Goal: Task Accomplishment & Management: Manage account settings

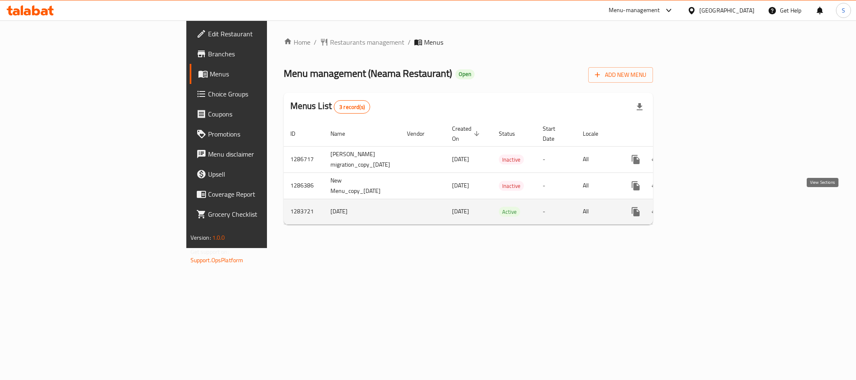
click at [701, 207] on icon "enhanced table" at bounding box center [696, 212] width 10 height 10
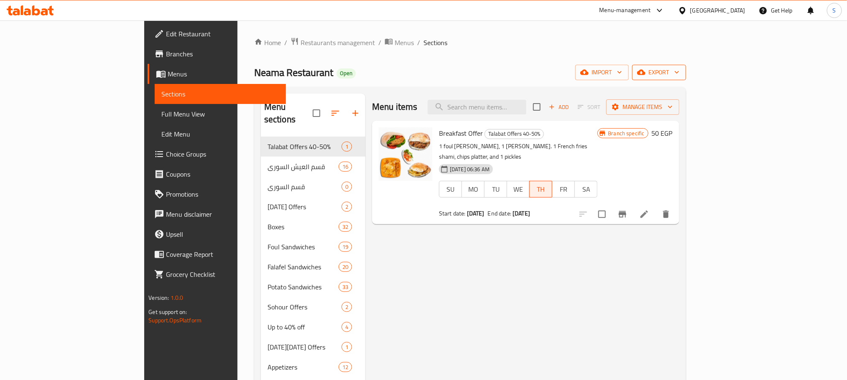
click at [679, 68] on span "export" at bounding box center [659, 72] width 41 height 10
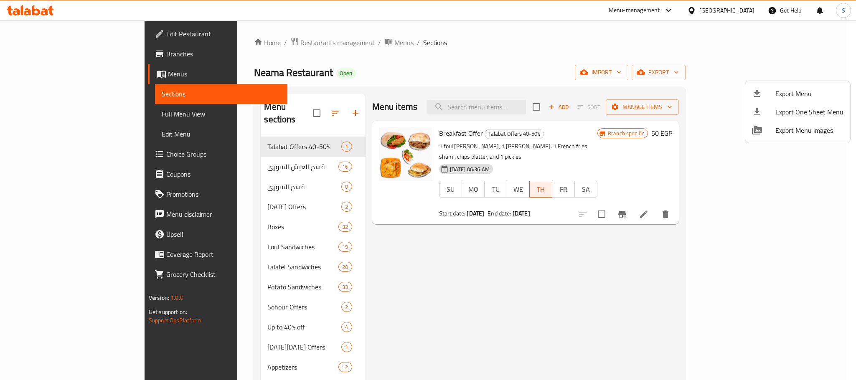
click at [611, 68] on div at bounding box center [428, 190] width 856 height 380
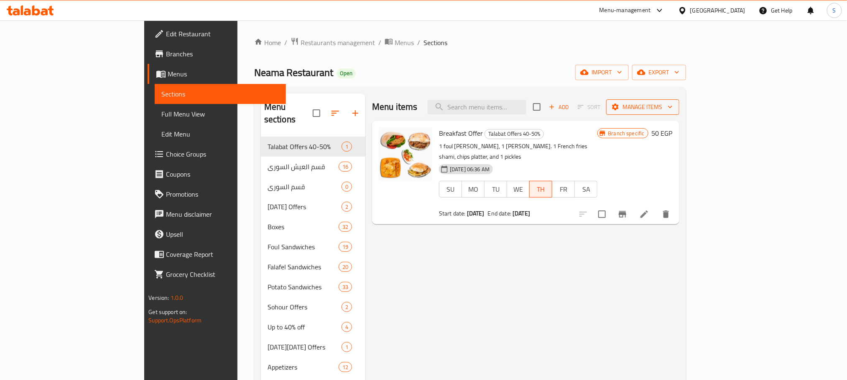
click at [672, 104] on span "Manage items" at bounding box center [643, 107] width 60 height 10
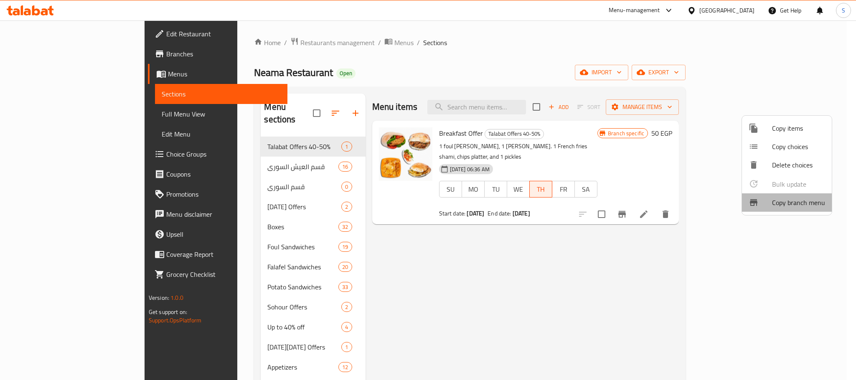
click at [786, 205] on span "Copy branch menu" at bounding box center [798, 203] width 53 height 10
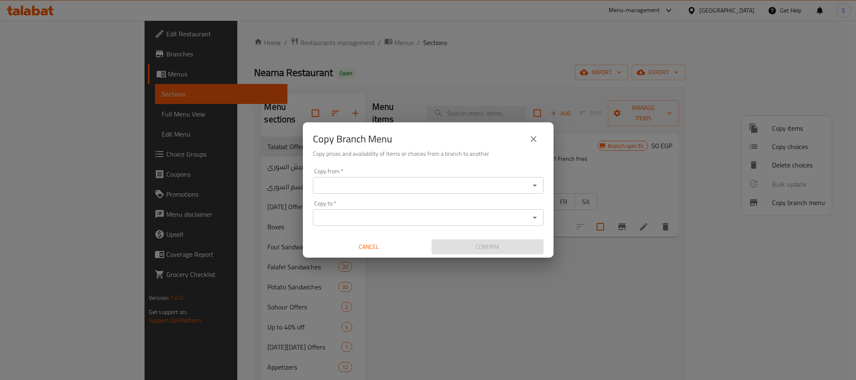
click at [380, 181] on input "Copy from   *" at bounding box center [422, 186] width 212 height 12
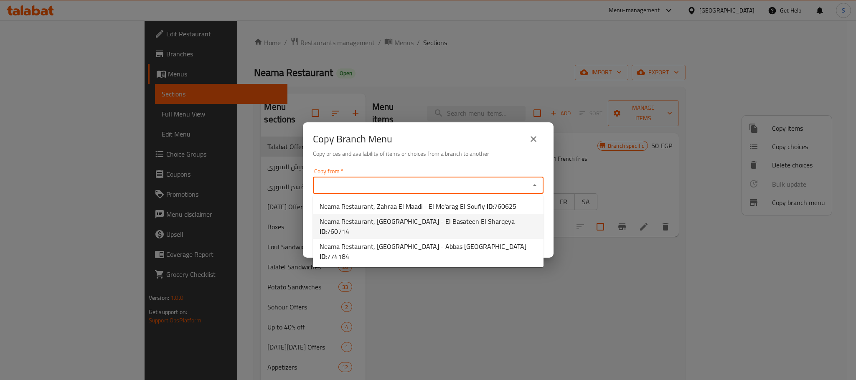
click at [438, 219] on span "Neama Restaurant, New Maadi - El Basateen El Sharqeya ID: 760714" at bounding box center [428, 227] width 217 height 20
type input "Neama Restaurant, New Maadi - El Basateen El Sharqeya"
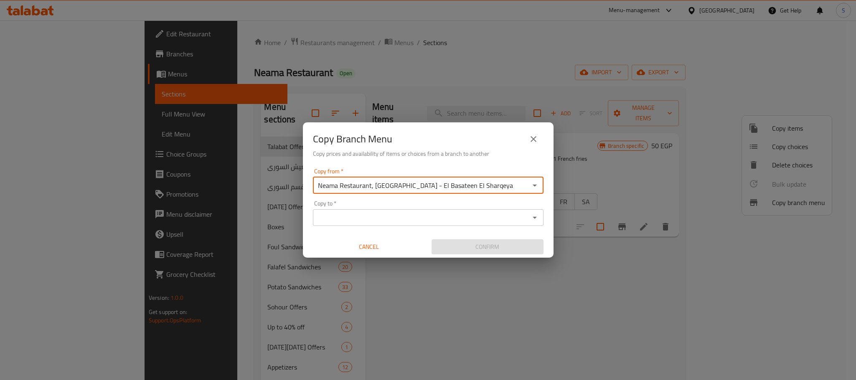
click at [430, 209] on div "Copy to *" at bounding box center [428, 217] width 231 height 17
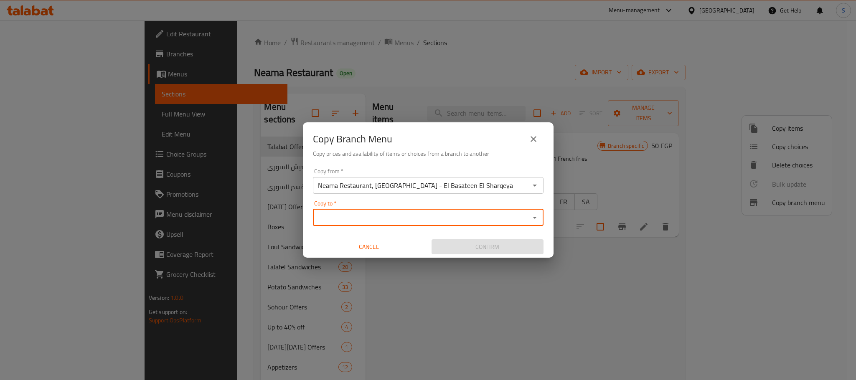
click at [434, 229] on div "Copy from   * Neama Restaurant, New Maadi - El Basateen El Sharqeya Copy from *…" at bounding box center [428, 211] width 251 height 93
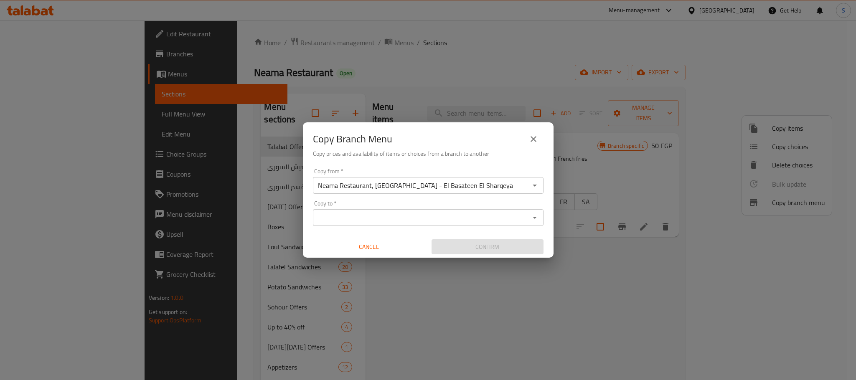
click at [439, 221] on input "Copy to   *" at bounding box center [422, 218] width 212 height 12
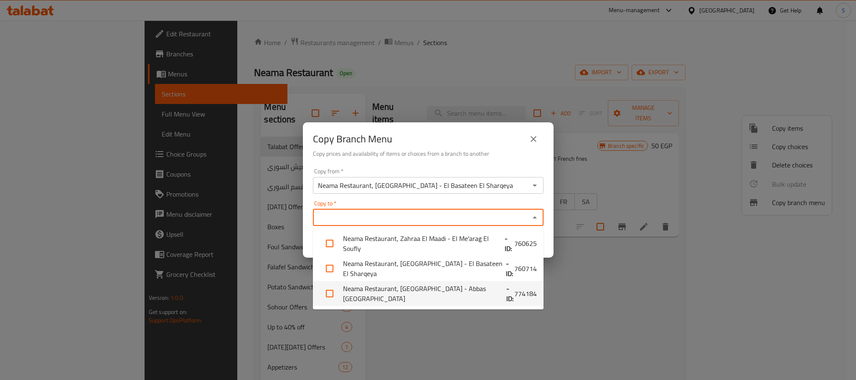
click at [458, 291] on li "Neama Restaurant, Nasr City - Abbas El Akkad - ID: 774184" at bounding box center [428, 293] width 231 height 25
checkbox input "true"
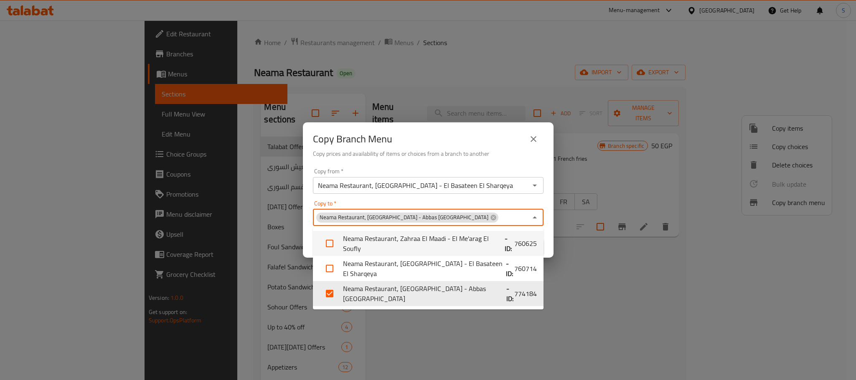
click at [511, 154] on h6 "Copy prices and availability of items or choices from a branch to another" at bounding box center [428, 153] width 231 height 9
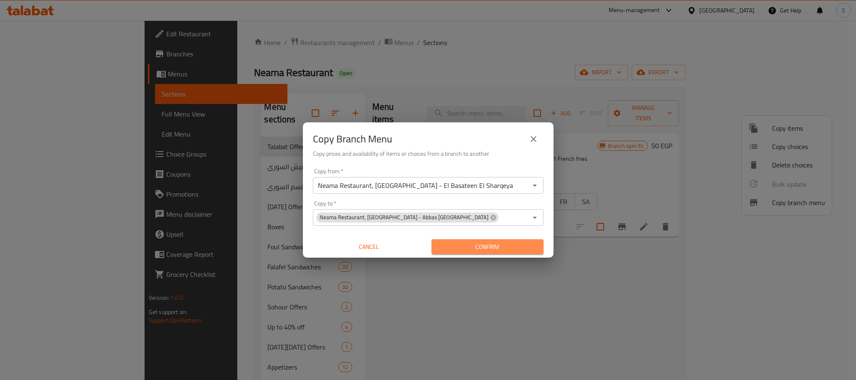
click at [511, 245] on span "Confirm" at bounding box center [487, 247] width 99 height 10
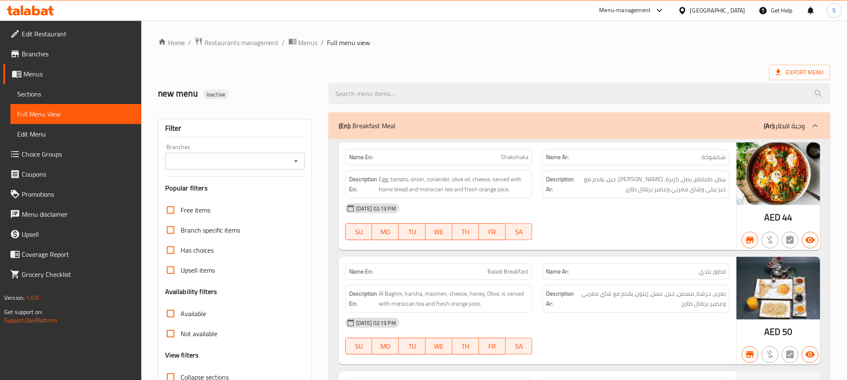
click at [34, 6] on icon at bounding box center [36, 10] width 8 height 10
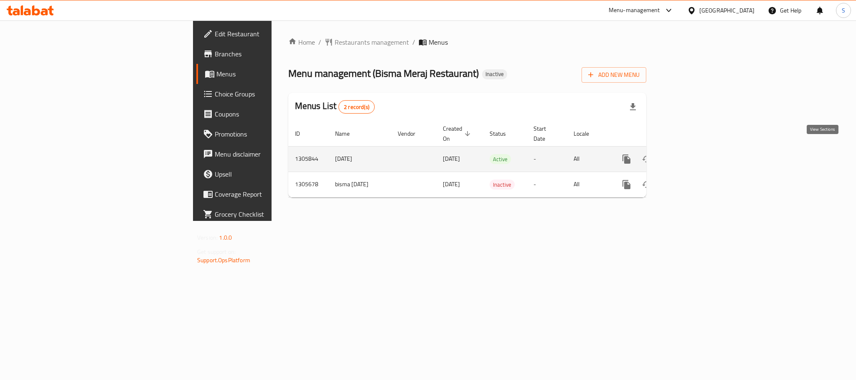
click at [692, 154] on icon "enhanced table" at bounding box center [687, 159] width 10 height 10
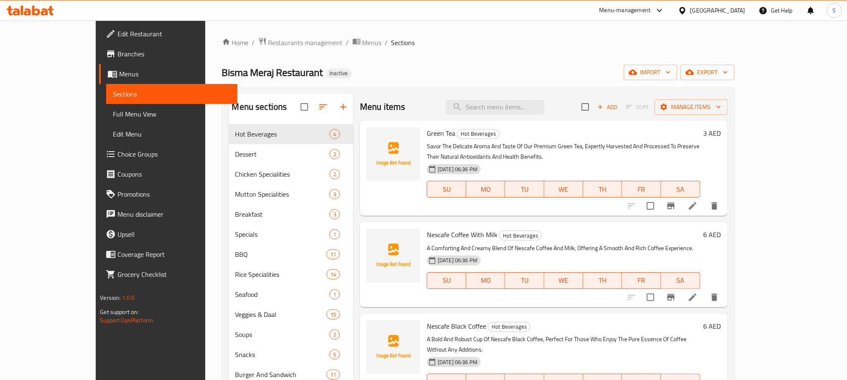
click at [734, 64] on div "Home / Restaurants management / Menus / Sections Bisma Meraj Restaurant Inactiv…" at bounding box center [478, 258] width 512 height 443
click at [728, 69] on span "export" at bounding box center [707, 72] width 41 height 10
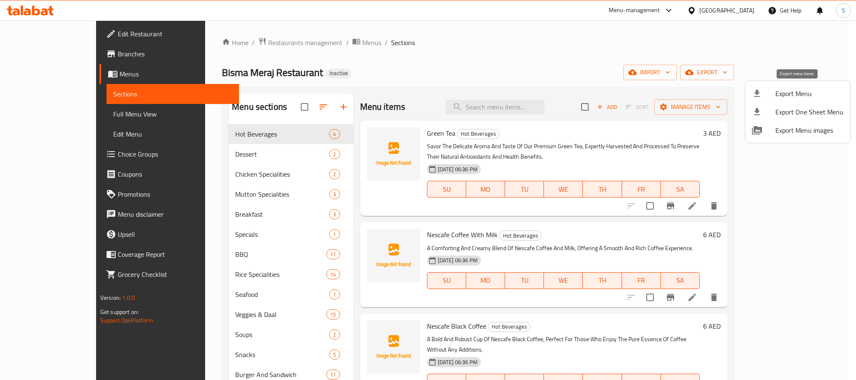
click at [770, 92] on div at bounding box center [763, 94] width 23 height 10
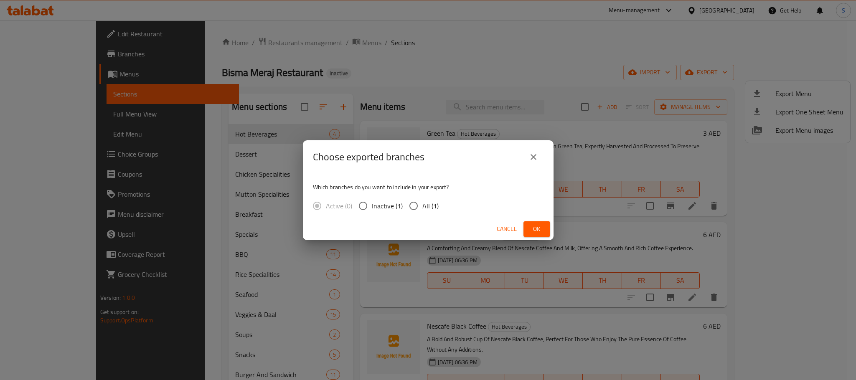
click at [411, 209] on input "All (1)" at bounding box center [414, 206] width 18 height 18
radio input "true"
click at [537, 230] on span "Ok" at bounding box center [536, 229] width 13 height 10
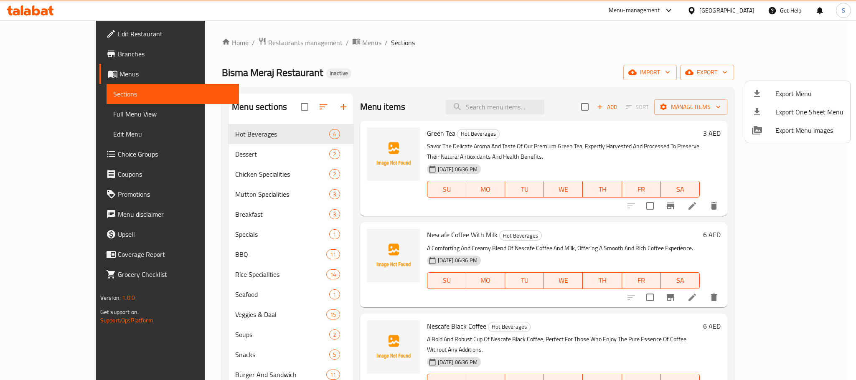
click at [491, 71] on div at bounding box center [428, 190] width 856 height 380
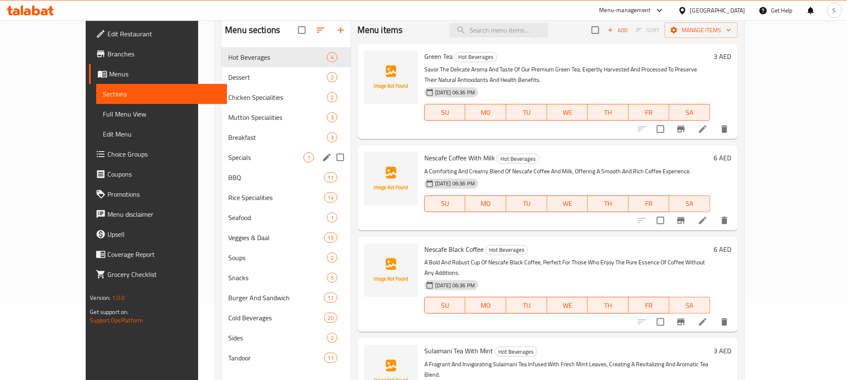
scroll to position [117, 0]
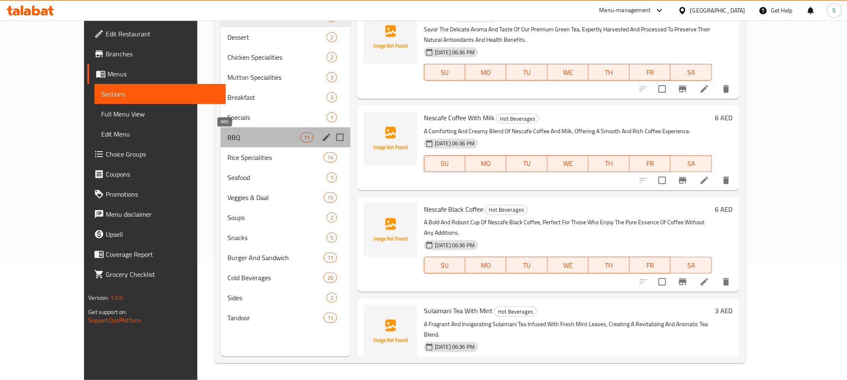
click at [227, 140] on span "BBQ" at bounding box center [263, 137] width 73 height 10
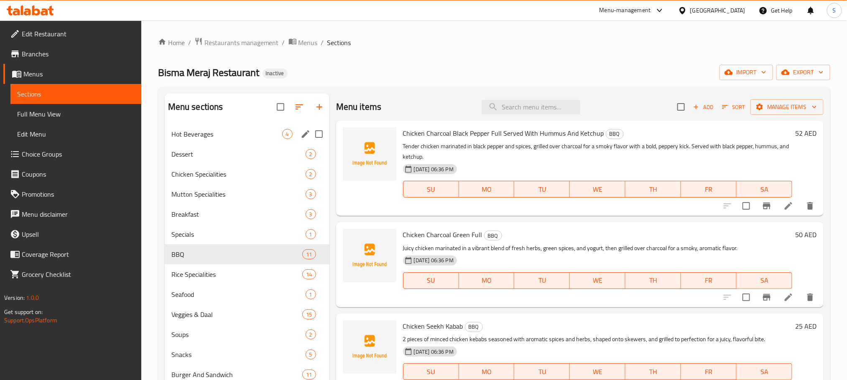
click at [229, 140] on div "Hot Beverages 4" at bounding box center [247, 134] width 165 height 20
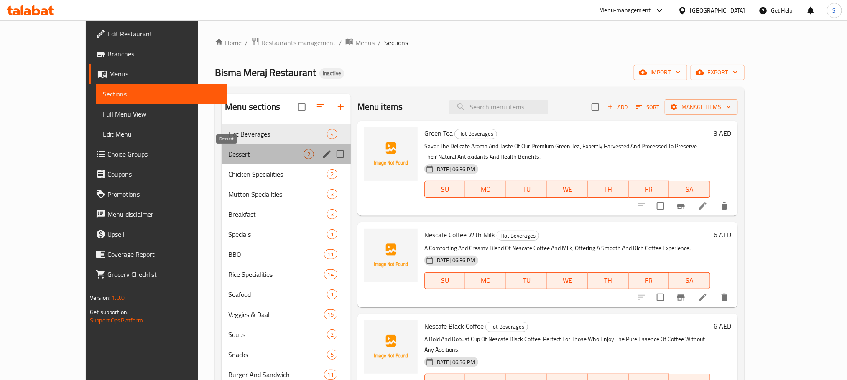
click at [229, 157] on span "Dessert" at bounding box center [265, 154] width 75 height 10
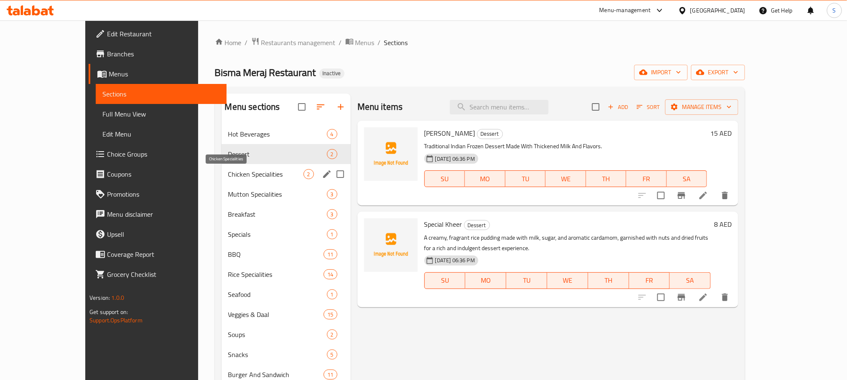
click at [229, 171] on span "Chicken Specialities" at bounding box center [265, 174] width 75 height 10
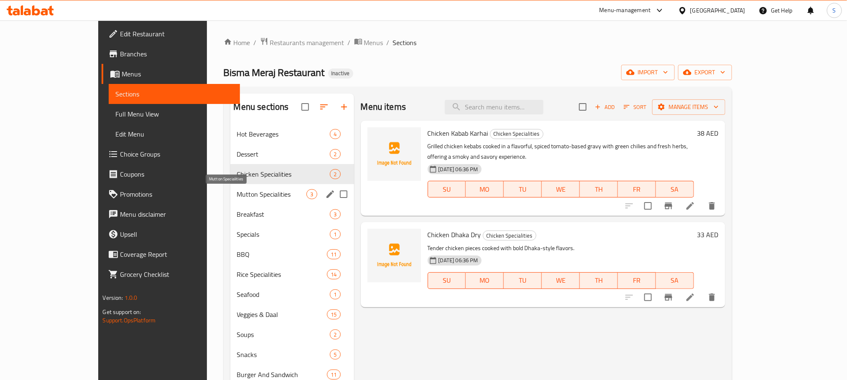
click at [237, 189] on span "Mutton Specialities" at bounding box center [272, 194] width 70 height 10
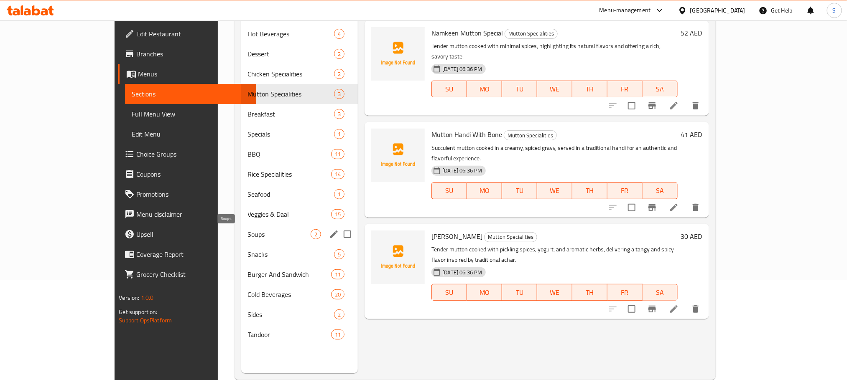
scroll to position [117, 0]
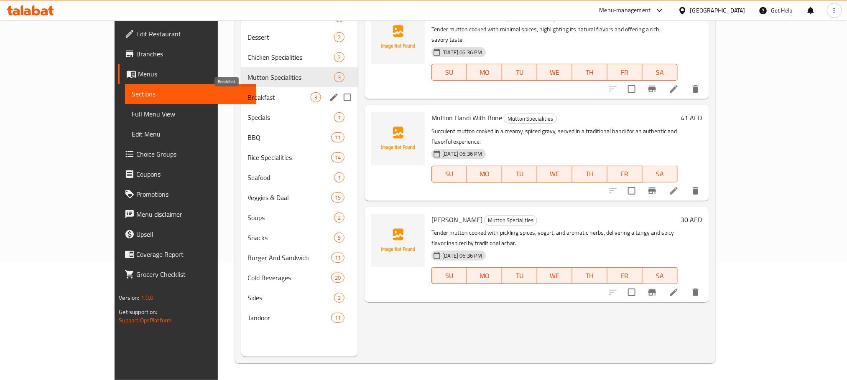
click at [248, 97] on span "Breakfast" at bounding box center [279, 97] width 63 height 10
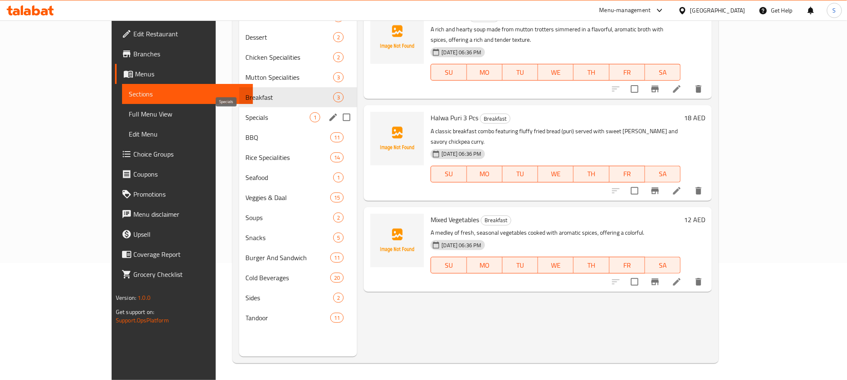
click at [246, 122] on span "Specials" at bounding box center [278, 117] width 64 height 10
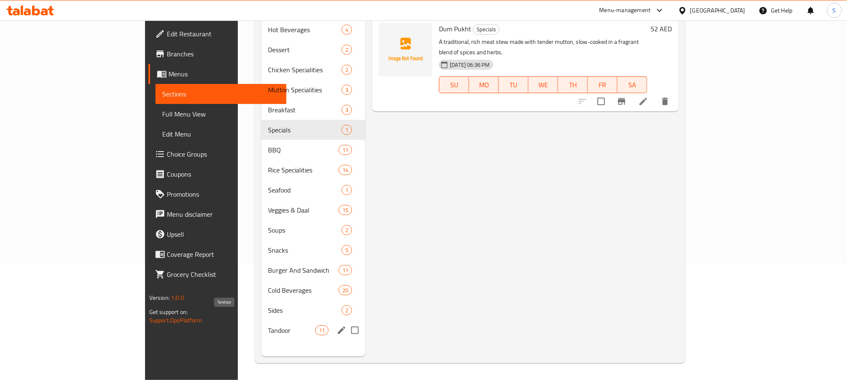
click at [268, 326] on span "Tandoor" at bounding box center [291, 331] width 47 height 10
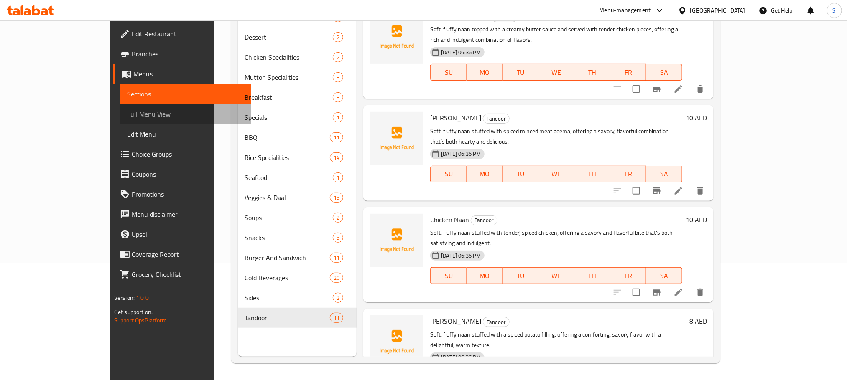
click at [127, 112] on span "Full Menu View" at bounding box center [185, 114] width 117 height 10
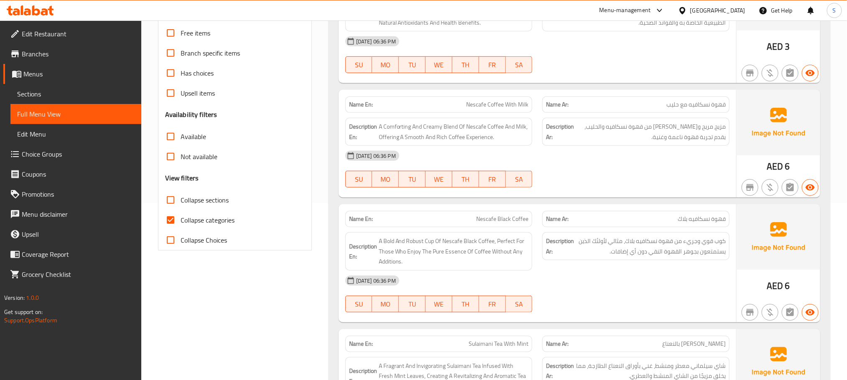
scroll to position [180, 0]
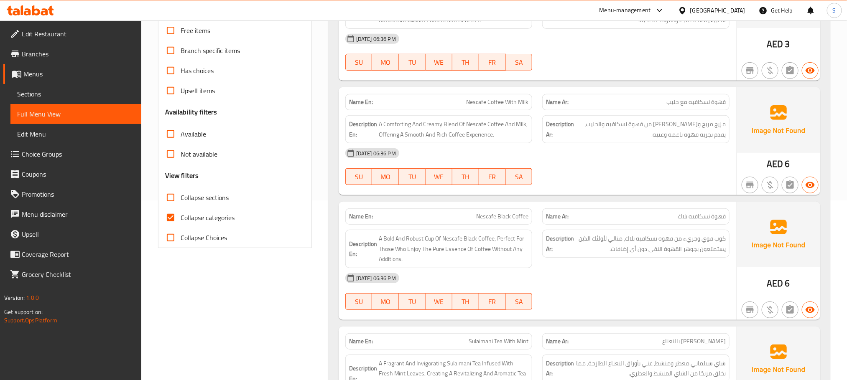
click at [166, 218] on input "Collapse categories" at bounding box center [170, 218] width 20 height 20
checkbox input "false"
click at [597, 216] on p "Name Ar: قهوة نسكافيه بلاك" at bounding box center [636, 216] width 180 height 9
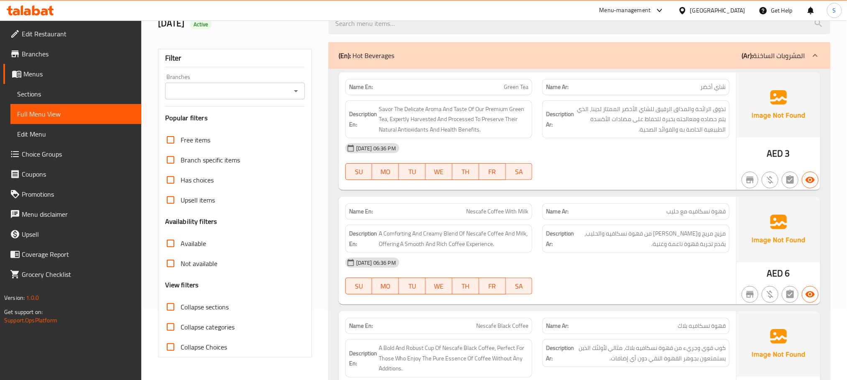
scroll to position [125, 0]
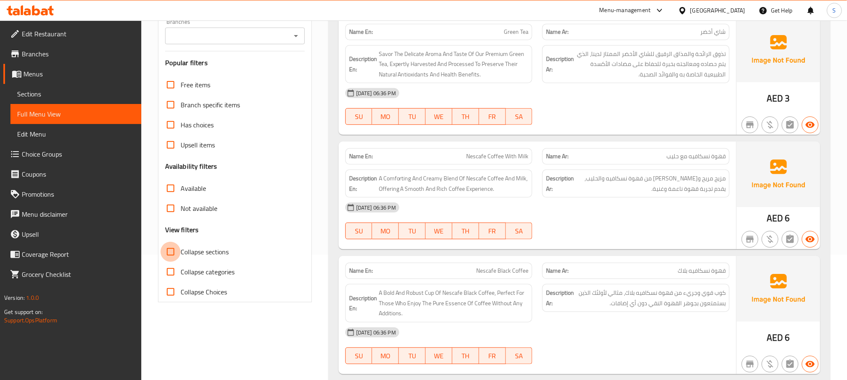
drag, startPoint x: 172, startPoint y: 251, endPoint x: 193, endPoint y: 14, distance: 237.5
click at [171, 251] on input "Collapse sections" at bounding box center [170, 252] width 20 height 20
checkbox input "true"
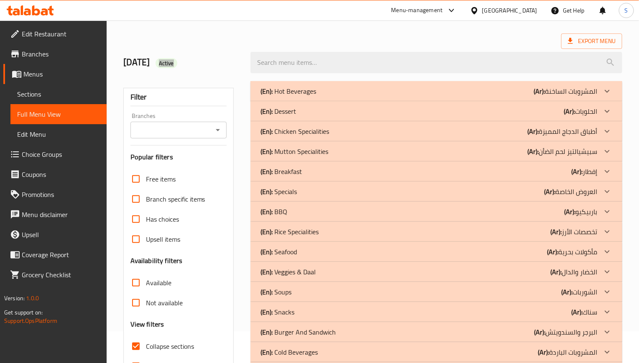
scroll to position [0, 0]
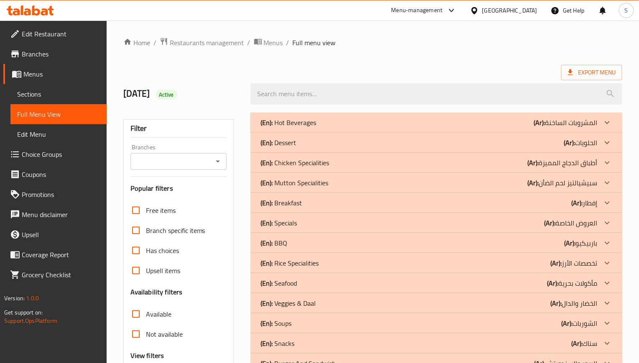
drag, startPoint x: 389, startPoint y: 49, endPoint x: 394, endPoint y: 52, distance: 5.6
click at [389, 49] on div "Home / Restaurants management / Menus / Full menu view Export Menu 14/8/2025 Ac…" at bounding box center [372, 235] width 499 height 396
click at [389, 130] on div "(En): Hot Beverages (Ar): المشروبات الساخنة" at bounding box center [436, 122] width 372 height 20
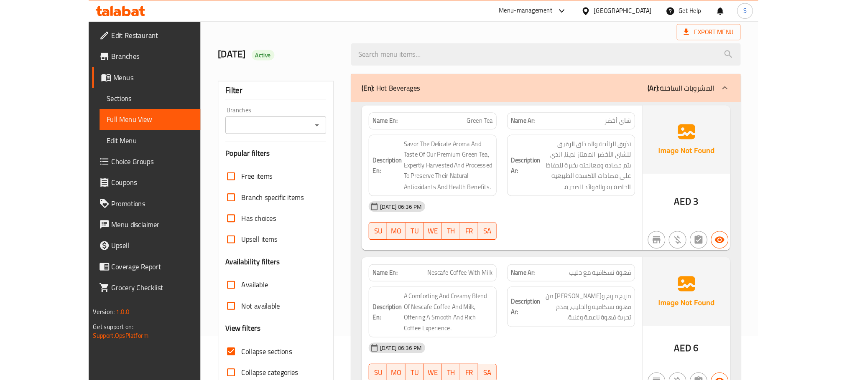
scroll to position [63, 0]
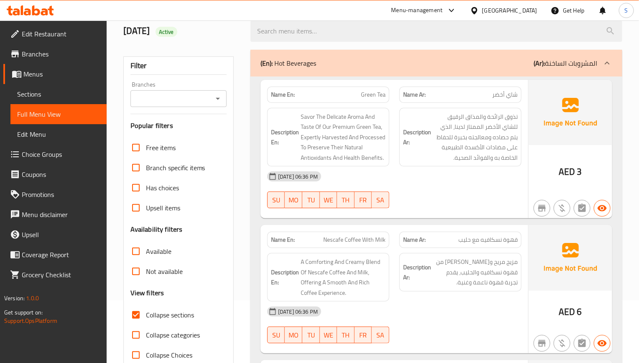
click at [524, 234] on div "Name Ar: قهوة نسكافيه مع حليب" at bounding box center [460, 240] width 132 height 26
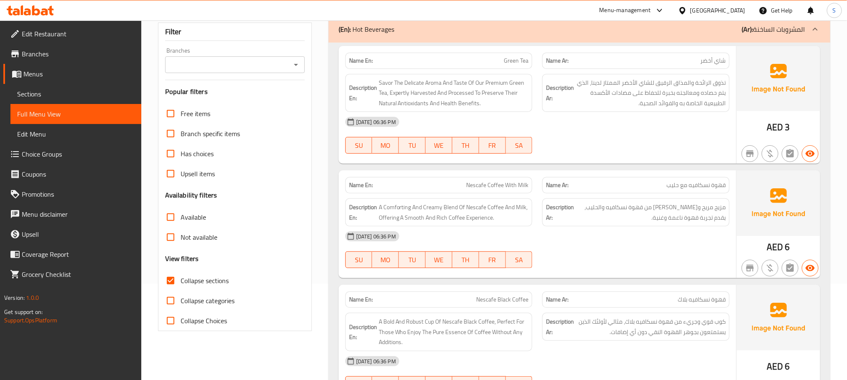
scroll to position [0, 0]
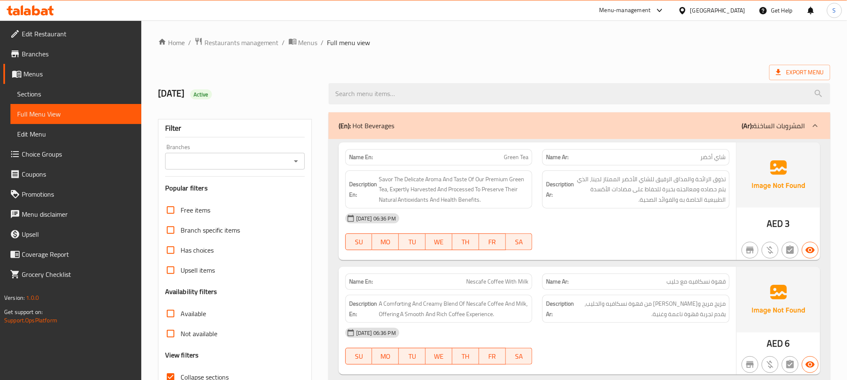
click at [40, 93] on span "Sections" at bounding box center [75, 94] width 117 height 10
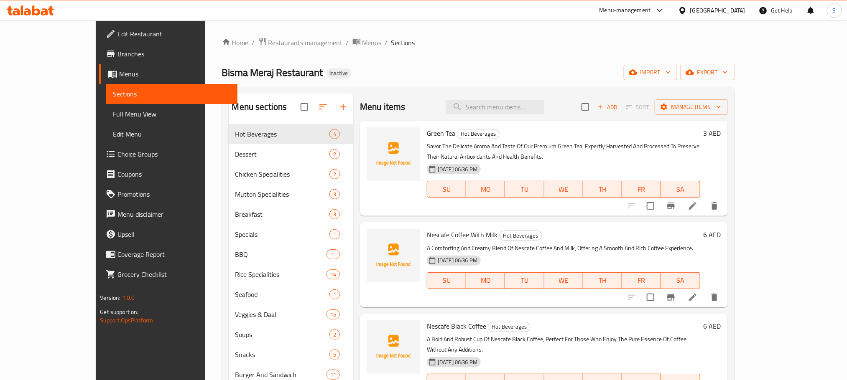
click at [106, 108] on link "Full Menu View" at bounding box center [171, 114] width 131 height 20
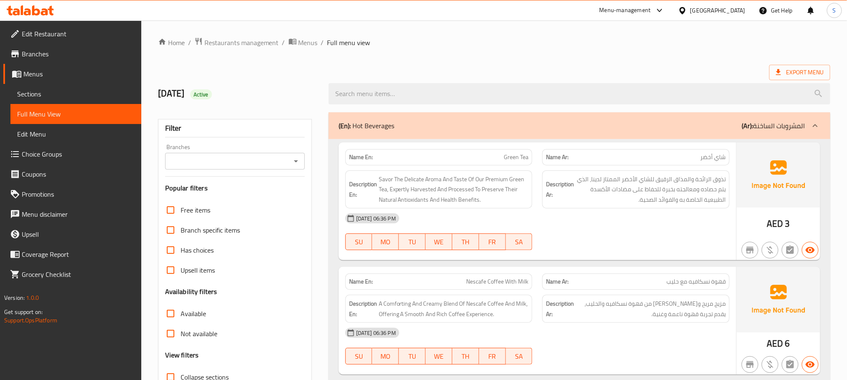
click at [589, 252] on div at bounding box center [635, 250] width 197 height 10
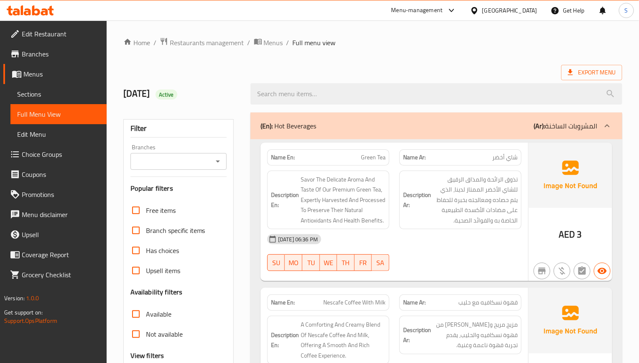
drag, startPoint x: 492, startPoint y: 260, endPoint x: 468, endPoint y: 227, distance: 40.1
click at [492, 260] on div "14-08-2025 06:36 PM SU MO TU WE TH FR SA" at bounding box center [394, 252] width 264 height 47
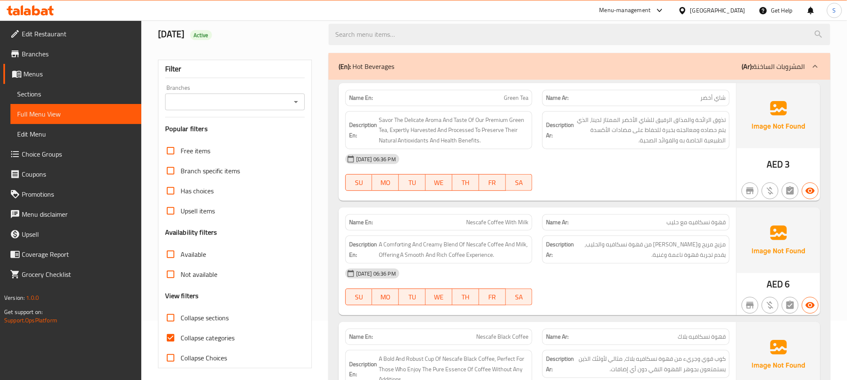
scroll to position [125, 0]
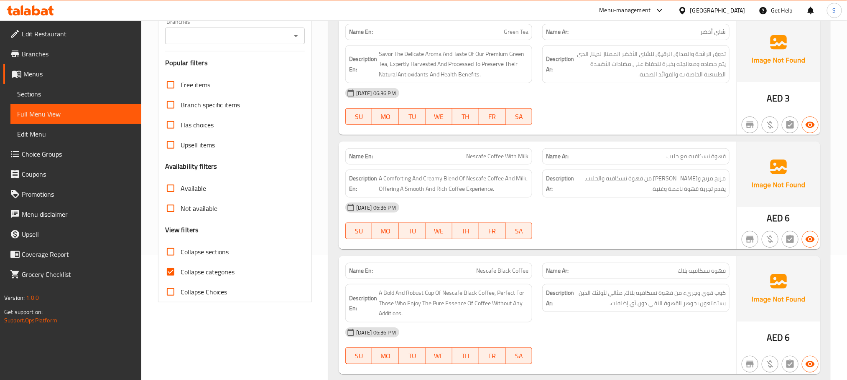
click at [163, 271] on input "Collapse categories" at bounding box center [170, 272] width 20 height 20
checkbox input "false"
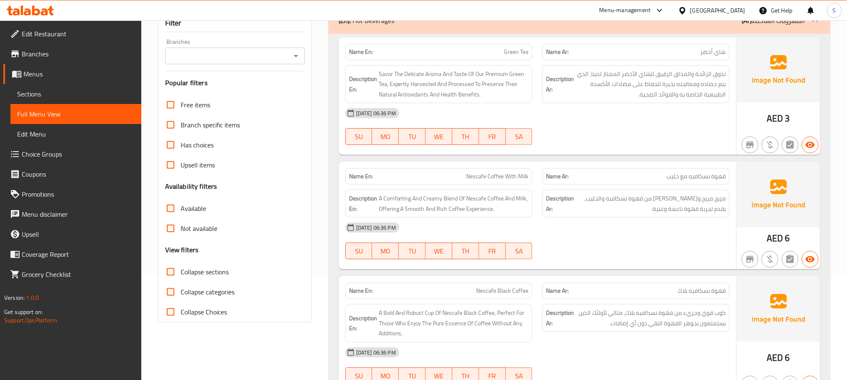
scroll to position [0, 0]
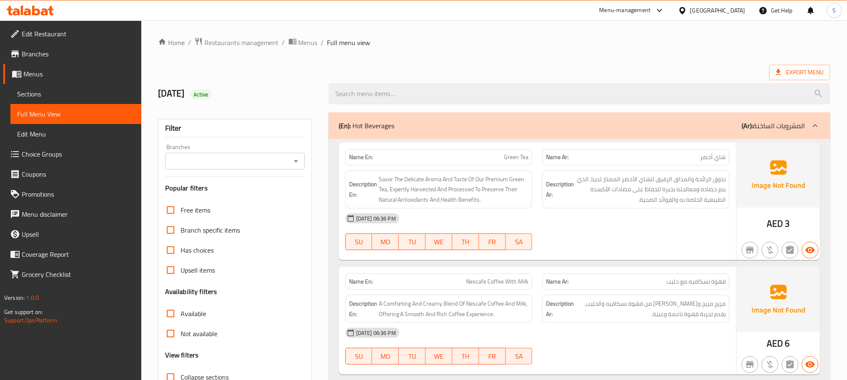
click at [579, 233] on div "14-08-2025 06:36 PM SU MO TU WE TH FR SA" at bounding box center [537, 232] width 394 height 47
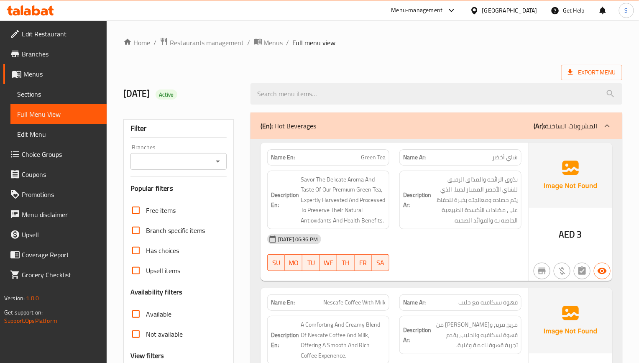
click at [381, 39] on ol "Home / Restaurants management / Menus / Full menu view" at bounding box center [372, 42] width 499 height 11
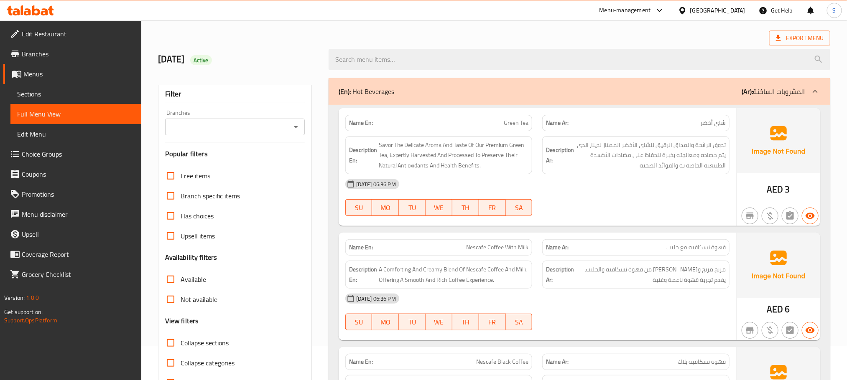
scroll to position [63, 0]
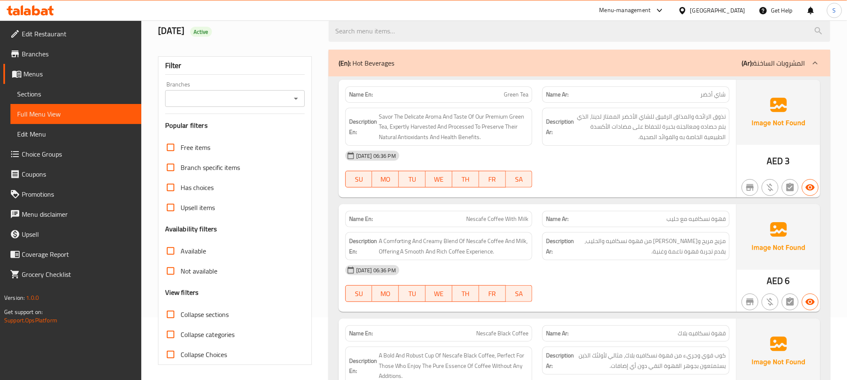
click at [47, 76] on span "Menus" at bounding box center [78, 74] width 111 height 10
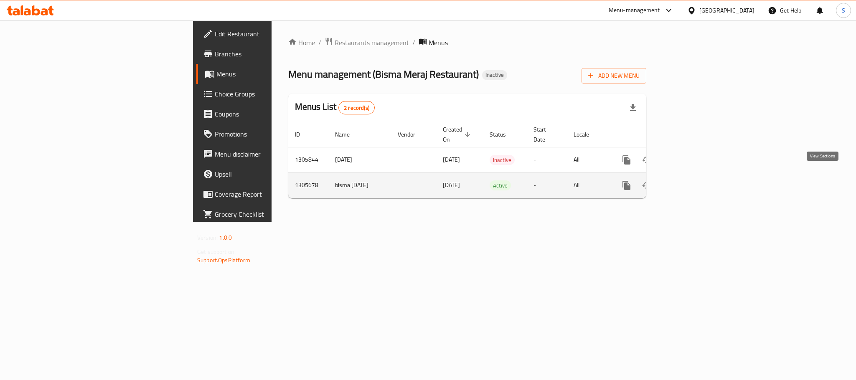
click at [692, 181] on icon "enhanced table" at bounding box center [687, 186] width 10 height 10
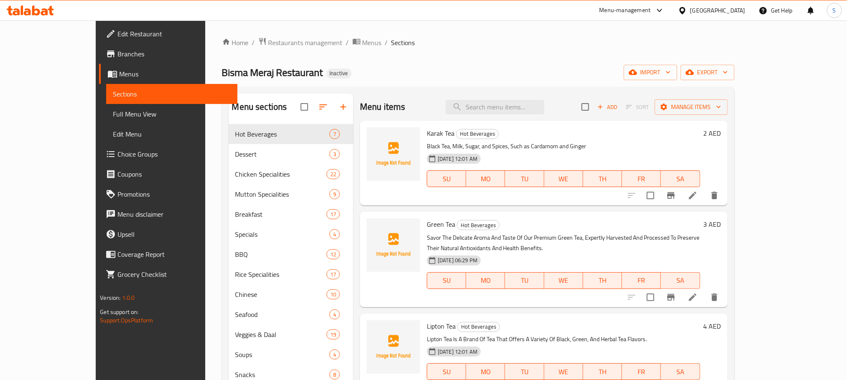
click at [113, 110] on span "Full Menu View" at bounding box center [171, 114] width 117 height 10
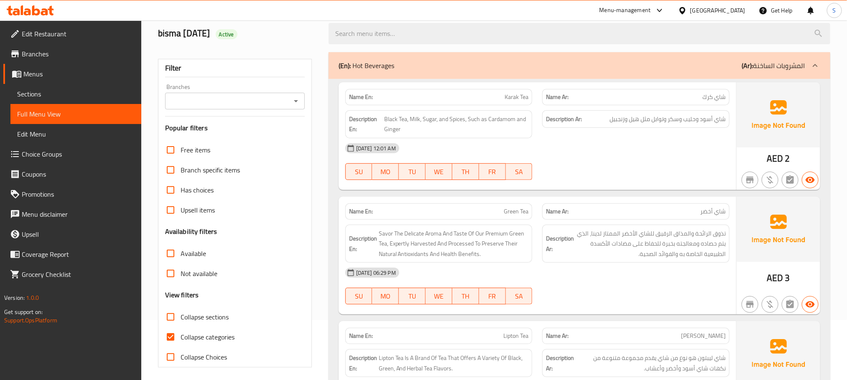
scroll to position [63, 0]
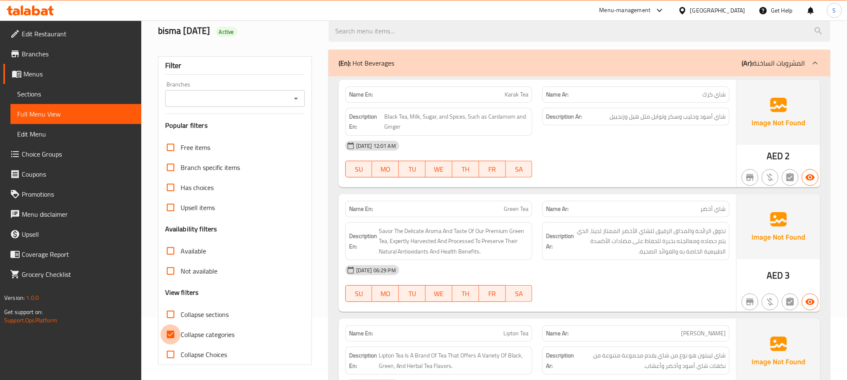
click at [171, 339] on input "Collapse categories" at bounding box center [170, 335] width 20 height 20
checkbox input "false"
click at [173, 318] on input "Collapse sections" at bounding box center [170, 315] width 20 height 20
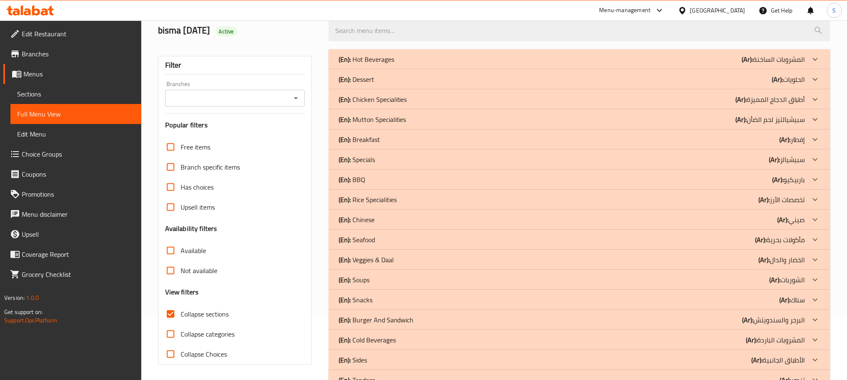
scroll to position [54, 0]
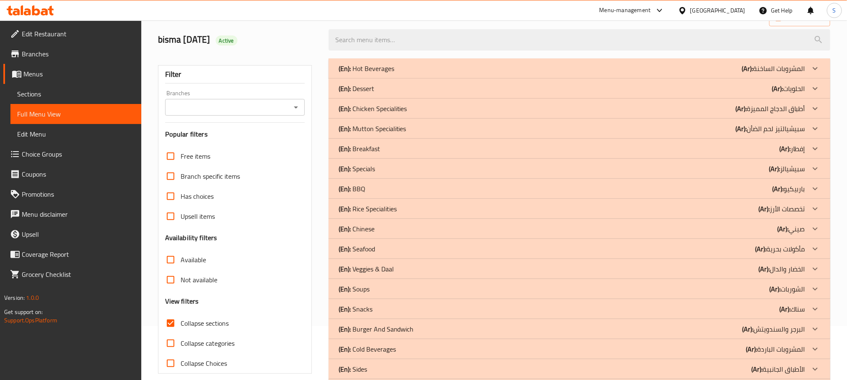
click at [167, 325] on input "Collapse sections" at bounding box center [170, 323] width 20 height 20
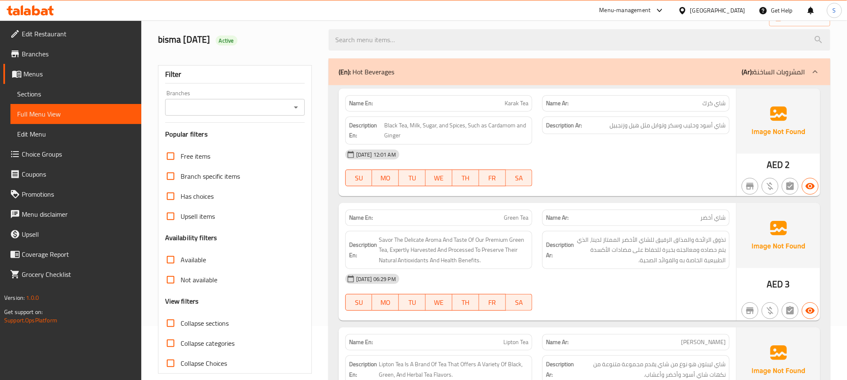
scroll to position [179, 0]
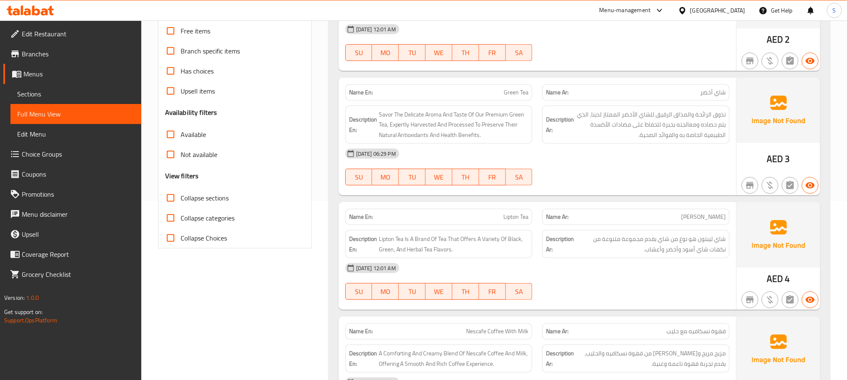
click at [172, 197] on input "Collapse sections" at bounding box center [170, 198] width 20 height 20
checkbox input "true"
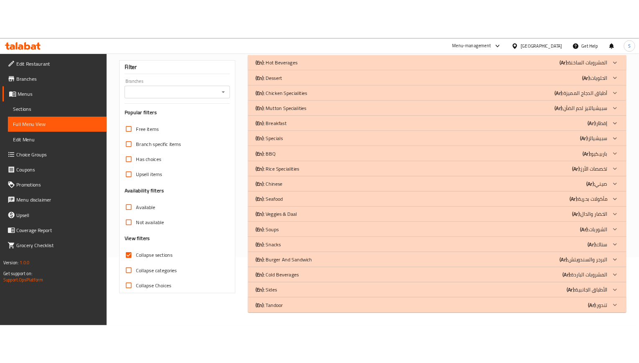
scroll to position [0, 0]
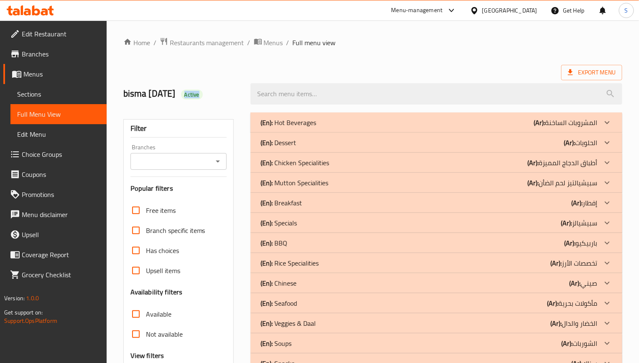
click at [332, 121] on div "(En): Hot Beverages (Ar): المشروبات الساخنة" at bounding box center [428, 122] width 336 height 10
click at [361, 62] on div "Home / Restaurants management / Menus / Full menu view Export Menu bisma 14/5/2…" at bounding box center [372, 245] width 499 height 416
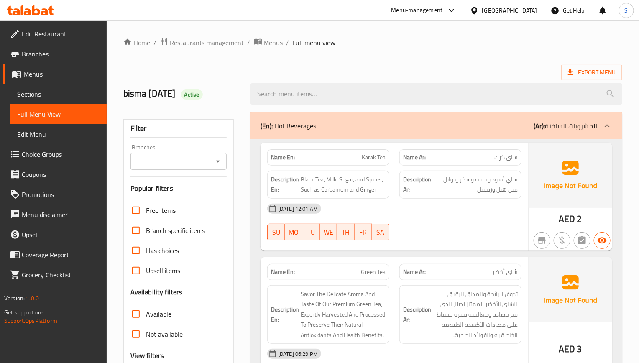
click at [476, 276] on p "Name Ar: شاي أخضر" at bounding box center [460, 271] width 115 height 9
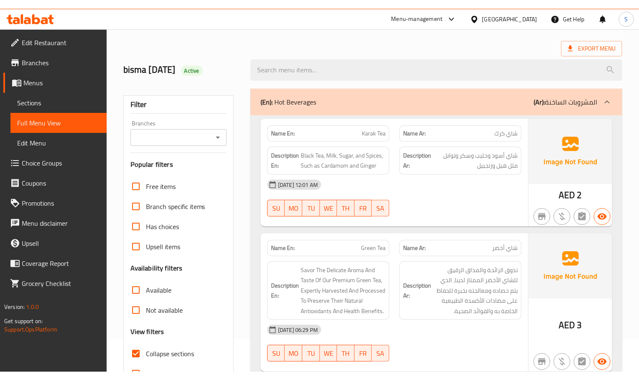
scroll to position [63, 0]
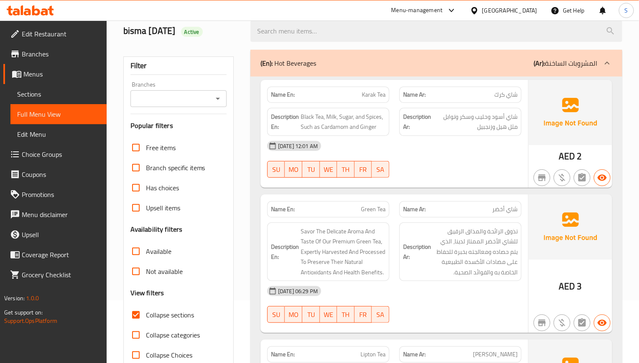
click at [51, 98] on span "Sections" at bounding box center [58, 94] width 83 height 10
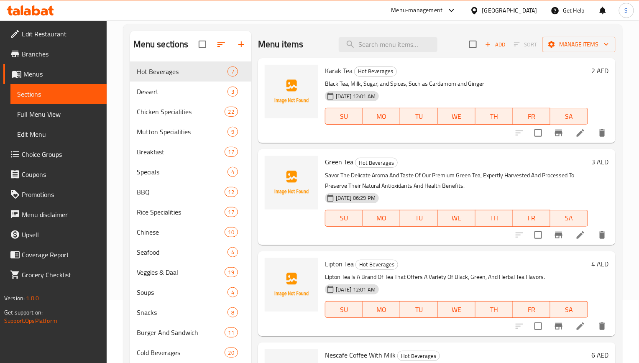
click at [58, 111] on span "Full Menu View" at bounding box center [58, 114] width 83 height 10
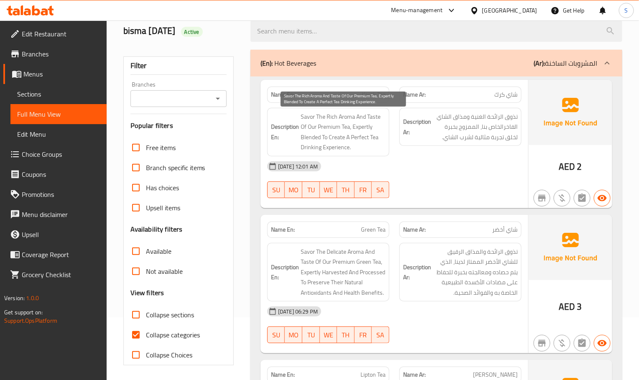
click at [323, 127] on span "Savor The Rich Aroma And Taste Of Our Premium Tea, Expertly Blended To Create A…" at bounding box center [343, 132] width 85 height 41
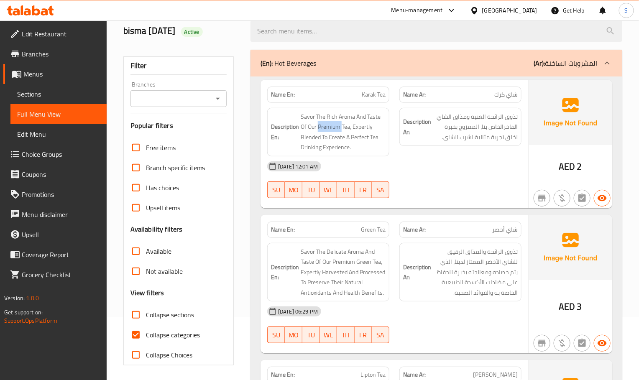
copy span "Premium"
click at [446, 167] on div "[DATE] 12:01 AM" at bounding box center [394, 166] width 264 height 20
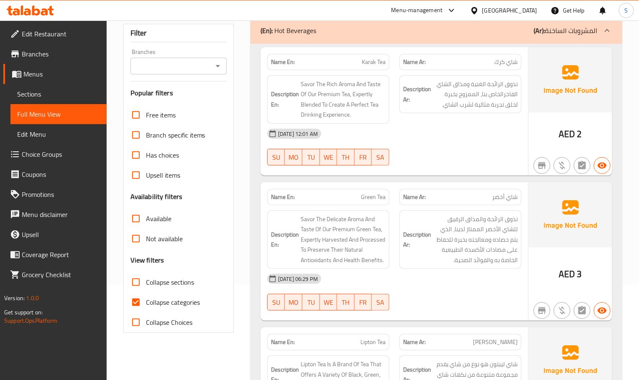
scroll to position [125, 0]
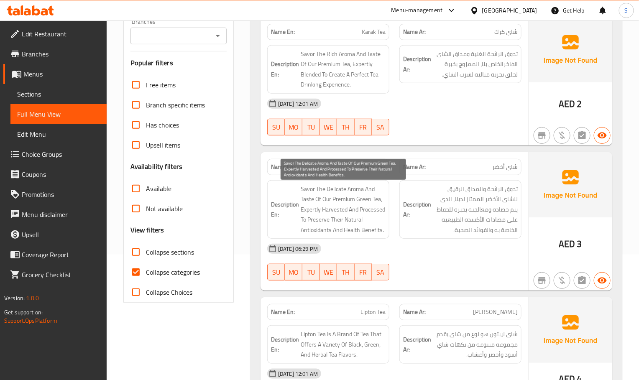
click at [377, 204] on span "Savor The Delicate Aroma And Taste Of Our Premium Green Tea, Expertly Harvested…" at bounding box center [343, 209] width 85 height 51
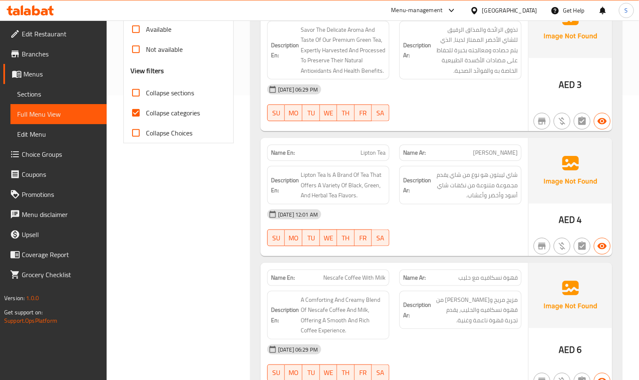
scroll to position [313, 0]
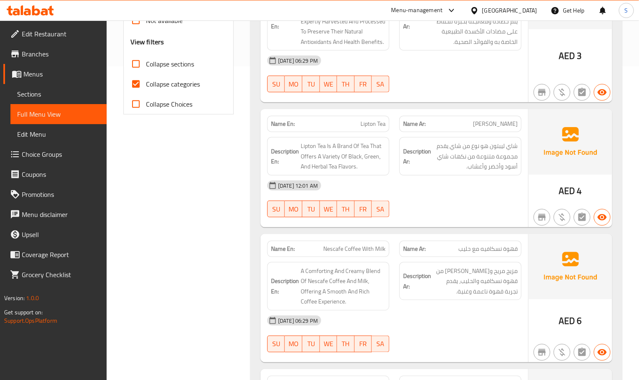
click at [51, 92] on span "Sections" at bounding box center [58, 94] width 83 height 10
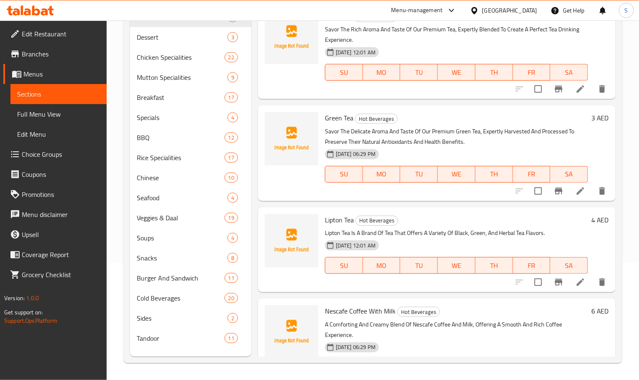
scroll to position [117, 0]
click at [56, 117] on span "Full Menu View" at bounding box center [58, 114] width 83 height 10
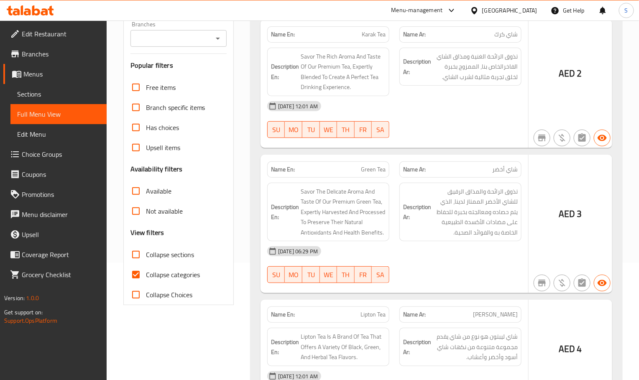
click at [136, 273] on input "Collapse categories" at bounding box center [136, 275] width 20 height 20
checkbox input "false"
click at [137, 250] on input "Collapse sections" at bounding box center [136, 255] width 20 height 20
checkbox input "true"
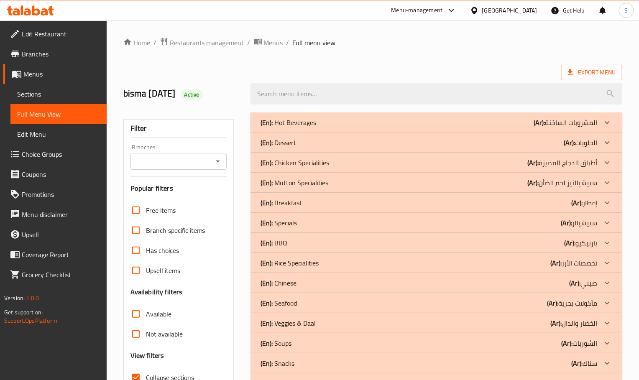
click at [303, 120] on p "(En): Hot Beverages" at bounding box center [288, 122] width 56 height 10
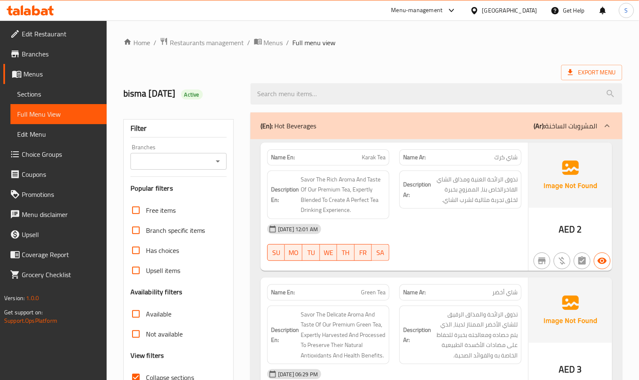
scroll to position [282, 0]
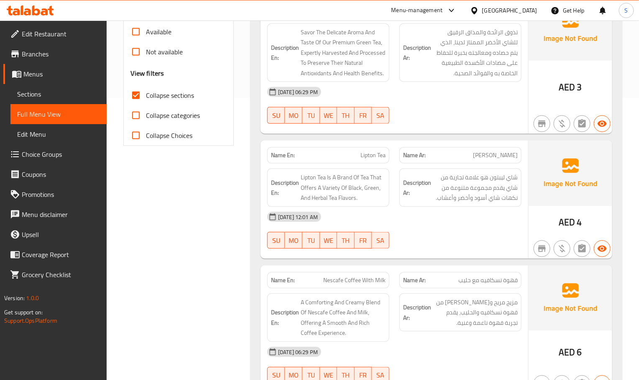
click at [360, 207] on div "Description En: Lipton Tea Is A Brand Of Tea That Offers A Variety Of Black, Gr…" at bounding box center [328, 187] width 122 height 38
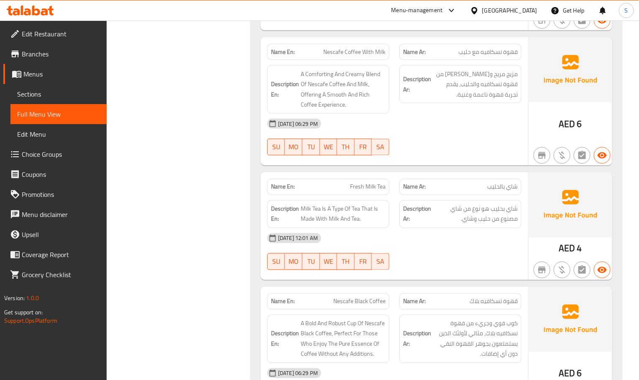
scroll to position [573, 0]
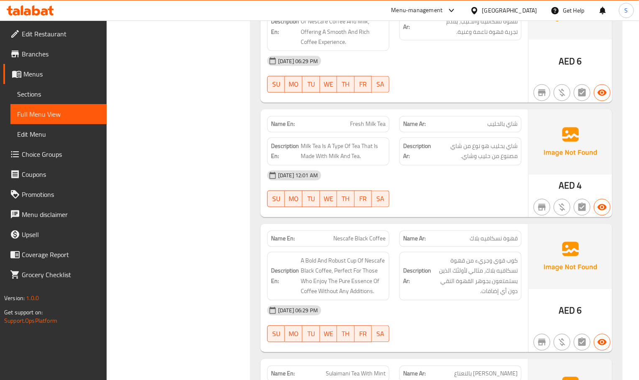
click at [494, 129] on span "شاي بالحليب" at bounding box center [502, 124] width 31 height 9
copy span "شاي بالحليب"
click at [369, 125] on span "Fresh Milk Tea" at bounding box center [368, 124] width 36 height 9
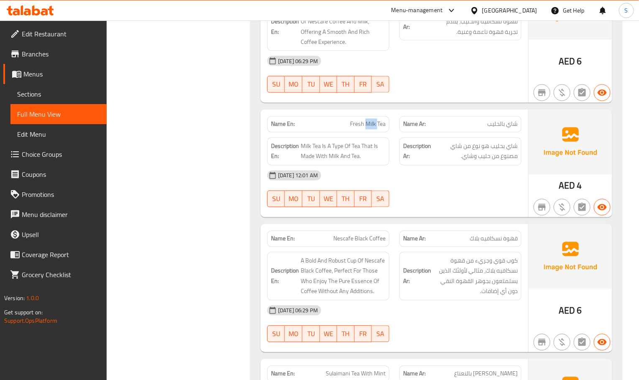
click at [369, 125] on span "Fresh Milk Tea" at bounding box center [368, 124] width 36 height 9
copy span "Fresh Milk Tea"
click at [381, 157] on span "Milk Tea Is A Type Of Tea That Is Made With Milk And Tea." at bounding box center [343, 151] width 85 height 20
click at [28, 100] on link "Sections" at bounding box center [58, 94] width 96 height 20
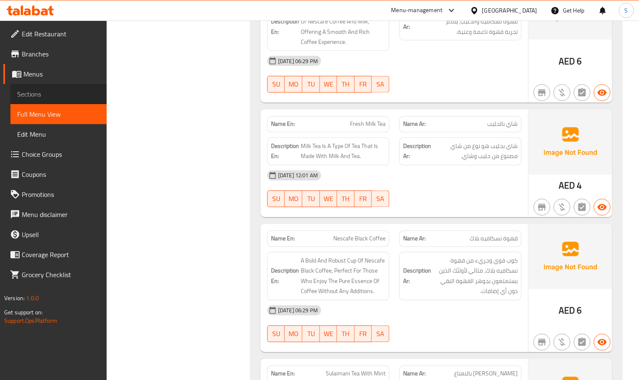
scroll to position [117, 0]
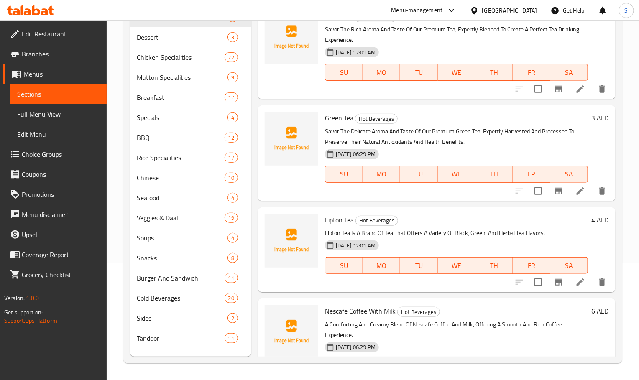
click at [50, 115] on span "Full Menu View" at bounding box center [58, 114] width 83 height 10
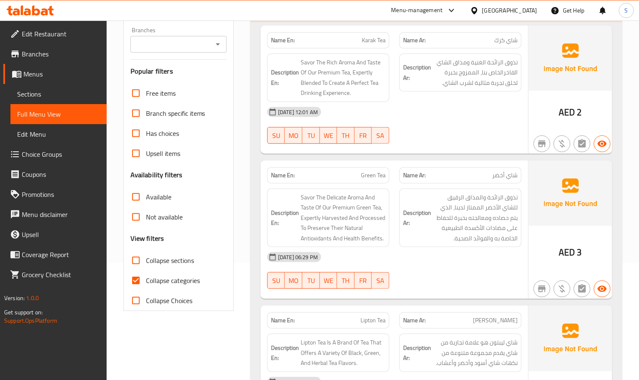
click at [129, 275] on input "Collapse categories" at bounding box center [136, 280] width 20 height 20
checkbox input "false"
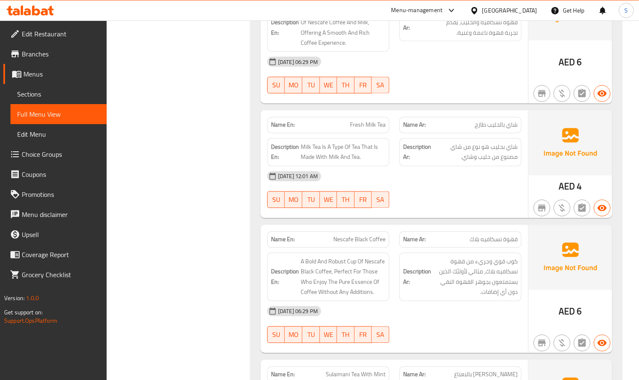
scroll to position [573, 0]
click at [367, 124] on span "Fresh Milk Tea" at bounding box center [368, 124] width 36 height 9
copy span "Fresh Milk Tea"
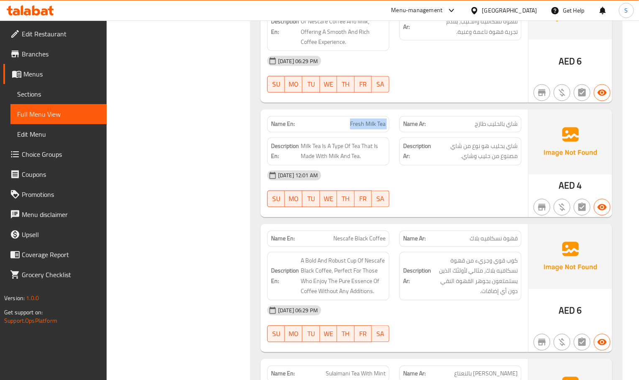
click at [372, 129] on span "Fresh Milk Tea" at bounding box center [368, 124] width 36 height 9
click at [379, 125] on span "Fresh Milk Tea" at bounding box center [368, 124] width 36 height 9
copy span "Tea"
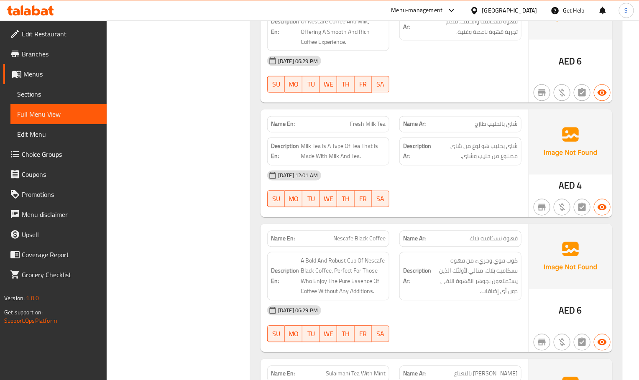
click at [372, 129] on span "Fresh Milk Tea" at bounding box center [368, 124] width 36 height 9
copy span "Fresh Milk Tea"
click at [49, 97] on span "Sections" at bounding box center [58, 94] width 83 height 10
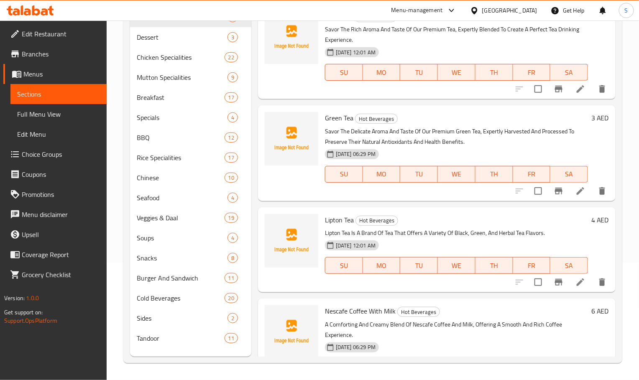
scroll to position [117, 0]
click at [52, 115] on span "Full Menu View" at bounding box center [58, 114] width 83 height 10
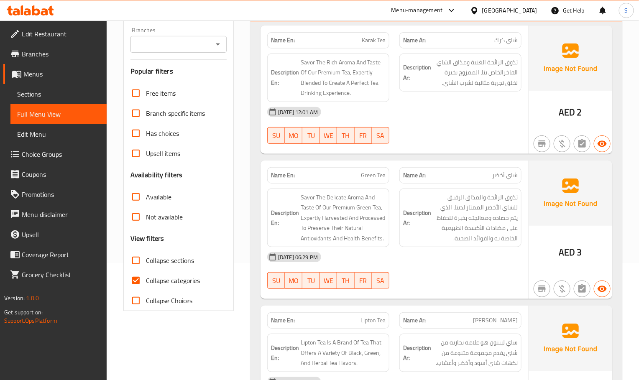
scroll to position [551, 0]
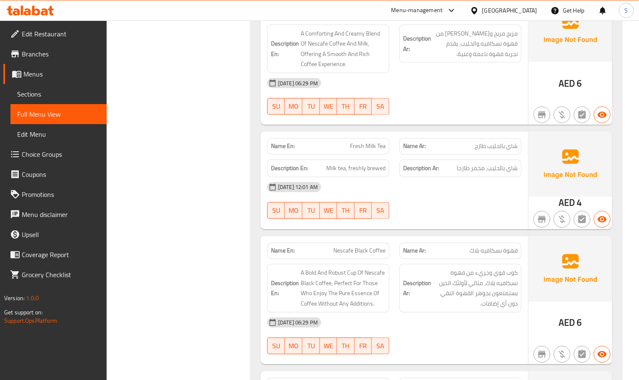
click at [487, 214] on div "14-08-2025 12:01 AM SU MO TU WE TH FR SA" at bounding box center [394, 200] width 264 height 47
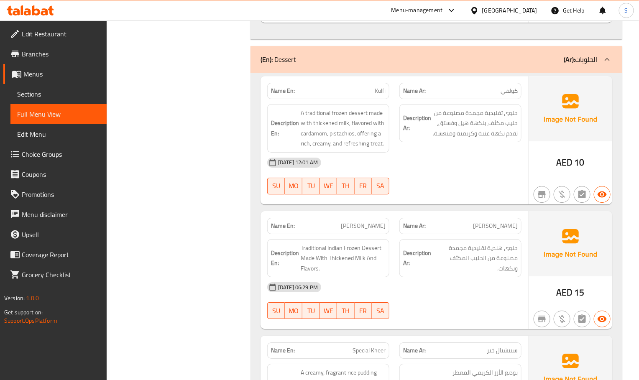
scroll to position [1101, 0]
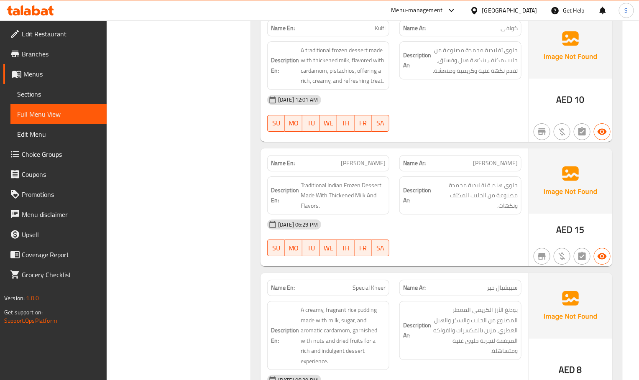
click at [44, 97] on span "Sections" at bounding box center [58, 94] width 83 height 10
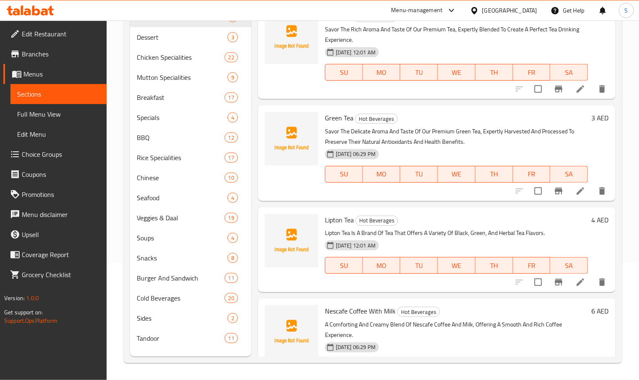
scroll to position [117, 0]
click at [64, 114] on span "Full Menu View" at bounding box center [58, 114] width 83 height 10
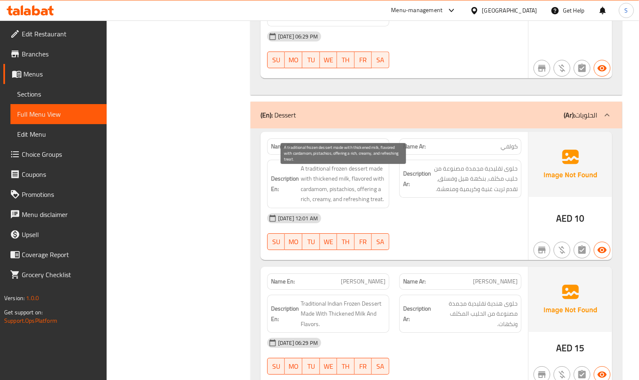
scroll to position [1045, 0]
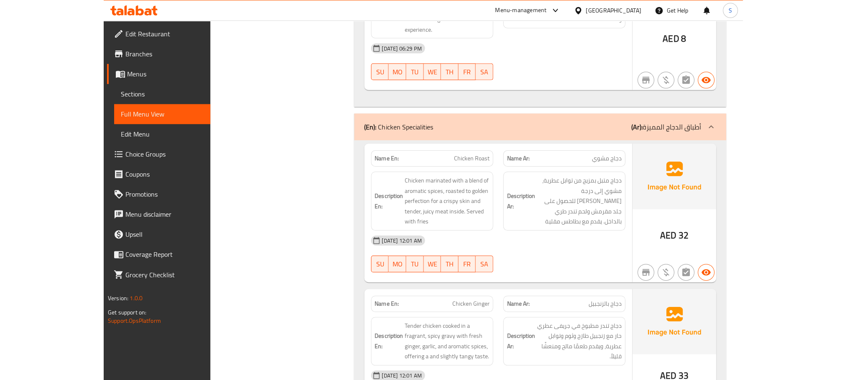
scroll to position [1461, 0]
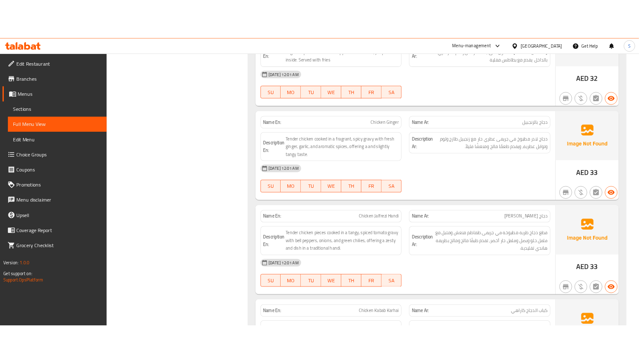
scroll to position [1265, 0]
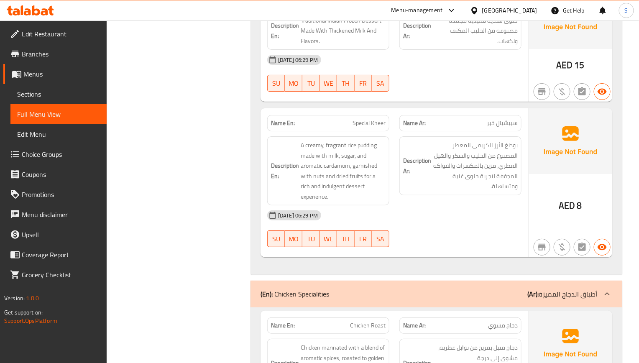
click at [29, 94] on span "Sections" at bounding box center [58, 94] width 83 height 10
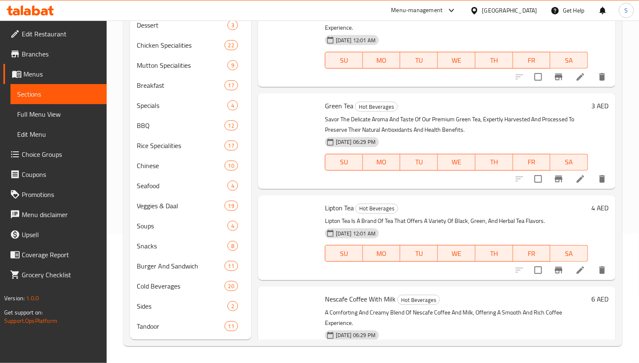
scroll to position [117, 0]
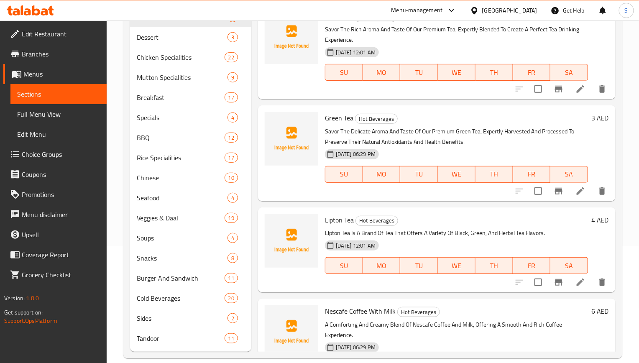
click at [49, 115] on span "Full Menu View" at bounding box center [58, 114] width 83 height 10
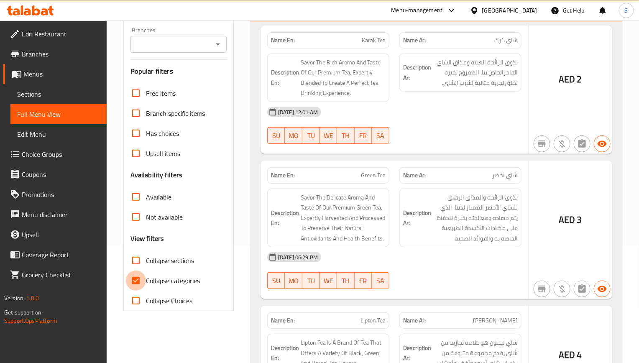
click at [140, 278] on input "Collapse categories" at bounding box center [136, 280] width 20 height 20
checkbox input "false"
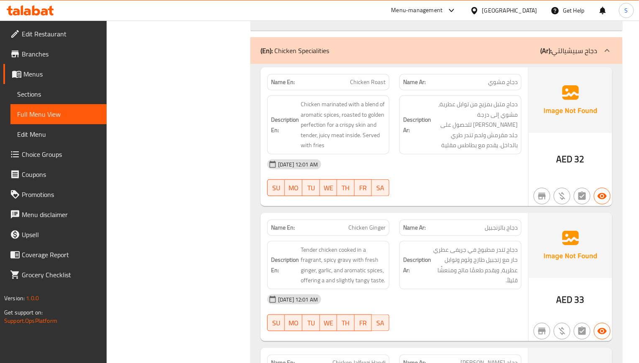
scroll to position [1470, 0]
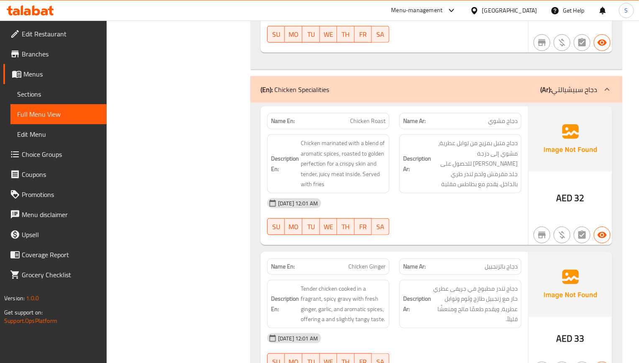
copy span "Roast"
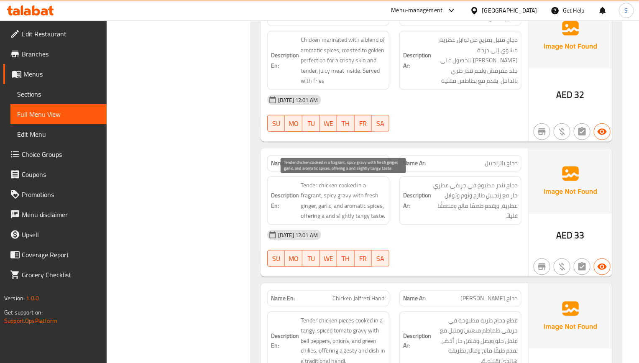
scroll to position [1595, 0]
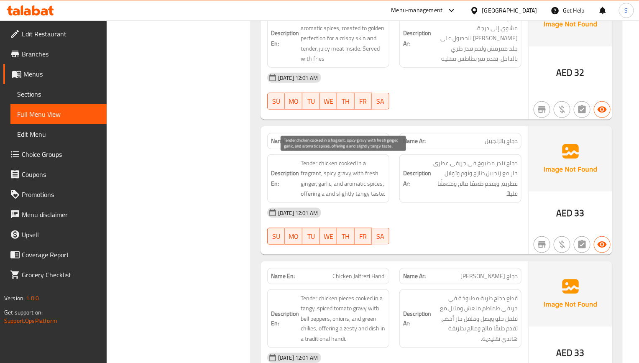
click at [349, 158] on span "Tender chicken cooked in a fragrant, spicy gravy with fresh ginger, garlic, and…" at bounding box center [343, 178] width 85 height 41
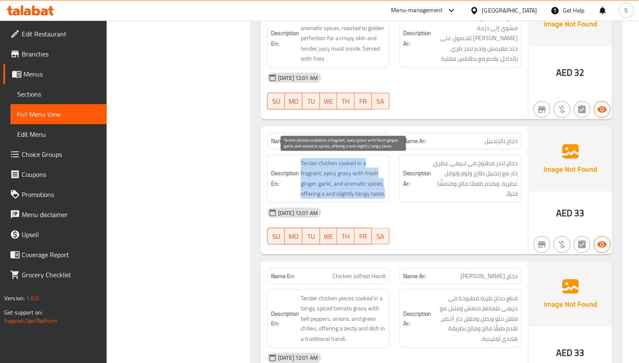
click at [349, 158] on span "Tender chicken cooked in a fragrant, spicy gravy with fresh ginger, garlic, and…" at bounding box center [343, 178] width 85 height 41
click at [349, 177] on span "Tender chicken cooked in a fragrant, spicy gravy with fresh ginger, garlic, and…" at bounding box center [343, 178] width 85 height 41
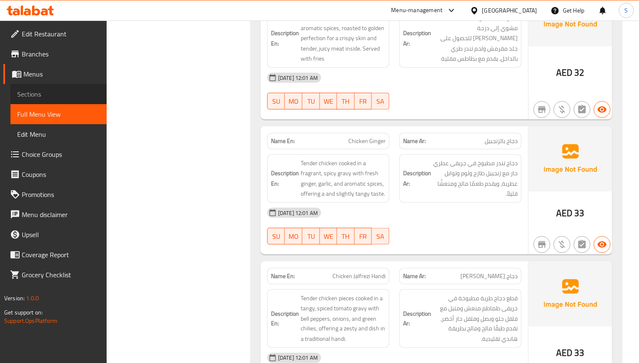
click at [57, 89] on span "Sections" at bounding box center [58, 94] width 83 height 10
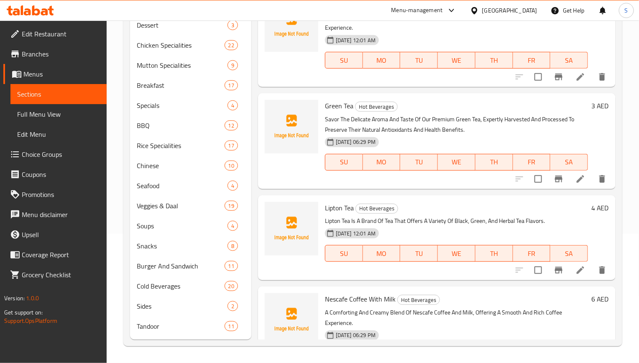
scroll to position [117, 0]
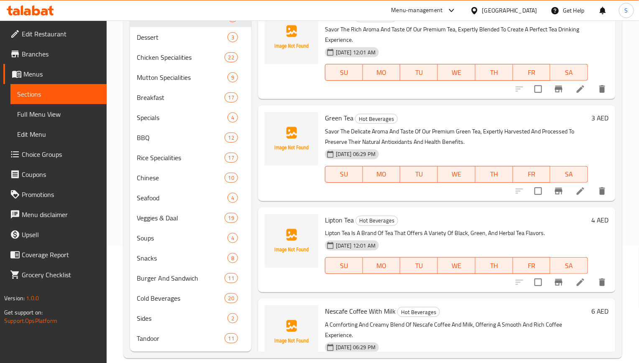
click at [72, 117] on span "Full Menu View" at bounding box center [58, 114] width 83 height 10
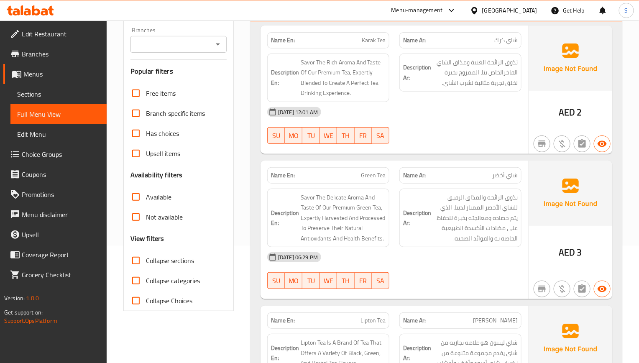
drag, startPoint x: 49, startPoint y: 91, endPoint x: 56, endPoint y: 108, distance: 18.6
click at [49, 92] on span "Sections" at bounding box center [58, 94] width 83 height 10
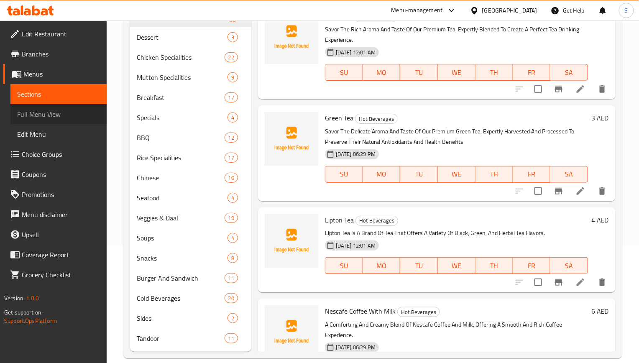
click at [56, 110] on span "Full Menu View" at bounding box center [58, 114] width 83 height 10
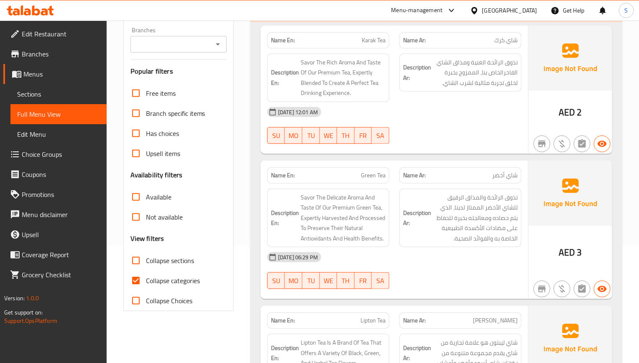
click at [431, 216] on h6 "Description Ar: تذوق الرائحة والمذاق الرقيق للشاي الأخضر الممتاز لدينا، الذي يت…" at bounding box center [460, 217] width 115 height 51
click at [140, 280] on input "Collapse categories" at bounding box center [136, 280] width 20 height 20
checkbox input "false"
click at [365, 212] on span "Savor The Delicate Aroma And Taste Of Our Premium Green Tea, Expertly Harvested…" at bounding box center [343, 217] width 85 height 51
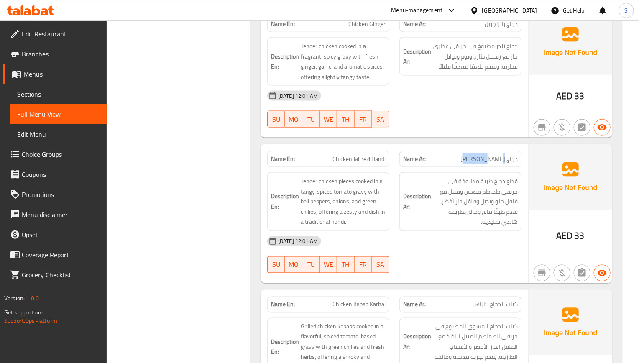
scroll to position [1751, 0]
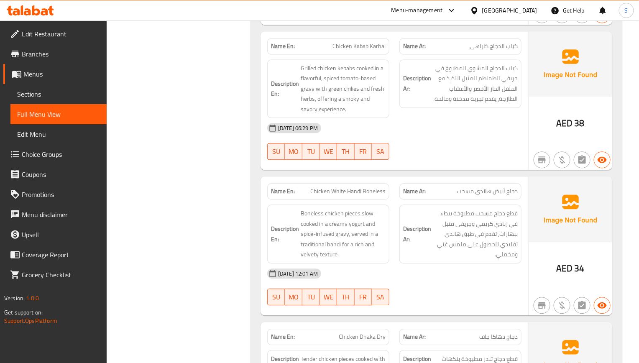
click at [61, 99] on link "Sections" at bounding box center [58, 94] width 96 height 20
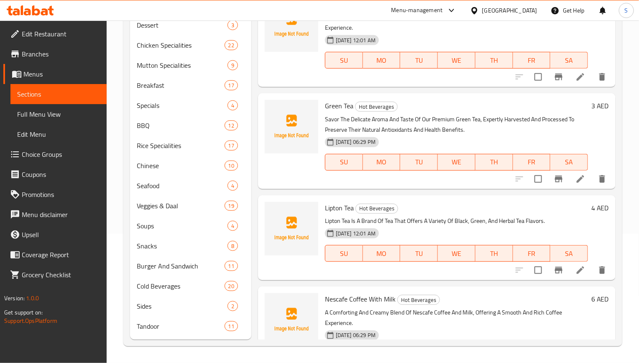
scroll to position [117, 0]
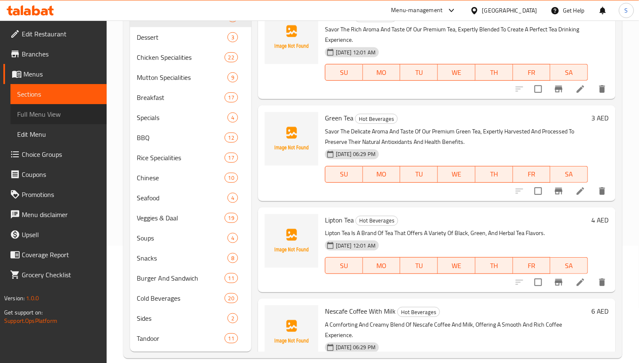
click at [63, 115] on span "Full Menu View" at bounding box center [58, 114] width 83 height 10
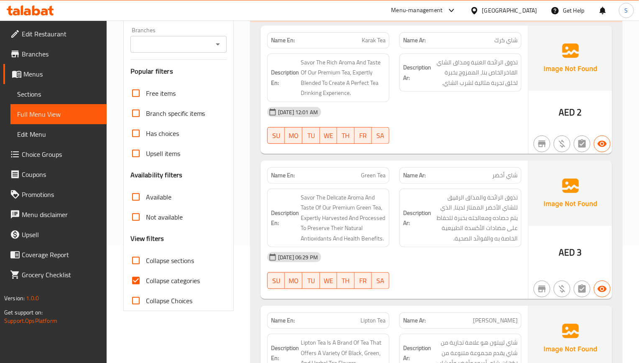
drag, startPoint x: 3, startPoint y: 241, endPoint x: 420, endPoint y: 204, distance: 419.2
click at [420, 204] on h6 "Description Ar: تذوق الرائحة والمذاق الرقيق للشاي الأخضر الممتاز لدينا، الذي يت…" at bounding box center [460, 217] width 115 height 51
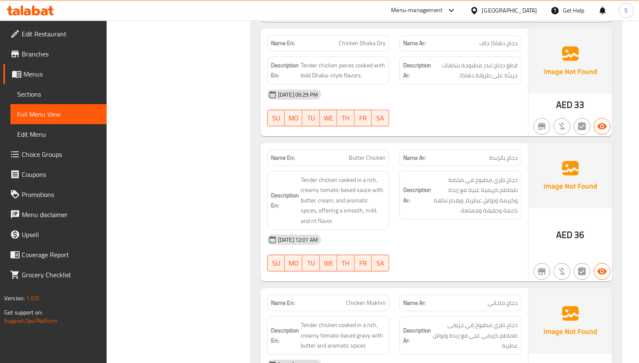
scroll to position [2305, 0]
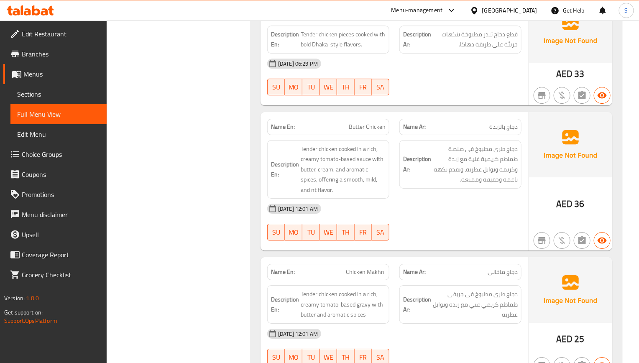
drag, startPoint x: 380, startPoint y: 228, endPoint x: 380, endPoint y: 222, distance: 5.9
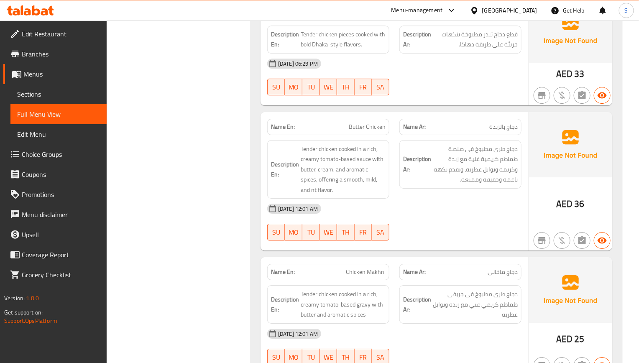
type button "6"
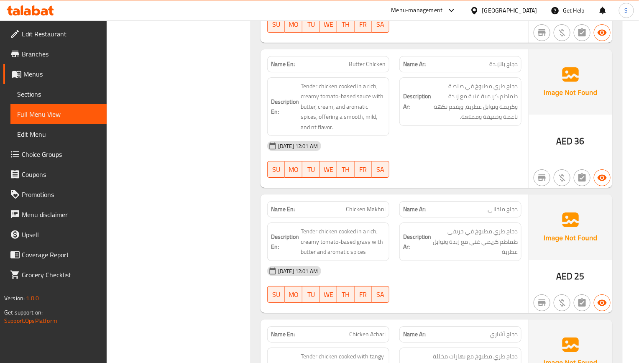
click at [360, 205] on span "Chicken Makhni" at bounding box center [366, 209] width 40 height 9
copy span "Chicken Makhni"
click at [64, 99] on link "Sections" at bounding box center [58, 94] width 96 height 20
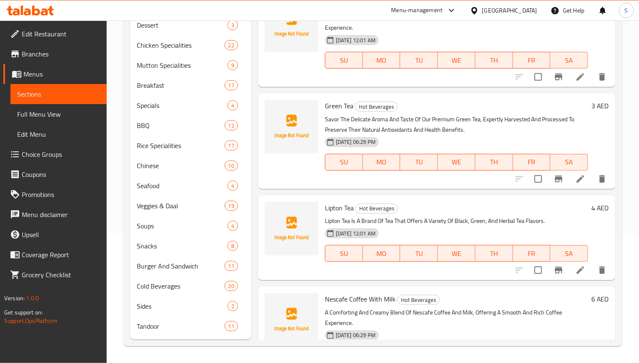
scroll to position [117, 0]
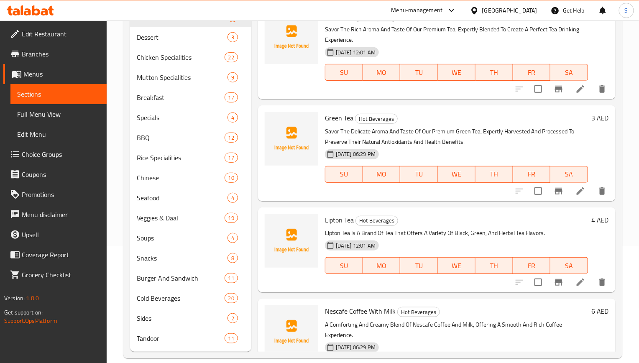
click at [64, 112] on span "Full Menu View" at bounding box center [58, 114] width 83 height 10
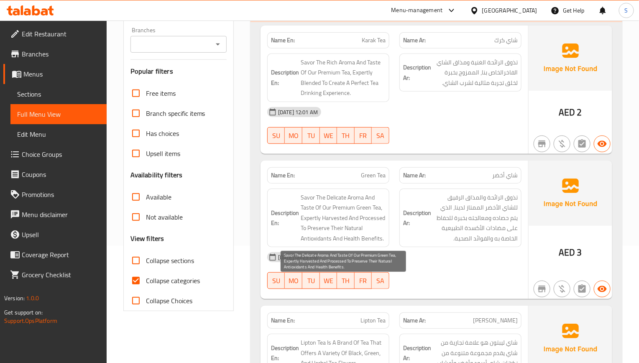
scroll to position [2388, 0]
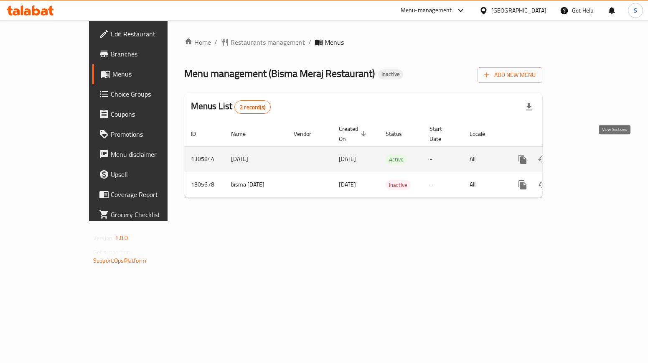
click at [593, 150] on link "enhanced table" at bounding box center [583, 159] width 20 height 20
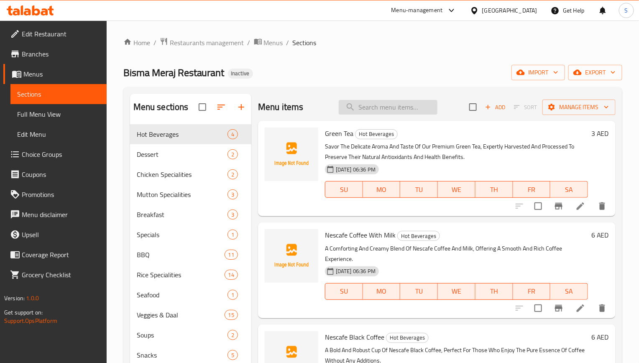
click at [370, 110] on input "search" at bounding box center [388, 107] width 99 height 15
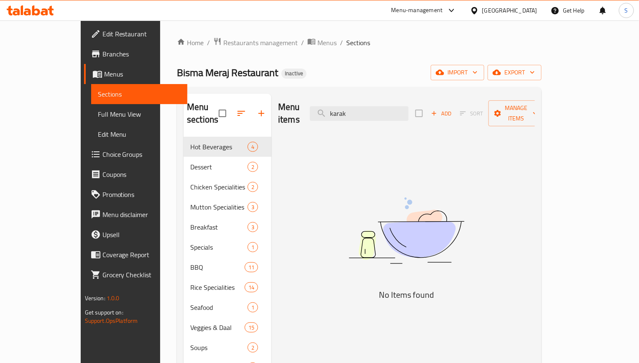
type input "karak"
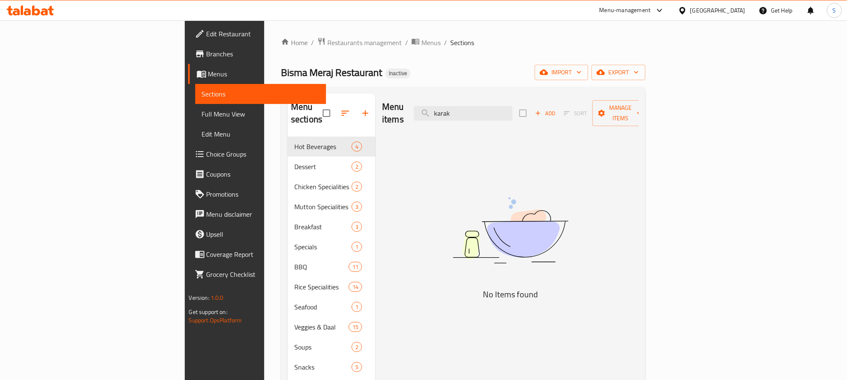
click at [208, 77] on span "Menus" at bounding box center [263, 74] width 111 height 10
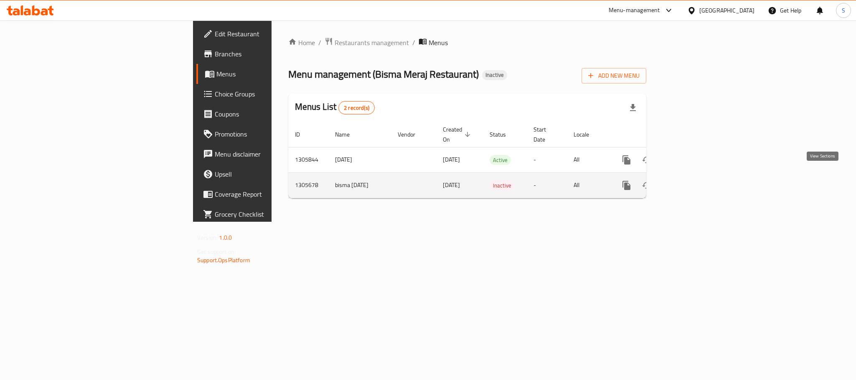
click at [691, 182] on icon "enhanced table" at bounding box center [687, 186] width 8 height 8
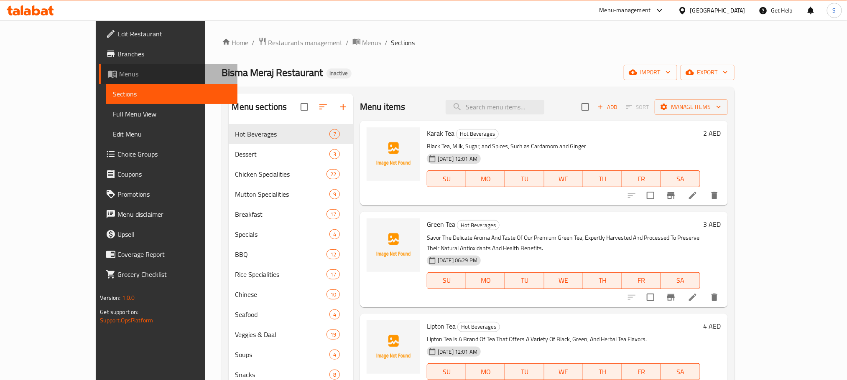
click at [119, 71] on span "Menus" at bounding box center [174, 74] width 111 height 10
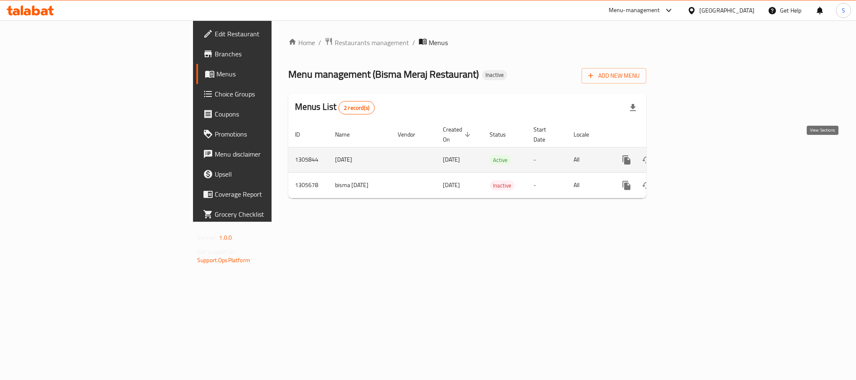
click at [697, 151] on link "enhanced table" at bounding box center [687, 160] width 20 height 20
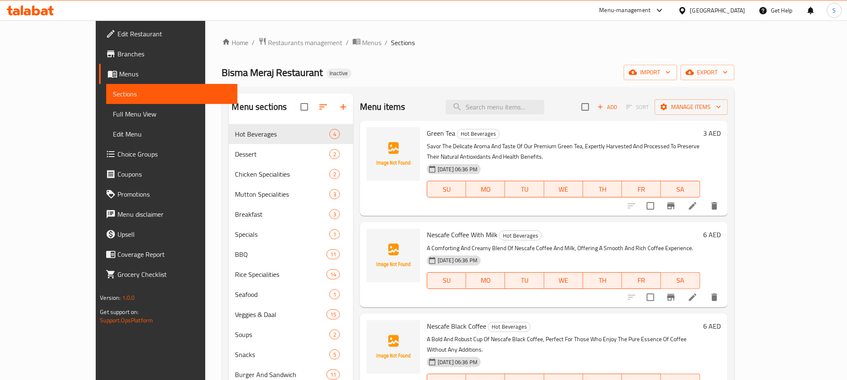
click at [374, 76] on div "Bisma Meraj Restaurant Inactive import export" at bounding box center [478, 72] width 512 height 15
click at [119, 78] on span "Menus" at bounding box center [174, 74] width 111 height 10
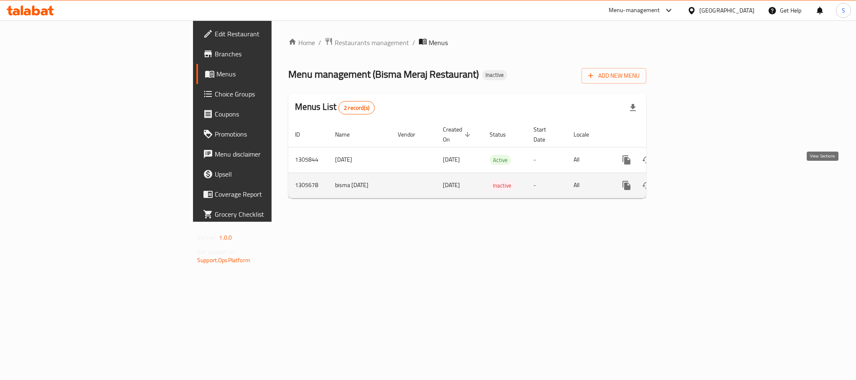
click at [697, 177] on link "enhanced table" at bounding box center [687, 186] width 20 height 20
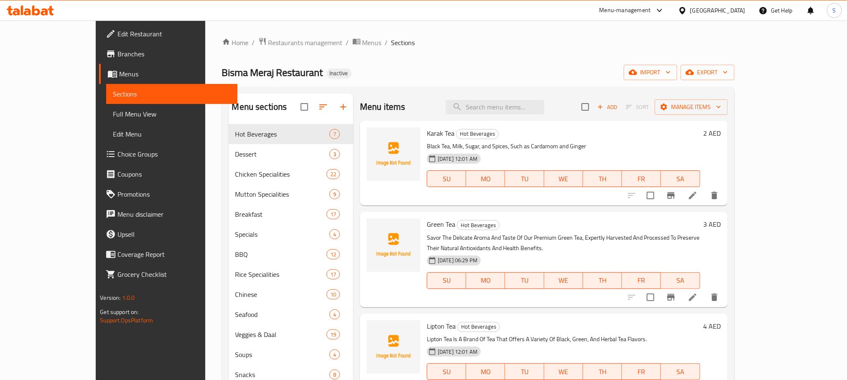
click at [119, 76] on span "Menus" at bounding box center [174, 74] width 111 height 10
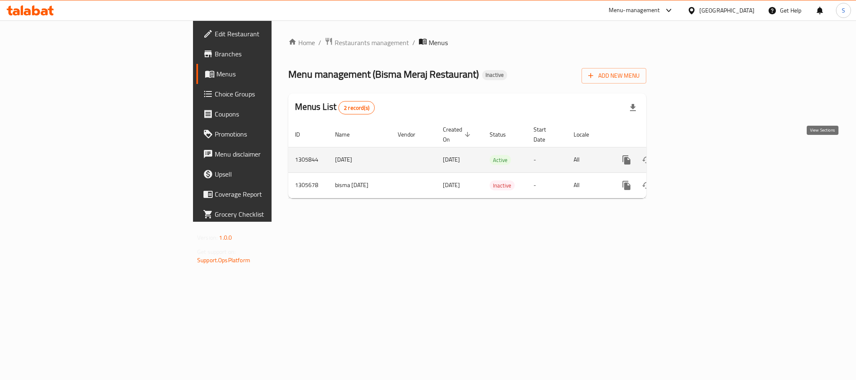
click at [697, 157] on link "enhanced table" at bounding box center [687, 160] width 20 height 20
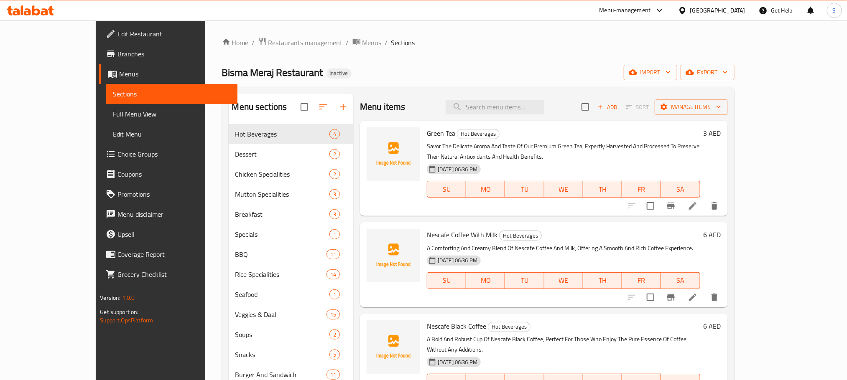
click at [99, 79] on link "Menus" at bounding box center [168, 74] width 138 height 20
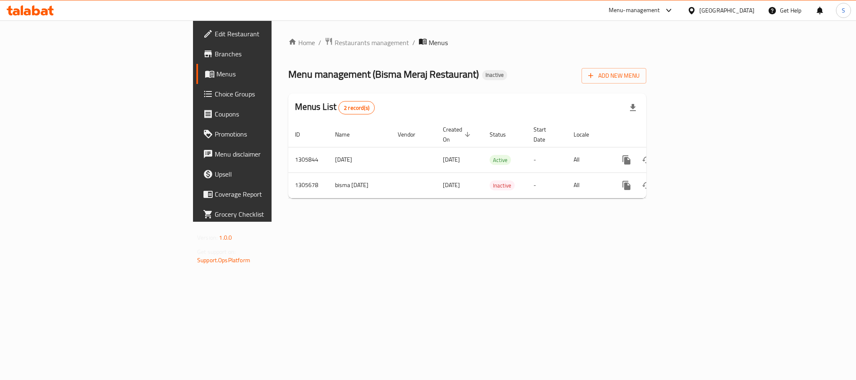
click at [589, 78] on div "Menu management ( Bisma Meraj Restaurant ) Inactive Add New Menu" at bounding box center [467, 74] width 358 height 19
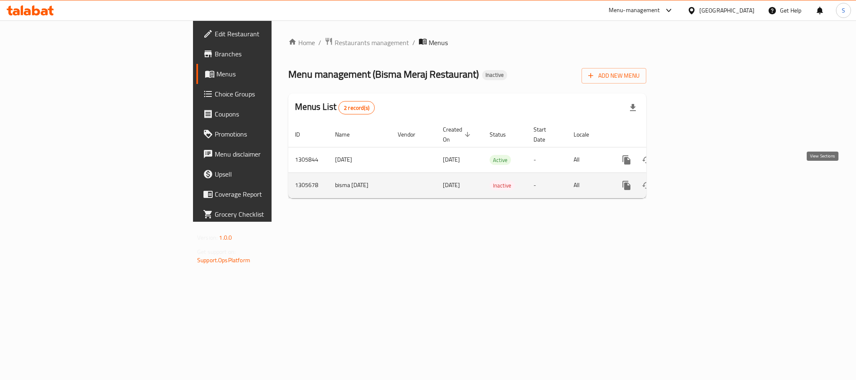
click at [697, 180] on link "enhanced table" at bounding box center [687, 186] width 20 height 20
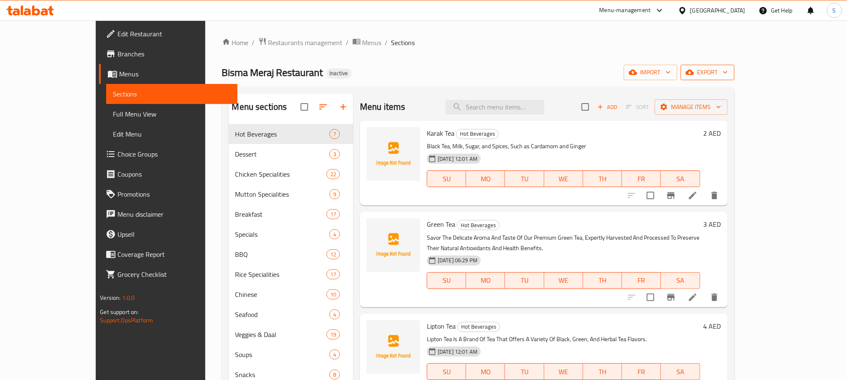
click at [728, 69] on span "export" at bounding box center [707, 72] width 41 height 10
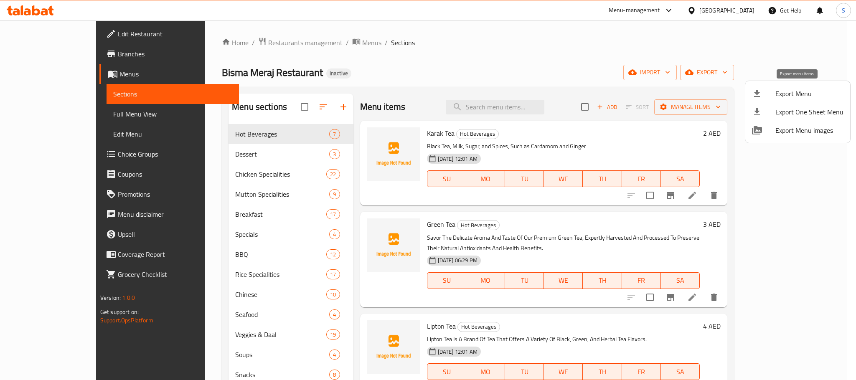
click at [790, 91] on span "Export Menu" at bounding box center [810, 94] width 68 height 10
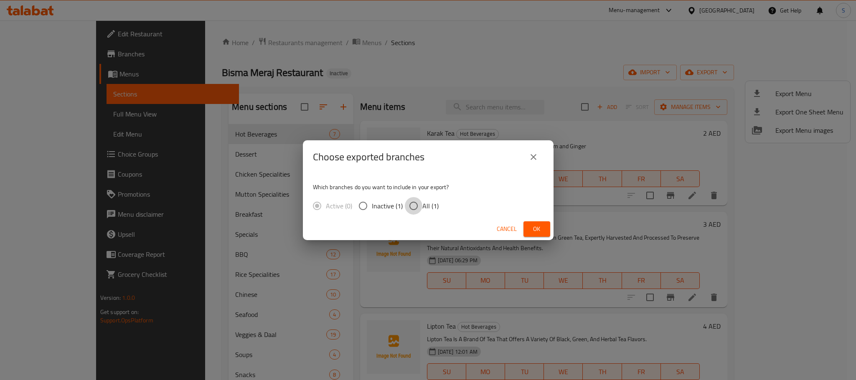
click at [413, 208] on input "All (1)" at bounding box center [414, 206] width 18 height 18
radio input "true"
click at [541, 229] on span "Ok" at bounding box center [536, 229] width 13 height 10
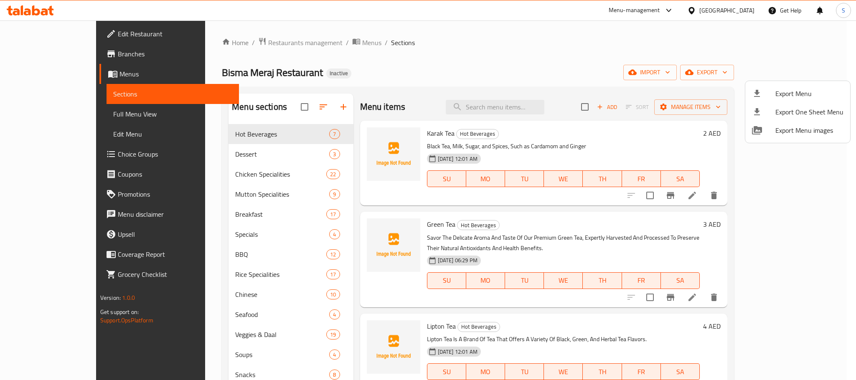
click at [417, 65] on div at bounding box center [428, 190] width 856 height 380
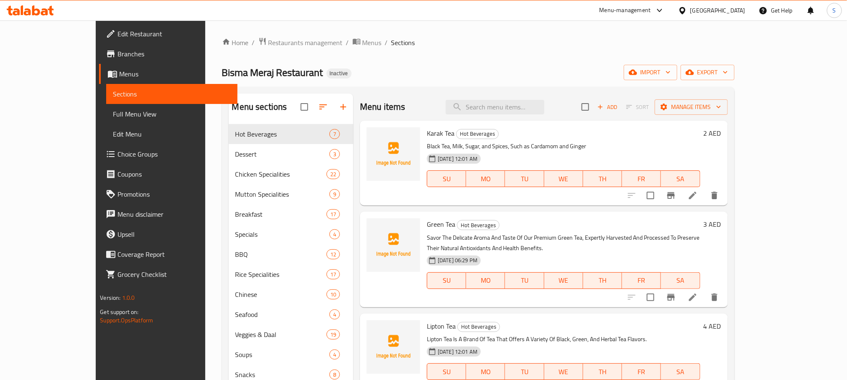
click at [119, 70] on span "Menus" at bounding box center [174, 74] width 111 height 10
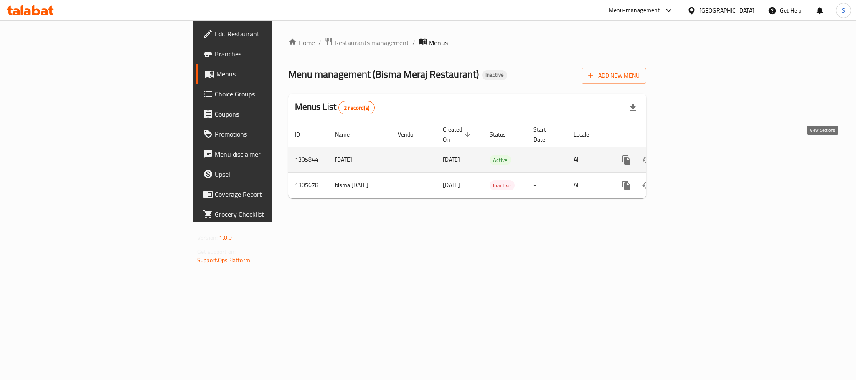
click at [692, 155] on icon "enhanced table" at bounding box center [687, 160] width 10 height 10
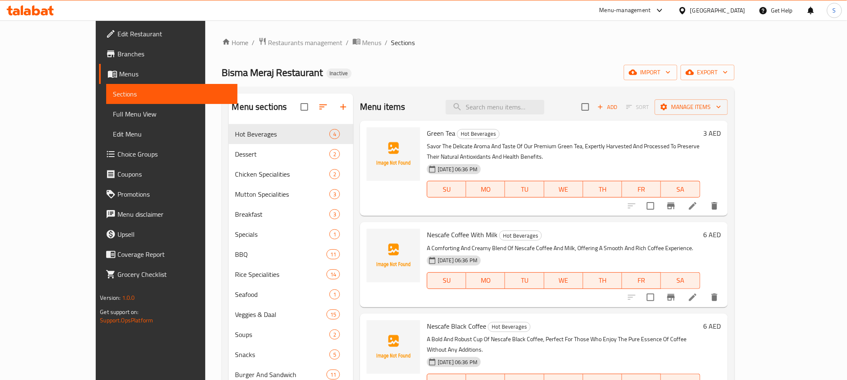
click at [119, 71] on span "Menus" at bounding box center [174, 74] width 111 height 10
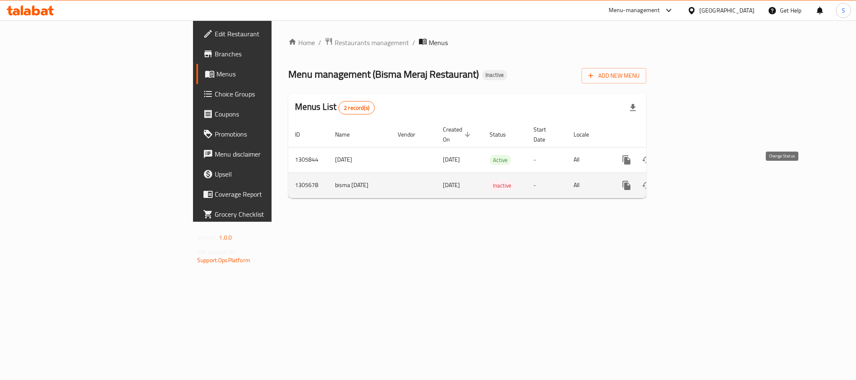
click at [652, 181] on icon "enhanced table" at bounding box center [647, 186] width 10 height 10
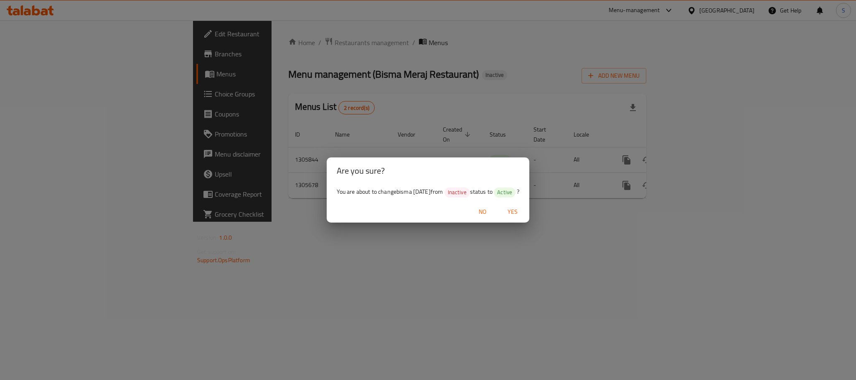
click at [517, 208] on span "Yes" at bounding box center [513, 212] width 20 height 10
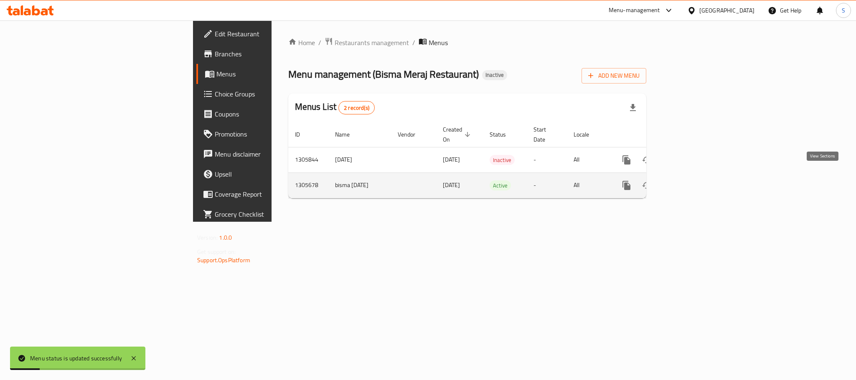
click at [697, 176] on link "enhanced table" at bounding box center [687, 186] width 20 height 20
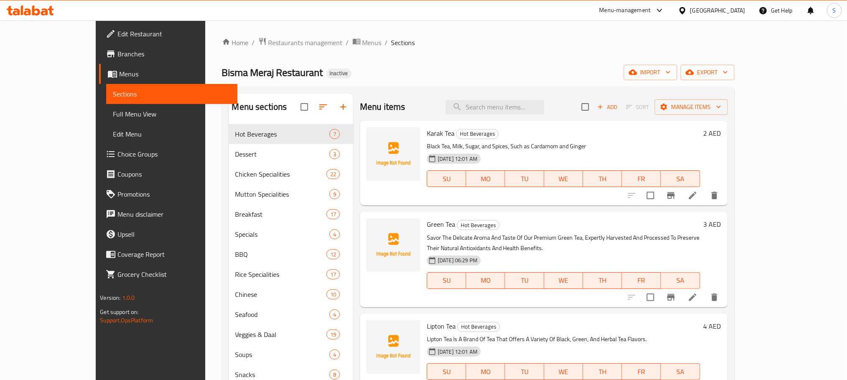
click at [358, 86] on div "Home / Restaurants management / Menus / Sections Bisma Meraj Restaurant Inactiv…" at bounding box center [478, 258] width 512 height 443
click at [404, 71] on div "Bisma Meraj Restaurant Inactive import export" at bounding box center [478, 72] width 512 height 15
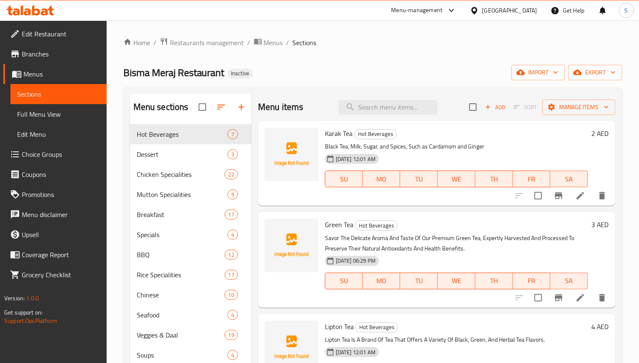
click at [313, 65] on div "Bisma Meraj Restaurant Inactive import export" at bounding box center [372, 72] width 499 height 15
click at [575, 195] on icon at bounding box center [580, 196] width 10 height 10
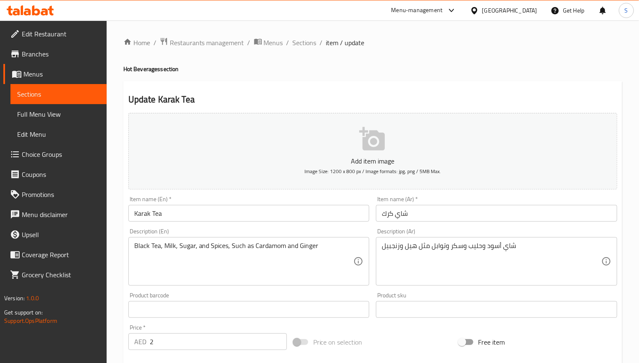
click at [265, 248] on textarea "Black Tea, Milk, Sugar, and Spices, Such as Cardamom and Ginger" at bounding box center [243, 262] width 219 height 40
paste textarea "Savor The Rich Aroma And Taste Of Our Premium Tea, Expertly Blended To Create A…"
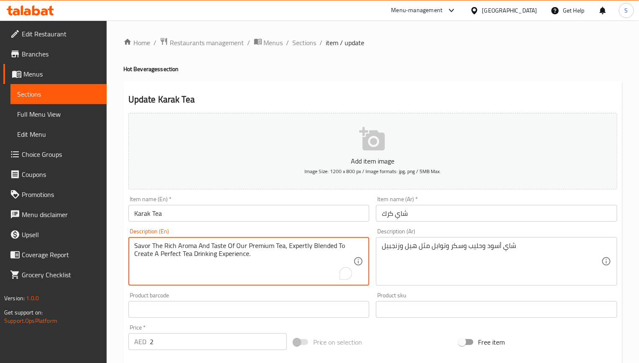
type textarea "Savor The Rich Aroma And Taste Of Our Premium Tea, Expertly Blended To Create A…"
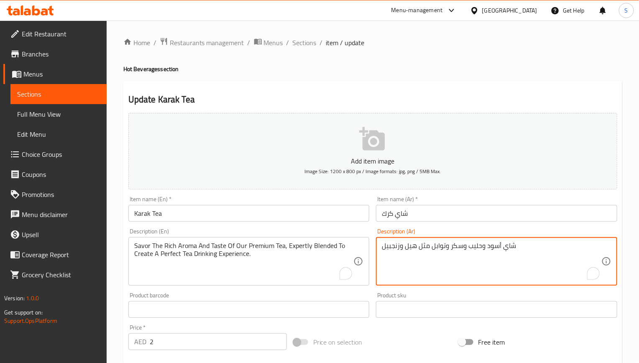
click at [430, 251] on textarea "شاي أسود وحليب وسكر وتوابل مثل هيل وزنجبيل" at bounding box center [491, 262] width 219 height 40
paste textarea "ذوق الرائحة الغنية ومذاق الشاي الفاخرالخاص بنا، الممزوج بخبرة لخلق تجربة مثالية…"
type textarea "تذوق الرائحة الغنية ومذاق الشاي الفاخرالخاص بنا، الممزوج بخبرة لخلق تجربة مثالي…"
click at [324, 219] on input "Karak Tea" at bounding box center [248, 213] width 241 height 17
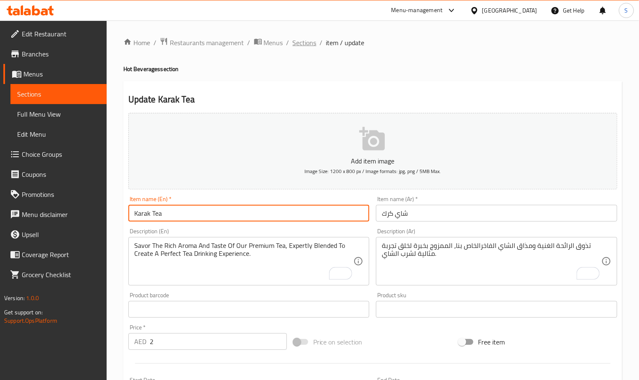
click at [300, 48] on span "Sections" at bounding box center [305, 43] width 24 height 10
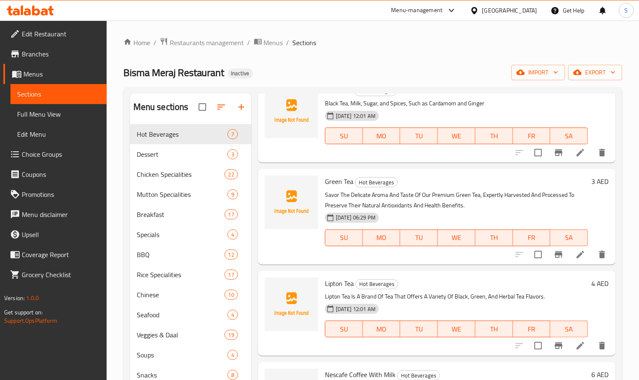
scroll to position [125, 0]
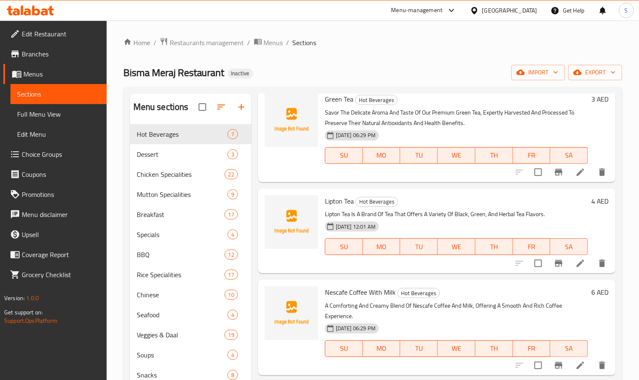
click at [575, 262] on icon at bounding box center [580, 263] width 10 height 10
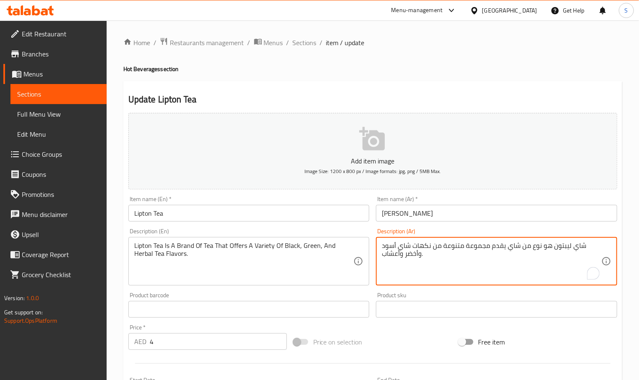
click at [535, 249] on textarea "شاي ليبتون هو نوع من شاي يقدم مجموعة متنوعة من نكهات شاي أسود وأخضر وأعشاب." at bounding box center [491, 262] width 219 height 40
paste textarea "علامة تجارية"
type textarea "شاي ليبتون هو علامة تجارية من شاي يقدم مجموعة متنوعة من نكهات شاي أسود وأخضر وأ…"
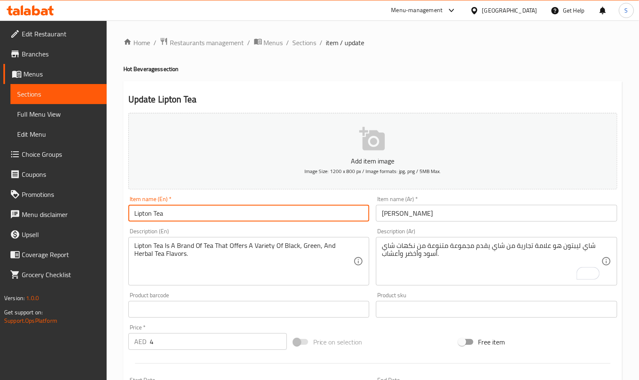
click at [336, 222] on input "Lipton Tea" at bounding box center [248, 213] width 241 height 17
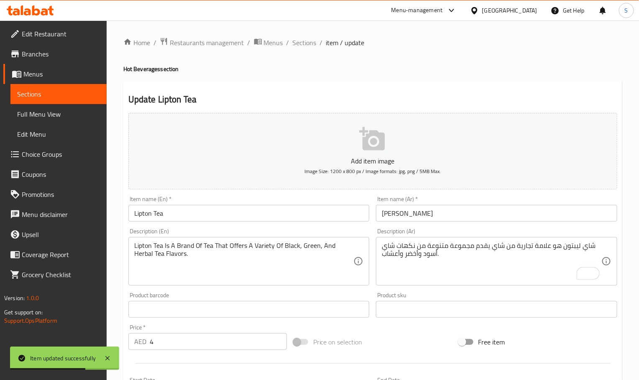
click at [290, 44] on ol "Home / Restaurants management / Menus / Sections / item / update" at bounding box center [372, 42] width 499 height 11
click at [296, 44] on span "Sections" at bounding box center [305, 43] width 24 height 10
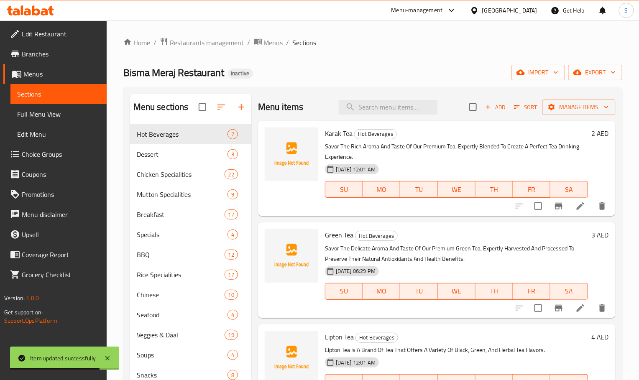
scroll to position [246, 0]
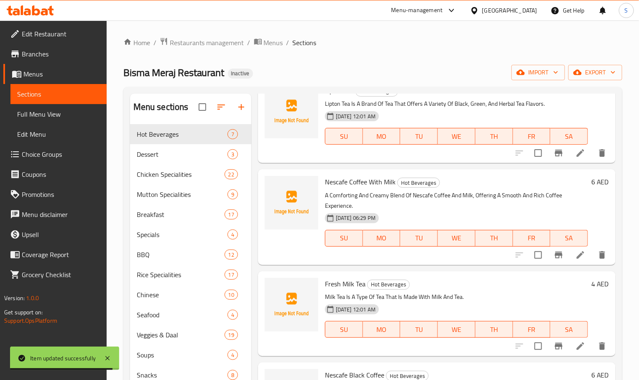
click at [581, 349] on li at bounding box center [579, 346] width 23 height 15
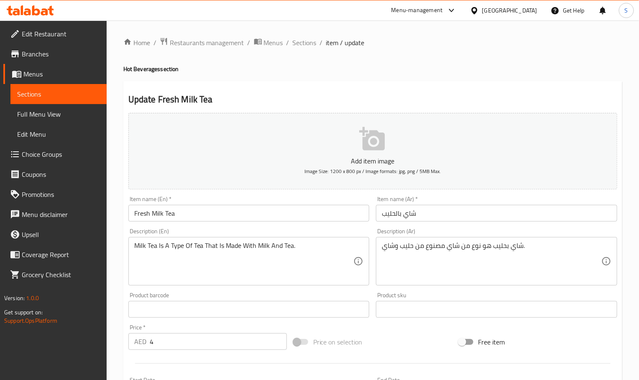
click at [430, 217] on input "شاي بالحليب" at bounding box center [496, 213] width 241 height 17
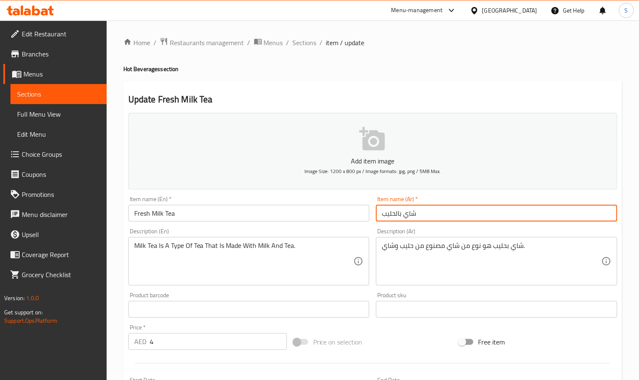
click at [430, 217] on input "شاي بالحليب" at bounding box center [496, 213] width 241 height 17
paste input "لحليب الطازج"
click at [394, 217] on input "شاي الحليب الطازج" at bounding box center [496, 213] width 241 height 17
click at [414, 214] on input "شاي الحليب طازج" at bounding box center [496, 213] width 241 height 17
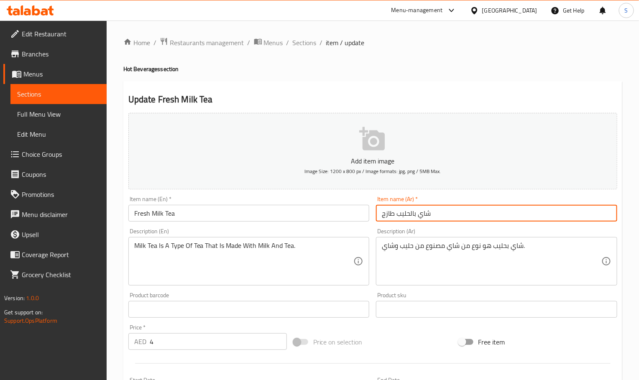
type input "شاي بالحليب طازج"
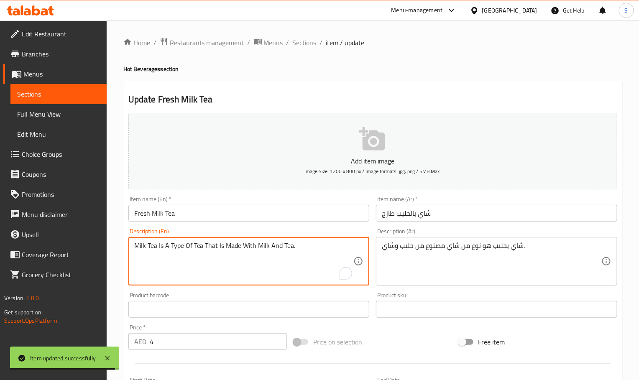
click at [224, 245] on textarea "Milk Tea Is A Type Of Tea That Is Made With Milk And Tea." at bounding box center [243, 262] width 219 height 40
paste textarea "tea, freshly brewed"
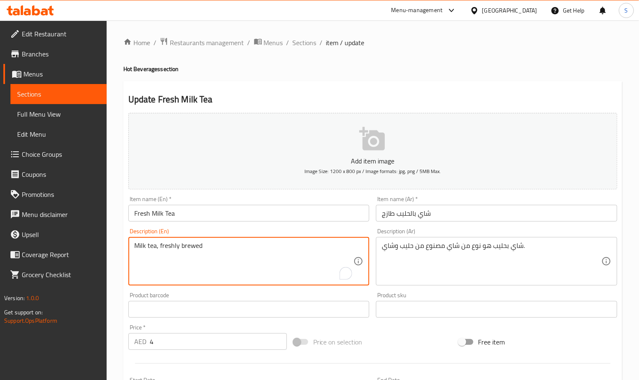
type textarea "Milk tea, freshly brewed"
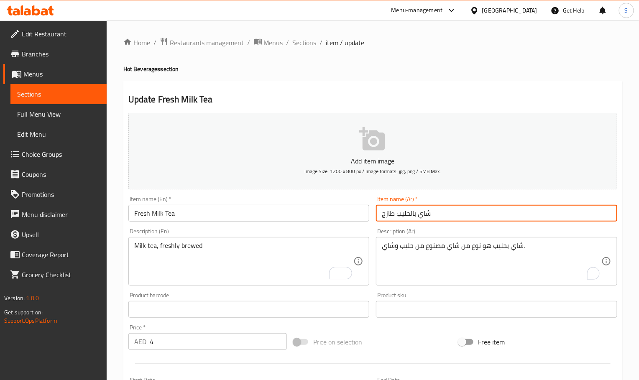
drag, startPoint x: 397, startPoint y: 214, endPoint x: 447, endPoint y: 214, distance: 49.3
click at [447, 214] on input "شاي بالحليب طازج" at bounding box center [496, 213] width 241 height 17
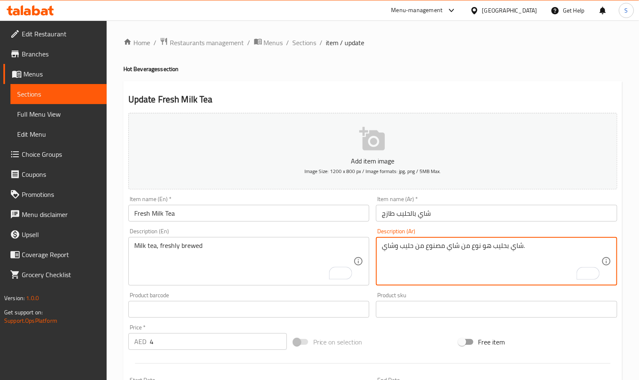
click at [444, 248] on textarea "شاي بحليب هو نوع من شاي مصنوع من حليب وشاي." at bounding box center [491, 262] width 219 height 40
paste textarea "لحليب"
type textarea "شاي بالحليب، مخمر طازجا"
click at [325, 216] on input "Fresh Milk Tea" at bounding box center [248, 213] width 241 height 17
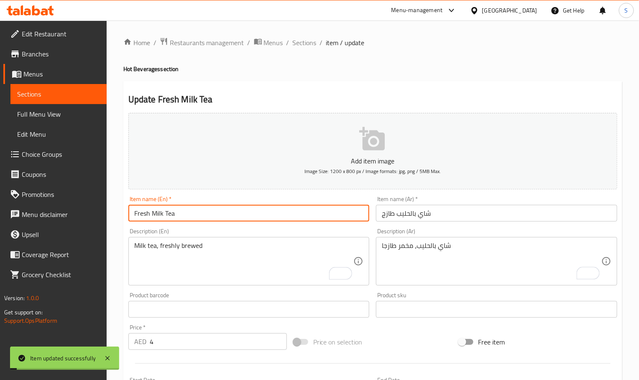
click at [321, 216] on input "Fresh Milk Tea" at bounding box center [248, 213] width 241 height 17
click at [309, 46] on span "Sections" at bounding box center [305, 43] width 24 height 10
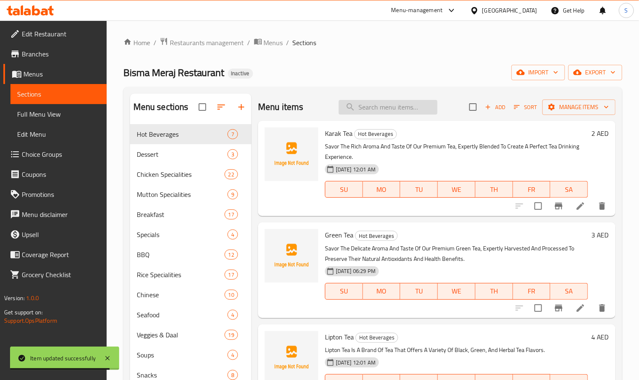
click at [378, 109] on input "search" at bounding box center [388, 107] width 99 height 15
paste input "A traditional frozen dessert made with thickened milk, flavored with cardamom, …"
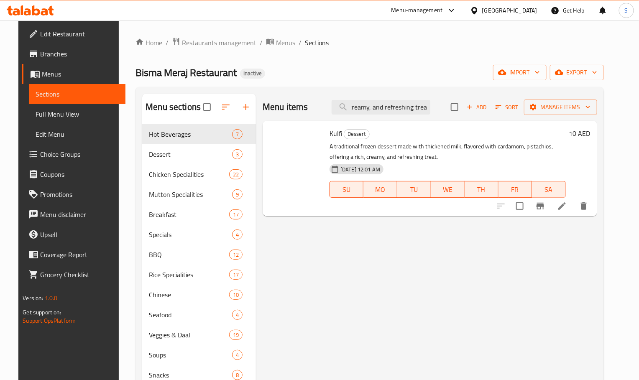
scroll to position [0, 301]
type input "A traditional frozen dessert made with thickened milk, flavored with cardamom, …"
click at [573, 212] on li at bounding box center [561, 206] width 23 height 15
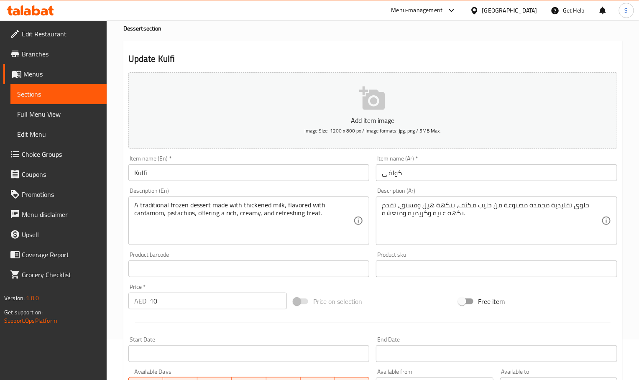
scroll to position [63, 0]
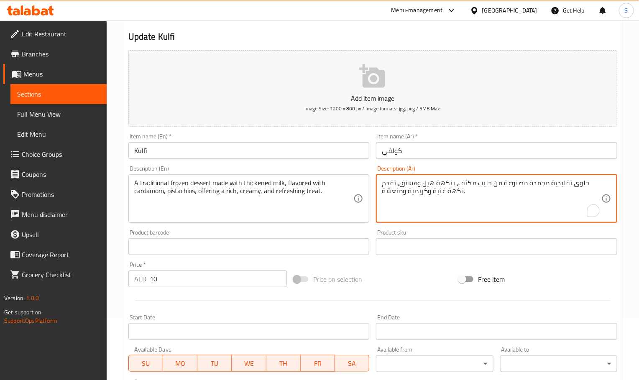
click at [452, 194] on textarea "حلوى تقليدية مجمدة مصنوعة من حليب مكثف، بنكهة هيل وفستق، تقدم نكهة غنية وكريمية…" at bounding box center [491, 199] width 219 height 40
type textarea "حلوى تقليدية مجمدة مصنوعة من حليب مكثف، بنكهة هيل وفستق، تقدم تريت غنية وكريمية…"
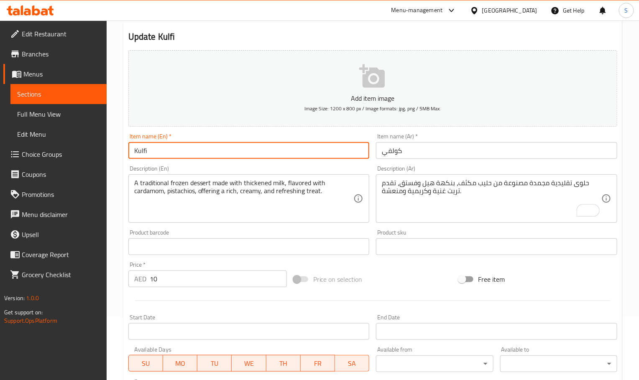
click at [305, 158] on input "Kulfi" at bounding box center [248, 150] width 241 height 17
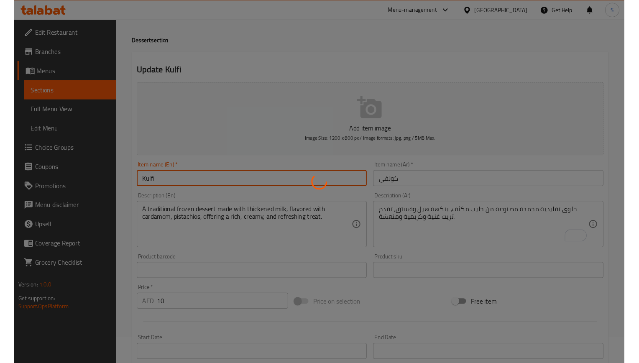
scroll to position [0, 0]
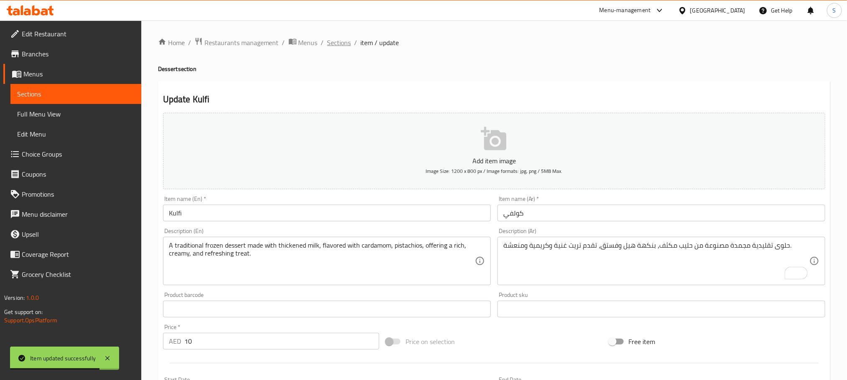
click at [342, 46] on span "Sections" at bounding box center [339, 43] width 24 height 10
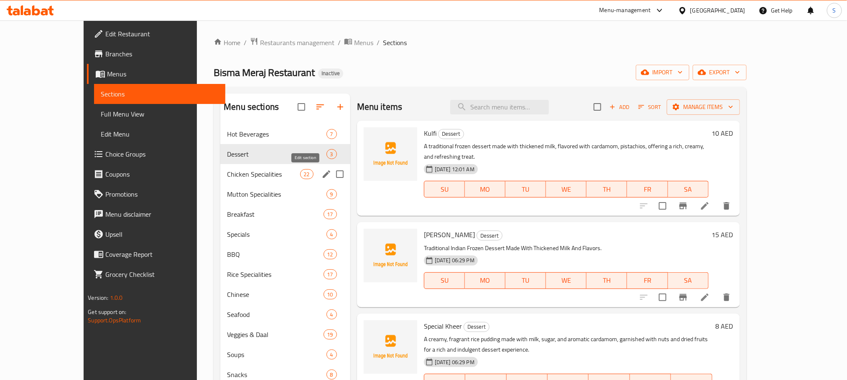
click at [321, 177] on icon "edit" at bounding box center [326, 174] width 10 height 10
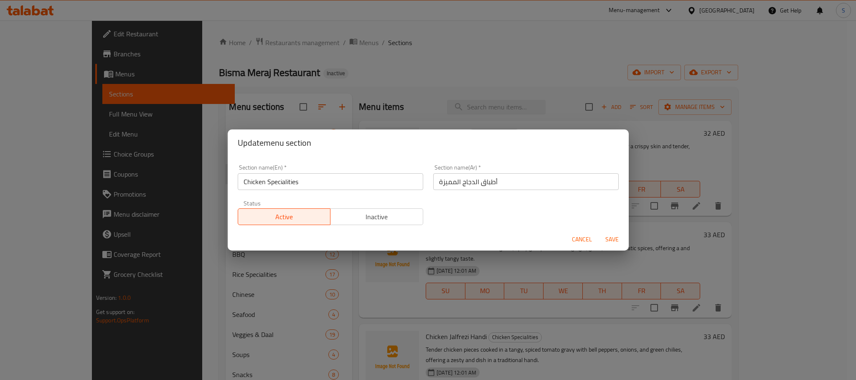
click at [449, 185] on input "أطباق الدجاج المميزة" at bounding box center [526, 181] width 186 height 17
paste input "بيشيالتي"
click at [436, 185] on input "سبيشيالتي" at bounding box center [526, 181] width 186 height 17
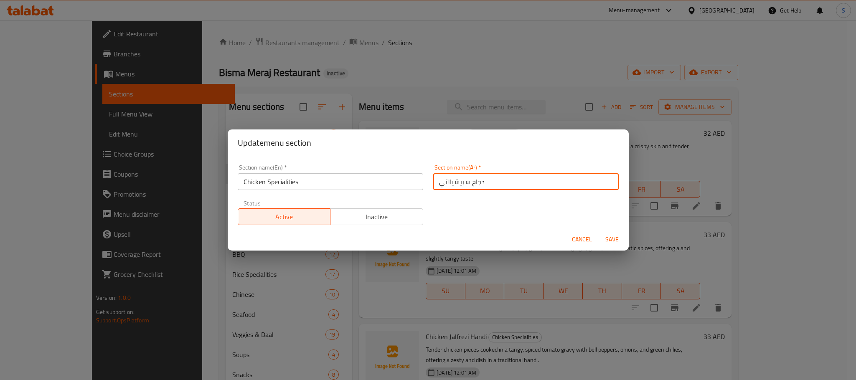
type input "دجاح سبيشيالتي"
click at [599, 232] on button "Save" at bounding box center [612, 239] width 27 height 15
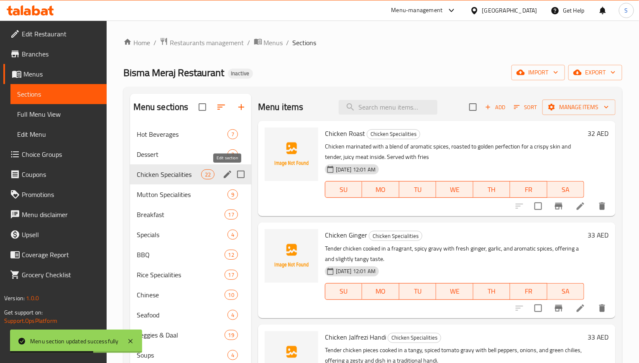
click at [227, 172] on icon "edit" at bounding box center [227, 174] width 10 height 10
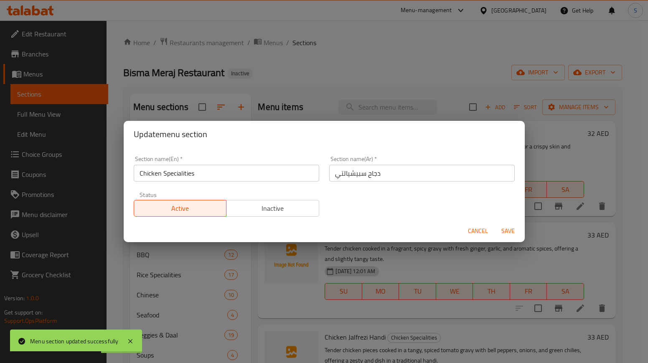
click at [352, 176] on input "دجاح سبيشيالتي" at bounding box center [422, 173] width 186 height 17
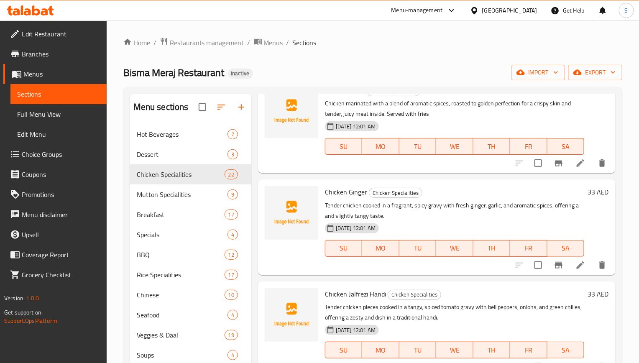
scroll to position [63, 0]
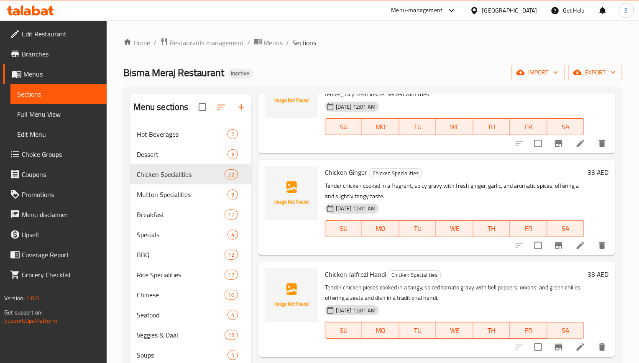
click at [568, 246] on li at bounding box center [579, 245] width 23 height 15
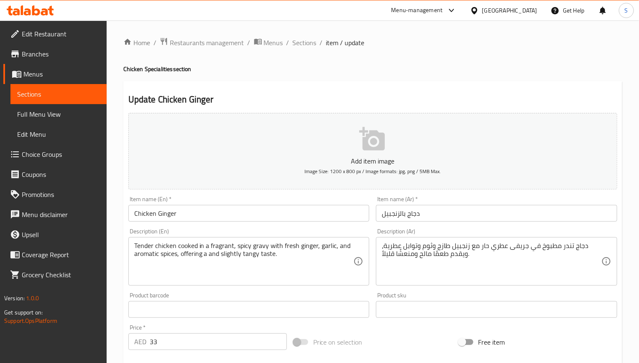
click at [293, 251] on textarea "Tender chicken cooked in a fragrant, spicy gravy with fresh ginger, garlic, and…" at bounding box center [243, 262] width 219 height 40
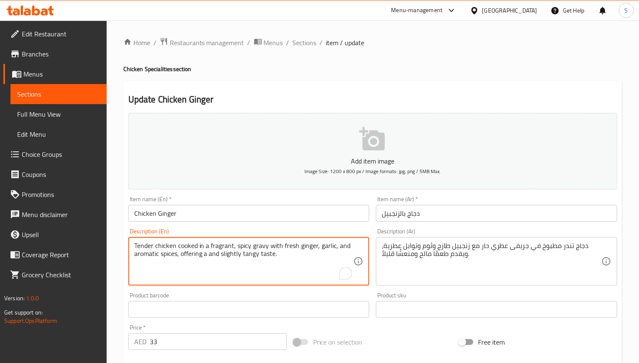
click at [293, 251] on textarea "Tender chicken cooked in a fragrant, spicy gravy with fresh ginger, garlic, and…" at bounding box center [243, 262] width 219 height 40
paste textarea "flavorful"
click at [218, 255] on textarea "Tender chicken cooked in a fragrant, spicy gravy with fresh ginger, garlic, and…" at bounding box center [243, 262] width 219 height 40
click at [211, 256] on textarea "Tender chicken cooked in a fragrant, spicy gravy with fresh ginger, garlic, and…" at bounding box center [243, 262] width 219 height 40
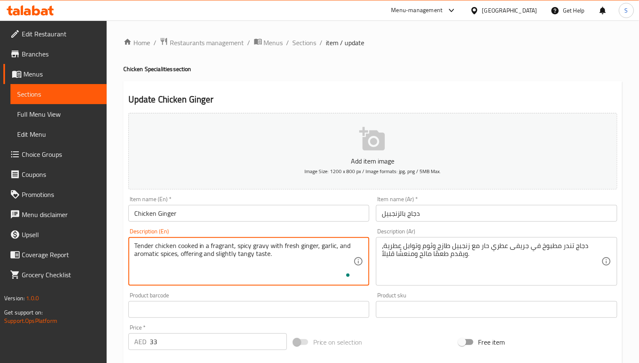
click at [211, 256] on textarea "Tender chicken cooked in a fragrant, spicy gravy with fresh ginger, garlic, and…" at bounding box center [243, 262] width 219 height 40
type textarea "Tender chicken cooked in a fragrant, spicy gravy with fresh ginger, garlic, and…"
click at [234, 216] on input "Chicken Ginger" at bounding box center [248, 213] width 241 height 17
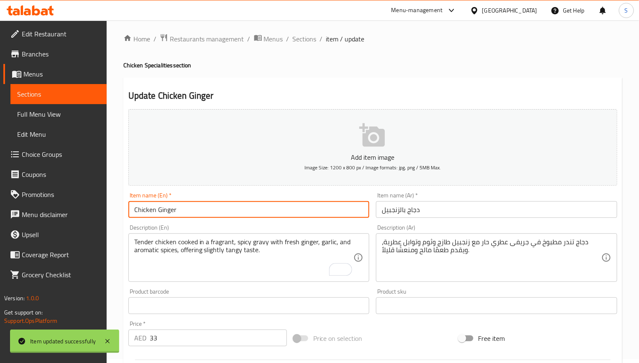
scroll to position [63, 0]
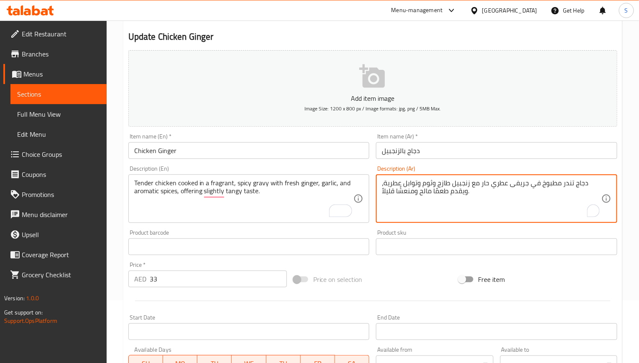
click at [427, 194] on textarea "دجاج تندر مطبوخ في جريفى عطري حار مع زنجبيل طازج وثوم وتوابل عطرية، ويقدم طعمًا…" at bounding box center [491, 199] width 219 height 40
click at [413, 189] on textarea "دجاج تندر مطبوخ في جريفى عطري حار مع زنجبيل طازج وثوم وتوابل عطرية، ويقدم طعمًا…" at bounding box center [491, 199] width 219 height 40
type textarea "دجاج تندر مطبوخ في جريفى عطري حار مع زنجبيل طازج وثوم وتوابل عطرية، ويقدم طعمًا…"
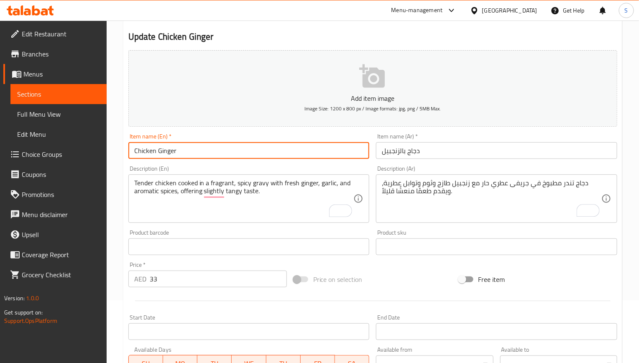
click at [246, 147] on input "Chicken Ginger" at bounding box center [248, 150] width 241 height 17
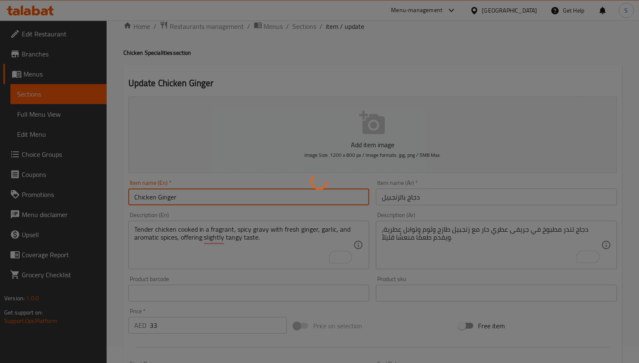
scroll to position [0, 0]
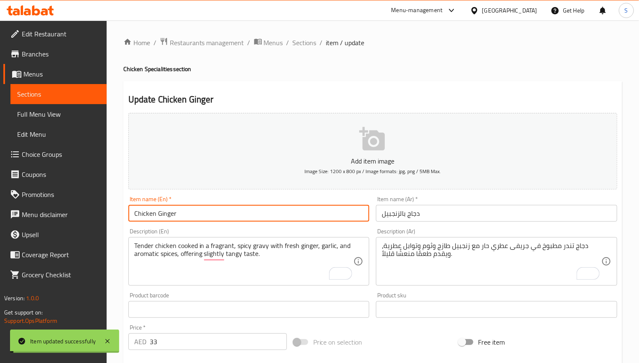
click at [306, 43] on span "Sections" at bounding box center [305, 43] width 24 height 10
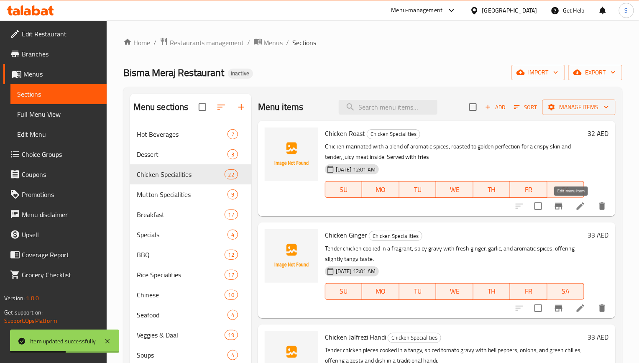
click at [575, 204] on icon at bounding box center [580, 206] width 10 height 10
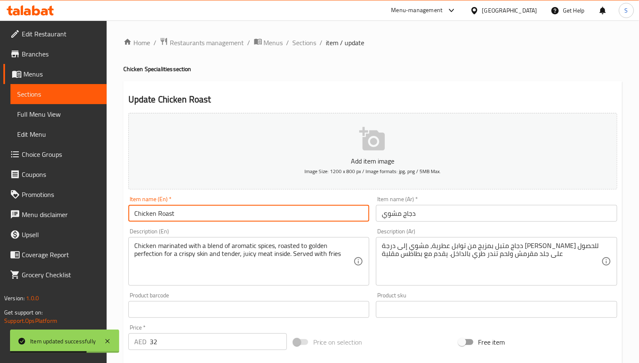
click at [213, 218] on input "Chicken Roast" at bounding box center [248, 213] width 241 height 17
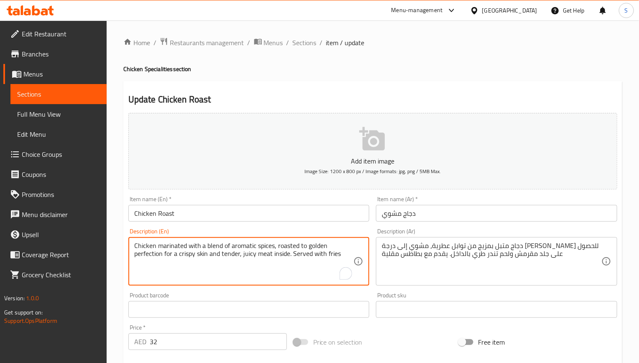
click at [148, 246] on textarea "Chicken marinated with a blend of aromatic spices, roasted to golden perfection…" at bounding box center [243, 262] width 219 height 40
click at [256, 256] on textarea "Chicken marinated with a blend of aromatic spices, roasted to golden perfection…" at bounding box center [243, 262] width 219 height 40
paste textarea "Chicken"
type textarea "Chicken marinated with a blend of aromatic spices, roasted to golden perfection…"
click at [561, 253] on textarea "دجاج متبل بمزيج من توابل عطرية، مشوي إلى درجة الكمال الذهبي للحصول على جلد مقرم…" at bounding box center [491, 262] width 219 height 40
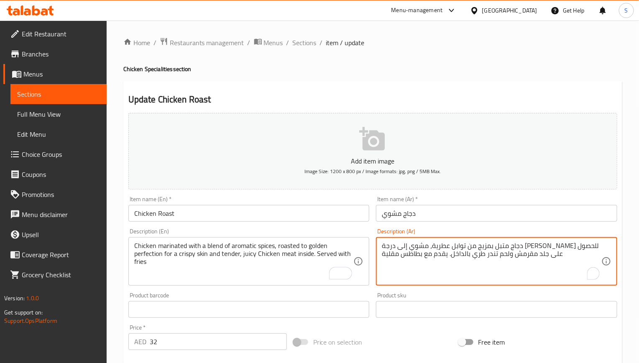
click at [561, 253] on textarea "دجاج متبل بمزيج من توابل عطرية، مشوي إلى درجة الكمال الذهبي للحصول على جلد مقرم…" at bounding box center [491, 262] width 219 height 40
click at [463, 242] on textarea "دجاج متبل بمزيج من توابل عطرية، مشوي إلى درجة الكمال الذهبي للحصول على جلد مقرم…" at bounding box center [491, 262] width 219 height 40
click at [562, 260] on textarea "دجاج متبل بمزيج من توابل عطرية، مشوي إلى درجة الكمال الذهبي للحصول على جلد مقرم…" at bounding box center [491, 262] width 219 height 40
click at [552, 257] on textarea "دجاج متبل بمزيج من توابل عطرية، مشوي إلى درجة الكمال الذهبي للحصول على جلد مقرم…" at bounding box center [491, 262] width 219 height 40
click at [522, 257] on textarea "دجاج متبل بمزيج من توابل عطرية، مشوي إلى درجة الكمال الذهبي للحصول على جلد مقرم…" at bounding box center [491, 262] width 219 height 40
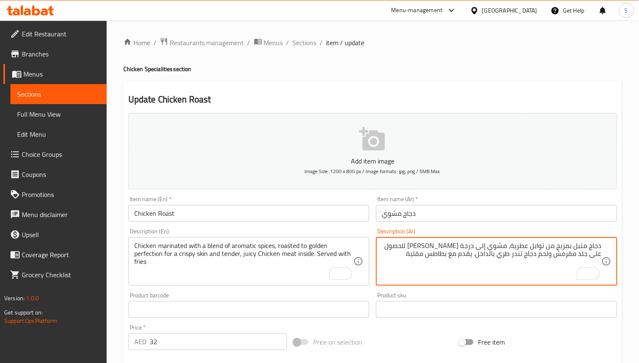
click at [522, 257] on textarea "دجاج متبل بمزيج من توابل عطرية، مشوي إلى درجة الكمال الذهبي للحصول على جلد مقرم…" at bounding box center [491, 262] width 219 height 40
click at [533, 257] on textarea "دجاج متبل بمزيج من توابل عطرية، مشوي إلى درجة الكمال الذهبي للحصول على جلد مقرم…" at bounding box center [491, 262] width 219 height 40
click at [562, 258] on textarea "دجاج متبل بمزيج من توابل عطرية، مشوي إلى درجة الكمال الذهبي للحصول على جلد مقرم…" at bounding box center [491, 262] width 219 height 40
paste textarea "تندر"
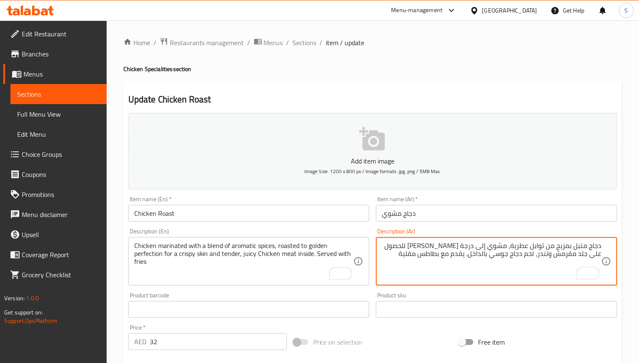
type textarea "دجاج متبل بمزيج من توابل عطرية، مشوي إلى درجة الكمال الذهبي للحصول على جلد مقرم…"
click at [285, 213] on input "Chicken Roast" at bounding box center [248, 213] width 241 height 17
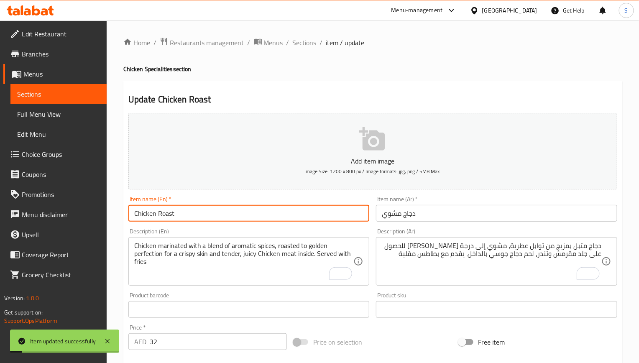
drag, startPoint x: 304, startPoint y: 46, endPoint x: 290, endPoint y: 27, distance: 23.6
click at [304, 46] on span "Sections" at bounding box center [305, 43] width 24 height 10
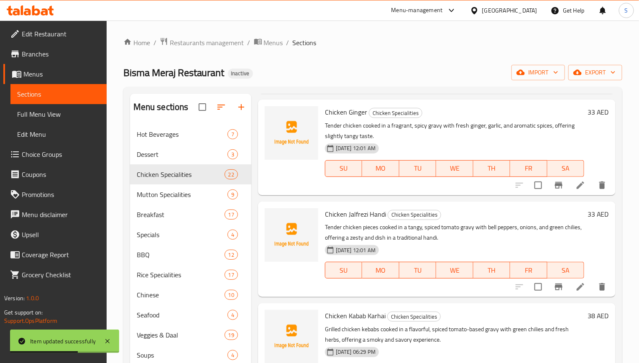
scroll to position [125, 0]
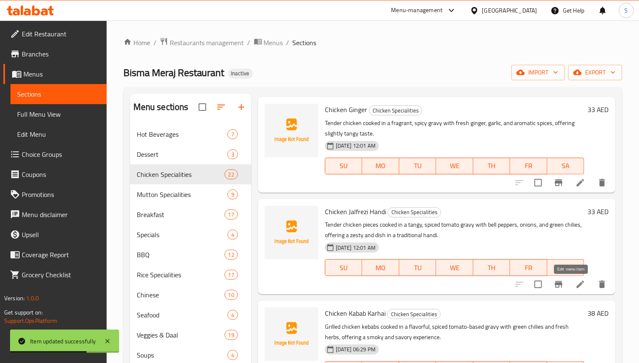
click at [575, 286] on icon at bounding box center [580, 284] width 10 height 10
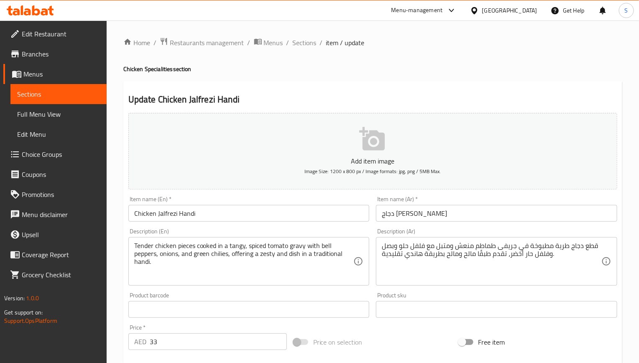
click at [290, 246] on textarea "Tender chicken pieces cooked in a tangy, spiced tomato gravy with bell peppers,…" at bounding box center [243, 262] width 219 height 40
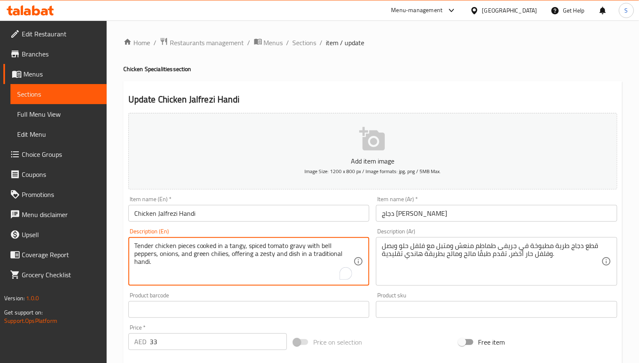
click at [290, 246] on textarea "Tender chicken pieces cooked in a tangy, spiced tomato gravy with bell peppers,…" at bounding box center [243, 262] width 219 height 40
paste textarea "flavorful"
type textarea "Tender chicken pieces cooked in a tangy, spiced tomato gravy with bell peppers,…"
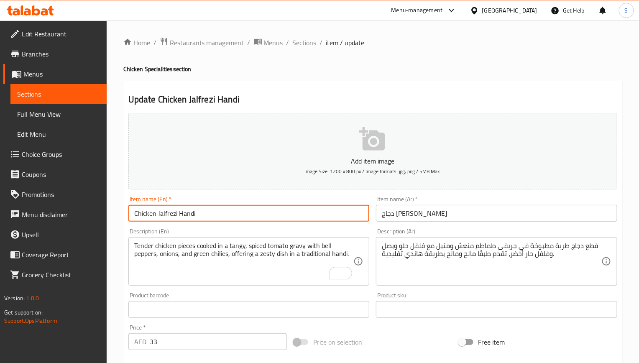
click at [281, 217] on input "Chicken Jalfrezi Handi" at bounding box center [248, 213] width 241 height 17
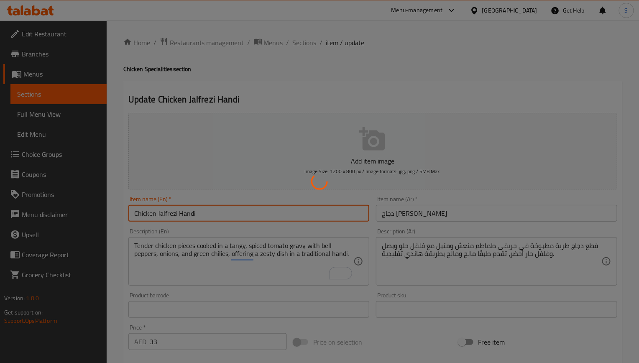
scroll to position [63, 0]
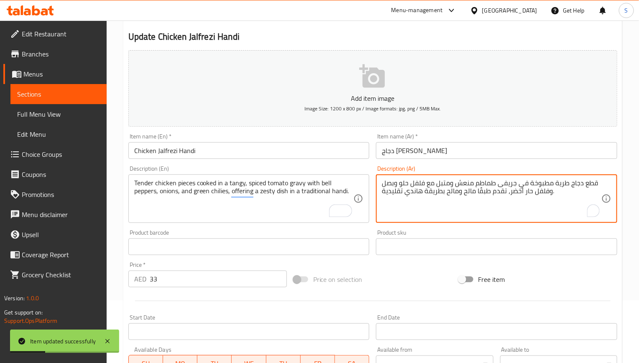
click at [425, 190] on textarea "قطع دجاج طرية مطبوخة في جريفى طماطم منعش ومتبل مع فلفل حلو وبصل وفلفل حار أخضر،…" at bounding box center [491, 199] width 219 height 40
paste textarea "طماطم منعش ومتبل مع الفلفل الحلو والبصل والفلفل حار الأخضر، تقدم طبقًا زيستي"
type textarea "قطع دجاج طرية مطبوخة في جريفي طماطم منعش ومتبل مع الفلفل الحلو والبصل والفلفل ح…"
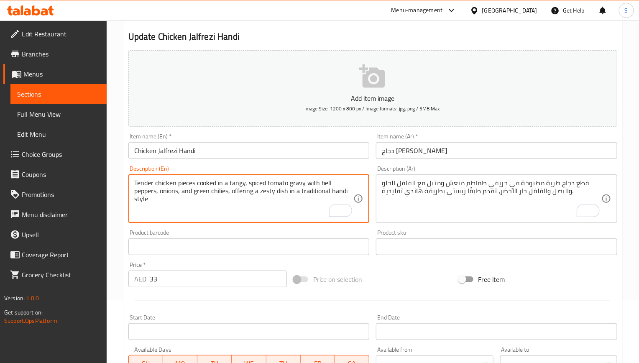
type textarea "Tender chicken pieces cooked in a tangy, spiced tomato gravy with bell peppers,…"
click at [260, 150] on input "Chicken Jalfrezi Handi" at bounding box center [248, 150] width 241 height 17
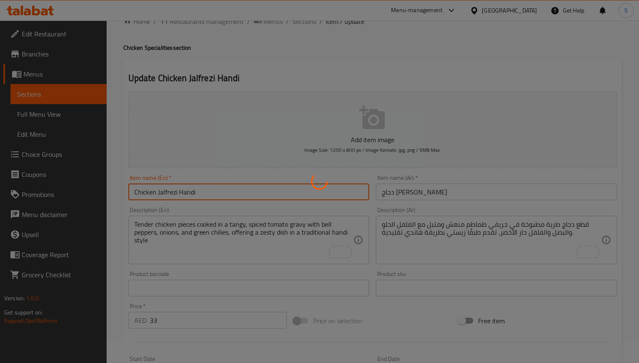
scroll to position [0, 0]
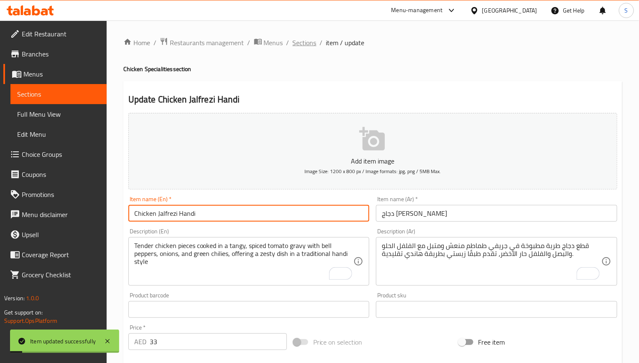
click at [300, 44] on span "Sections" at bounding box center [305, 43] width 24 height 10
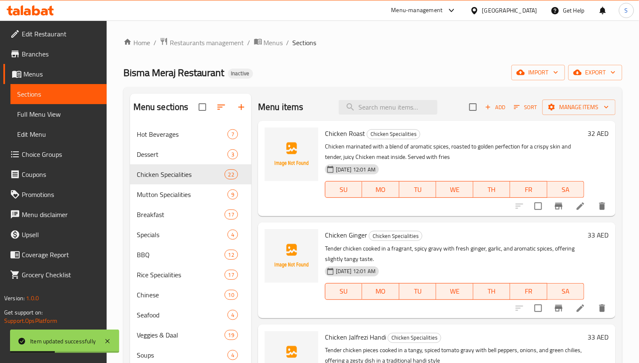
scroll to position [277, 0]
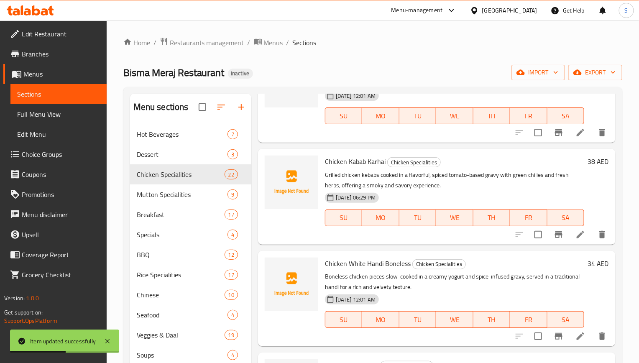
click at [577, 335] on li at bounding box center [579, 336] width 23 height 15
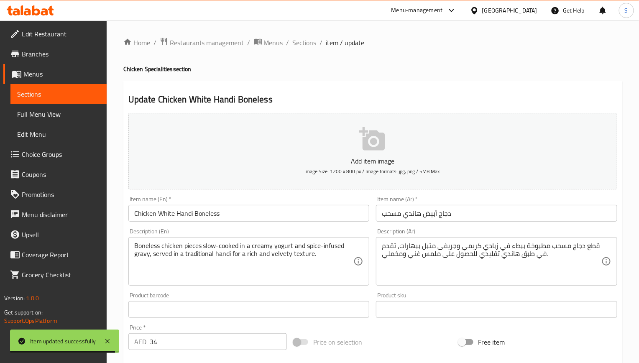
click at [324, 93] on h2 "Update Chicken White Handi Boneless" at bounding box center [372, 99] width 489 height 13
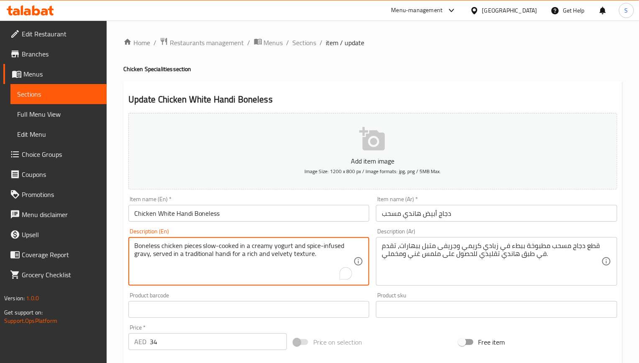
click at [330, 248] on textarea "Boneless chicken pieces slow-cooked in a creamy yogurt and spice-infused gravy,…" at bounding box center [243, 262] width 219 height 40
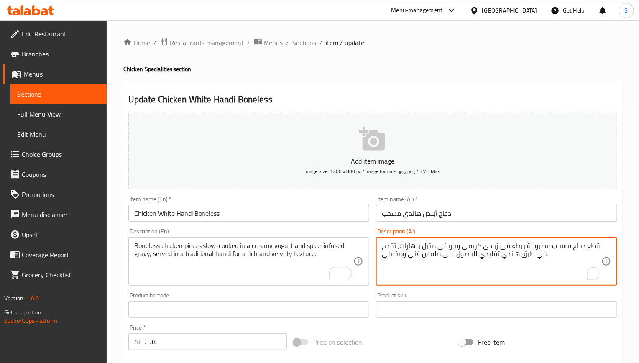
click at [442, 258] on textarea "قطع دجاج مسحب مطبوخة ببطء في زبادي كريمي وجريفى متبل ببهارات، تقدم في طبق هاندي…" at bounding box center [491, 262] width 219 height 40
click at [499, 257] on textarea "قطع دجاج مسحب مطبوخة ببطء في زبادي كريمي وجريفى متبل ببهارات، تقدم في طبق هاندي…" at bounding box center [491, 262] width 219 height 40
click at [433, 247] on textarea "قطع دجاج مسحب مطبوخة ببطء في زبادي كريمي وجريفى متبل ببهارات، تقدم في طبق هاندي…" at bounding box center [491, 262] width 219 height 40
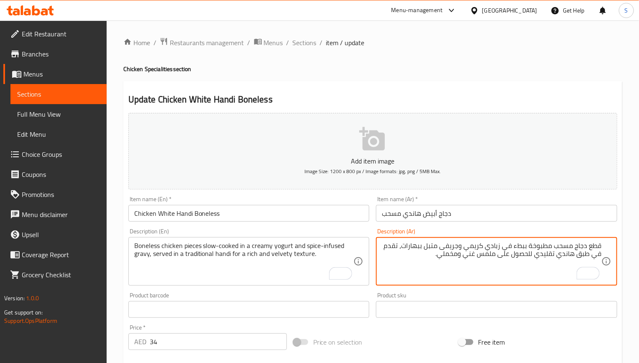
paste textarea "نقوع"
click at [419, 246] on textarea "قطع دجاج مسحب مطبوخة ببطء في زبادي كريمي وجريفى منقوع ببهارات، تقدم في طبق هاند…" at bounding box center [491, 262] width 219 height 40
click at [418, 247] on textarea "قطع دجاج مسحب مطبوخة ببطء في زبادي كريمي وجريفى منقوع ببهارات، تقدم في طبق هاند…" at bounding box center [491, 262] width 219 height 40
type textarea "قطع دجاج مسحب مطبوخة ببطء في زبادي كريمي وجريفى منقوع بالبهارات، تقدم في طبق ها…"
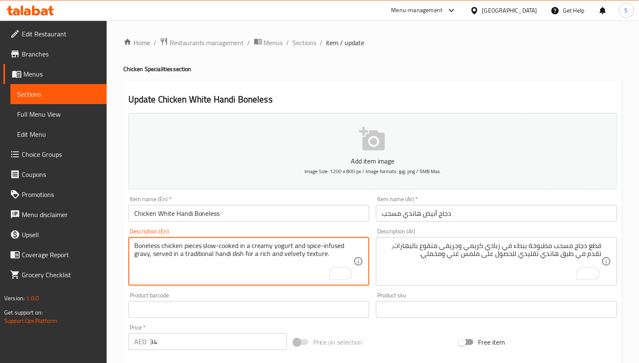
type textarea "Boneless chicken pieces slow-cooked in a creamy yogurt and spice-infused gravy,…"
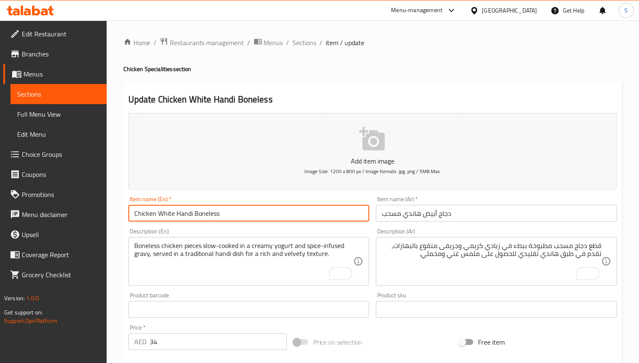
click at [239, 217] on input "Chicken White Handi Boneless" at bounding box center [248, 213] width 241 height 17
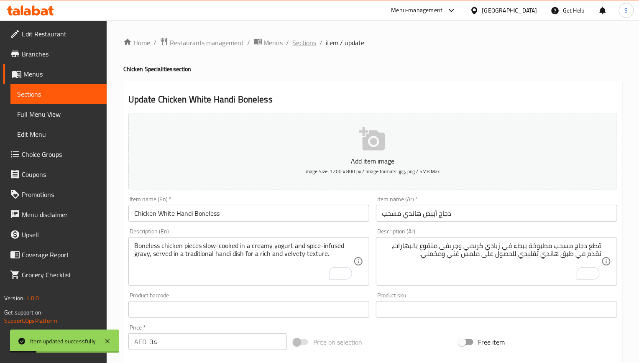
click at [301, 46] on span "Sections" at bounding box center [305, 43] width 24 height 10
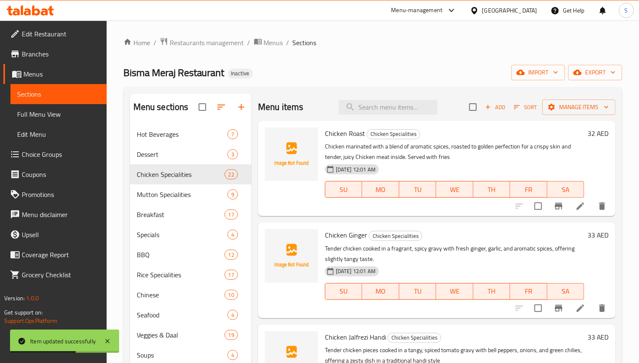
scroll to position [452, 0]
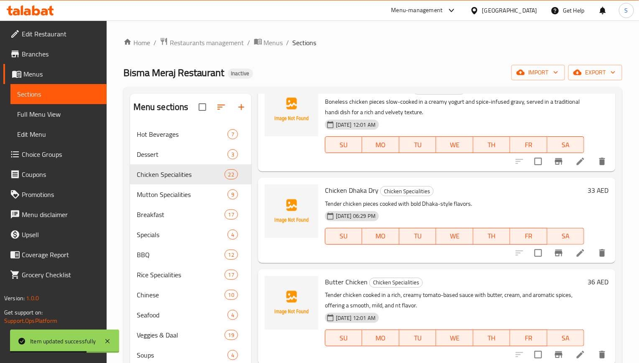
click at [567, 345] on div at bounding box center [560, 354] width 103 height 20
click at [568, 349] on li at bounding box center [579, 354] width 23 height 15
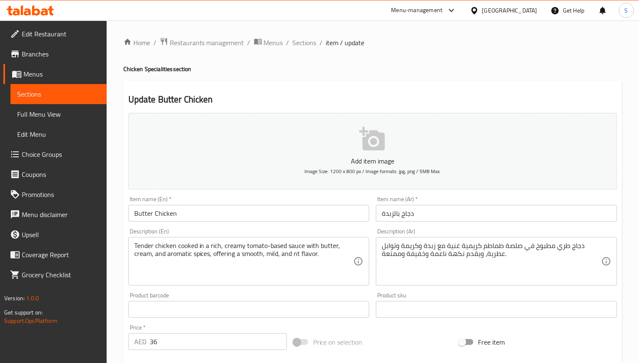
click at [271, 247] on textarea "Tender chicken cooked in a rich, creamy tomato-based sauce with butter, cream, …" at bounding box center [243, 262] width 219 height 40
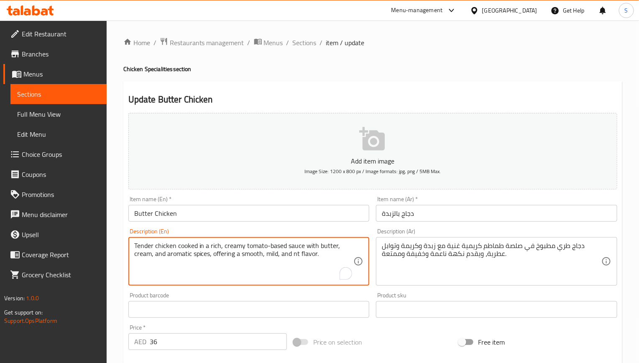
click at [271, 247] on textarea "Tender chicken cooked in a rich, creamy tomato-based sauce with butter, cream, …" at bounding box center [243, 262] width 219 height 40
paste textarea "indulge"
click at [308, 256] on textarea "Tender chicken cooked in a rich, creamy tomato-based sauce with butter, cream, …" at bounding box center [243, 262] width 219 height 40
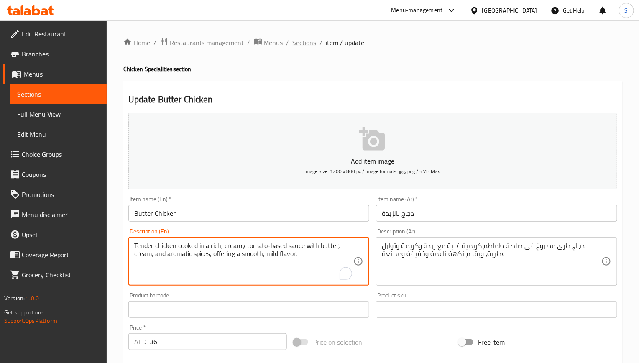
type textarea "Tender chicken cooked in a rich, creamy tomato-based sauce with butter, cream, …"
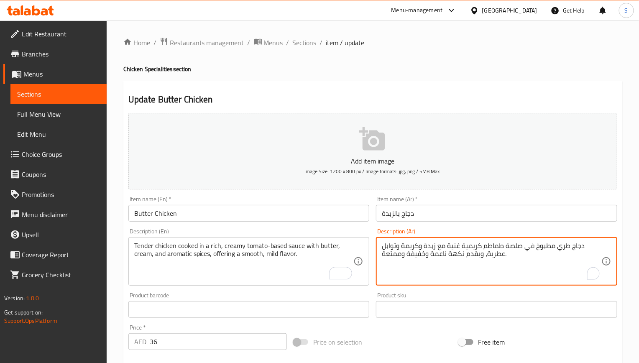
click at [468, 249] on textarea "دجاج طري مطبوخ في صلصة طماطم كريمية غنية مع زبدة وكريمة وتوابل عطرية، ويقدم نكه…" at bounding box center [491, 262] width 219 height 40
paste textarea "ساسها طماطم الكريمية الغنية مع الزبدة والكريمة والتوابل العطرية، ويقدم نكهة ناع…"
type textarea "دجاج طري مطبوخ في صلصة اساسها طماطم الكريمية الغنية مع الزبدة والكريمة والتوابل…"
click at [309, 218] on input "Butter Chicken" at bounding box center [248, 213] width 241 height 17
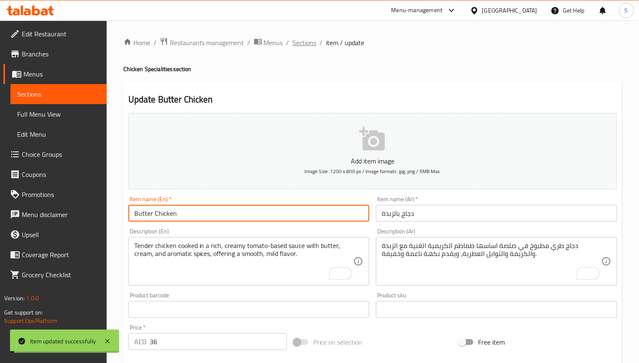
click at [305, 47] on span "Sections" at bounding box center [305, 43] width 24 height 10
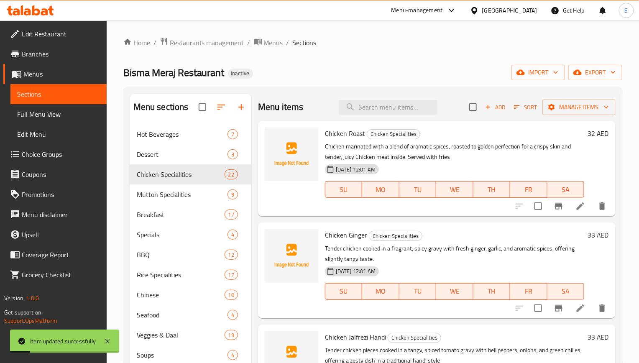
scroll to position [553, 0]
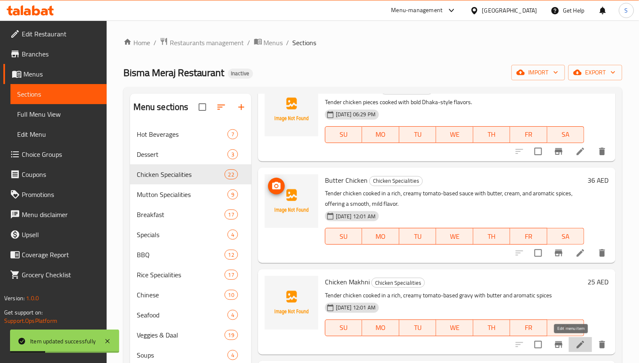
click at [575, 347] on icon at bounding box center [580, 344] width 10 height 10
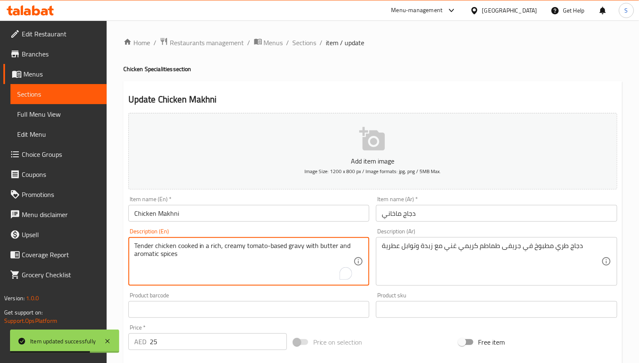
click at [257, 251] on textarea "Tender chicken cooked in a rich, creamy tomato-based gravy with butter and arom…" at bounding box center [243, 262] width 219 height 40
paste textarea ", offering a smooth and flavorful indulgence."
click at [255, 257] on textarea "Tender chicken cooked in a rich, creamy tomato-based gravy with butter and arom…" at bounding box center [243, 262] width 219 height 40
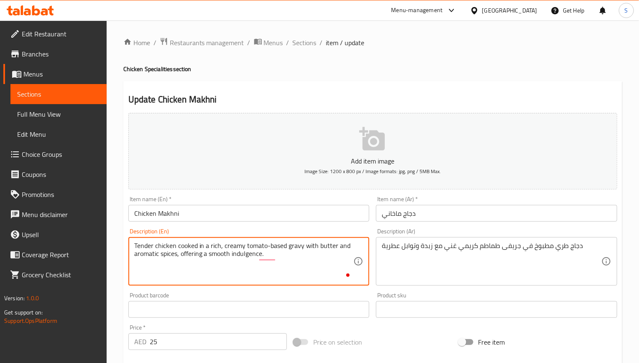
type textarea "Tender chicken cooked in a rich, creamy tomato-based gravy with butter and arom…"
click at [244, 262] on textarea "Tender chicken cooked in a rich, creamy tomato-based gravy with butter and arom…" at bounding box center [243, 262] width 219 height 40
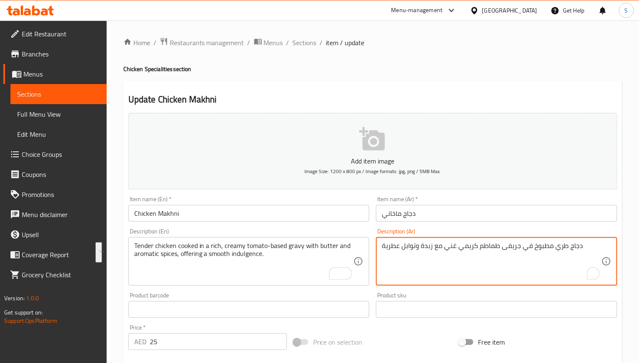
click at [428, 251] on textarea "دجاج طري مطبوخ في جريفى طماطم كريمي غني مع زبدة وتوابل عطرية" at bounding box center [491, 262] width 219 height 40
paste textarea "اساسه الطماطم الكريمي الغني مع الزبدة والتوابل العطرية، ويقدم متعة ناعمة ولذيذة."
click at [566, 250] on textarea "دجاج طري مطبوخ في جريفي اساسه الطماطم الكريمي الغني مع الزبدة والتوابل العطرية،…" at bounding box center [491, 262] width 219 height 40
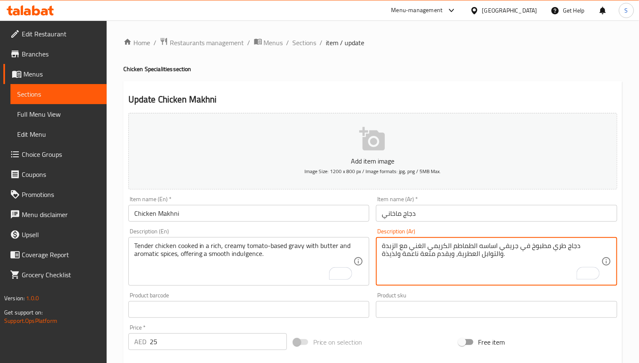
click at [566, 250] on textarea "دجاج طري مطبوخ في جريفي اساسه الطماطم الكريمي الغني مع الزبدة والتوابل العطرية،…" at bounding box center [491, 262] width 219 height 40
click at [574, 260] on textarea "دجاج طري مطبوخ في جريفي اساسه الطماطم الكريمي الغني مع الزبدة والتوابل العطرية،…" at bounding box center [491, 262] width 219 height 40
click at [520, 253] on textarea "دجاج طري مطبوخ في جريفي اساسه الطماطم الكريمي الغني مع الزبدة والتوابل العطرية،…" at bounding box center [491, 262] width 219 height 40
type textarea "دجاج طري مطبوخ في جريفي اساسه الطماطم الكريمي الغني مع الزبدة والتوابل العطرية،…"
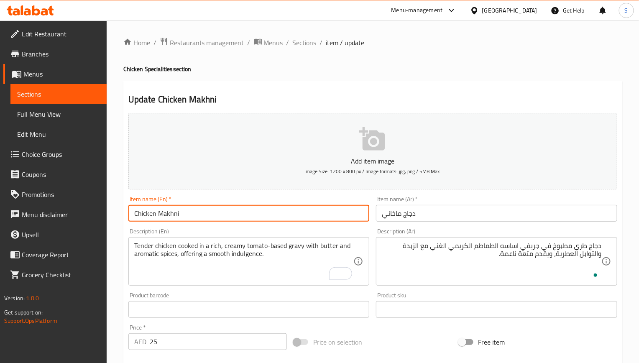
drag, startPoint x: 286, startPoint y: 218, endPoint x: 286, endPoint y: 212, distance: 5.9
click at [286, 218] on input "Chicken Makhni" at bounding box center [248, 213] width 241 height 17
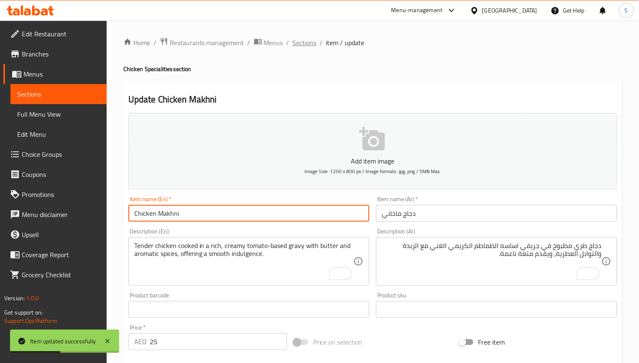
click at [293, 38] on span "Sections" at bounding box center [305, 43] width 24 height 10
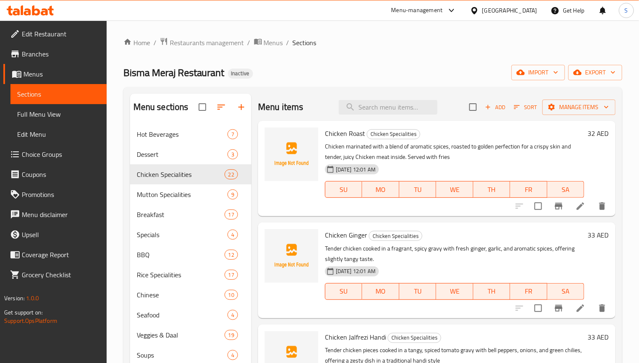
scroll to position [655, 0]
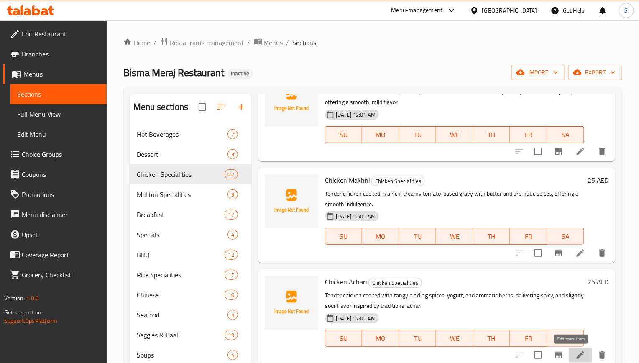
click at [575, 350] on icon at bounding box center [580, 355] width 10 height 10
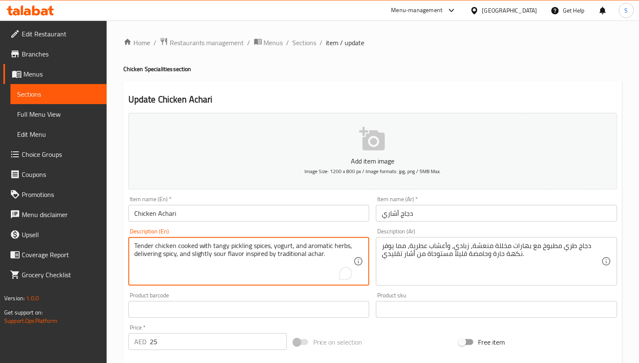
click at [279, 255] on textarea "Tender chicken cooked with tangy pickling spices, yogurt, and aromatic herbs, d…" at bounding box center [243, 262] width 219 height 40
paste textarea "a bold, spicy, and slightly sour flavor inspired by traditional achar."
type textarea "Tender chicken cooked with tangy pickling spices, yogurt, and aromatic herbs, d…"
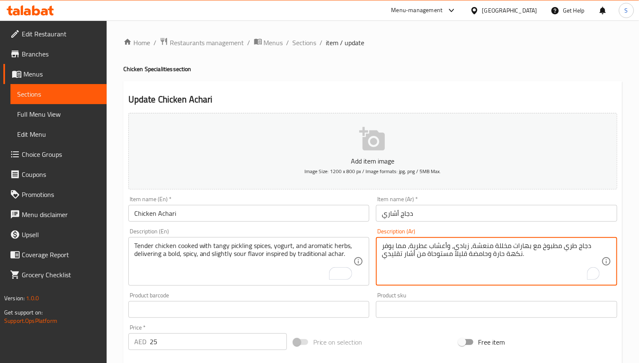
click at [448, 252] on textarea "دجاج طري مطبوخ مع بهارات مخللة منعشة، زبادى، وأعشاب عطرية، مما يوفر نكهة حارة و…" at bounding box center [491, 262] width 219 height 40
paste textarea "ولبن، وأعشاب عطرية، مما يوفر نكهة جريئة وحارة وحامضة قليلاً مستوحاة من الأجار ال"
type textarea "دجاج طري مطبوخ مع بهارات مخللة منعشة، ولبن، وأعشاب عطرية، مما يوفر نكهة جريئة و…"
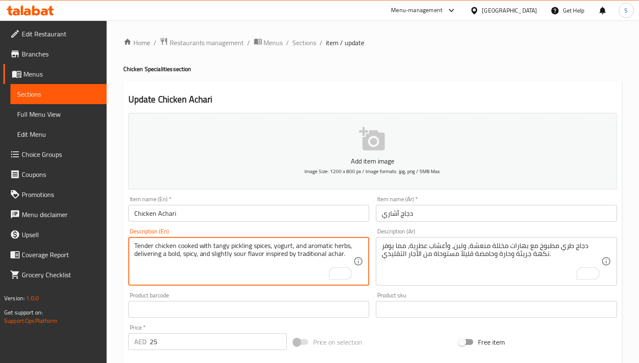
click at [335, 257] on textarea "Tender chicken cooked with tangy pickling spices, yogurt, and aromatic herbs, d…" at bounding box center [243, 262] width 219 height 40
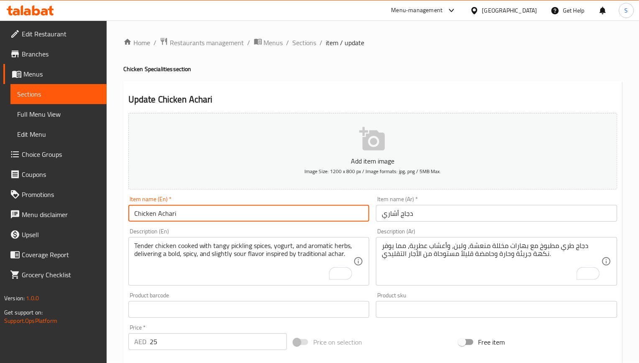
click at [255, 207] on input "Chicken Achari" at bounding box center [248, 213] width 241 height 17
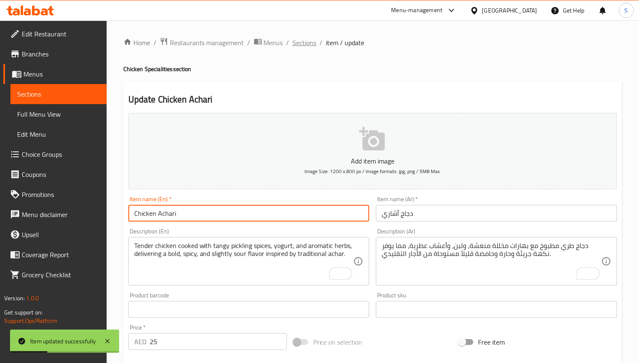
click at [301, 46] on span "Sections" at bounding box center [305, 43] width 24 height 10
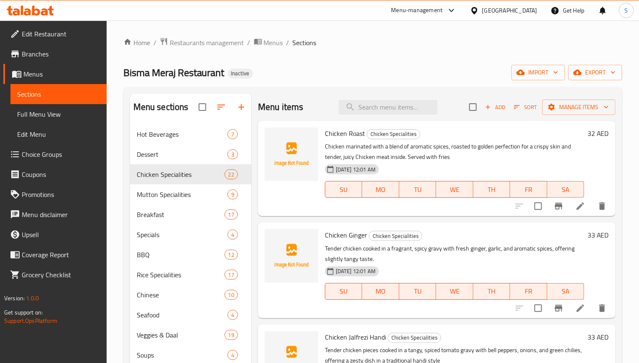
scroll to position [757, 0]
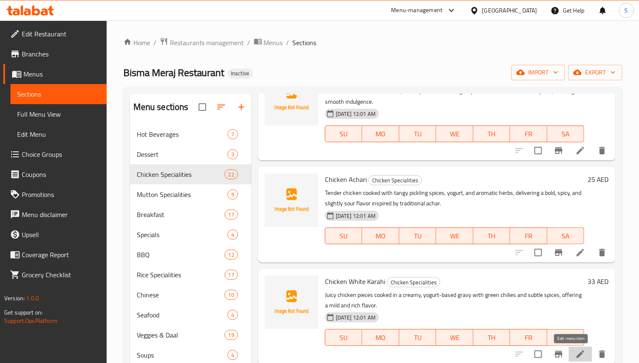
click at [575, 350] on icon at bounding box center [580, 354] width 10 height 10
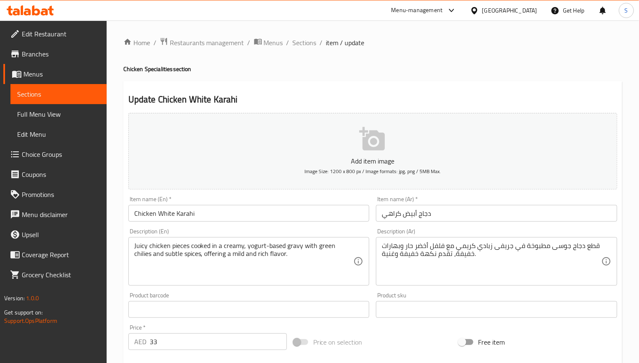
click at [394, 209] on input "دجاج أبيض كراهي" at bounding box center [496, 213] width 241 height 17
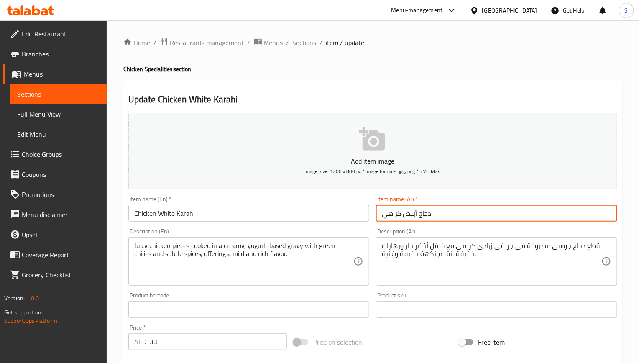
click at [394, 209] on input "دجاج أبيض كراهي" at bounding box center [496, 213] width 241 height 17
paste input "راهي"
type input "دجاج أبيض كاراهي"
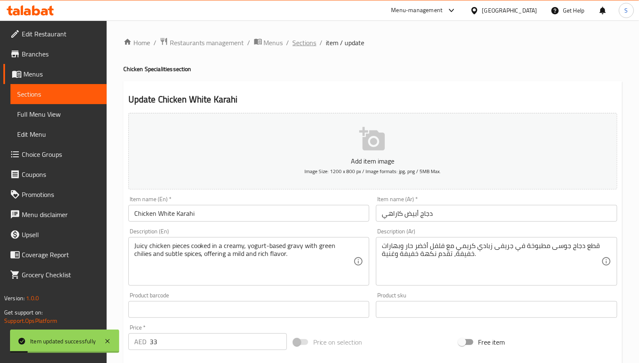
click at [300, 47] on span "Sections" at bounding box center [305, 43] width 24 height 10
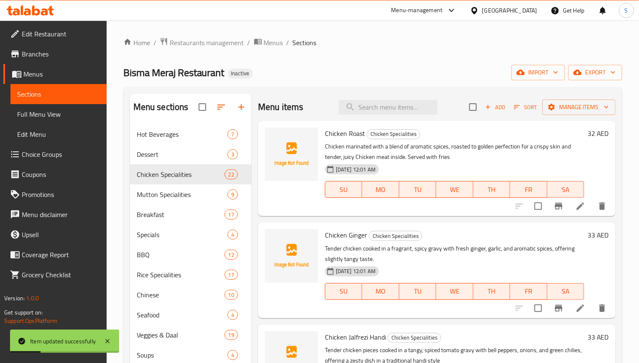
scroll to position [757, 0]
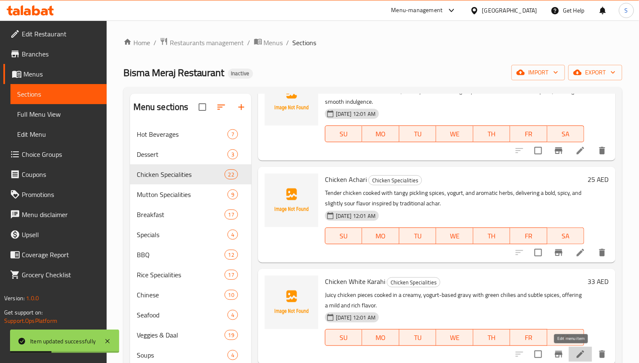
click at [575, 354] on icon at bounding box center [580, 354] width 10 height 10
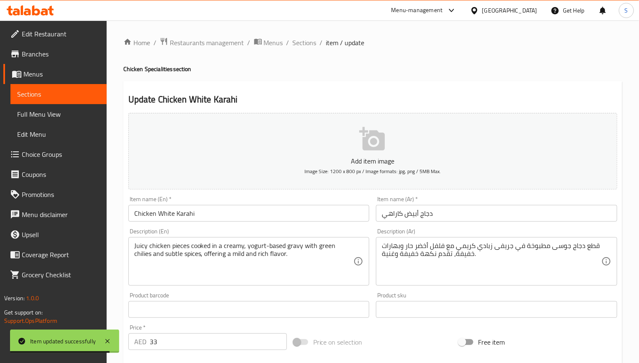
scroll to position [63, 0]
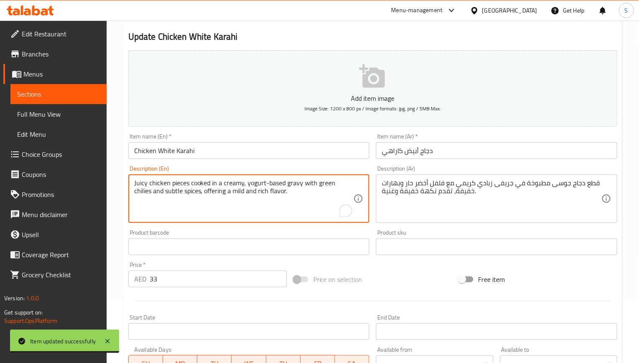
click at [331, 34] on h2 "Update Chicken White Karahi" at bounding box center [372, 37] width 489 height 13
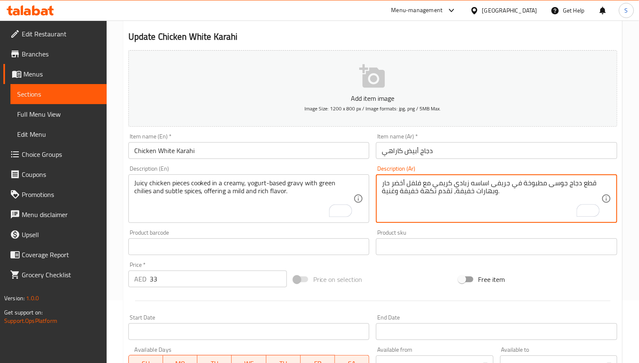
type textarea "قطع دجاج جوسى مطبوخة في جريفى اساسه زبادي كريمي مع فلفل أخضر حار وبهارات خفيفة،…"
click at [285, 148] on input "Chicken White Karahi" at bounding box center [248, 150] width 241 height 17
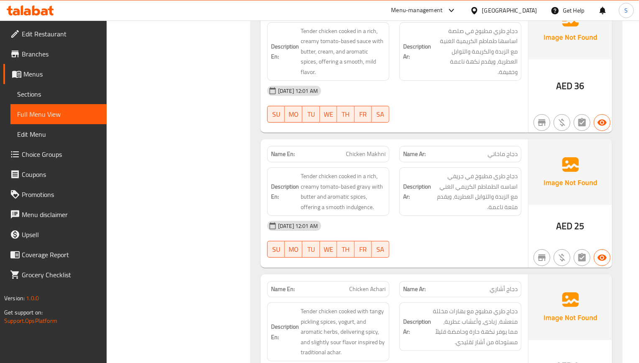
scroll to position [2450, 0]
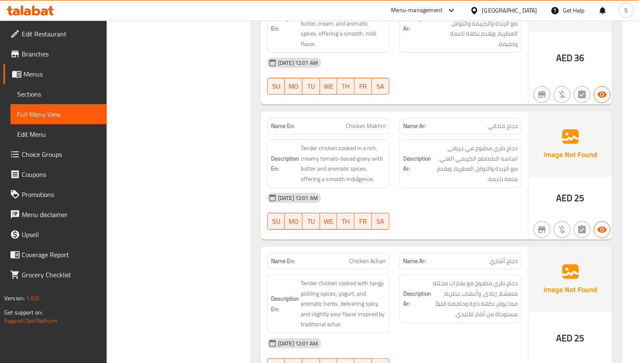
click at [394, 248] on div "Name Ar: دجاج أشاري" at bounding box center [460, 261] width 132 height 26
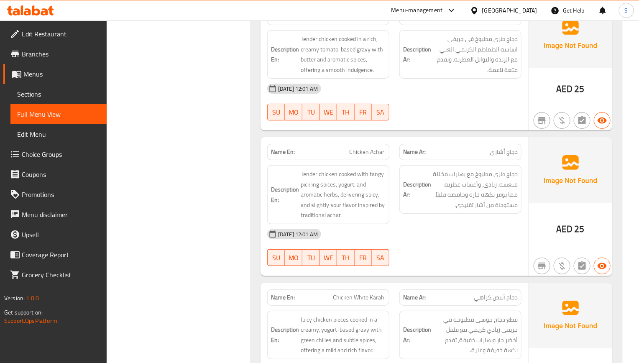
scroll to position [2576, 0]
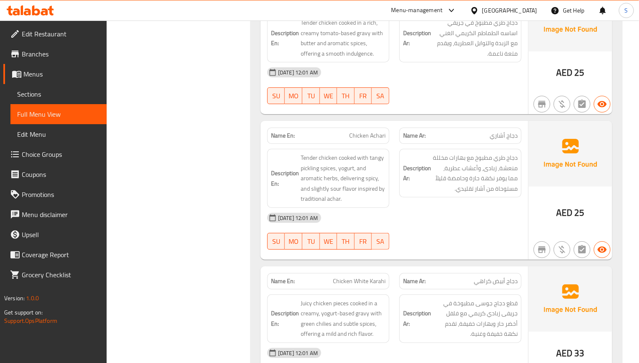
click at [378, 131] on span "Chicken Achari" at bounding box center [367, 135] width 36 height 9
click at [48, 93] on span "Sections" at bounding box center [58, 94] width 83 height 10
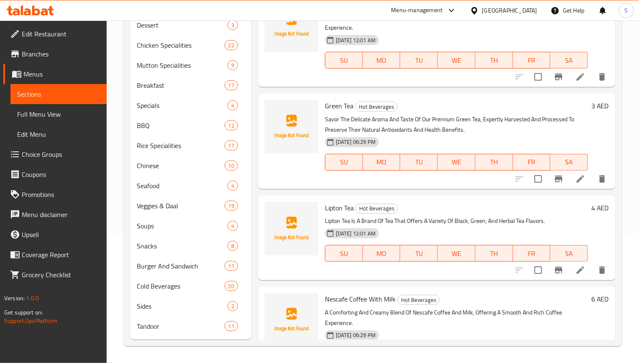
scroll to position [117, 0]
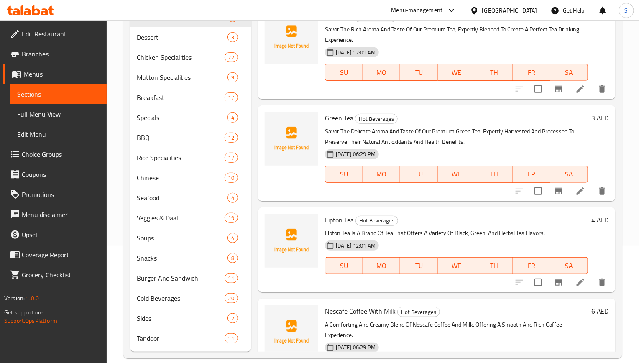
click at [52, 115] on span "Full Menu View" at bounding box center [58, 114] width 83 height 10
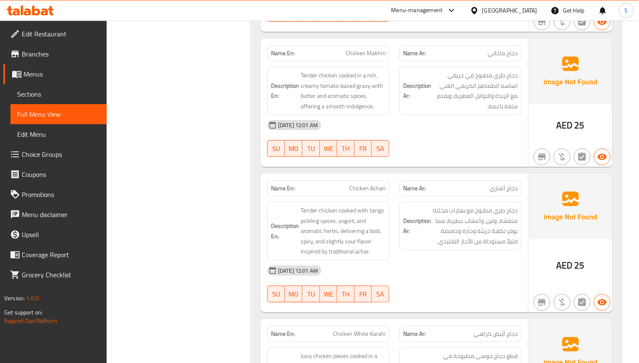
click at [295, 209] on h6 "Description En: Tender chicken cooked with tangy pickling spices, yogurt, and a…" at bounding box center [328, 230] width 115 height 51
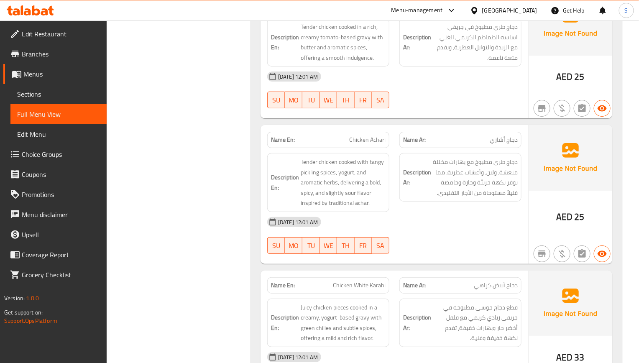
scroll to position [2586, 0]
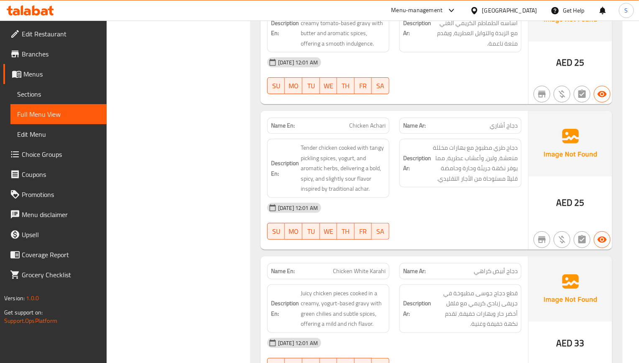
click at [359, 206] on div "[DATE] 12:01 AM" at bounding box center [394, 208] width 264 height 20
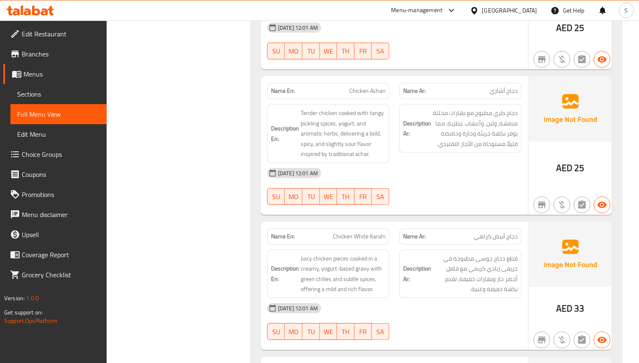
scroll to position [2649, 0]
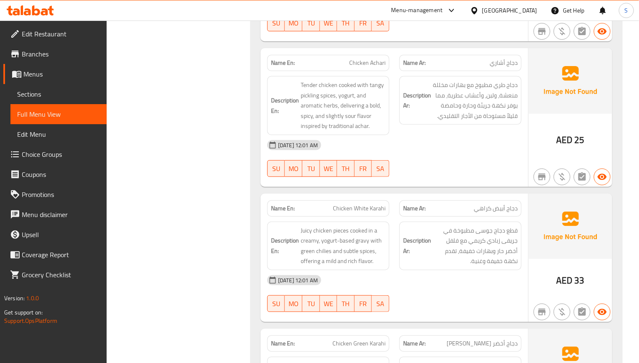
click at [370, 204] on span "Chicken White Karahi" at bounding box center [359, 208] width 53 height 9
copy span "Karahi"
click at [362, 204] on span "Chicken White Karahi" at bounding box center [359, 208] width 53 height 9
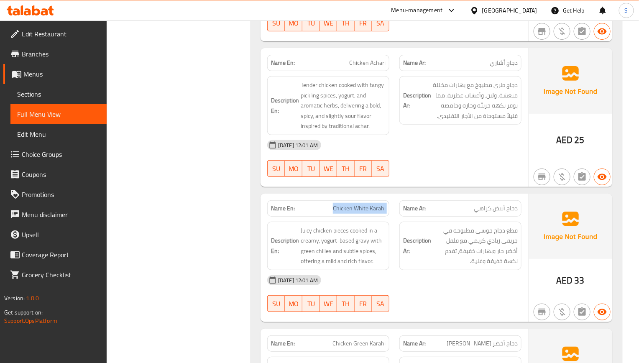
click at [362, 204] on span "Chicken White Karahi" at bounding box center [359, 208] width 53 height 9
copy span "Chicken White Karahi"
click at [59, 95] on span "Sections" at bounding box center [58, 94] width 83 height 10
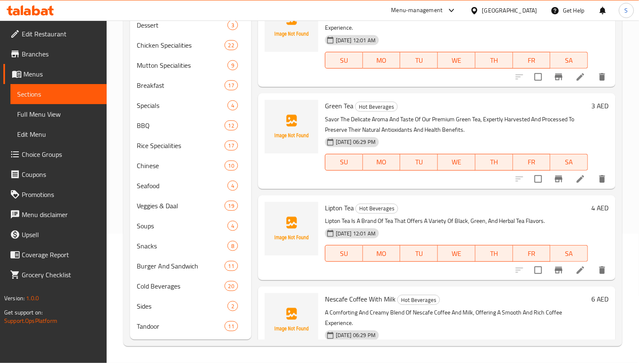
scroll to position [117, 0]
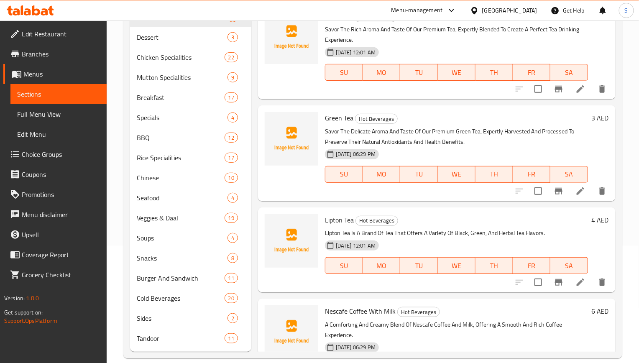
click at [63, 119] on link "Full Menu View" at bounding box center [58, 114] width 96 height 20
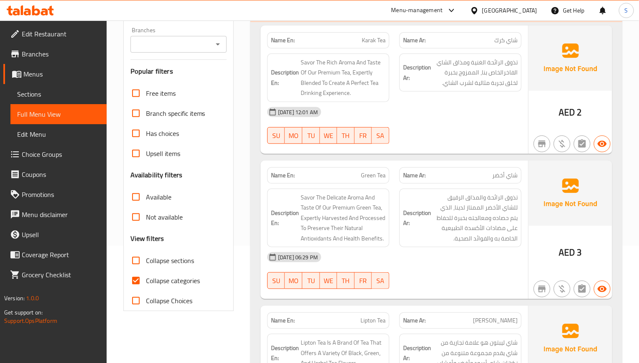
click at [145, 280] on input "Collapse categories" at bounding box center [136, 280] width 20 height 20
checkbox input "false"
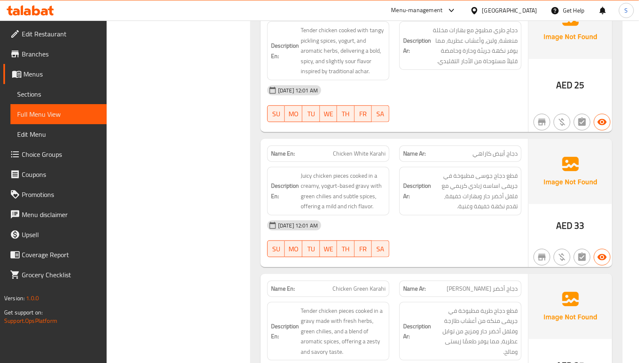
scroll to position [2732, 0]
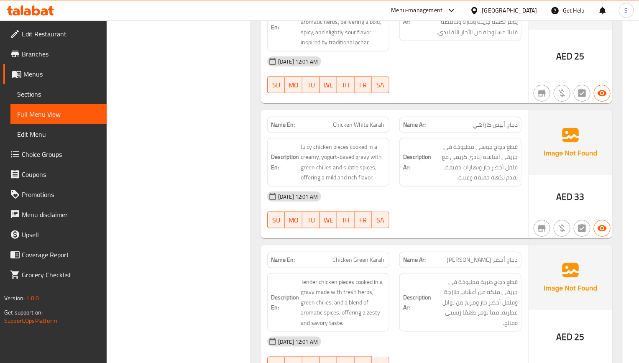
click at [362, 255] on span "Chicken Green Karahi" at bounding box center [358, 259] width 53 height 9
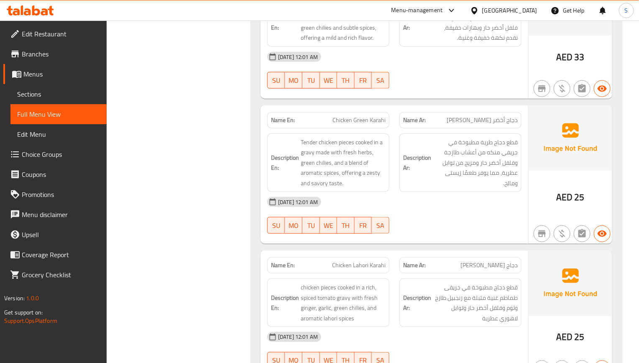
scroll to position [2920, 0]
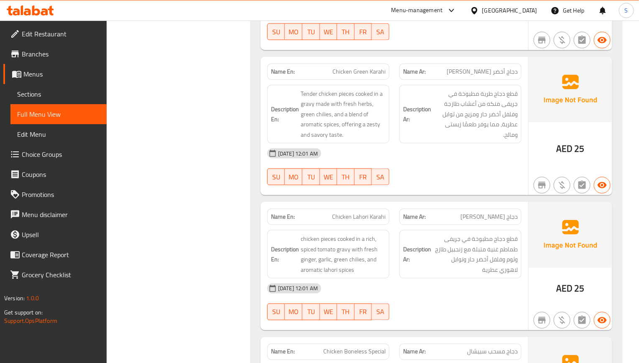
click at [352, 214] on span "Chicken Lahori Karahi" at bounding box center [358, 216] width 53 height 9
copy span "Chicken Lahori Karahi"
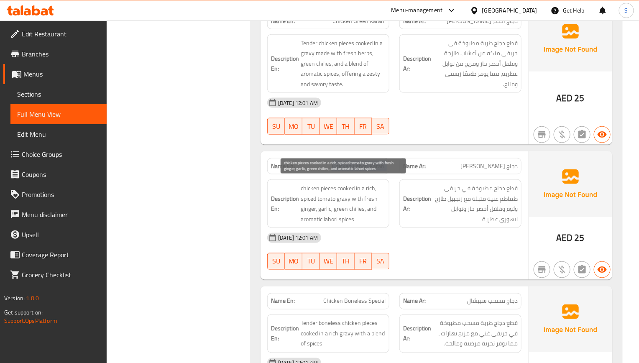
scroll to position [3046, 0]
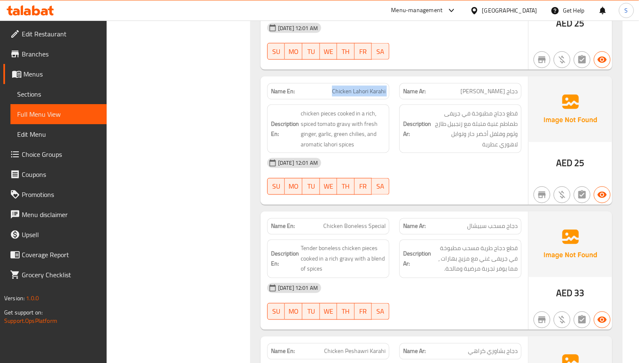
click at [379, 239] on div "Description En: Tender boneless chicken pieces cooked in a rich gravy with a bl…" at bounding box center [328, 258] width 122 height 38
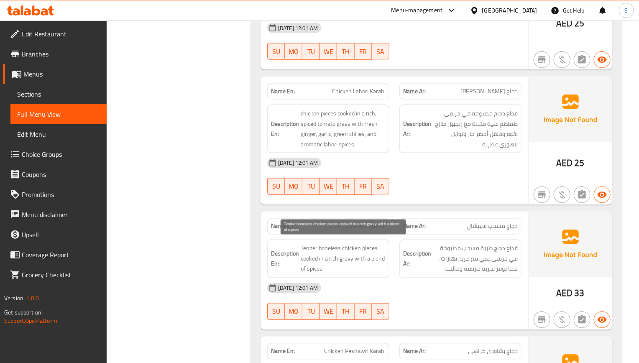
scroll to position [3108, 0]
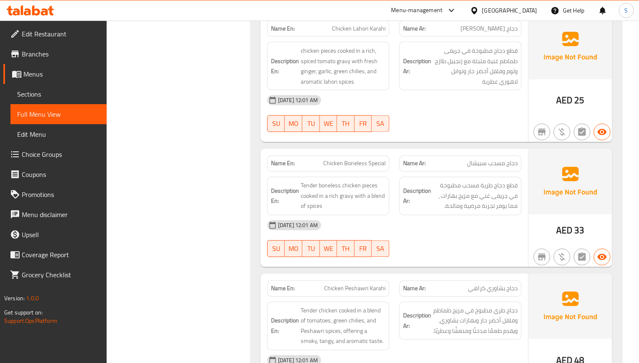
click at [367, 155] on div "Name En: Chicken Boneless Special" at bounding box center [328, 163] width 122 height 16
copy span "Chicken Boneless Special"
click at [49, 102] on link "Sections" at bounding box center [58, 94] width 96 height 20
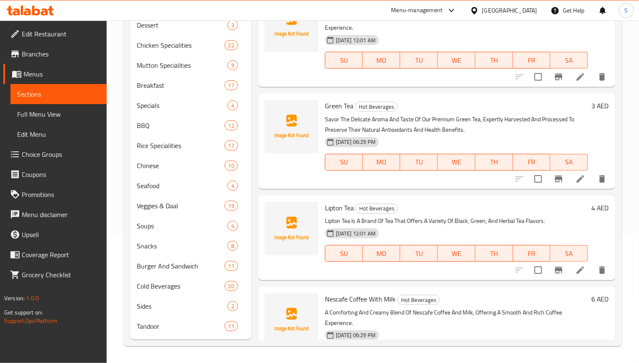
scroll to position [117, 0]
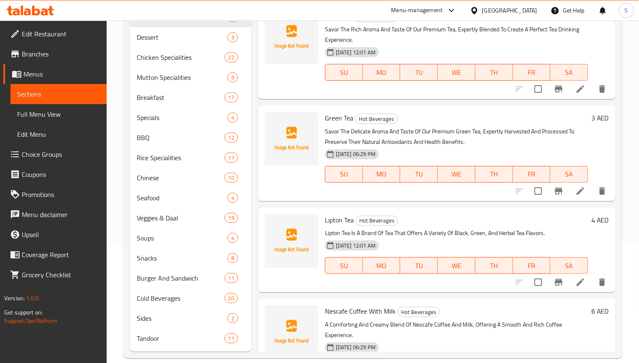
click at [58, 118] on span "Full Menu View" at bounding box center [58, 114] width 83 height 10
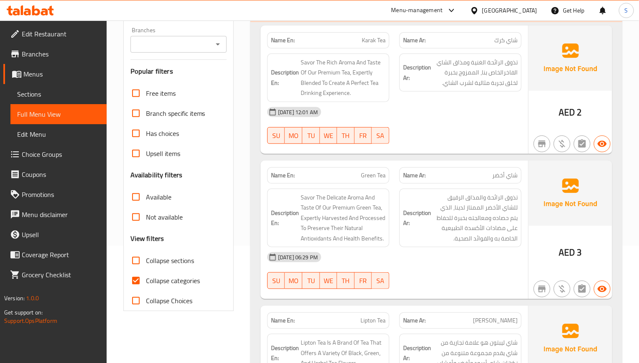
click at [137, 277] on input "Collapse categories" at bounding box center [136, 280] width 20 height 20
checkbox input "false"
click at [31, 98] on span "Sections" at bounding box center [58, 94] width 83 height 10
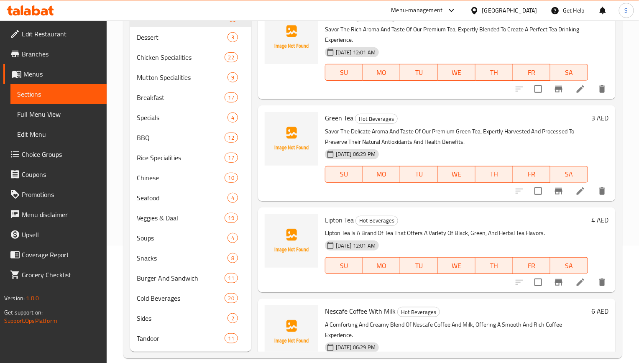
click at [52, 117] on span "Full Menu View" at bounding box center [58, 114] width 83 height 10
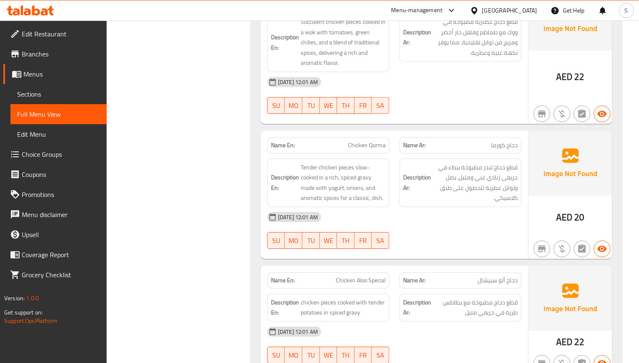
scroll to position [3473, 0]
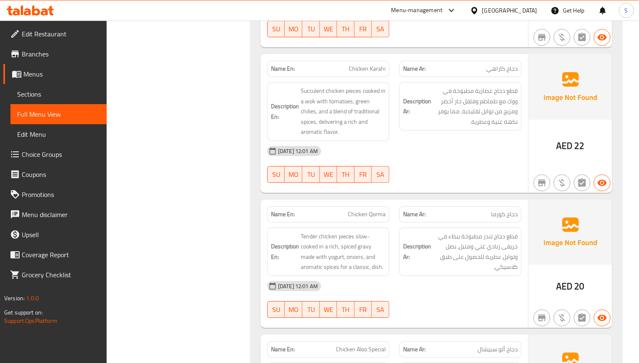
click at [373, 237] on span "Tender chicken pieces slow-cooked in a rich, spiced gravy made with yogurt, oni…" at bounding box center [343, 251] width 85 height 41
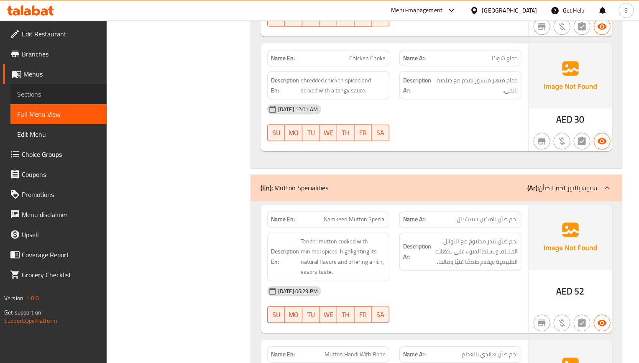
click at [49, 102] on link "Sections" at bounding box center [58, 94] width 96 height 20
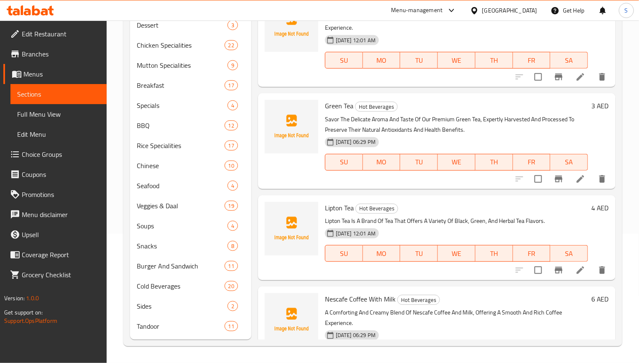
scroll to position [117, 0]
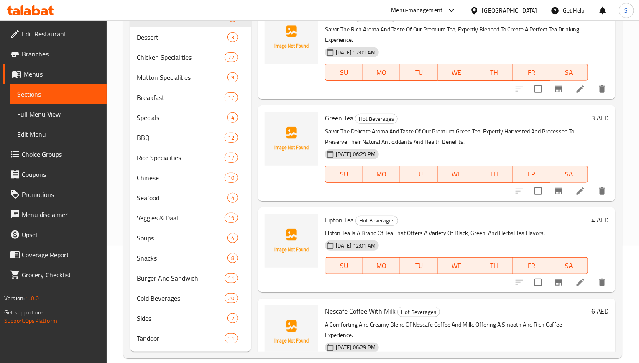
click at [61, 111] on span "Full Menu View" at bounding box center [58, 114] width 83 height 10
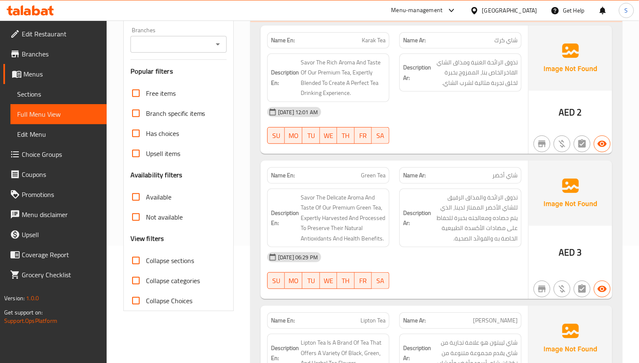
click at [410, 216] on strong "Description Ar:" at bounding box center [417, 218] width 28 height 20
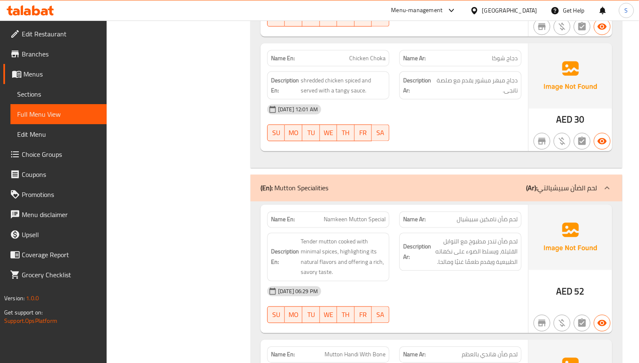
click at [43, 92] on span "Sections" at bounding box center [58, 94] width 83 height 10
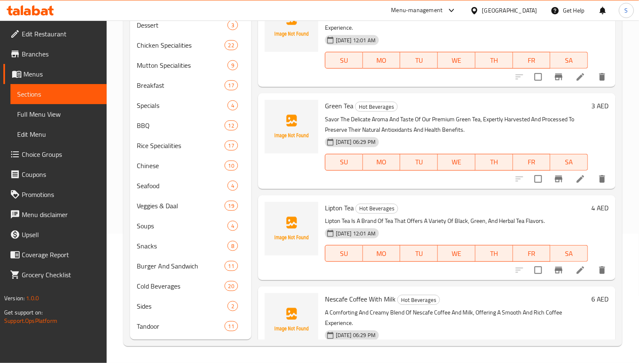
scroll to position [117, 0]
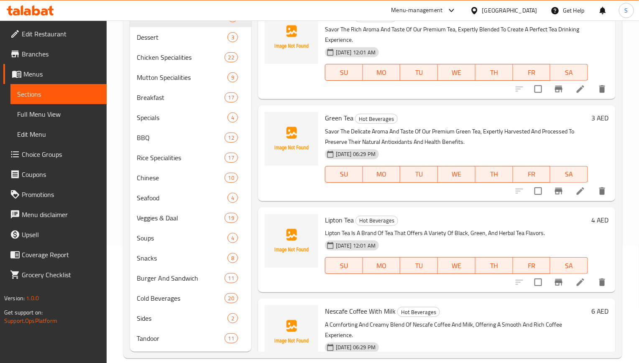
click at [46, 117] on span "Full Menu View" at bounding box center [58, 114] width 83 height 10
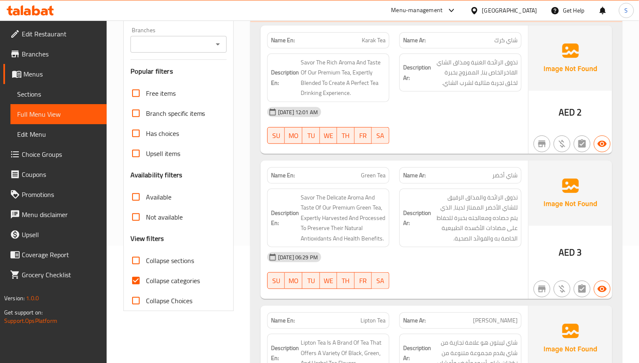
scroll to position [5063, 0]
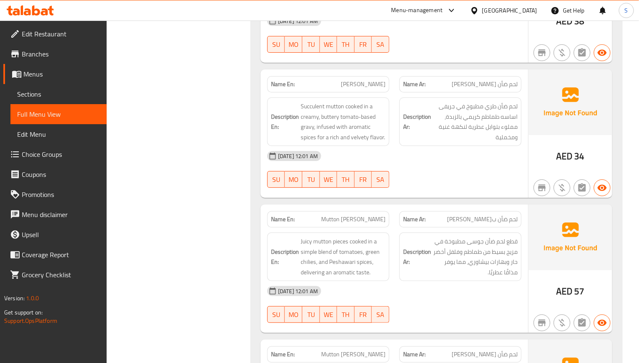
click at [43, 100] on link "Sections" at bounding box center [58, 94] width 96 height 20
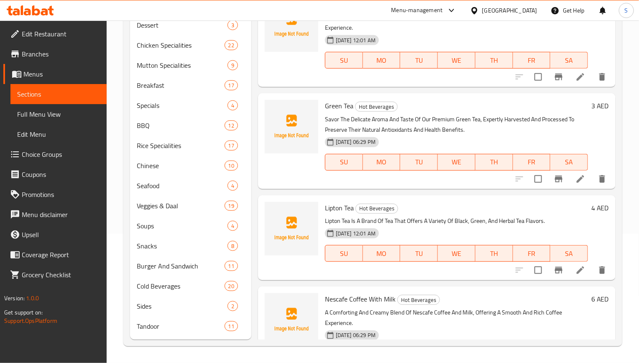
scroll to position [117, 0]
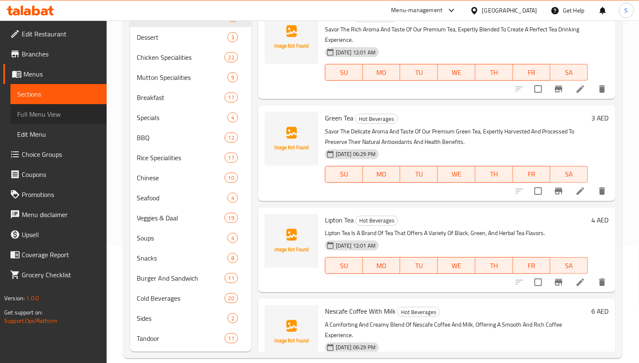
click at [48, 116] on span "Full Menu View" at bounding box center [58, 114] width 83 height 10
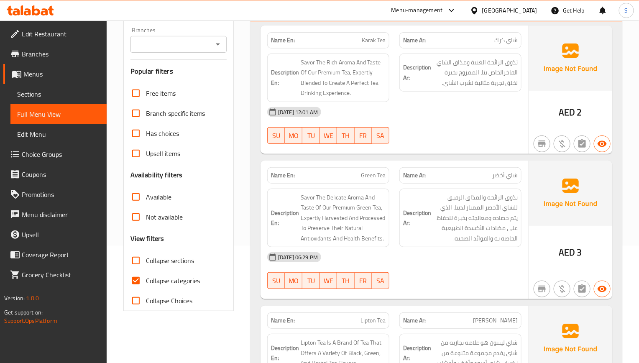
click at [133, 163] on input "Upsell items" at bounding box center [136, 153] width 20 height 20
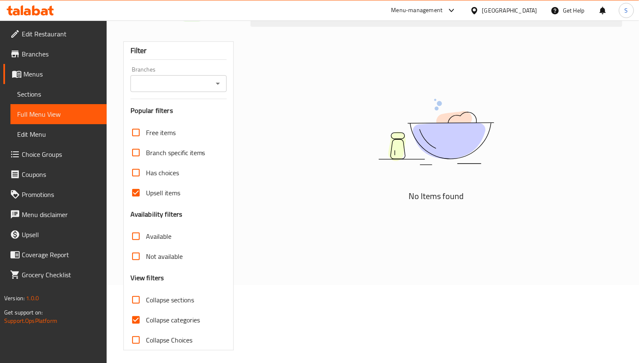
scroll to position [83, 0]
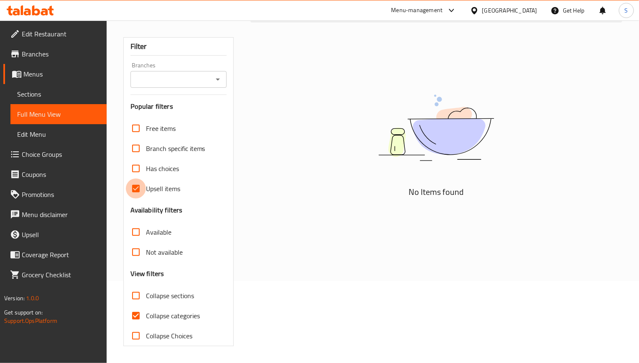
click at [139, 187] on input "Upsell items" at bounding box center [136, 188] width 20 height 20
checkbox input "false"
click at [130, 318] on input "Collapse categories" at bounding box center [136, 316] width 20 height 20
checkbox input "false"
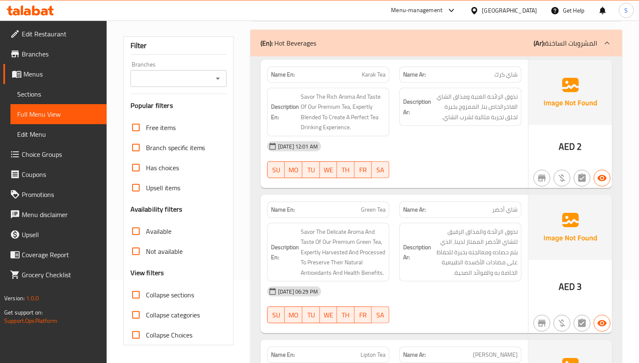
click at [369, 183] on div "SU MO TU WE TH FR SA" at bounding box center [328, 169] width 132 height 27
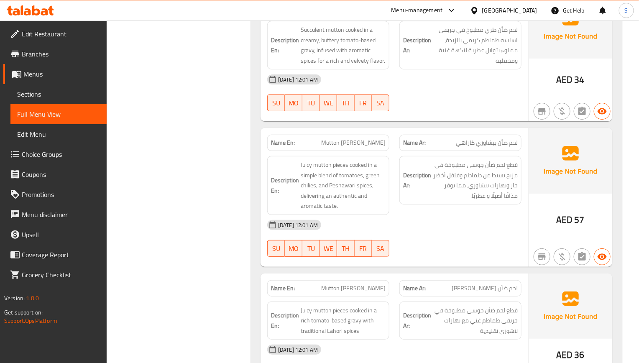
scroll to position [5161, 0]
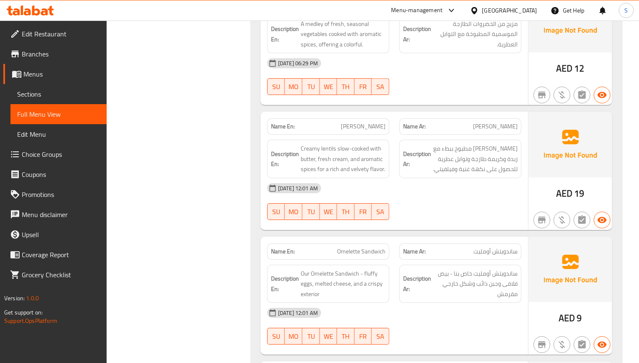
scroll to position [5897, 0]
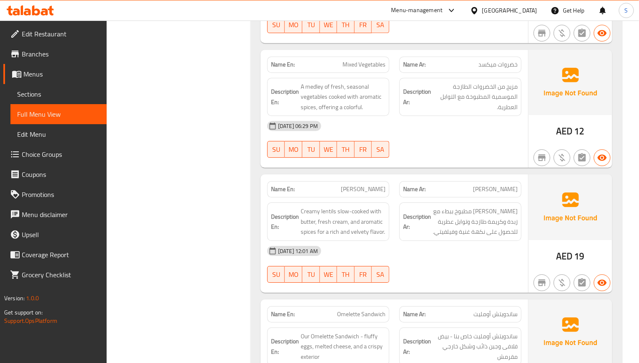
drag, startPoint x: 364, startPoint y: 150, endPoint x: 361, endPoint y: 156, distance: 6.0
drag, startPoint x: 425, startPoint y: 180, endPoint x: 335, endPoint y: 84, distance: 131.9
click at [44, 95] on span "Sections" at bounding box center [58, 94] width 83 height 10
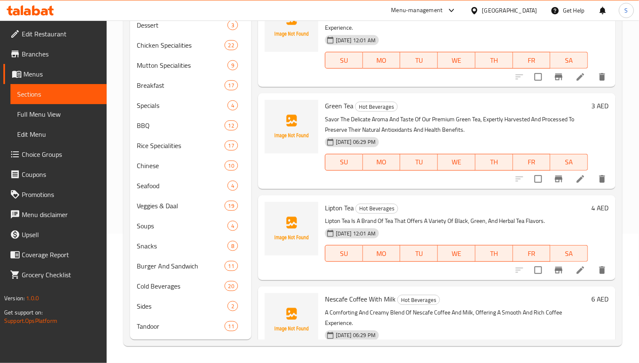
scroll to position [117, 0]
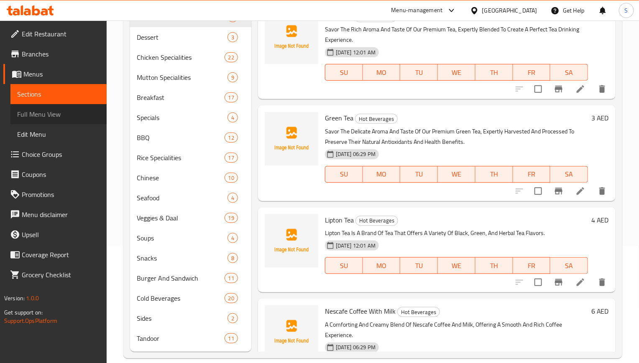
click at [59, 112] on span "Full Menu View" at bounding box center [58, 114] width 83 height 10
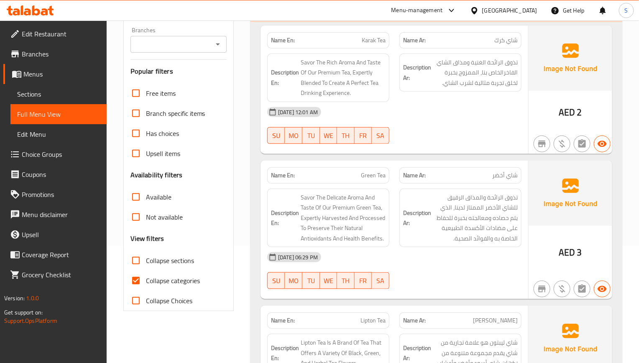
scroll to position [6085, 0]
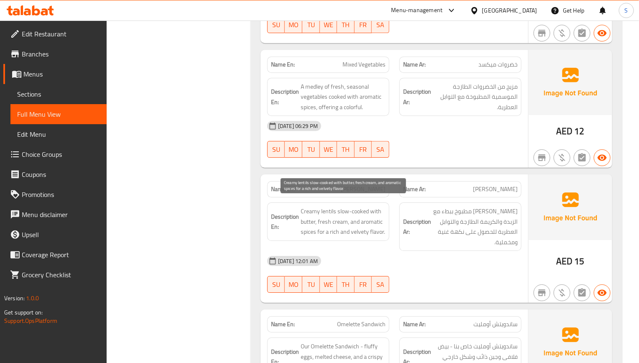
click at [341, 213] on span "Creamy lentils slow-cooked with butter, fresh cream, and aromatic spices for a …" at bounding box center [343, 221] width 85 height 31
copy span "Creamy lentils slow-cooked with butter, fresh cream, and aromatic spices for a …"
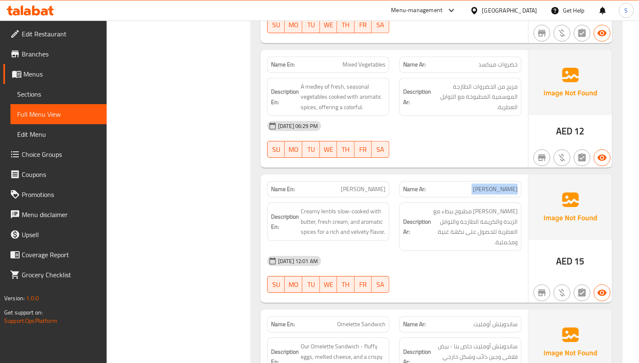
copy span "دال ماخاني"
click at [56, 95] on span "Sections" at bounding box center [58, 94] width 83 height 10
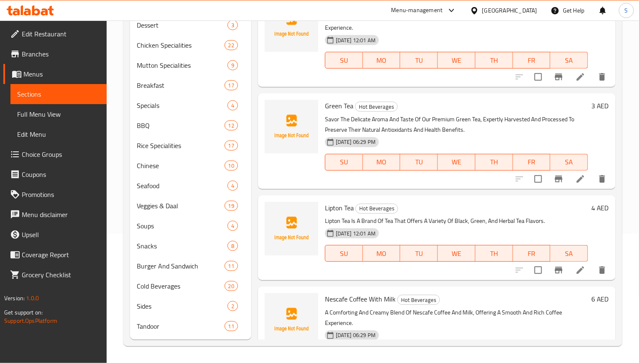
scroll to position [117, 0]
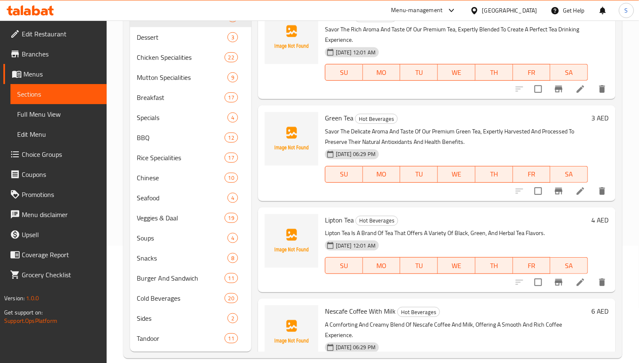
click at [56, 117] on span "Full Menu View" at bounding box center [58, 114] width 83 height 10
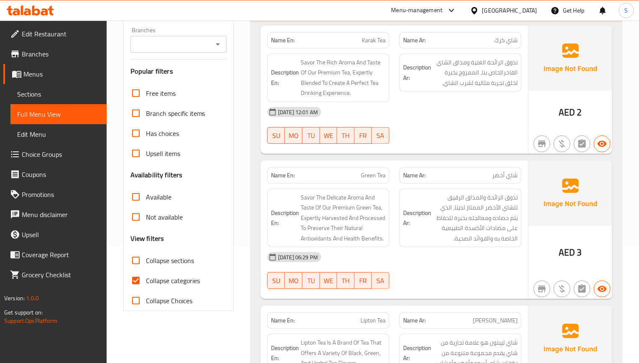
drag, startPoint x: 133, startPoint y: 281, endPoint x: 8, endPoint y: 76, distance: 240.4
click at [133, 282] on input "Collapse categories" at bounding box center [136, 280] width 20 height 20
checkbox input "false"
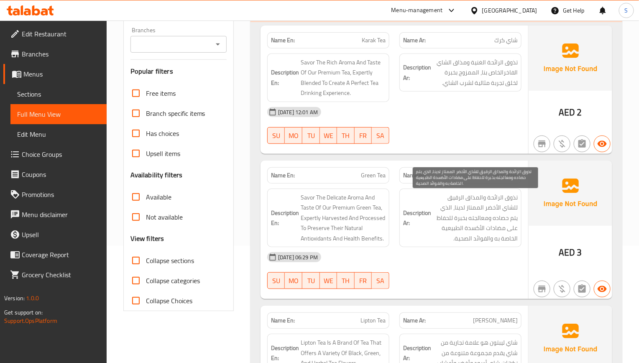
click at [487, 221] on span "تذوق الرائحة والمذاق الرقيق للشاي الأخضر الممتاز لدينا، الذي يتم حصاده ومعالجته…" at bounding box center [475, 217] width 85 height 51
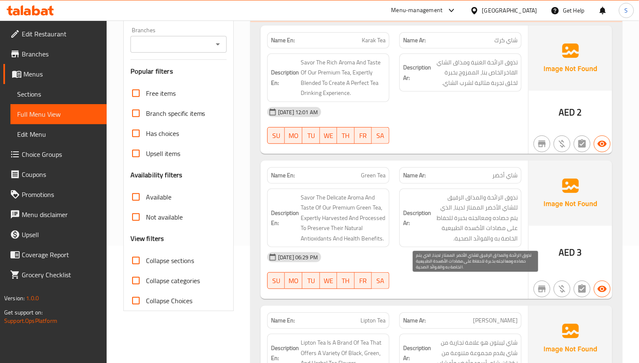
scroll to position [6220, 0]
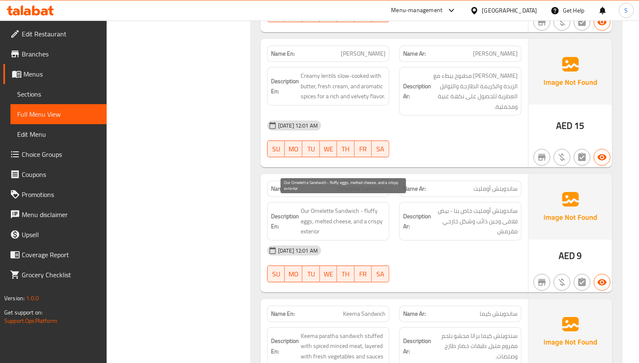
click at [335, 208] on span "Our Omelette Sandwich - fluffy eggs, melted cheese, and a crispy exterior" at bounding box center [343, 221] width 85 height 31
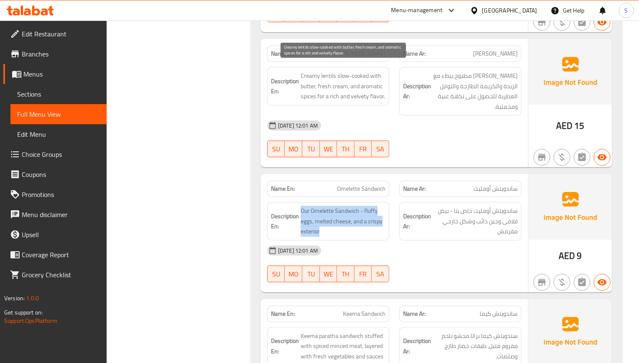
copy span "Our Omelette Sandwich - fluffy eggs, melted cheese, and a crispy exterior"
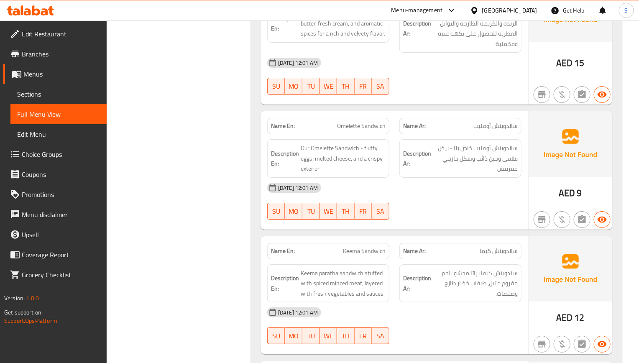
scroll to position [6346, 0]
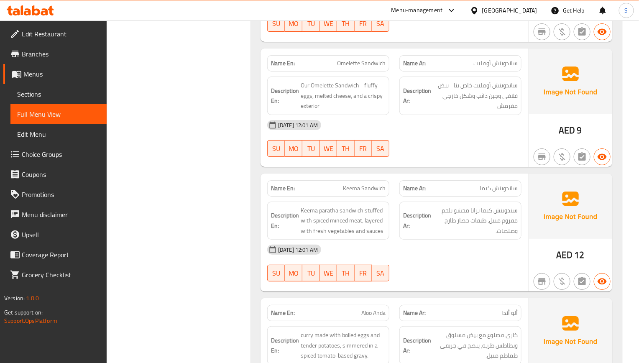
copy span "Keema Sandwich"
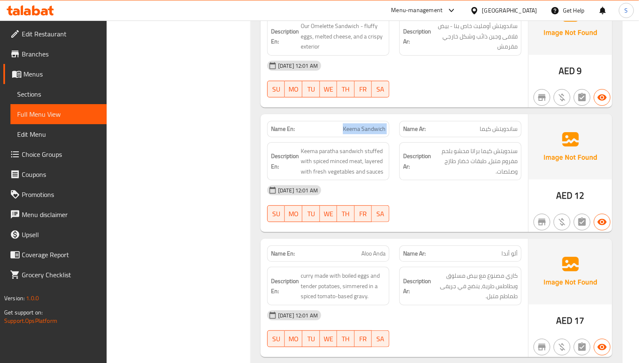
scroll to position [6409, 0]
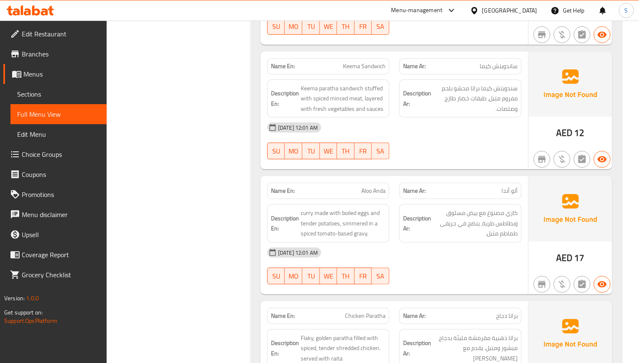
scroll to position [6471, 0]
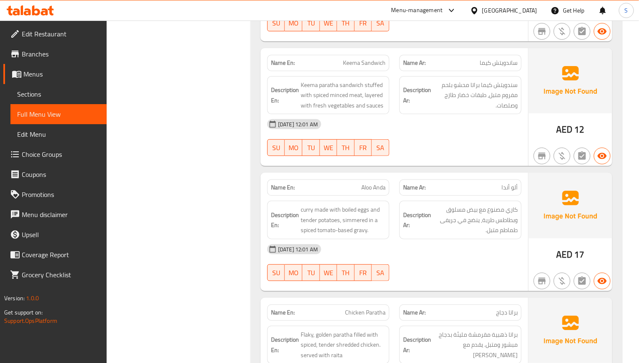
copy span "Aloo Anda"
click at [29, 94] on span "Sections" at bounding box center [58, 94] width 83 height 10
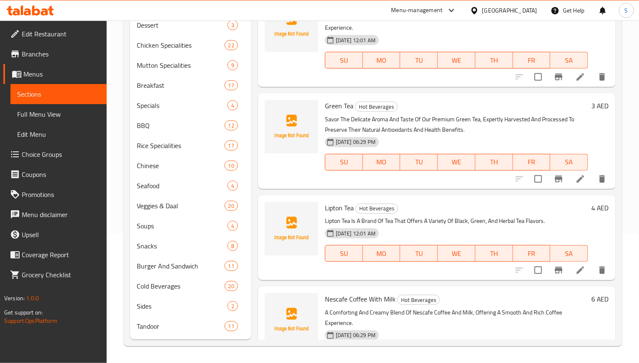
scroll to position [117, 0]
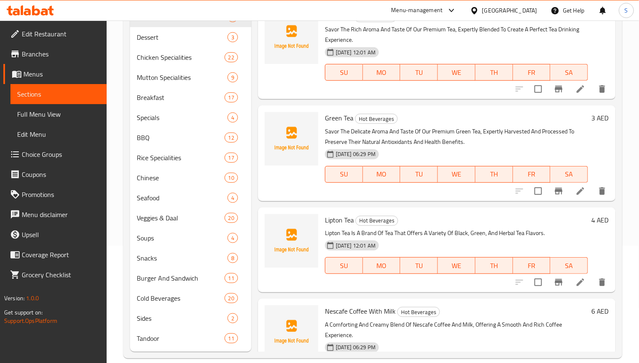
click at [51, 117] on span "Full Menu View" at bounding box center [58, 114] width 83 height 10
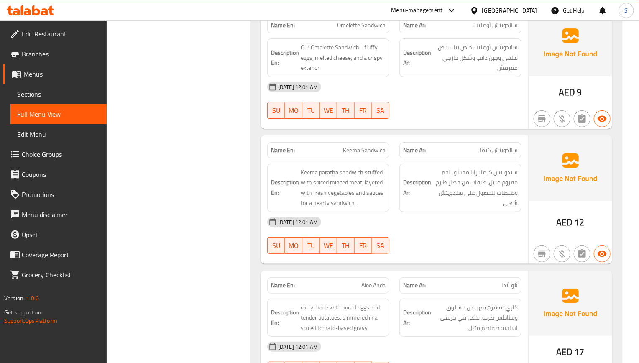
scroll to position [6482, 0]
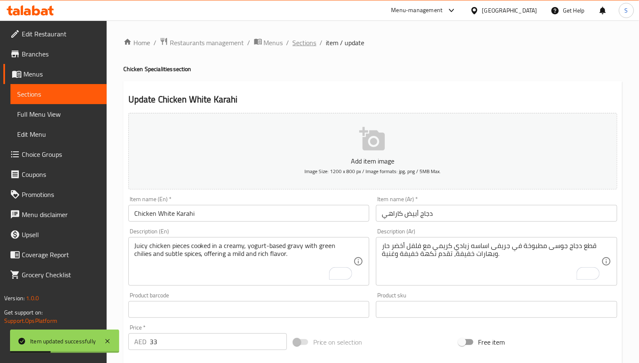
click at [305, 47] on span "Sections" at bounding box center [305, 43] width 24 height 10
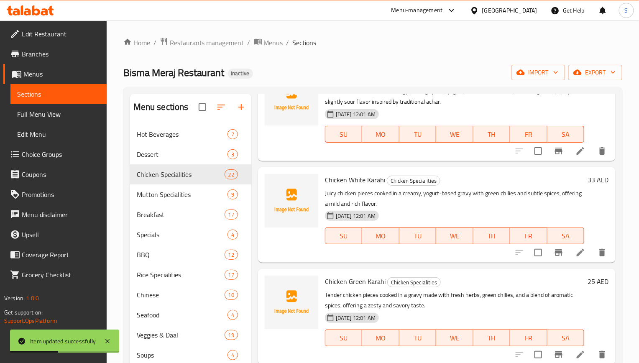
scroll to position [922, 0]
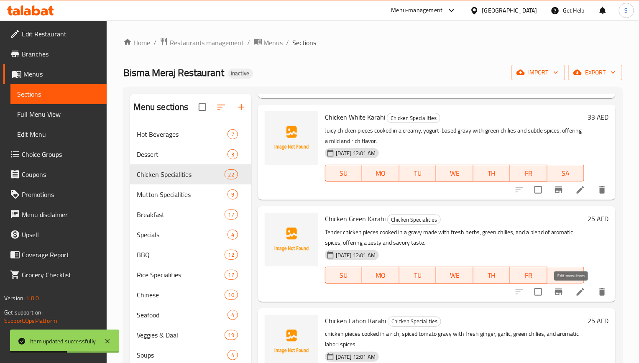
click at [575, 292] on icon at bounding box center [580, 292] width 10 height 10
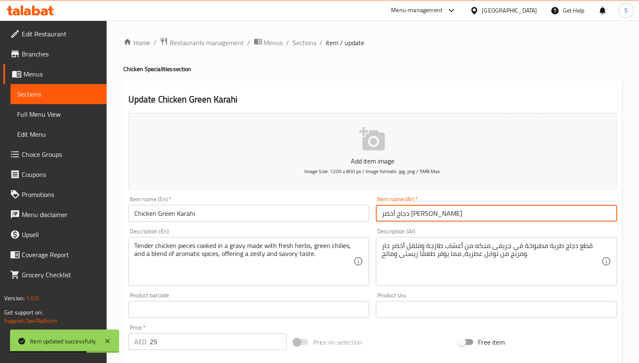
click at [398, 217] on input "دجاج أخضر [PERSON_NAME]" at bounding box center [496, 213] width 241 height 17
paste input "راهي"
type input "دجاج أخضر كاراهي"
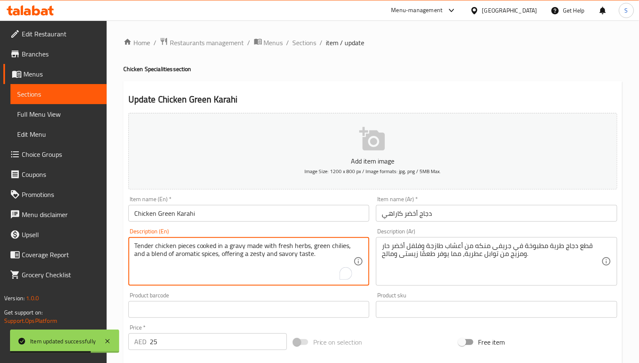
click at [177, 248] on textarea "Tender chicken pieces cooked in a gravy made with fresh herbs, green chilies, a…" at bounding box center [243, 262] width 219 height 40
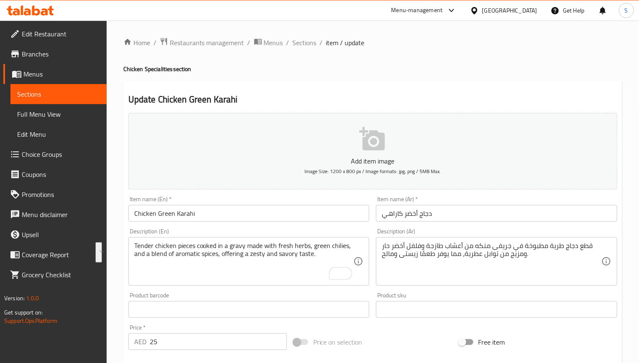
click at [469, 107] on div "Update Chicken Green Karahi Add item image Image Size: 1200 x 800 px / Image fo…" at bounding box center [372, 324] width 499 height 487
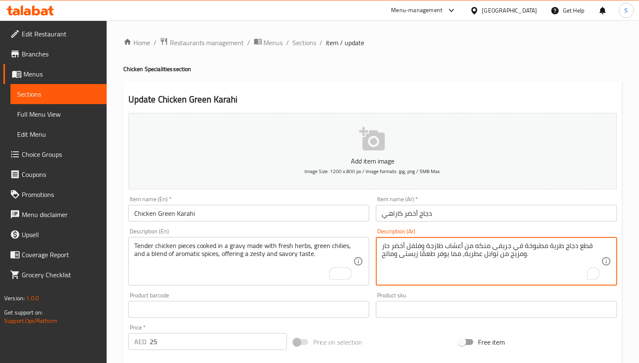
click at [470, 251] on textarea "قطع دجاج طرية مطبوخة في جريفى منكه من أعشاب طازجة وفلفل أخضر حار ومزيج من توابل…" at bounding box center [491, 262] width 219 height 40
click at [542, 261] on textarea "قطع دجاج طرية مطبوخة في جريفى منكه من أعشاب طازجة وفلفل أخضر حار ومزيج من توابل…" at bounding box center [491, 262] width 219 height 40
click at [489, 248] on textarea "قطع دجاج طرية مطبوخة في جريفى منكه من أعشاب طازجة وفلفل أخضر حار ومزيج من توابل…" at bounding box center [491, 262] width 219 height 40
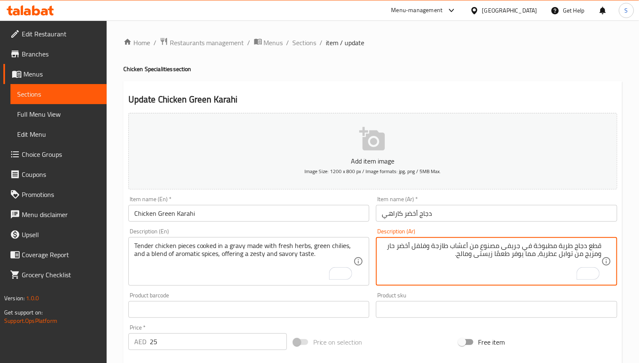
type textarea "قطع دجاج طرية مطبوخة في جريفى مصنوع من أعشاب طازجة وفلفل أخضر حار ومزيج من تواب…"
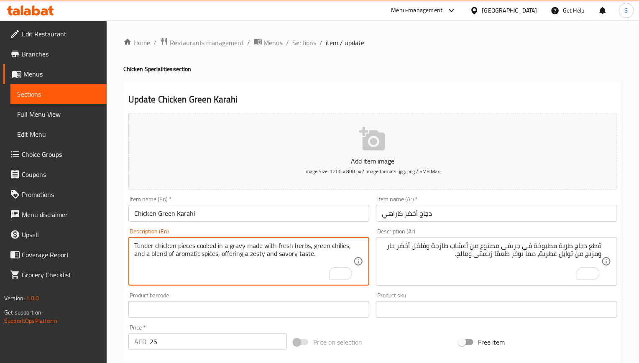
click at [285, 258] on textarea "Tender chicken pieces cooked in a gravy made with fresh herbs, green chilies, a…" at bounding box center [243, 262] width 219 height 40
type textarea "Tender chicken pieces cooked in a gravy made with fresh herbs, green chilies, a…"
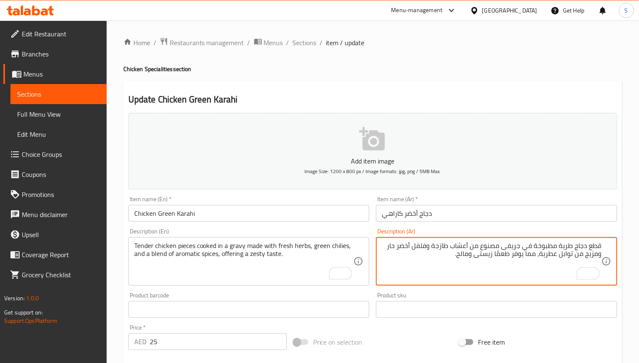
click at [471, 255] on textarea "قطع دجاج طرية مطبوخة في جريفى مصنوع من أعشاب طازجة وفلفل أخضر حار ومزيج من تواب…" at bounding box center [491, 262] width 219 height 40
type textarea "قطع دجاج طرية مطبوخة في جريفى مصنوع من أعشاب طازجة وفلفل أخضر حار ومزيج من تواب…"
click at [331, 214] on input "Chicken Green Karahi" at bounding box center [248, 213] width 241 height 17
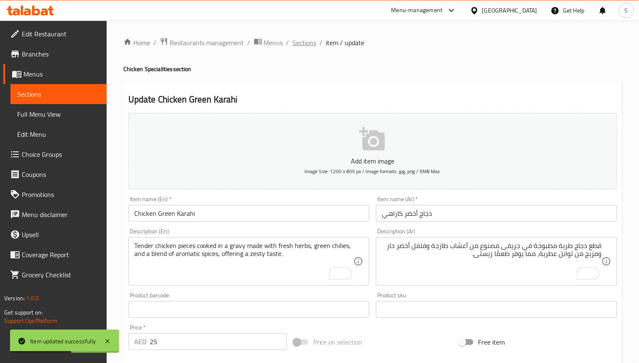
click at [308, 41] on span "Sections" at bounding box center [305, 43] width 24 height 10
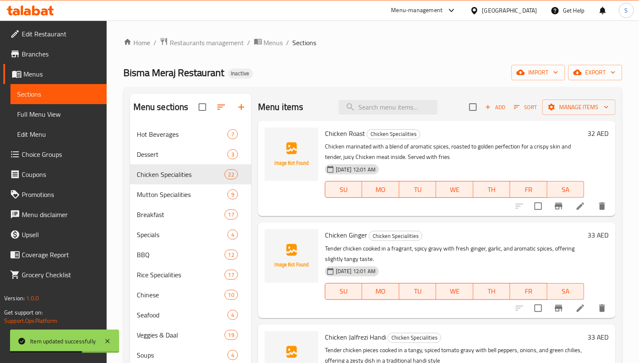
drag, startPoint x: 409, startPoint y: 38, endPoint x: 382, endPoint y: 23, distance: 31.2
click at [409, 38] on ol "Home / Restaurants management / Menus / Sections" at bounding box center [372, 42] width 499 height 11
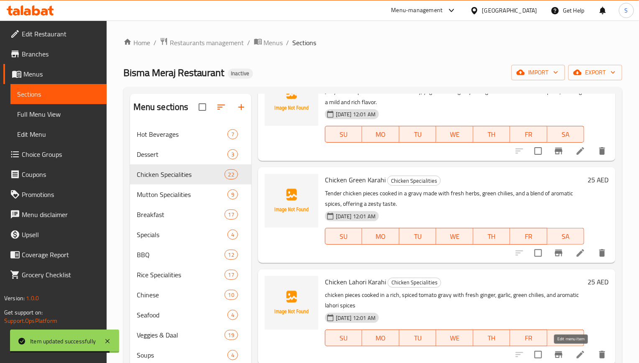
click at [575, 350] on icon at bounding box center [580, 354] width 10 height 10
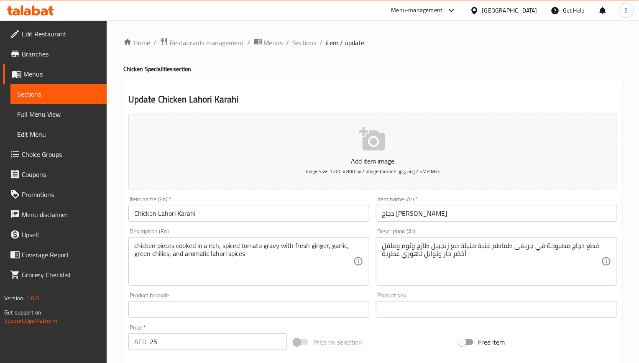
click at [391, 215] on input "دجاج [PERSON_NAME]" at bounding box center [496, 213] width 241 height 17
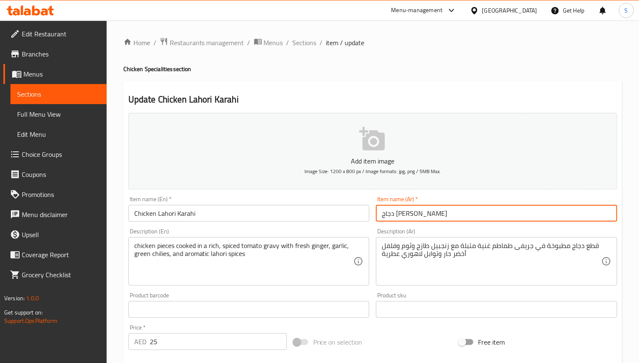
click at [391, 215] on input "دجاج [PERSON_NAME]" at bounding box center [496, 213] width 241 height 17
paste input "راهي"
type input "دجاج لاهوري كاراهي"
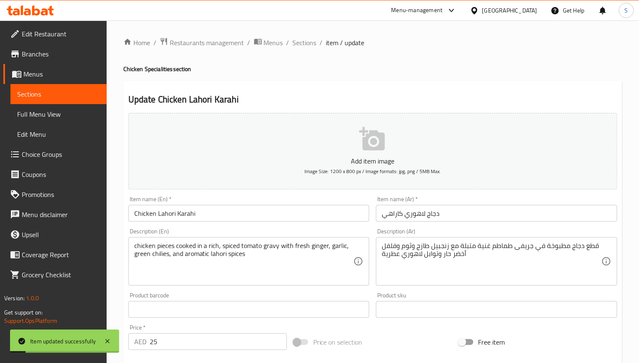
click at [292, 99] on h2 "Update Chicken Lahori Karahi" at bounding box center [372, 99] width 489 height 13
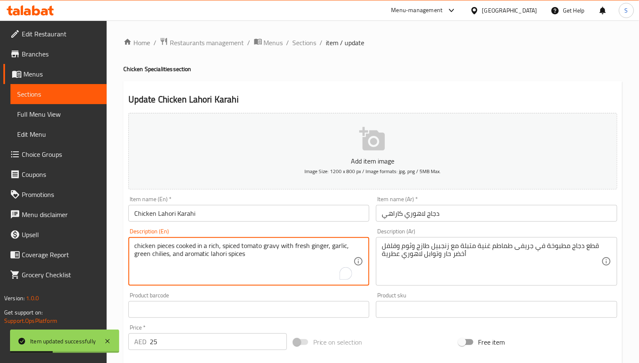
click at [262, 248] on textarea "chicken pieces cooked in a rich, spiced tomato gravy with fresh ginger, garlic,…" at bounding box center [243, 262] width 219 height 40
paste textarea "Succulent chicken pieces cooked in a rich, spiced tomato gravy with fresh ginge…"
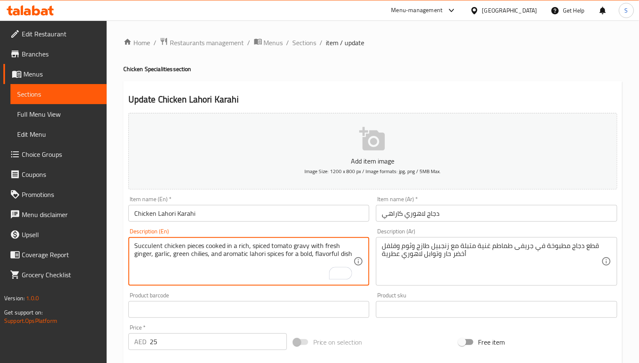
type textarea "Succulent chicken pieces cooked in a rich, spiced tomato gravy with fresh ginge…"
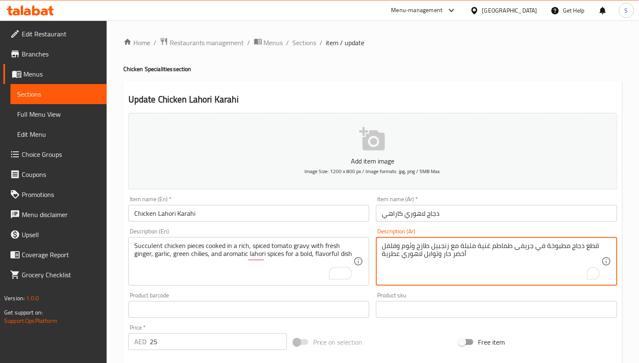
click at [433, 258] on textarea "قطع دجاج مطبوخة في جريفى طماطم غنية متبلة مع زنجبيل طازج وثوم وفلفل أخضر حار وت…" at bounding box center [491, 262] width 219 height 40
click at [593, 257] on textarea "قطع دجاج مطبوخة في جريفى طماطم غنية متبلة مع زنجبيل طازج وثوم وفلفل أخضر حار وت…" at bounding box center [491, 262] width 219 height 40
click at [571, 247] on textarea "قطع دجاج مطبوخة في جريفى طماطم غنية متبلة مع زنجبيل طازج وثوم وفلفل أخضر حار وت…" at bounding box center [491, 262] width 219 height 40
click at [482, 258] on textarea "قطع دجاج عصارية مطبوخة في جريفى طماطم غنية متبلة مع زنجبيل طازج وثوم وفلفل أخضر…" at bounding box center [491, 262] width 219 height 40
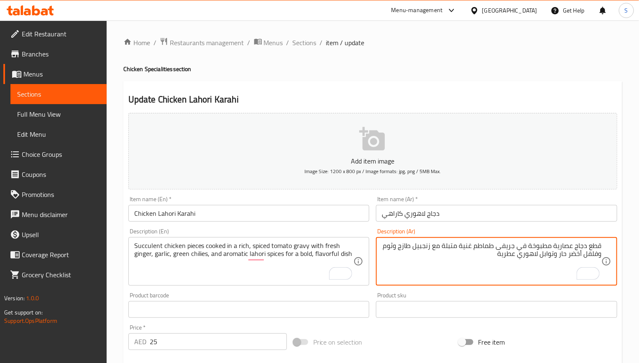
paste textarea "للحصول على طبق جريء ولذي"
click at [296, 217] on input "Chicken Lahori Karahi" at bounding box center [248, 213] width 241 height 17
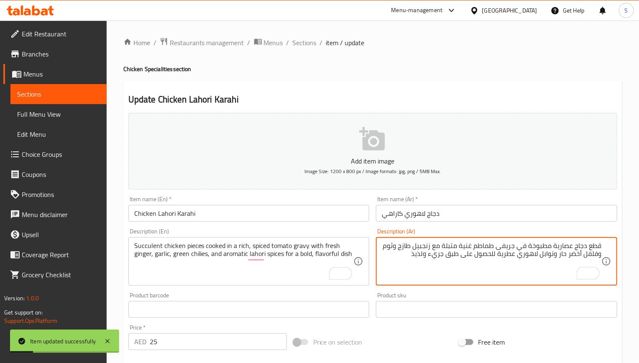
type textarea "قطع دجاج عصارية مطبوخة في جريفى طماطم غنية متبلة مع زنجبيل طازج وثوم وفلفل أخضر…"
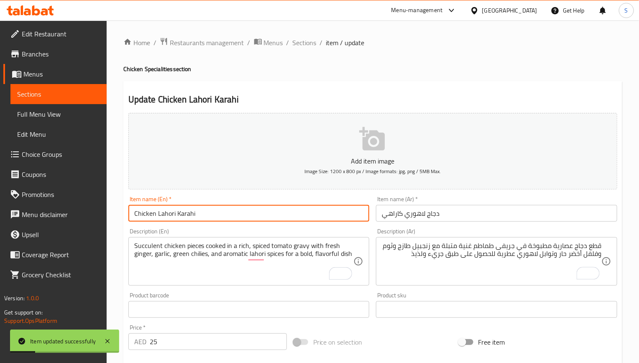
click at [335, 216] on input "Chicken Lahori Karahi" at bounding box center [248, 213] width 241 height 17
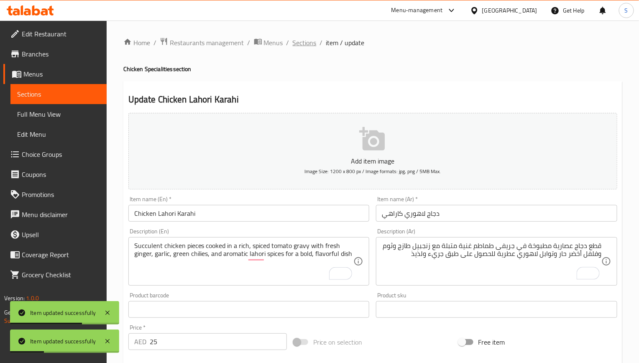
click at [309, 43] on span "Sections" at bounding box center [305, 43] width 24 height 10
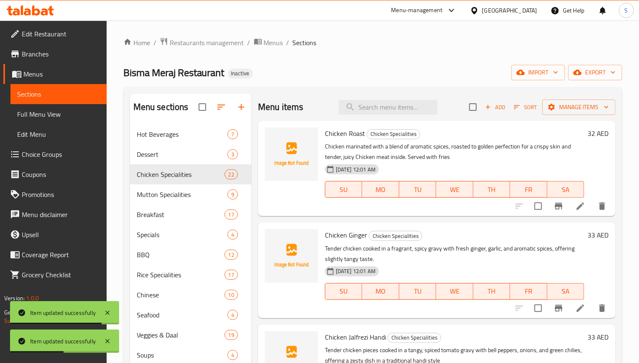
scroll to position [1062, 0]
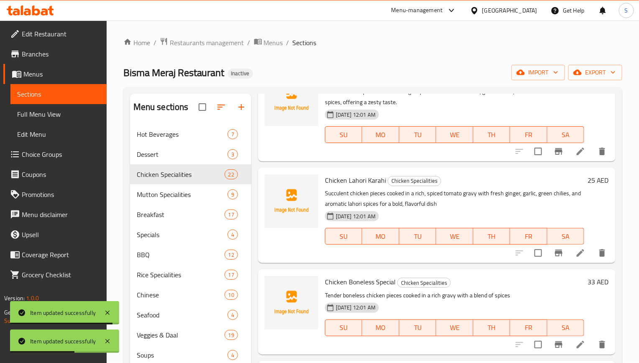
click at [576, 345] on icon at bounding box center [580, 345] width 8 height 8
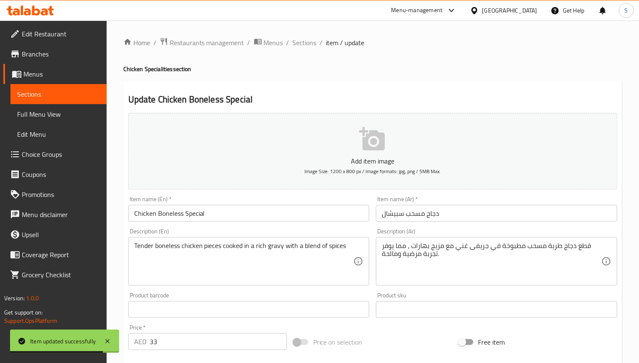
click at [194, 216] on input "Chicken Boneless Special" at bounding box center [248, 213] width 241 height 17
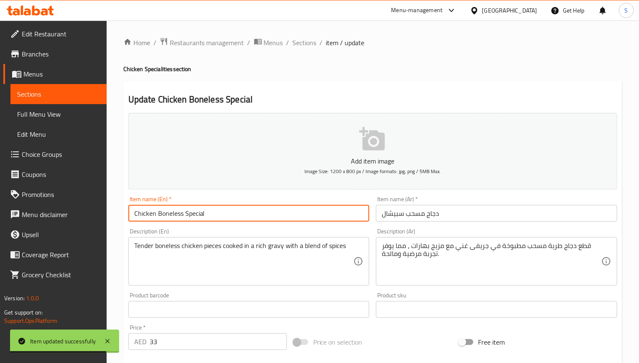
click at [194, 216] on input "Chicken Boneless Special" at bounding box center [248, 213] width 241 height 17
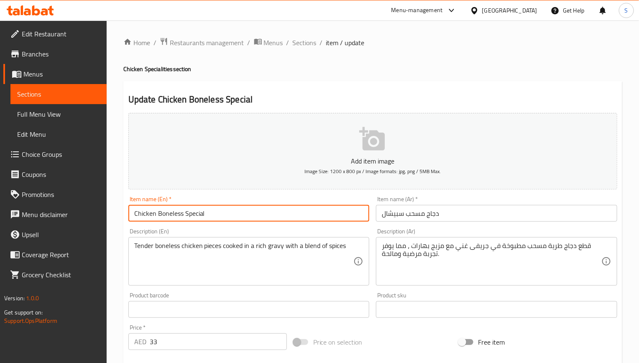
click at [391, 214] on input "دجاج مسحب سبيشال" at bounding box center [496, 213] width 241 height 17
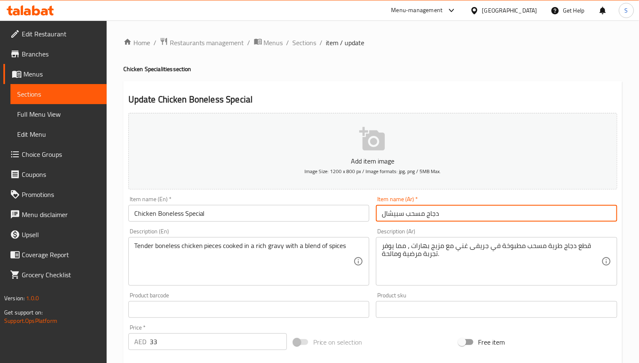
click at [391, 214] on input "دجاج مسحب سبيشال" at bounding box center [496, 213] width 241 height 17
paste input "ي"
type input "دجاج مسحب سبيشيال"
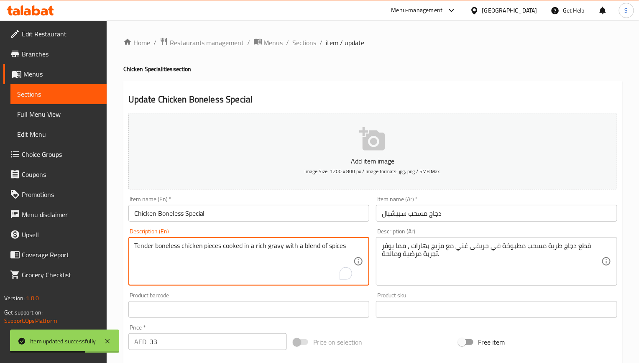
click at [285, 249] on textarea "Tender boneless chicken pieces cooked in a rich gravy with a blend of spices" at bounding box center [243, 262] width 219 height 40
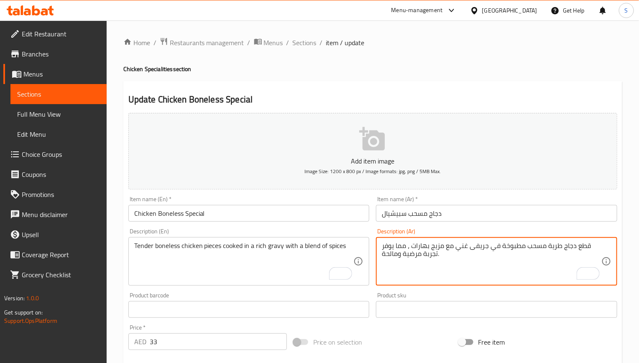
click at [499, 253] on textarea "قطع دجاج طرية مسحب مطبوخة في جريفى غني مع مزيج بهارات ، مما يوفر تجربة مرضية وم…" at bounding box center [491, 262] width 219 height 40
click at [557, 256] on textarea "قطع دجاج طرية مسحب مطبوخة في جريفى غني مع مزيج بهارات ، مما يوفر تجربة مرضية وم…" at bounding box center [491, 262] width 219 height 40
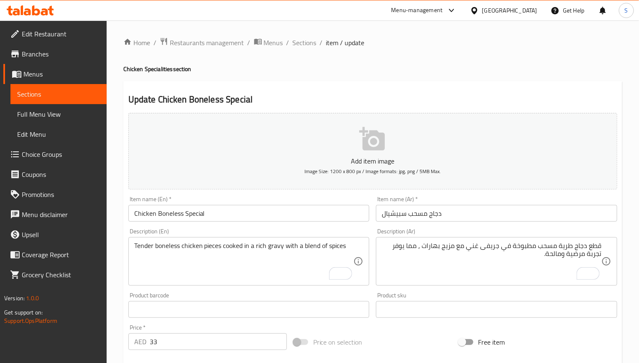
drag, startPoint x: 607, startPoint y: 247, endPoint x: 533, endPoint y: 247, distance: 74.4
click at [533, 246] on div "قطع دجاج طرية مسحب مطبوخة في جريفى غني مع مزيج بهارات ، مما يوفر تجربة مرضية وم…" at bounding box center [496, 261] width 241 height 48
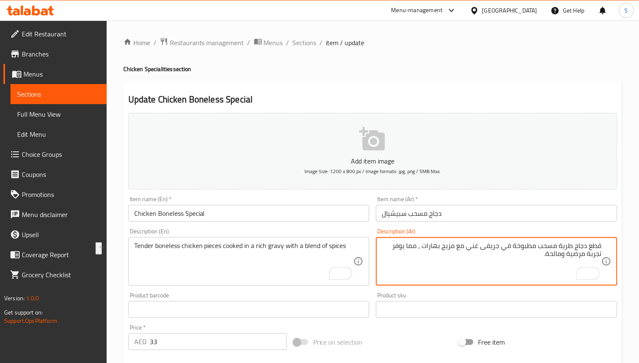
drag, startPoint x: 538, startPoint y: 246, endPoint x: 609, endPoint y: 247, distance: 70.2
click at [609, 247] on div "قطع دجاج طرية مسحب مطبوخة في جريفى غني مع مزيج بهارات ، مما يوفر تجربة مرضية وم…" at bounding box center [496, 261] width 241 height 48
paste textarea "خالية من العظم"
click at [509, 247] on textarea "قطع دجاج طرية خالية من العظم مطبوخة في جريفى غني مع مزيج بهارات ، مما يوفر تجرب…" at bounding box center [491, 262] width 219 height 40
drag, startPoint x: 399, startPoint y: 247, endPoint x: 399, endPoint y: 261, distance: 14.2
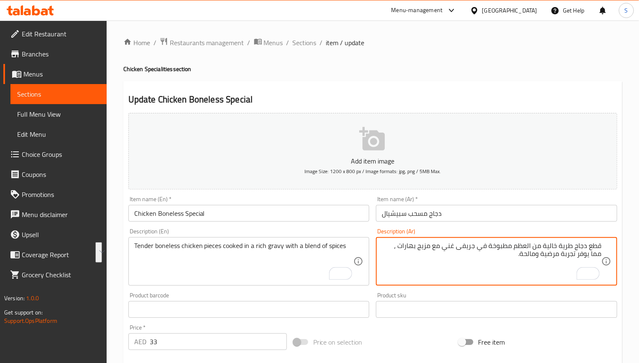
click at [399, 261] on textarea "قطع دجاج طرية خالية من العظم مطبوخة في جريفى غني مع مزيج بهارات ، مما يوفر تجرب…" at bounding box center [491, 262] width 219 height 40
drag, startPoint x: 443, startPoint y: 248, endPoint x: 352, endPoint y: 248, distance: 90.3
click at [352, 248] on div "Add item image Image Size: 1200 x 800 px / Image formats: jpg, png / 5MB Max. I…" at bounding box center [372, 290] width 495 height 360
paste textarea "فريد من ال"
type textarea "قطع دجاج طرية خالية من العظم مطبوخة في جريفى غني مع مزيج فريد من البهارات"
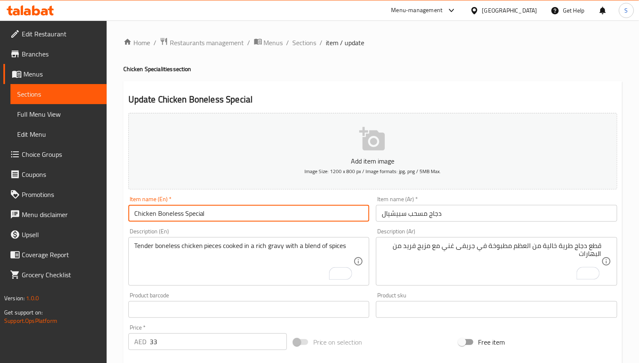
click at [306, 216] on input "Chicken Boneless Special" at bounding box center [248, 213] width 241 height 17
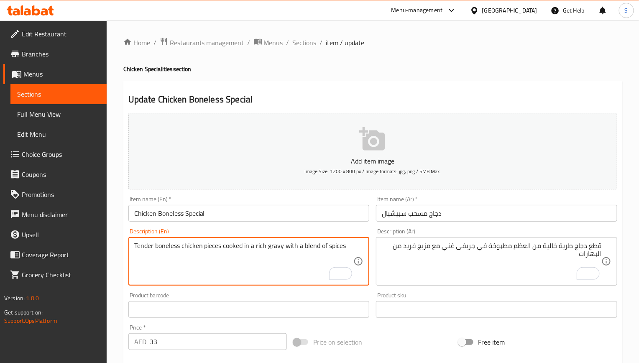
drag, startPoint x: 284, startPoint y: 247, endPoint x: 400, endPoint y: 249, distance: 116.2
paste textarea "unique"
type textarea "Tender boneless chicken pieces cooked in a rich gravy with a unique blend of sp…"
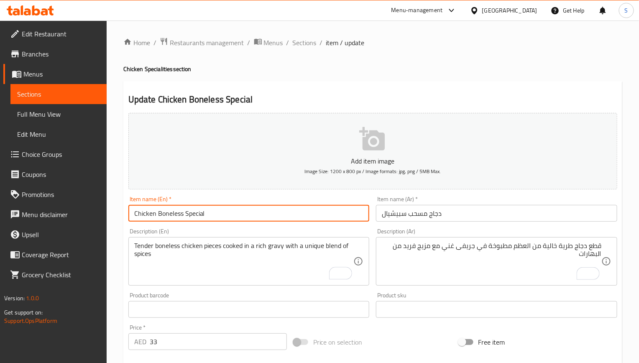
click at [267, 216] on input "Chicken Boneless Special" at bounding box center [248, 213] width 241 height 17
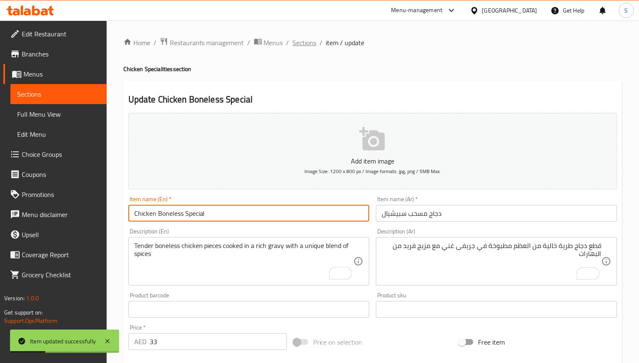
click at [307, 48] on span "Sections" at bounding box center [305, 43] width 24 height 10
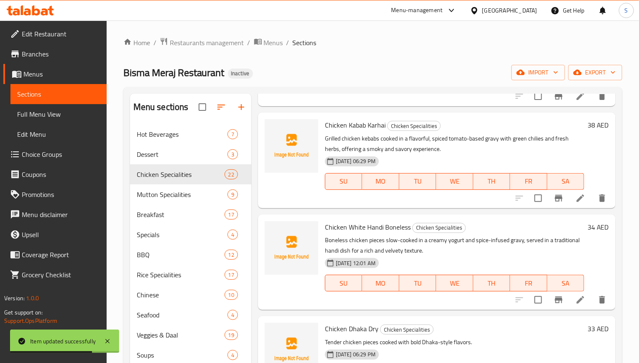
scroll to position [1154, 0]
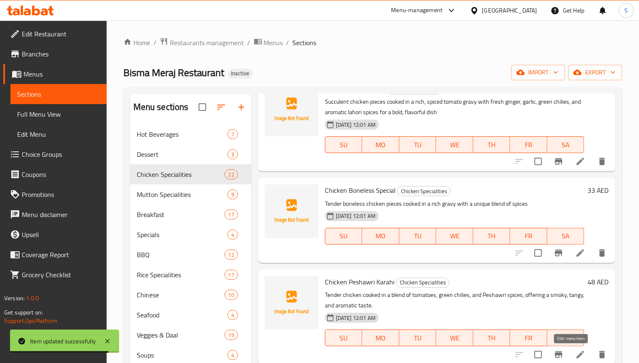
click at [575, 352] on icon at bounding box center [580, 354] width 10 height 10
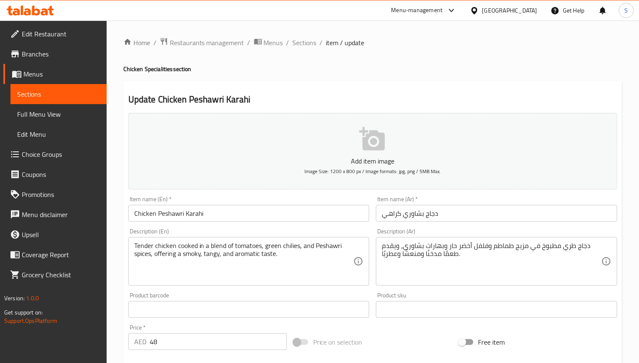
click at [395, 214] on input "دجاج بشاوري كراهي" at bounding box center [496, 213] width 241 height 17
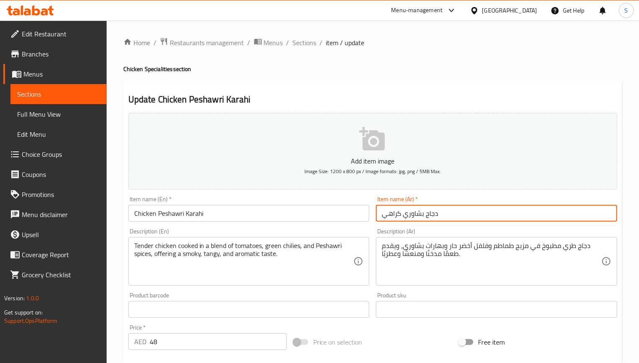
click at [395, 214] on input "دجاج بشاوري كراهي" at bounding box center [496, 213] width 241 height 17
paste input "راهي"
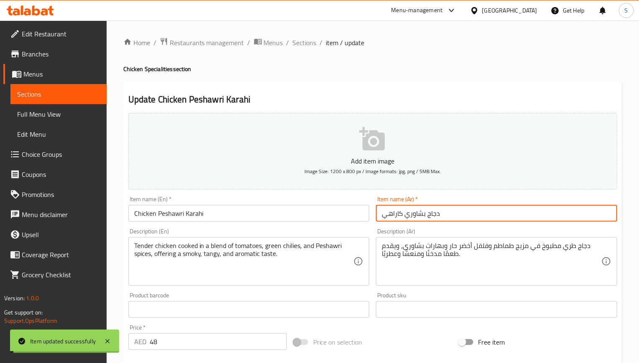
click at [171, 216] on input "Chicken Peshawri Karahi" at bounding box center [248, 213] width 241 height 17
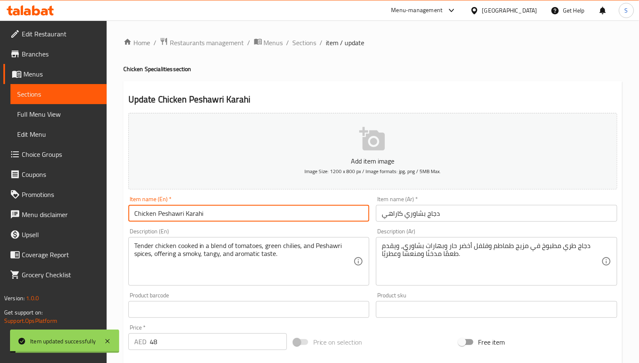
click at [171, 216] on input "Chicken Peshawri Karahi" at bounding box center [248, 213] width 241 height 17
click at [419, 217] on input "دجاج بشاوري كاراهي" at bounding box center [496, 213] width 241 height 17
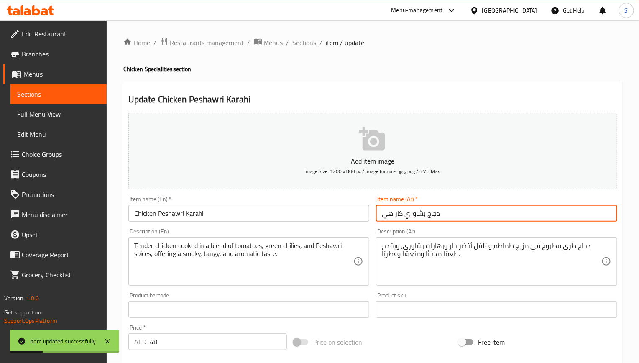
click at [419, 217] on input "دجاج بشاوري كاراهي" at bounding box center [496, 213] width 241 height 17
paste input "يشاوري"
type input "دجاج بيشاوري كاراهي"
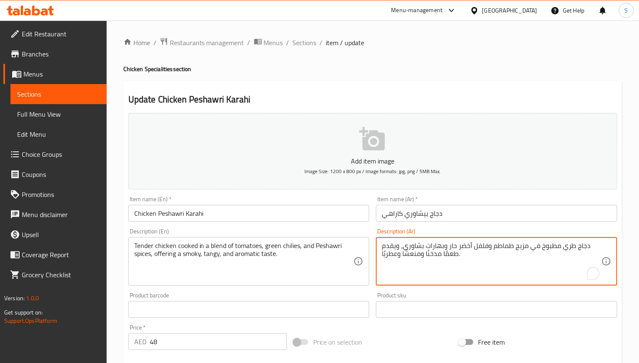
click at [409, 248] on textarea "دجاج طري مطبوخ في مزيج طماطم وفلفل أخضر حار وبهارات بشاوري، ويقدم طعمًا مدخنًا …" at bounding box center [491, 262] width 219 height 40
click at [448, 70] on h4 "Chicken Specialities section" at bounding box center [372, 69] width 499 height 8
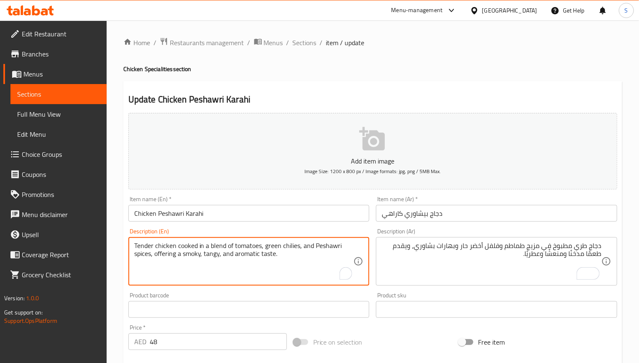
click at [202, 251] on textarea "Tender chicken cooked in a blend of tomatoes, green chilies, and Peshawri spice…" at bounding box center [243, 262] width 219 height 40
click at [320, 217] on input "Chicken Peshawri Karahi" at bounding box center [248, 213] width 241 height 17
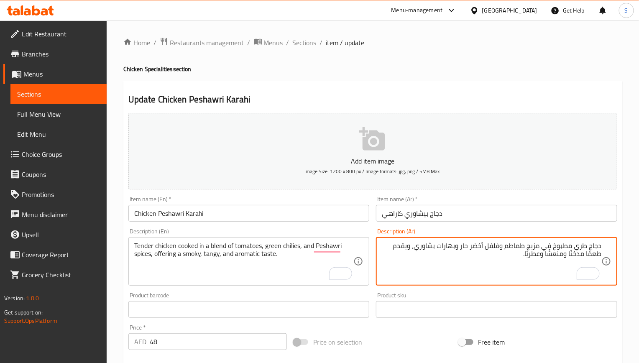
paste textarea "من"
type textarea "دجاج طري مطبوخ في مزيج من طماطم وفلفل أخضر حار وبهارات بشاوري، ويقدم طعمًا مدخن…"
click at [255, 224] on div "Item name (En)   * Chicken Peshawri Karahi Item name (En) *" at bounding box center [249, 209] width 248 height 32
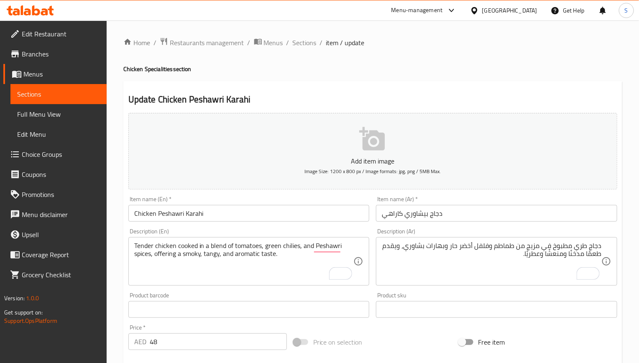
click at [255, 221] on input "Chicken Peshawri Karahi" at bounding box center [248, 213] width 241 height 17
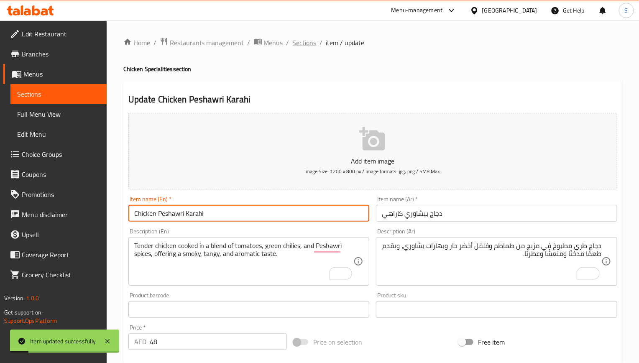
click at [308, 43] on span "Sections" at bounding box center [305, 43] width 24 height 10
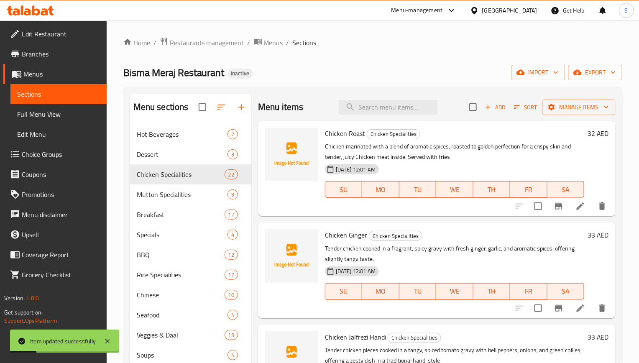
click at [404, 73] on div "Bisma Meraj Restaurant Inactive import export" at bounding box center [372, 72] width 499 height 15
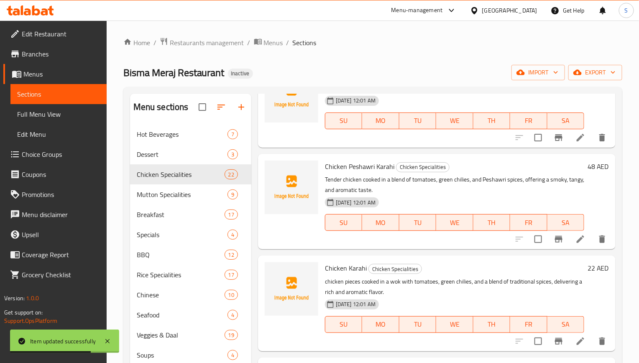
scroll to position [1317, 0]
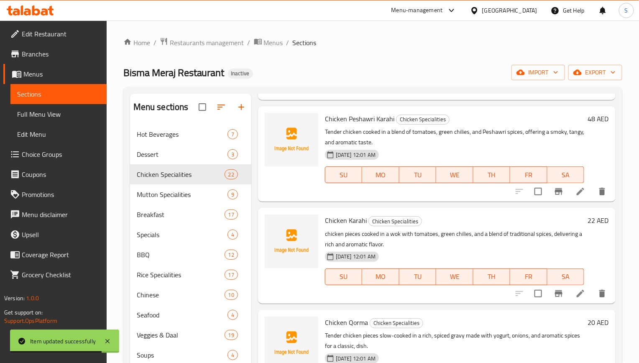
click at [568, 295] on li at bounding box center [579, 293] width 23 height 15
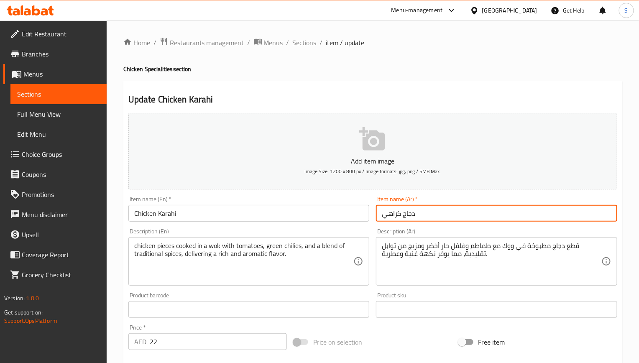
click at [390, 214] on input "دجاج كراهي" at bounding box center [496, 213] width 241 height 17
paste input "كاراهي"
click at [395, 216] on input "دجاج كراهي" at bounding box center [496, 213] width 241 height 17
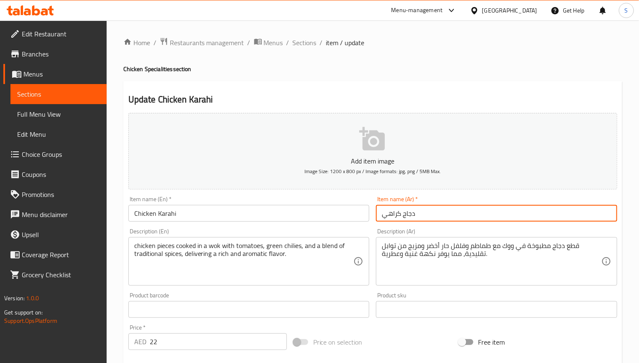
click at [395, 216] on input "دجاج كراهي" at bounding box center [496, 213] width 241 height 17
paste input "راهي"
type input "دجاج كاراهي"
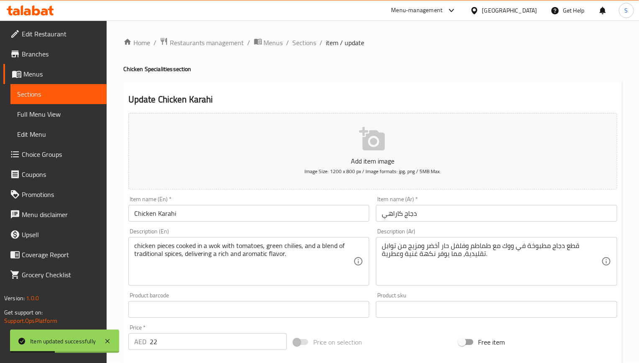
click at [350, 93] on h2 "Update Chicken Karahi" at bounding box center [372, 99] width 489 height 13
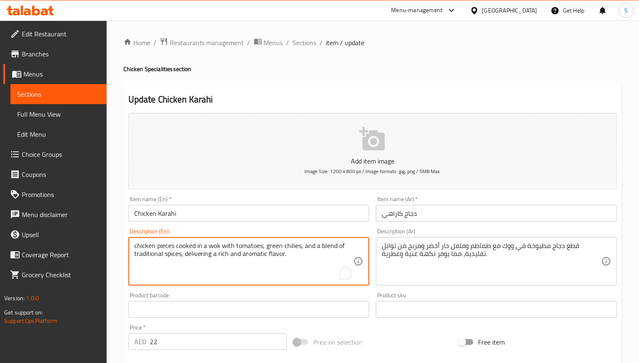
click at [229, 249] on textarea "chicken pieces cooked in a wok with tomatoes, green chilies, and a blend of tra…" at bounding box center [243, 262] width 219 height 40
paste textarea "Succulent chicken pieces cooked in a wok with tomatoes, green chilies, and a bl…"
type textarea "Succulent chicken pieces cooked in a wok with tomatoes, green chilies, and a bl…"
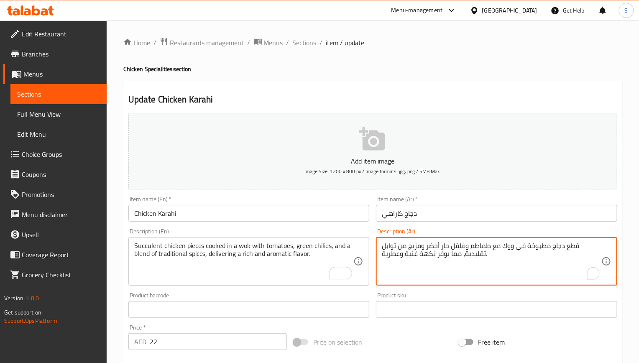
click at [540, 252] on textarea "قطع دجاج مطبوخة في ووك مع طماطم وفلفل حار أخضر ومزيج من توابل تقليدية، مما يوفر…" at bounding box center [491, 262] width 219 height 40
click at [570, 246] on textarea "قطع دجاج مطبوخة في ووك مع طماطم وفلفل حار أخضر ومزيج من توابل تقليدية، مما يوفر…" at bounding box center [491, 262] width 219 height 40
click at [572, 247] on textarea "قطع دجاج مطبوخة في ووك مع طماطم وفلفل حار أخضر ومزيج من توابل تقليدية، مما يوفر…" at bounding box center [491, 262] width 219 height 40
click at [564, 246] on textarea "قطع دجاج عصارية مطبوخة في ووك مع طماطم وفلفل حار أخضر ومزيج من توابل تقليدية، م…" at bounding box center [491, 262] width 219 height 40
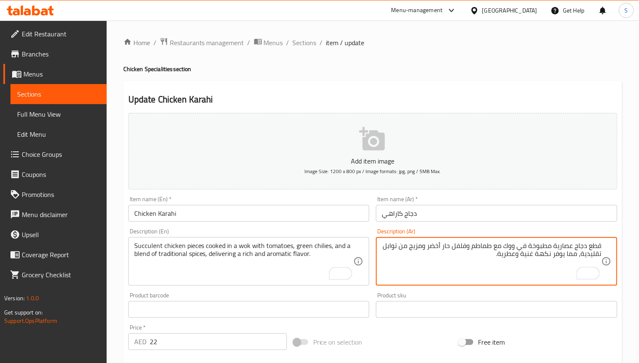
click at [564, 246] on textarea "قطع دجاج عصارية مطبوخة في ووك مع طماطم وفلفل حار أخضر ومزيج من توابل تقليدية، م…" at bounding box center [491, 262] width 219 height 40
type textarea "قطع دجاج عصارية مطبوخة في ووك مع طماطم وفلفل حار أخضر ومزيج من توابل تقليدية، م…"
click at [203, 219] on input "Chicken Karahi" at bounding box center [248, 213] width 241 height 17
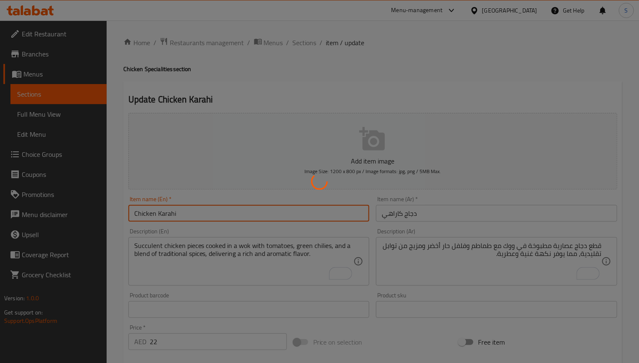
scroll to position [63, 0]
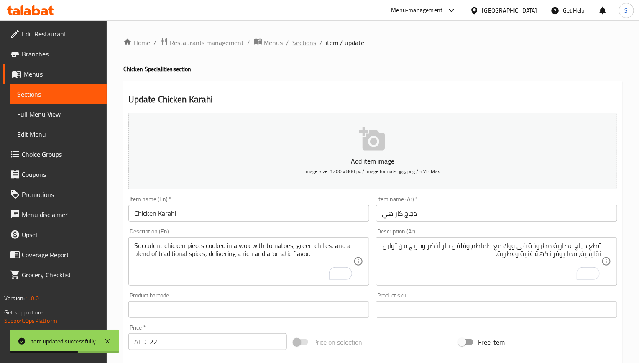
click at [296, 48] on span "Sections" at bounding box center [305, 43] width 24 height 10
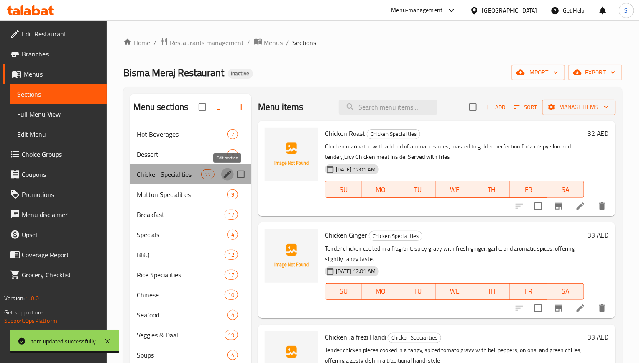
click at [224, 176] on icon "edit" at bounding box center [227, 174] width 10 height 10
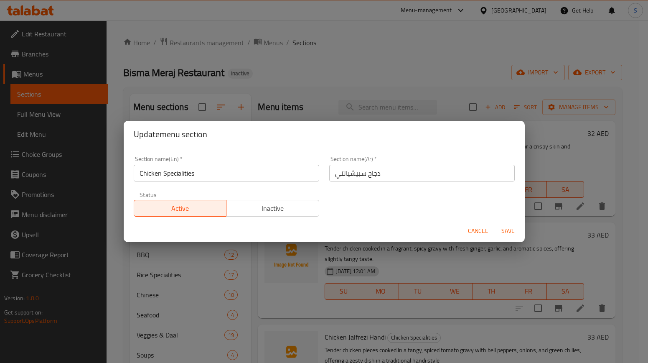
click at [359, 175] on input "دجاح سبيشيالتي" at bounding box center [422, 173] width 186 height 17
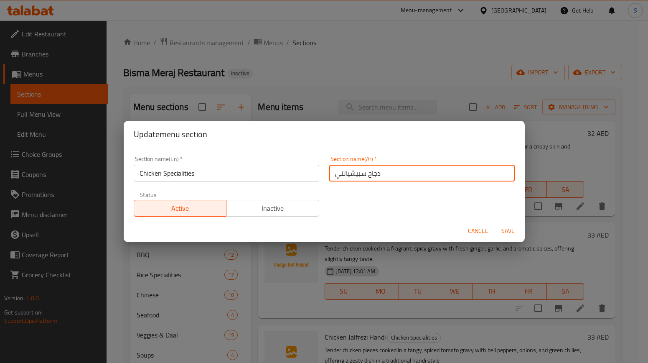
click at [471, 227] on span "Cancel" at bounding box center [478, 231] width 20 height 10
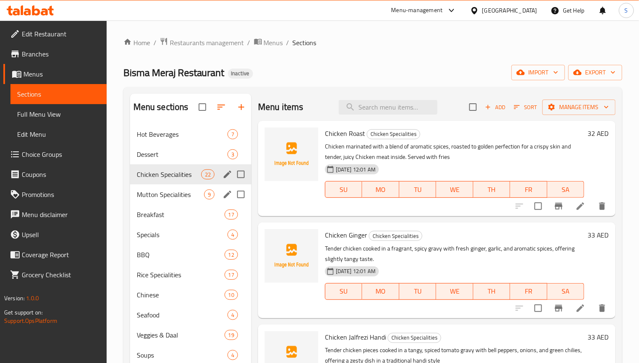
click at [221, 196] on div "Menu sections" at bounding box center [227, 194] width 13 height 13
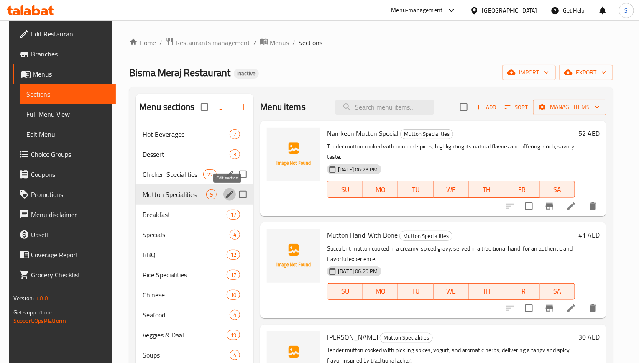
click at [224, 195] on icon "edit" at bounding box center [229, 194] width 10 height 10
click at [227, 194] on icon "edit" at bounding box center [230, 195] width 8 height 8
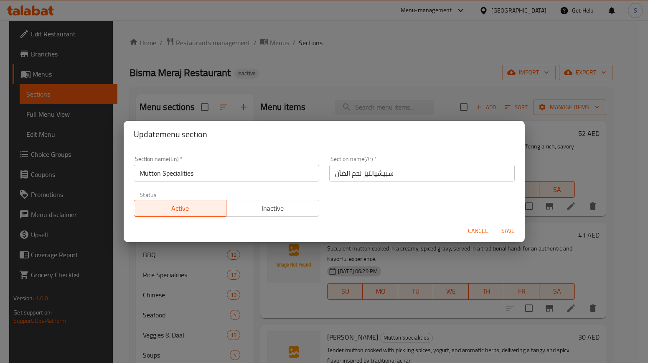
click at [373, 172] on input "سبيشيالتيز لحم الضأن" at bounding box center [422, 173] width 186 height 17
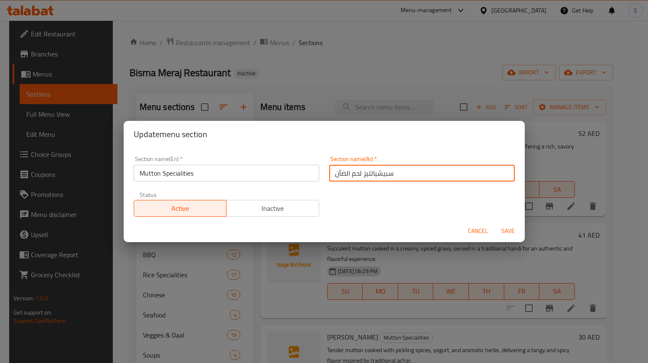
click at [373, 172] on input "سبيشيالتيز لحم الضأن" at bounding box center [422, 173] width 186 height 17
click at [387, 179] on input "لحم الضأن" at bounding box center [422, 173] width 186 height 17
paste input "سبيشيالتي"
type input "لحم الضأن سبيشيالتي"
click button "Save" at bounding box center [508, 230] width 27 height 15
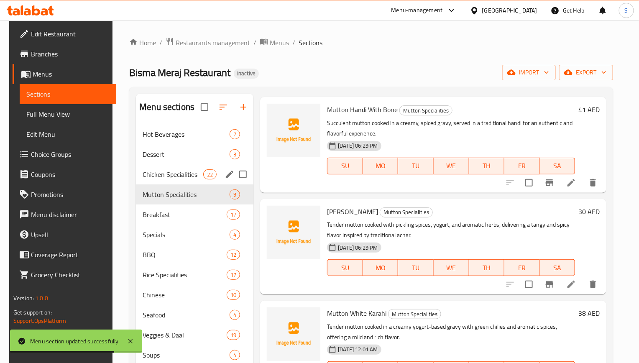
scroll to position [188, 0]
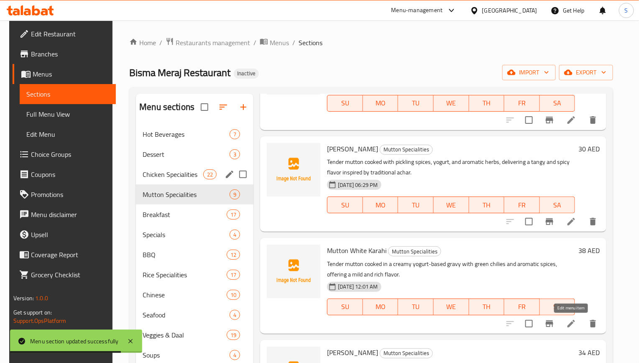
click at [572, 325] on icon at bounding box center [571, 323] width 10 height 10
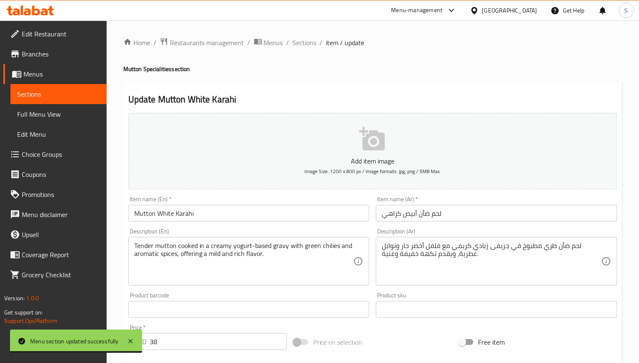
click at [398, 212] on input "لحم ضأن أبيض كراهي" at bounding box center [496, 213] width 241 height 17
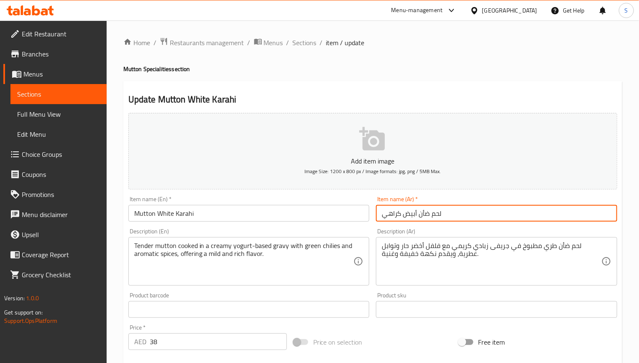
click at [398, 212] on input "لحم ضأن أبيض كراهي" at bounding box center [496, 213] width 241 height 17
paste input "راهي"
type input "لحم ضأن أبيض كاراهي"
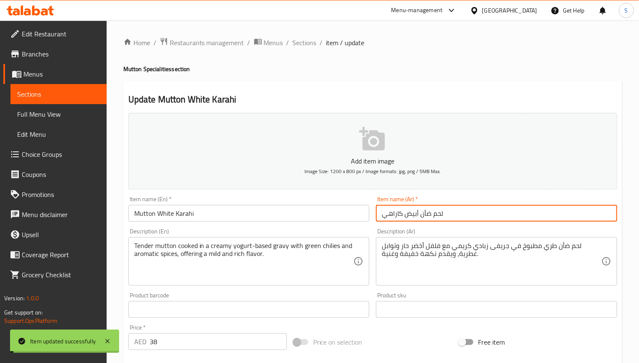
click at [202, 212] on input "Mutton White Karahi" at bounding box center [248, 213] width 241 height 17
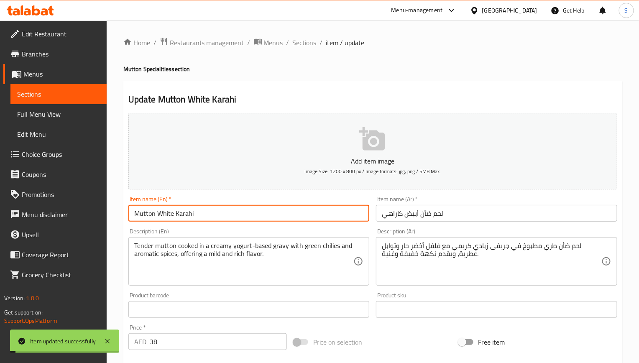
click at [202, 212] on input "Mutton White Karahi" at bounding box center [248, 213] width 241 height 17
click at [276, 211] on input "Mutton White Karahi" at bounding box center [248, 213] width 241 height 17
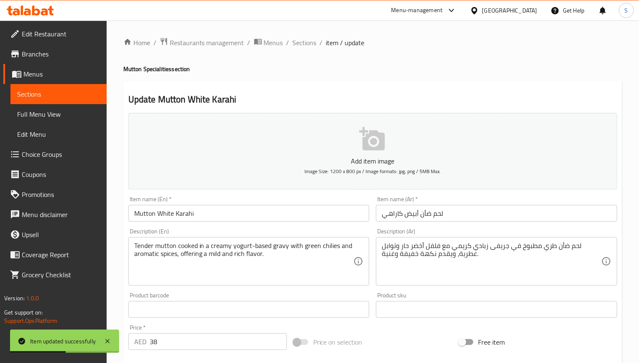
click at [305, 84] on div "Update Mutton White Karahi Add item image Image Size: 1200 x 800 px / Image for…" at bounding box center [372, 324] width 499 height 487
click at [320, 97] on h2 "Update Mutton White Karahi" at bounding box center [372, 99] width 489 height 13
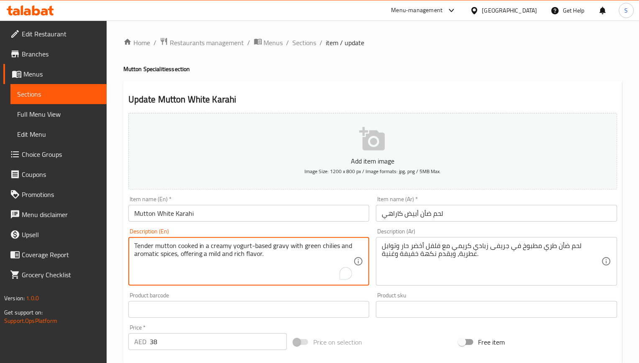
click at [277, 250] on textarea "Tender mutton cooked in a creamy yogurt-based gravy with green chilies and arom…" at bounding box center [243, 262] width 219 height 40
click at [393, 92] on div "Update Mutton White Karahi Add item image Image Size: 1200 x 800 px / Image for…" at bounding box center [372, 324] width 499 height 487
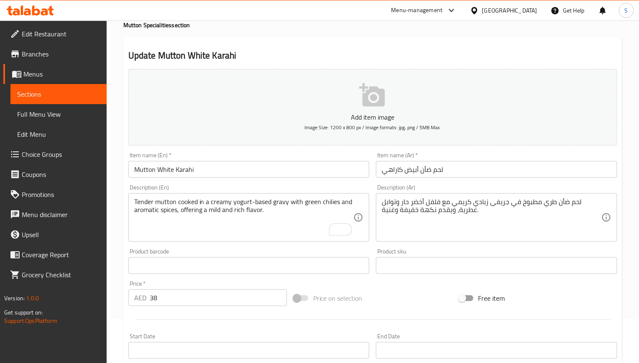
scroll to position [63, 0]
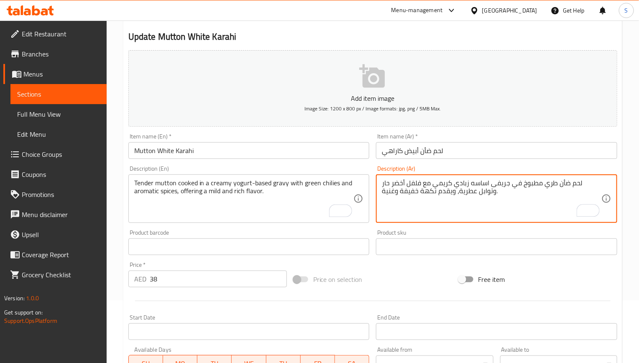
type textarea "لحم ضأن طري مطبوخ في جريفى اساسه زبادي كريمي مع فلفل أخضر حار وتوابل عطرية، ويق…"
click at [226, 152] on input "Mutton White Karahi" at bounding box center [248, 150] width 241 height 17
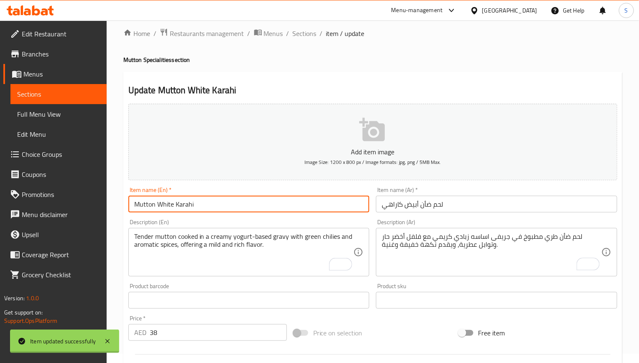
scroll to position [0, 0]
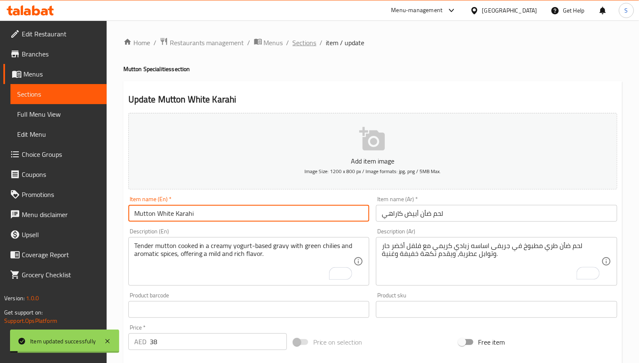
click at [293, 45] on span "Sections" at bounding box center [305, 43] width 24 height 10
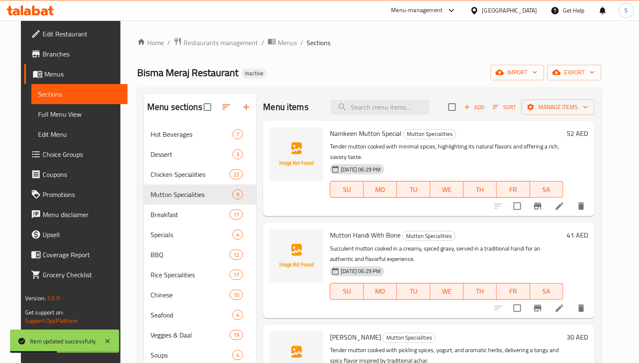
click at [341, 55] on div "Home / Restaurants management / Menus / Sections [PERSON_NAME] Restaurant Inact…" at bounding box center [369, 256] width 464 height 438
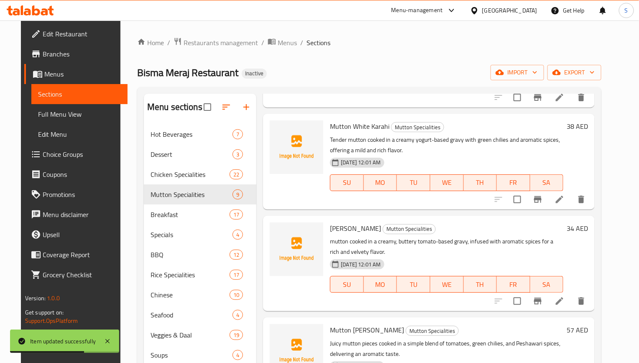
scroll to position [384, 0]
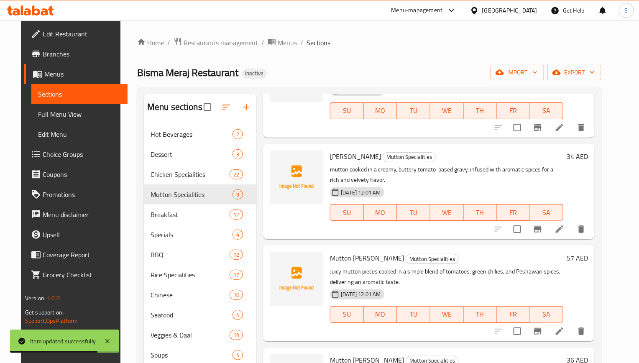
click at [571, 236] on li at bounding box center [559, 229] width 23 height 15
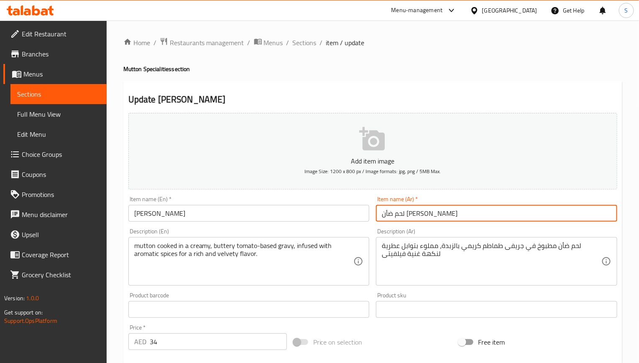
click at [396, 214] on input "لحم ضأن [PERSON_NAME]" at bounding box center [496, 213] width 241 height 17
paste input "راهي"
type input "لحم ضأن [PERSON_NAME]"
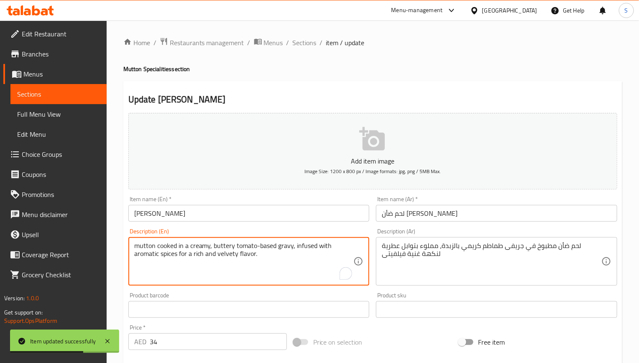
click at [224, 251] on textarea "mutton cooked in a creamy, buttery tomato-based gravy, infused with aromatic sp…" at bounding box center [243, 262] width 219 height 40
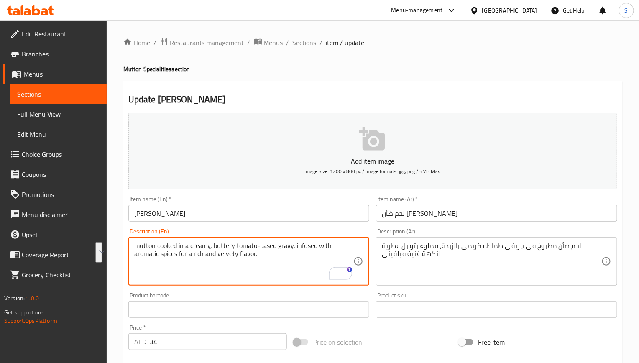
paste textarea "Succulent mutton cooked in a creamy, buttery tomato-based gravy, infused with a…"
type textarea "Succulent mutton cooked in a creamy, buttery tomato-based gravy, infused with a…"
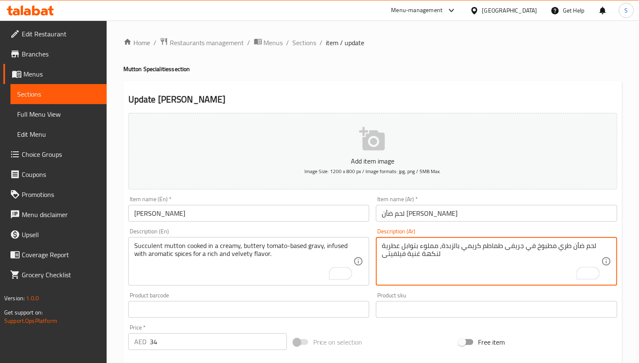
click at [499, 247] on textarea "لحم ضأن طري مطبوخ في جريفى طماطم كريمي بالزبدة، مملوء بتوابل عطرية لنكهة غنية ف…" at bounding box center [491, 262] width 219 height 40
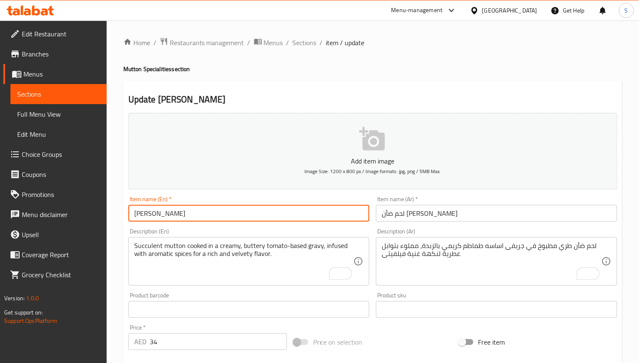
click at [237, 206] on input "[PERSON_NAME]" at bounding box center [248, 213] width 241 height 17
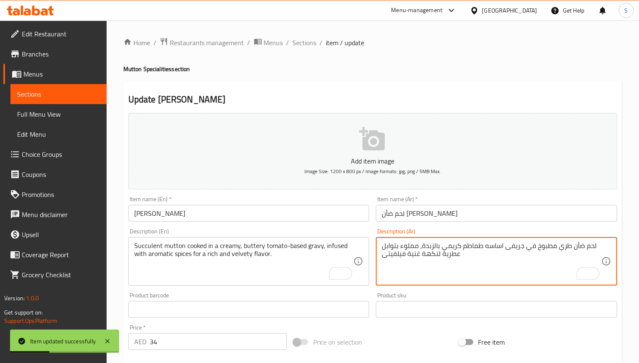
click at [400, 255] on textarea "لحم ضأن طري مطبوخ في جريفى اساسه طماطم كريمي بالزبدة، مملوء بتوابل عطرية لنكهة …" at bounding box center [491, 262] width 219 height 40
paste textarea "مخملية"
type textarea "لحم ضأن طري مطبوخ في جريفى اساسه طماطم كريمي بالزبدة، مملوء بتوابل عطرية لنكهة …"
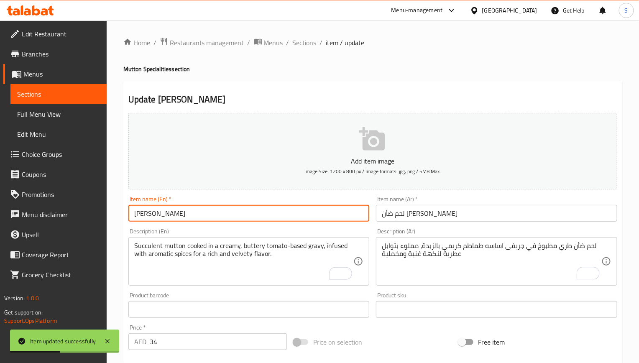
click at [302, 209] on input "[PERSON_NAME]" at bounding box center [248, 213] width 241 height 17
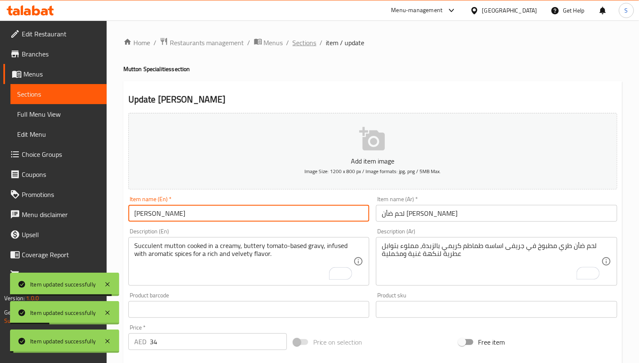
click at [298, 41] on span "Sections" at bounding box center [305, 43] width 24 height 10
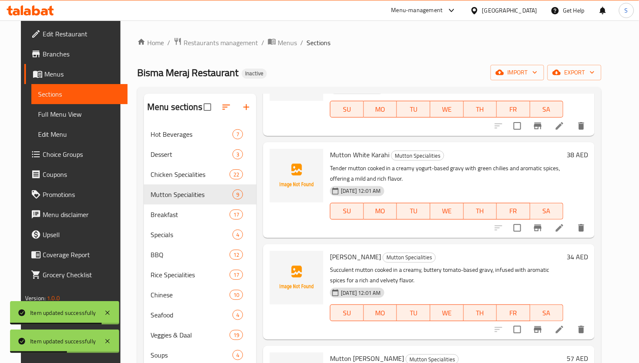
scroll to position [313, 0]
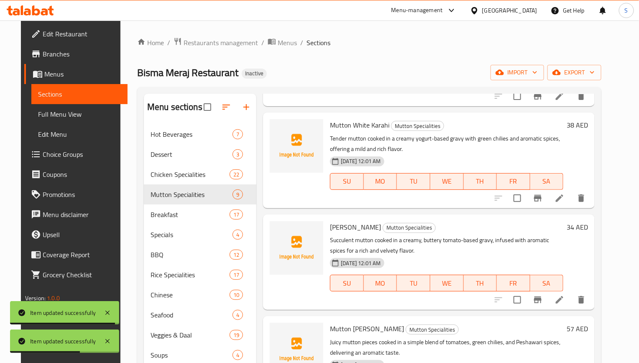
click at [374, 243] on p "Succulent mutton cooked in a creamy, buttery tomato-based gravy, infused with a…" at bounding box center [446, 245] width 233 height 21
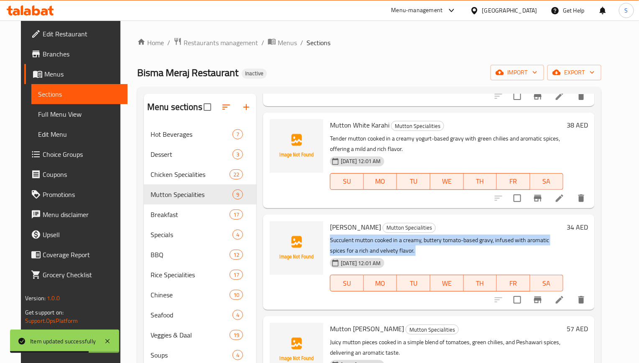
copy div "Succulent mutton cooked in a creamy, buttery tomato-based gravy, infused with a…"
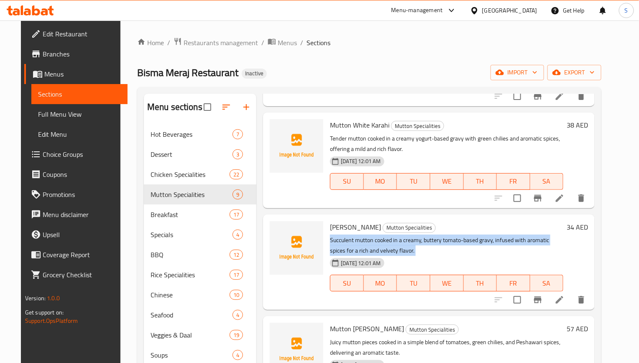
click at [436, 50] on div "Home / Restaurants management / Menus / Sections Bisma Meraj Restaurant Inactiv…" at bounding box center [369, 256] width 464 height 438
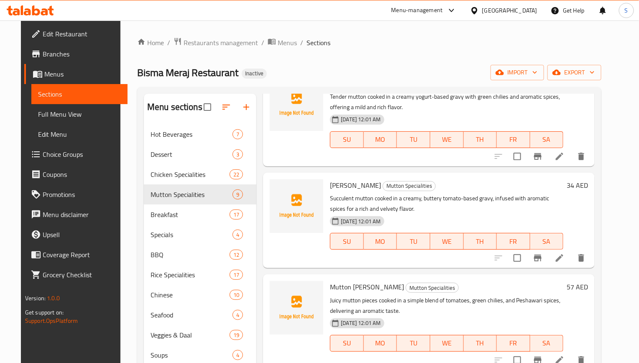
scroll to position [376, 0]
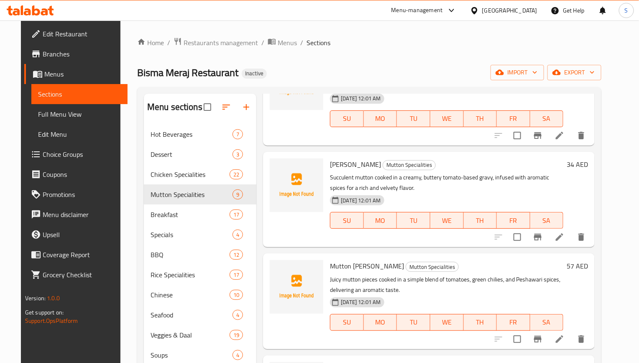
click at [567, 331] on li at bounding box center [559, 338] width 23 height 15
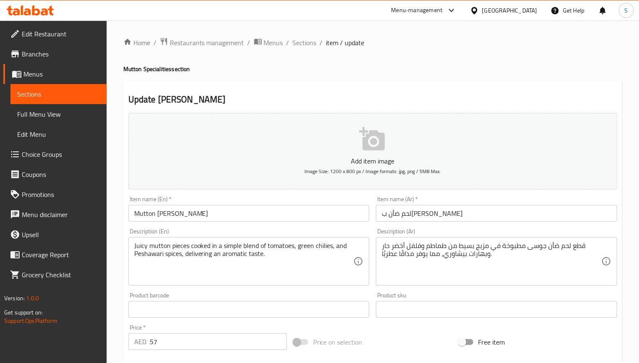
click at [393, 217] on input "لحم ضأن ب[PERSON_NAME]" at bounding box center [496, 213] width 241 height 17
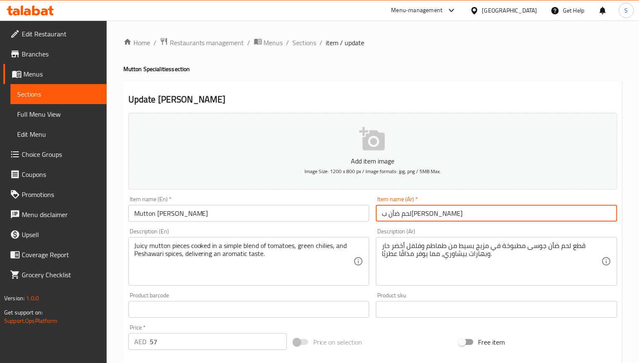
click at [393, 217] on input "لحم ضأن ب[PERSON_NAME]" at bounding box center [496, 213] width 241 height 17
paste input "راهي"
type input "لحم ضأن بيشاوري كاراهي"
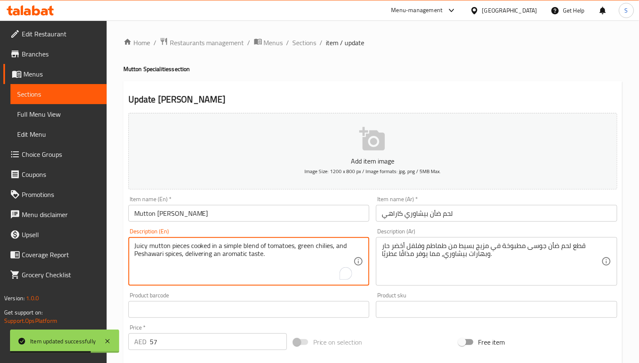
click at [262, 258] on textarea "Juicy mutton pieces cooked in a simple blend of tomatoes, green chilies, and Pe…" at bounding box center [243, 262] width 219 height 40
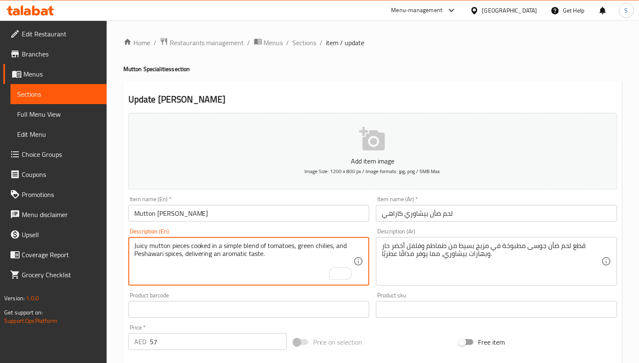
paste textarea "uthentic and aromatic taste."
type textarea "Juicy mutton pieces cooked in a simple blend of tomatoes, green chilies, and Pe…"
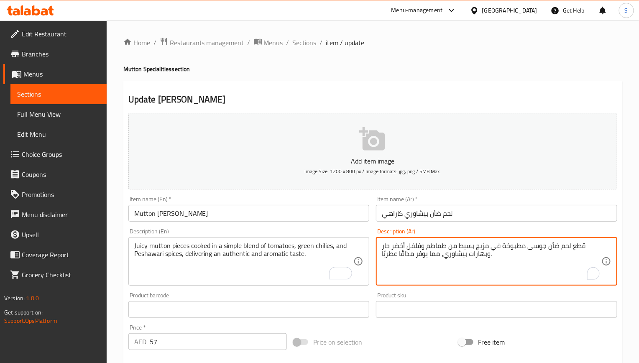
click at [577, 244] on textarea "قطع لحم ضأن جوسى مطبوخة في مزيج بسيط من طماطم وفلفل أخضر حار وبهارات بيشاوري، م…" at bounding box center [491, 262] width 219 height 40
click at [532, 252] on textarea "قطع لحم ضأن جوسى مطبوخة في مزيج بسيط من طماطم وفلفل أخضر حار وبهارات بيشاوري، م…" at bounding box center [491, 262] width 219 height 40
click at [522, 255] on textarea "قطع لحم ضأن جوسى مطبوخة في مزيج بسيط من طماطم وفلفل أخضر حار وبهارات بيشاوري، م…" at bounding box center [491, 262] width 219 height 40
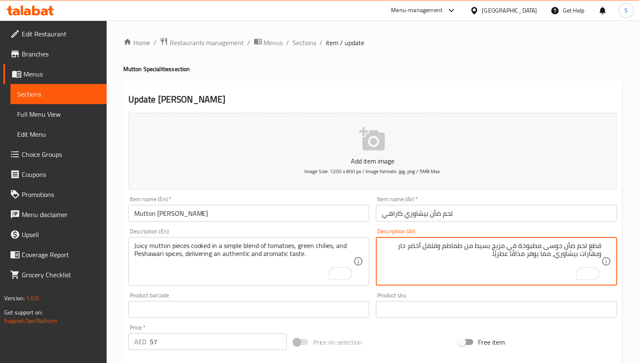
click at [508, 257] on textarea "قطع لحم ضأن جوسى مطبوخة في مزيج بسيط من طماطم وفلفل أخضر حار وبهارات بيشاوري، م…" at bounding box center [491, 262] width 219 height 40
paste textarea "صيلًا"
type textarea "قطع لحم ضأن جوسى مطبوخة في مزيج بسيط من طماطم وفلفل أخضر حار وبهارات بيشاوري، م…"
click at [359, 220] on input "Mutton Peshawri Karahi" at bounding box center [248, 213] width 241 height 17
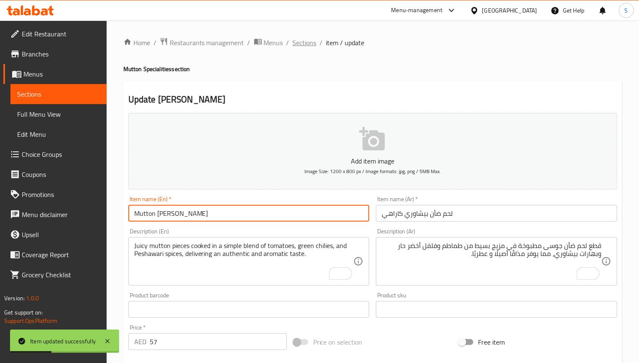
click at [301, 48] on span "Sections" at bounding box center [305, 43] width 24 height 10
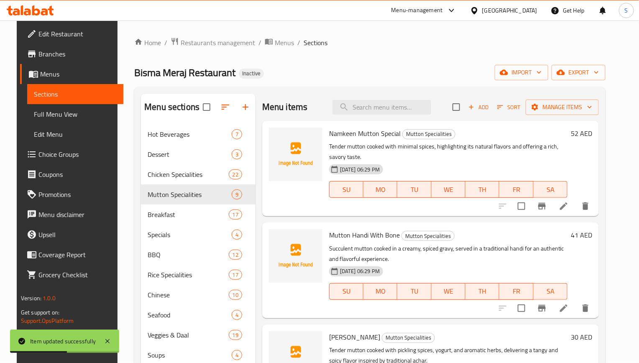
click at [367, 64] on div "Home / Restaurants management / Menus / Sections Bisma Meraj Restaurant Inactiv…" at bounding box center [369, 256] width 471 height 438
click at [361, 95] on div "Menu items Add Sort Manage items" at bounding box center [430, 107] width 336 height 27
click at [368, 110] on input "search" at bounding box center [381, 107] width 99 height 15
paste input "[PERSON_NAME]"
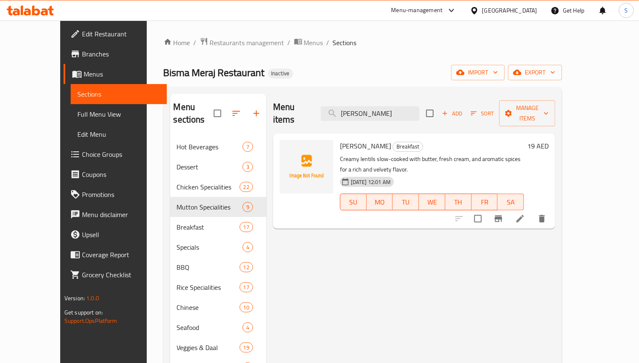
type input "[PERSON_NAME]"
click at [353, 83] on div "Home / Restaurants management / Menus / Sections Bisma Meraj Restaurant Inactiv…" at bounding box center [362, 262] width 399 height 451
click at [417, 78] on div "Bisma Meraj Restaurant Inactive import export" at bounding box center [362, 72] width 399 height 15
click at [354, 140] on span "[PERSON_NAME]" at bounding box center [365, 146] width 51 height 13
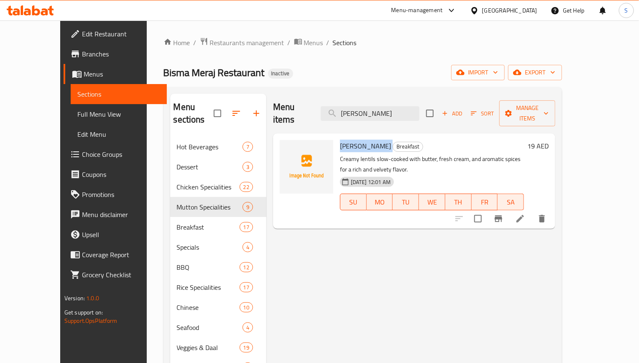
click at [354, 140] on span "[PERSON_NAME]" at bounding box center [365, 146] width 51 height 13
copy h6 "[PERSON_NAME]"
click at [524, 215] on icon at bounding box center [520, 219] width 8 height 8
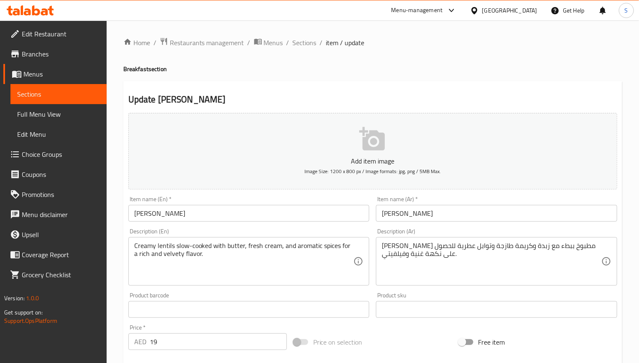
click at [362, 81] on div "Update Dal Makhni Add item image Image Size: 1200 x 800 px / Image formats: jpg…" at bounding box center [372, 324] width 499 height 487
click at [335, 94] on h2 "Update Dal Makhni" at bounding box center [372, 99] width 489 height 13
drag, startPoint x: 165, startPoint y: 348, endPoint x: 140, endPoint y: 347, distance: 24.2
click at [140, 347] on div "AED 19 Price *" at bounding box center [207, 341] width 158 height 17
paste input "5"
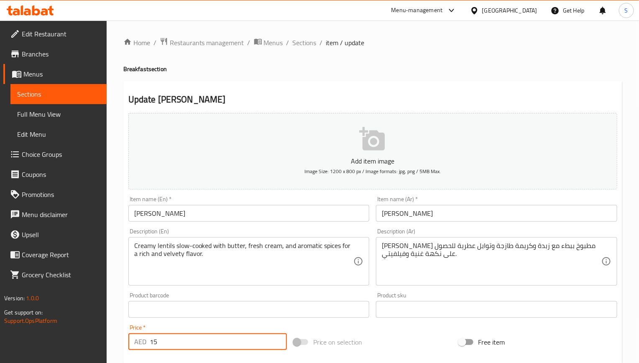
type input "15"
click at [478, 88] on div "Update Dal Makhni Add item image Image Size: 1200 x 800 px / Image formats: jpg…" at bounding box center [372, 324] width 499 height 487
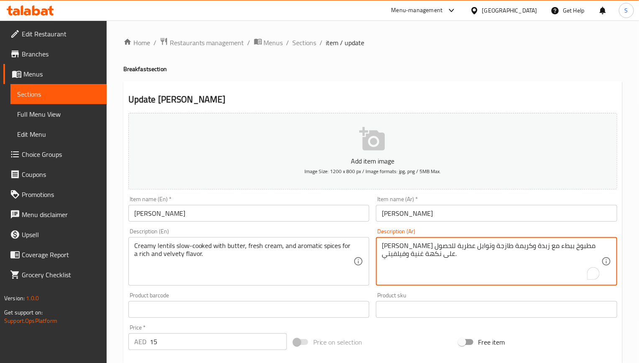
click at [461, 246] on textarea "عدس كريمي مطبوخ ببطء مع زبدة وكريمة طازجة وتوابل عطرية للحصول على نكهة غنية وفي…" at bounding box center [491, 262] width 219 height 40
paste textarea "لزبدة والكريمة الطازجة والتوابل ال"
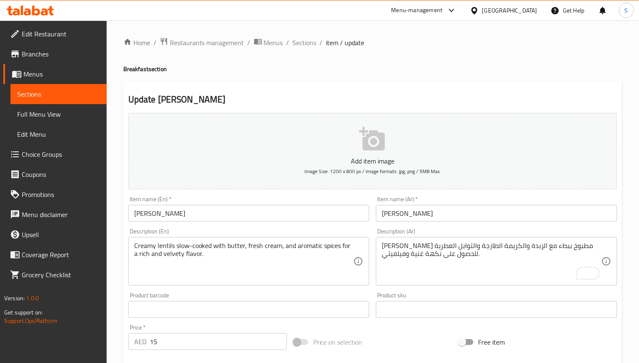
click at [333, 72] on h4 "Breakfast section" at bounding box center [372, 69] width 499 height 8
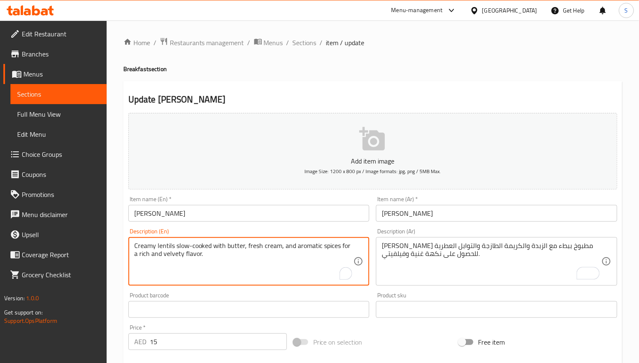
click at [354, 87] on div "Update Dal Makhni Add item image Image Size: 1200 x 800 px / Image formats: jpg…" at bounding box center [372, 324] width 499 height 487
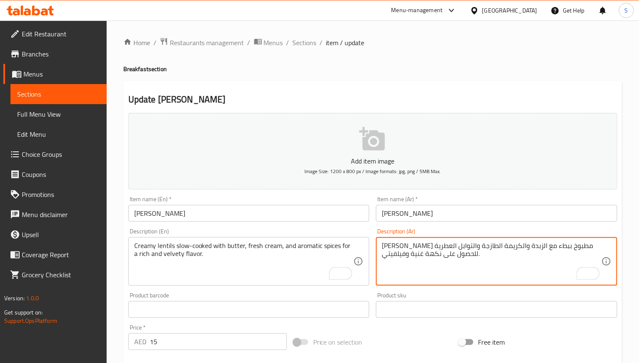
drag, startPoint x: 407, startPoint y: 259, endPoint x: 370, endPoint y: 259, distance: 36.8
click at [400, 256] on textarea "عدس كريمي مطبوخ ببطء مع الزبدة والكريمة الطازجة والتوابل العطرية للحصول على نكه…" at bounding box center [491, 262] width 219 height 40
type textarea "عدس كريمي مطبوخ ببطء مع الزبدة والكريمة الطازجة والتوابل العطرية للحصول على نكه…"
click at [285, 217] on input "[PERSON_NAME]" at bounding box center [248, 213] width 241 height 17
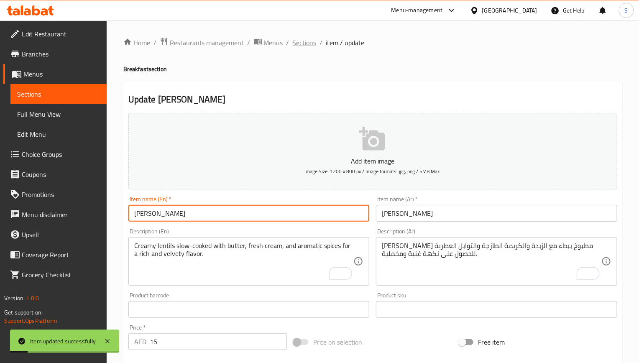
click at [303, 42] on span "Sections" at bounding box center [305, 43] width 24 height 10
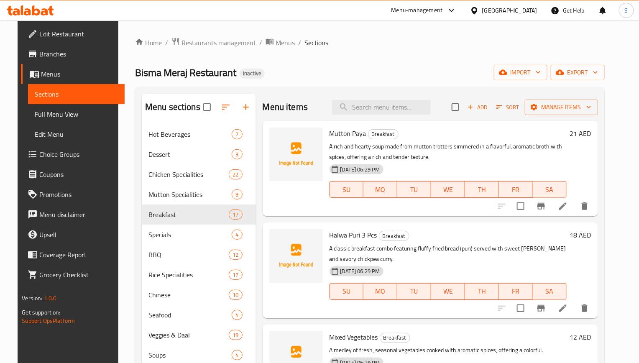
drag, startPoint x: 453, startPoint y: 30, endPoint x: 450, endPoint y: 34, distance: 4.5
click at [453, 30] on div "Home / Restaurants management / Menus / Sections Bisma Meraj Restaurant Inactiv…" at bounding box center [369, 255] width 503 height 471
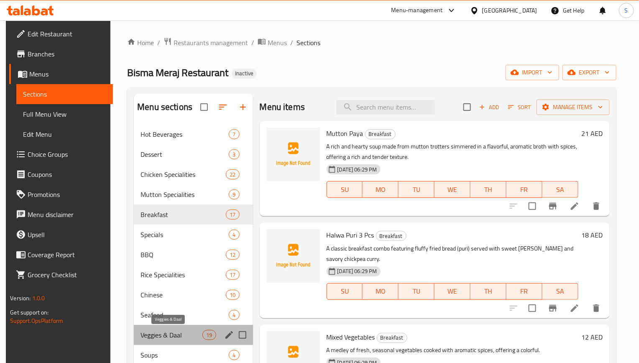
click at [140, 335] on span "Veggies & Daal" at bounding box center [171, 335] width 62 height 10
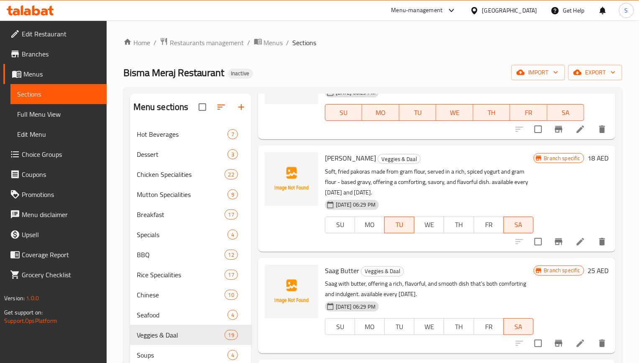
scroll to position [125, 0]
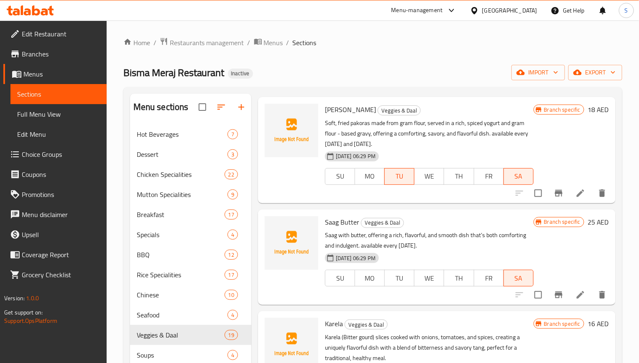
click at [400, 81] on div "Home / Restaurants management / Menus / Sections Bisma Meraj Restaurant Inactiv…" at bounding box center [372, 256] width 499 height 438
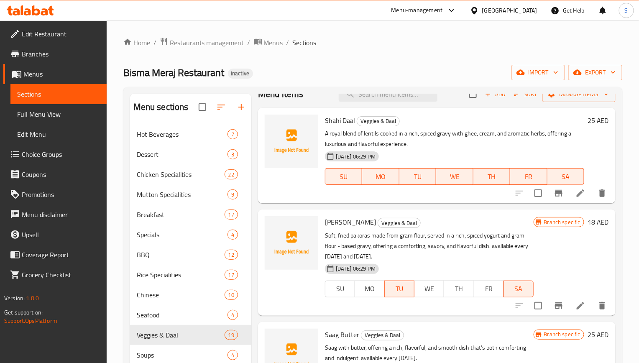
scroll to position [0, 0]
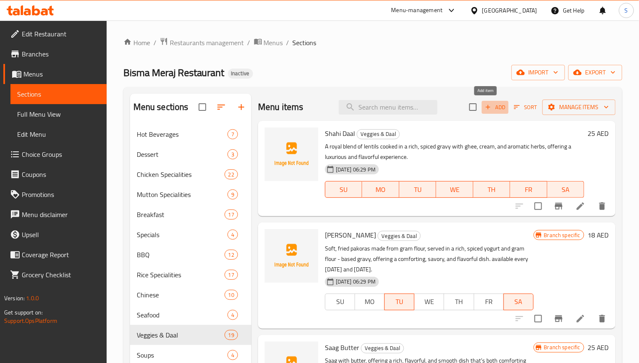
click at [484, 112] on span "Add" at bounding box center [495, 107] width 23 height 10
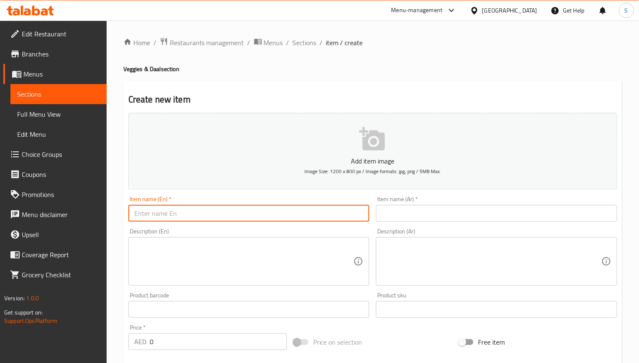
click at [261, 213] on input "text" at bounding box center [248, 213] width 241 height 17
paste input "[PERSON_NAME]"
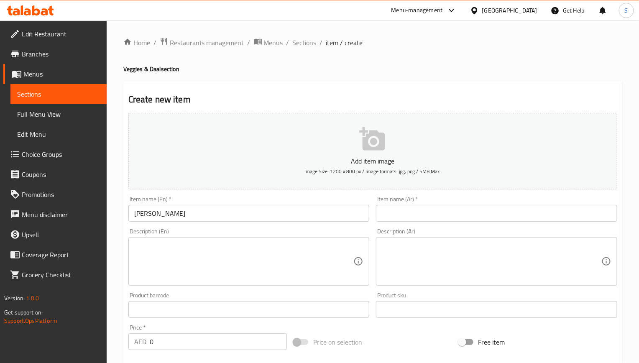
click at [269, 212] on input "[PERSON_NAME]" at bounding box center [248, 213] width 241 height 17
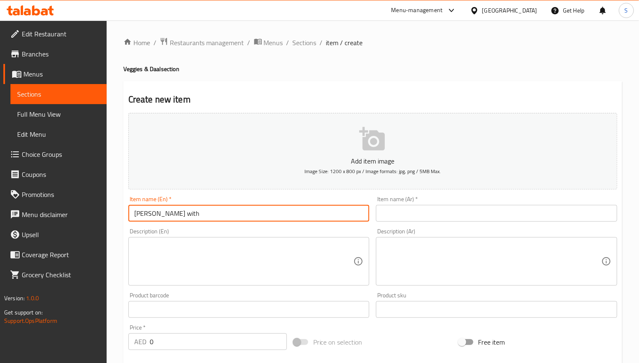
paste input "gravy"
type input "[PERSON_NAME] with gravy"
click at [405, 217] on input "text" at bounding box center [496, 213] width 241 height 17
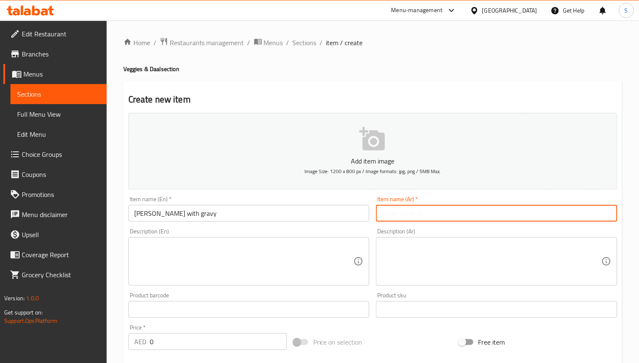
paste input "دال ماخاني"
type input "دال ماخاني مع جريفي"
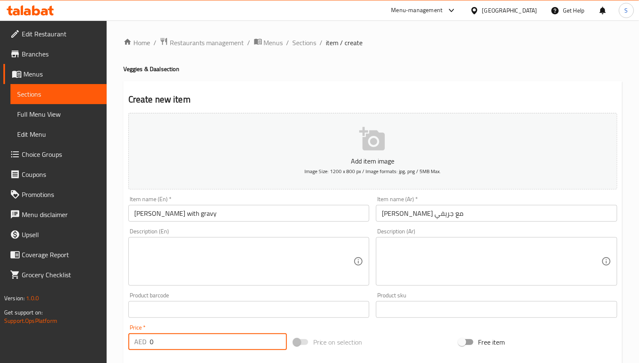
drag, startPoint x: 155, startPoint y: 339, endPoint x: 148, endPoint y: 340, distance: 7.2
click at [148, 340] on div "AED 0 Price *" at bounding box center [207, 341] width 158 height 17
type input "19"
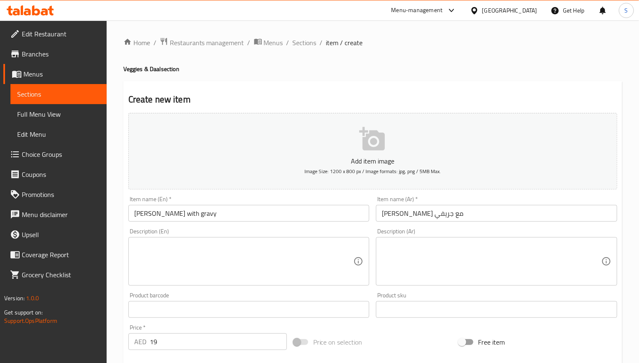
click at [321, 255] on textarea at bounding box center [243, 262] width 219 height 40
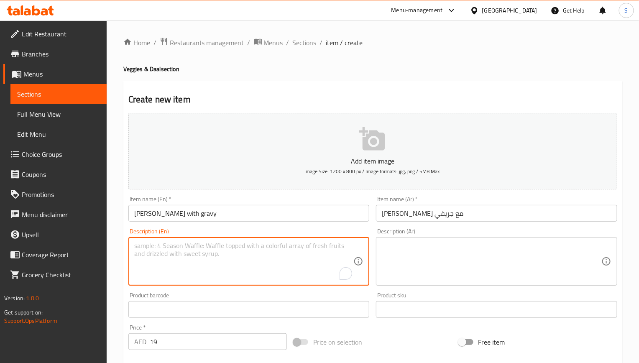
paste textarea "Creamy lentils cooked in a rich, spiced gravy, infused with butter and cream fo…"
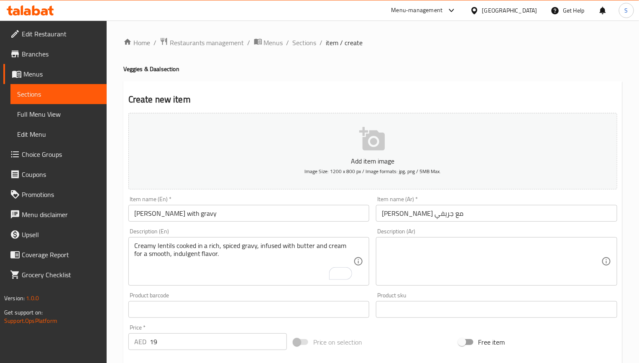
click at [177, 259] on textarea "Creamy lentils cooked in a rich, spiced gravy, infused with butter and cream fo…" at bounding box center [243, 262] width 219 height 40
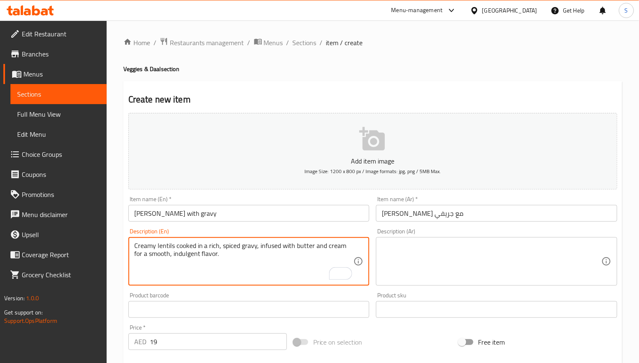
click at [177, 259] on textarea "Creamy lentils cooked in a rich, spiced gravy, infused with butter and cream fo…" at bounding box center [243, 262] width 219 height 40
type textarea "Creamy lentils cooked in a rich, spiced gravy, infused with butter and cream fo…"
click at [446, 263] on textarea at bounding box center [491, 262] width 219 height 40
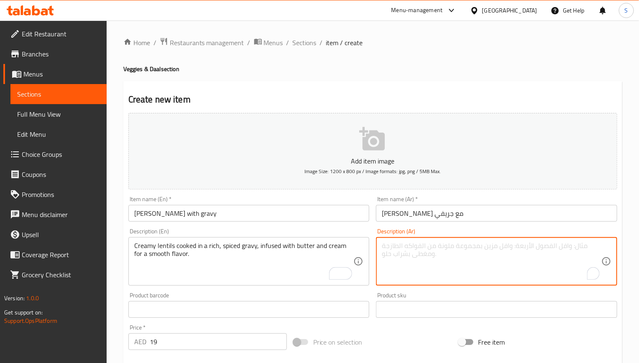
paste textarea "عدس كريمي مطبوخ في جريفي غني ومتبل، مملوء بالزبدة والكريمة للحصول على نكهة ناعم…"
click at [582, 250] on textarea "عدس كريمي مطبوخ في جريفي غني ومتبل، مملوء بالزبدة والكريمة للحصول على نكهة ناعم…" at bounding box center [491, 262] width 219 height 40
click at [542, 255] on textarea "عدس كريمي مطبوخ في جريفي غني ومتبل، مملوء بالزبدة والكريمة للحصول على نكهة ناعم…" at bounding box center [491, 262] width 219 height 40
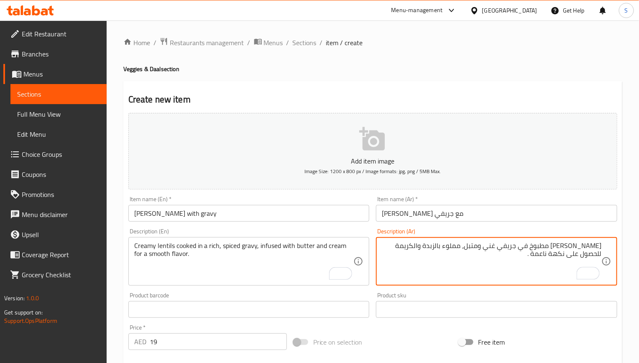
click at [588, 246] on textarea "عدس كريمي مطبوخ في جريفي غني ومتبل، مملوء بالزبدة والكريمة للحصول على نكهة ناعم…" at bounding box center [491, 262] width 219 height 40
type textarea "عدس كريمي مطبوخ في جريفي غني ومتبل، مملوء بالزبدة والكريمة للحصول على نكهة ناعم…"
click at [211, 209] on input "[PERSON_NAME] with gravy" at bounding box center [248, 213] width 241 height 17
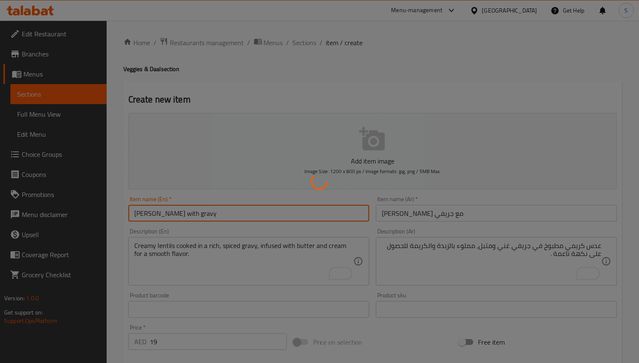
type input "0"
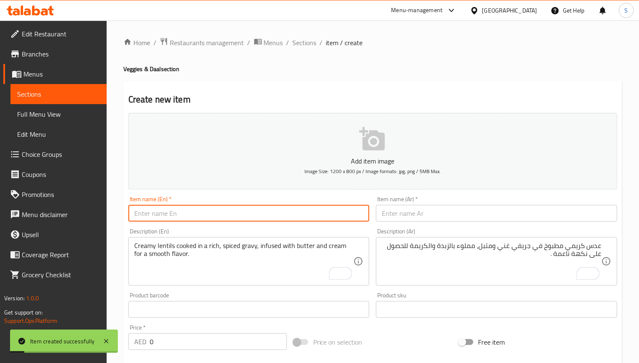
drag, startPoint x: 313, startPoint y: 45, endPoint x: 291, endPoint y: 32, distance: 25.5
click at [312, 45] on span "Sections" at bounding box center [305, 43] width 24 height 10
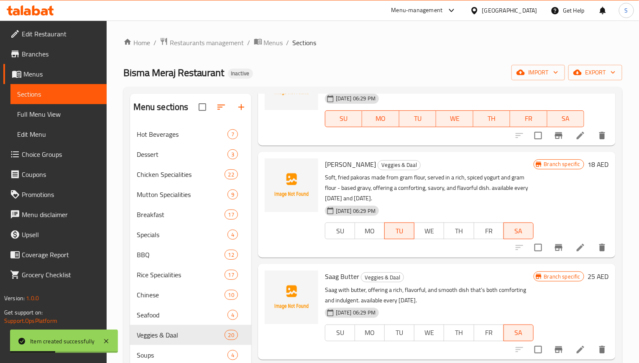
scroll to position [188, 0]
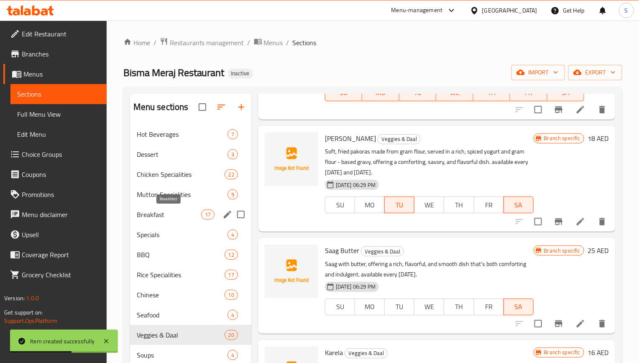
click at [150, 214] on span "Breakfast" at bounding box center [169, 214] width 64 height 10
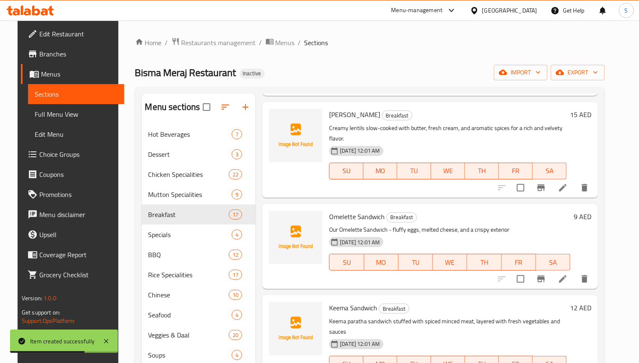
scroll to position [376, 0]
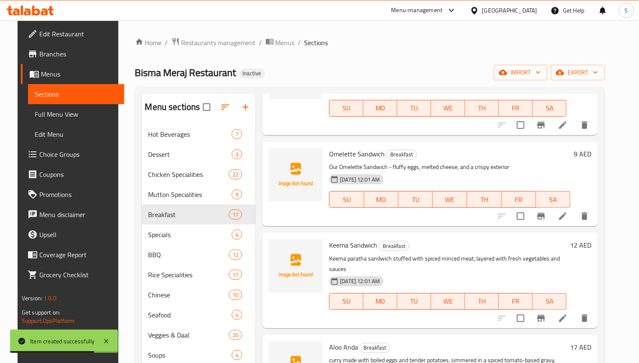
click at [562, 311] on li at bounding box center [562, 318] width 23 height 15
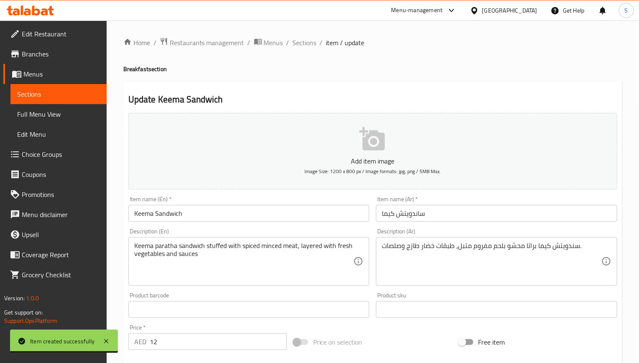
click at [300, 253] on textarea "Keema paratha sandwich stuffed with spiced minced meat, layered with fresh vege…" at bounding box center [243, 262] width 219 height 40
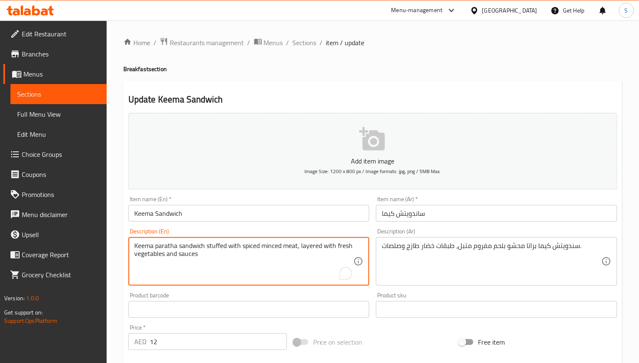
click at [300, 253] on textarea "Keema paratha sandwich stuffed with spiced minced meat, layered with fresh vege…" at bounding box center [243, 262] width 219 height 40
paste textarea "for a hearty sandwich."
type textarea "Keema paratha sandwich stuffed with spiced minced meat, layered with fresh vege…"
click at [504, 250] on textarea "سندويتش كيما براتا محشو بلحم مفروم متبل، طبقات خضار طازج وصلصات." at bounding box center [491, 262] width 219 height 40
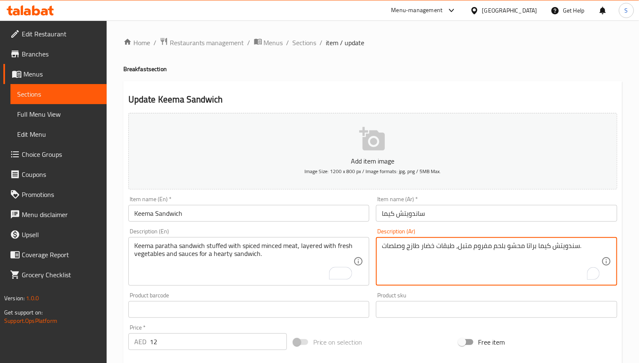
click at [504, 250] on textarea "سندويتش كيما براتا محشو بلحم مفروم متبل، طبقات خضار طازج وصلصات." at bounding box center [491, 262] width 219 height 40
click at [539, 246] on textarea "سندويتش كيما براتا محشو بلحم مفروم متبل، طبقات خضار طازج وصلصات." at bounding box center [491, 262] width 219 height 40
click at [457, 246] on textarea "سندويتش كيما براتا محشو بلحم مفروم متبل، طبقات خضار طازج وصلصات." at bounding box center [491, 262] width 219 height 40
paste textarea "من"
click at [391, 250] on textarea "سندويتش كيما براتا محشو بلحم مفروم متبل، طبقات من خضار طازج وصلصات." at bounding box center [491, 262] width 219 height 40
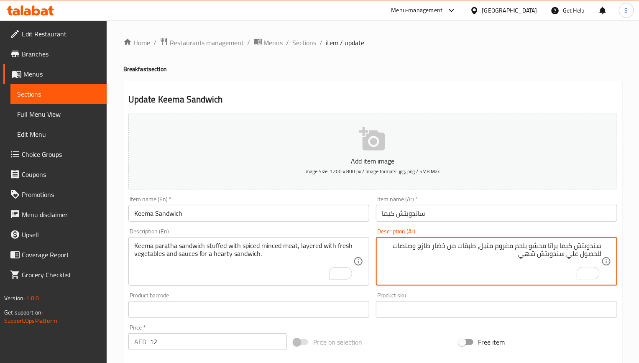
type textarea "سندويتش كيما براتا محشو بلحم مفروم متبل، طبقات من خضار طازج وصلصات للحصول علي س…"
click at [308, 220] on input "Keema Sandwich" at bounding box center [248, 213] width 241 height 17
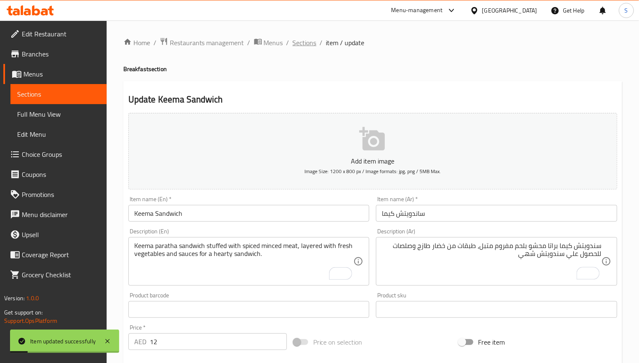
click at [310, 38] on span "Sections" at bounding box center [305, 43] width 24 height 10
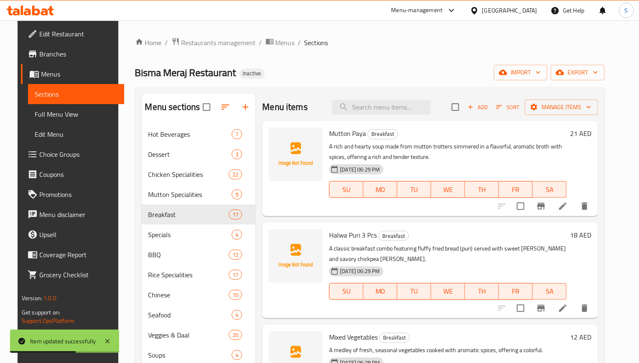
scroll to position [431, 0]
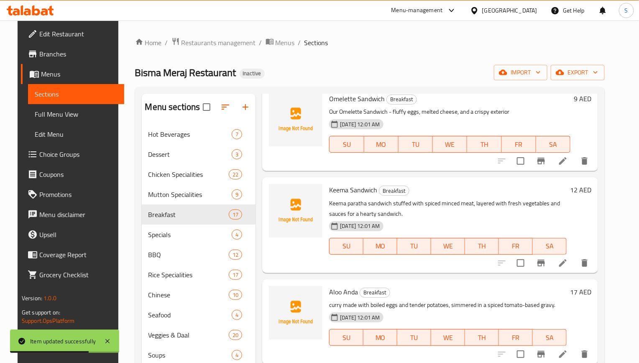
click at [565, 349] on li at bounding box center [562, 353] width 23 height 15
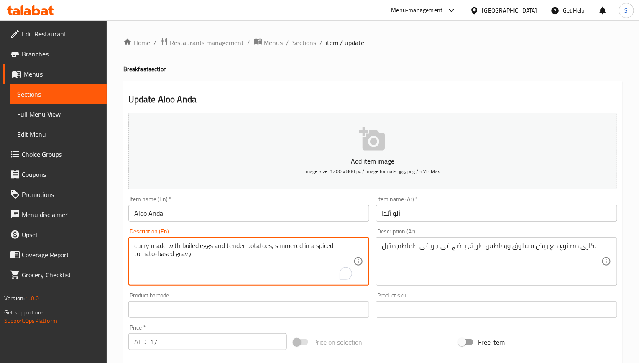
click at [413, 92] on div "Update Aloo Anda Add item image Image Size: 1200 x 800 px / Image formats: jpg,…" at bounding box center [372, 324] width 499 height 487
click at [291, 252] on textarea "curry made with boiled eggs and tender potatoes, simmered in a spiced tomato-ba…" at bounding box center [243, 262] width 219 height 40
click at [291, 246] on textarea "curry made with boiled eggs and tender potatoes, simmered in a spiced tomato-ba…" at bounding box center [243, 262] width 219 height 40
click at [305, 44] on span "Sections" at bounding box center [305, 43] width 24 height 10
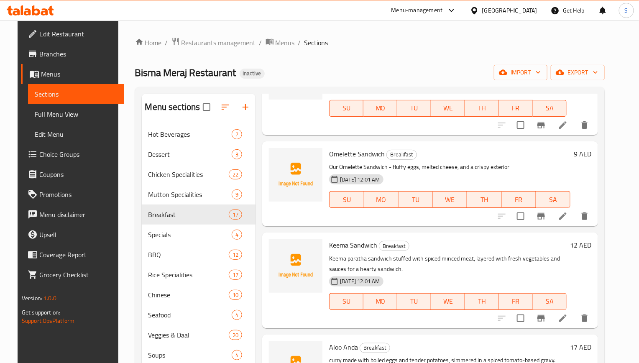
scroll to position [502, 0]
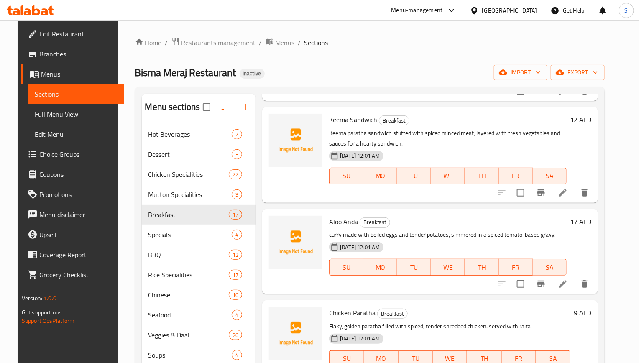
click at [566, 280] on icon at bounding box center [563, 284] width 8 height 8
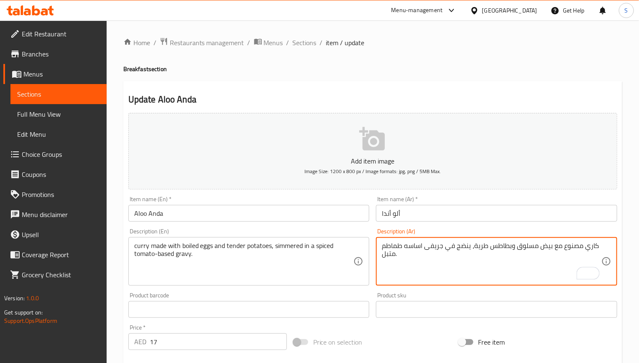
type textarea "كاري مصنوع مع بيض مسلوق وبطاطس طرية، ينضج في جريفى اساسه طماطم متبل."
click at [245, 218] on input "Aloo Anda" at bounding box center [248, 213] width 241 height 17
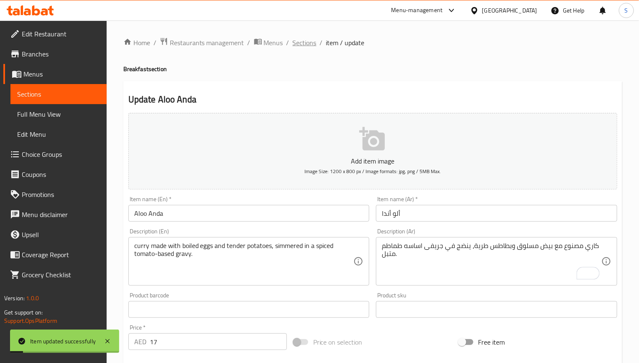
click at [306, 41] on span "Sections" at bounding box center [305, 43] width 24 height 10
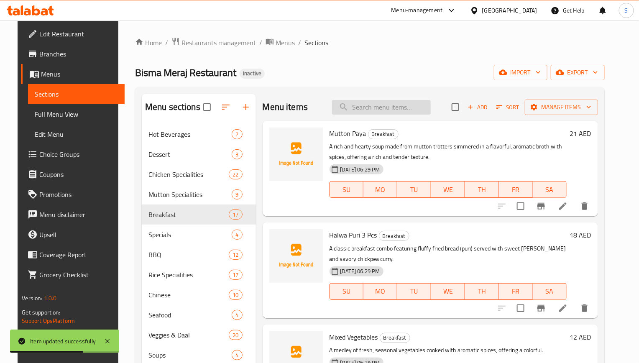
click at [361, 107] on input "search" at bounding box center [381, 107] width 99 height 15
paste input "Keema Sandwich"
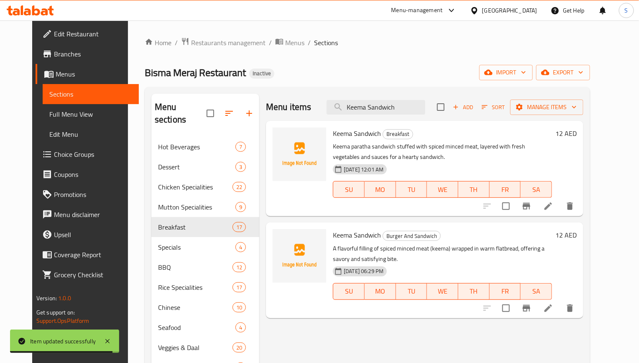
type input "Keema Sandwich"
click at [553, 310] on icon at bounding box center [548, 308] width 10 height 10
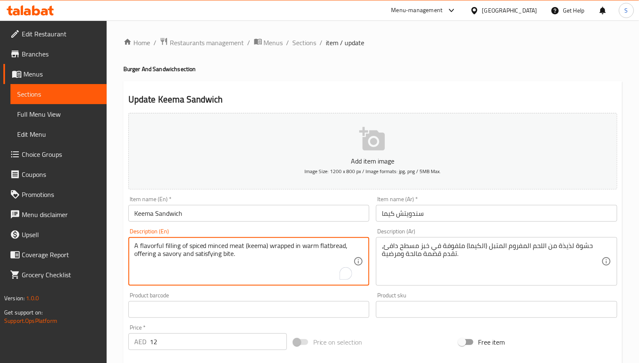
click at [336, 244] on textarea "A flavorful filling of spiced minced meat (keema) wrapped in warm flatbread, of…" at bounding box center [243, 262] width 219 height 40
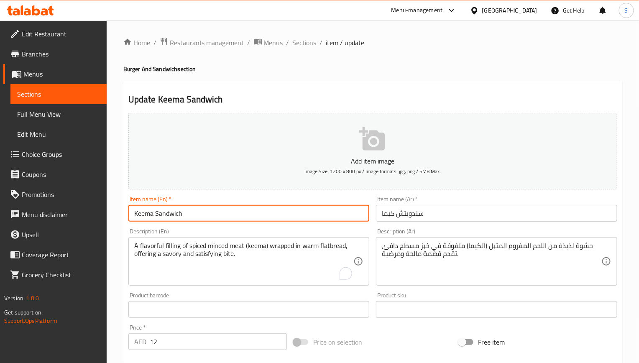
click at [211, 211] on input "Keema Sandwich" at bounding box center [248, 213] width 241 height 17
click at [156, 216] on input "Keema Sandwich" at bounding box center [248, 213] width 241 height 17
paste input "flatbread"
type input "Keema flatbread Sandwich"
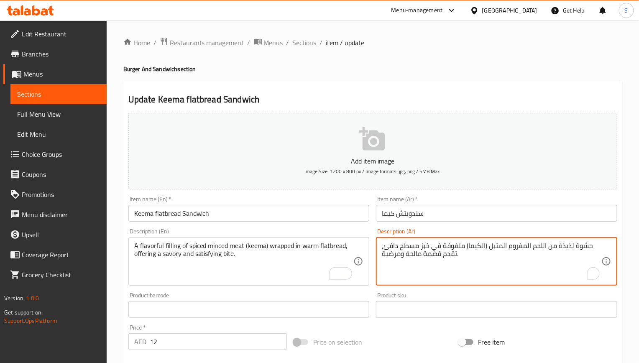
drag, startPoint x: 430, startPoint y: 247, endPoint x: 399, endPoint y: 247, distance: 31.3
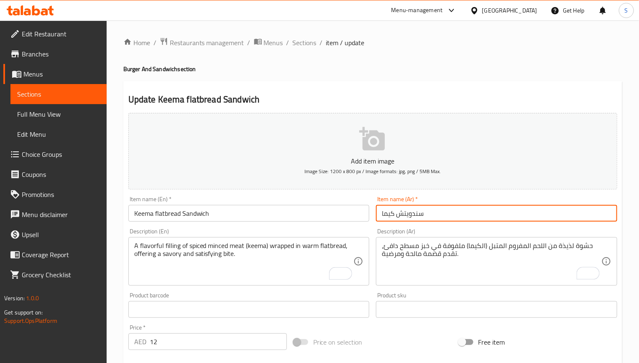
click at [394, 215] on input "سندويتش كيما" at bounding box center [496, 213] width 241 height 17
paste input "خبز مسطح"
click at [425, 216] on input "سندويتش خبز مسطح كيما" at bounding box center [496, 213] width 241 height 17
type input "سندويتش خبز مسطح كيما"
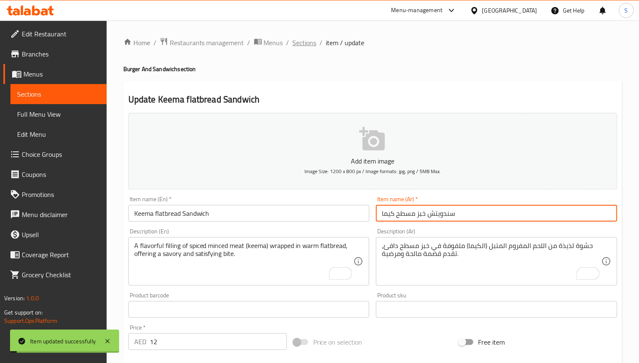
click at [312, 46] on span "Sections" at bounding box center [305, 43] width 24 height 10
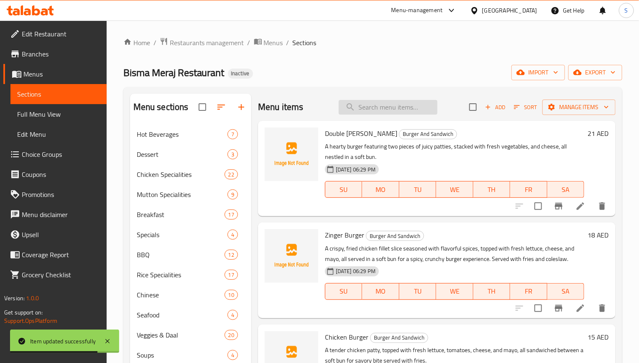
click at [369, 101] on input "search" at bounding box center [388, 107] width 99 height 15
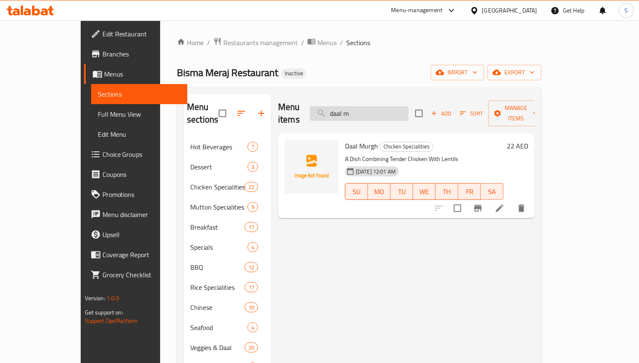
click at [377, 107] on input "daal m" at bounding box center [359, 113] width 99 height 15
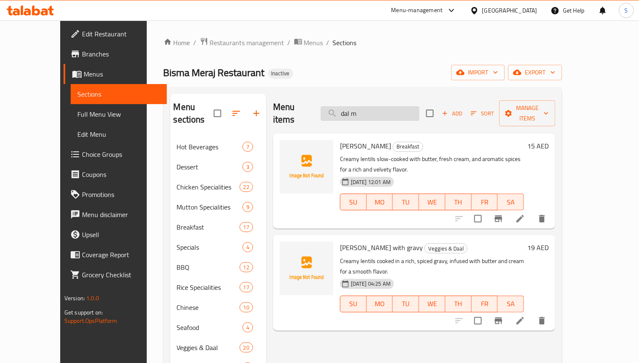
click at [377, 107] on input "dal m" at bounding box center [370, 113] width 99 height 15
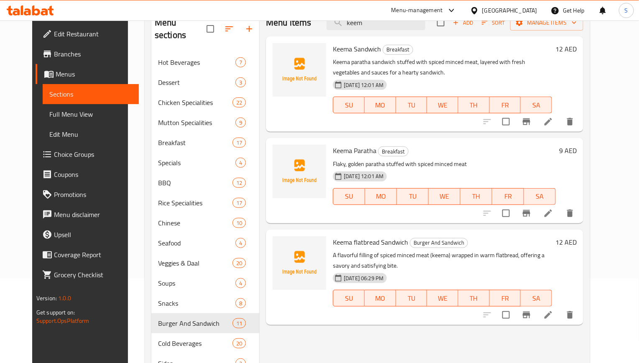
scroll to position [63, 0]
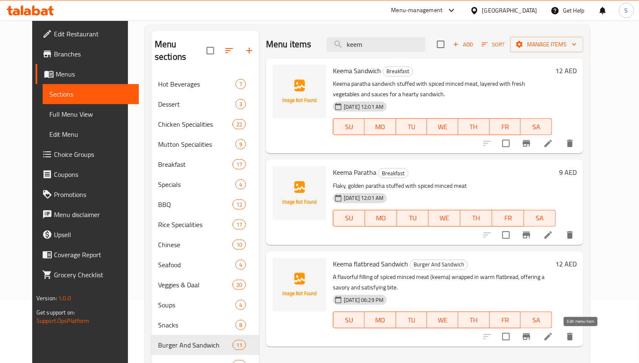
type input "keem"
click at [553, 338] on icon at bounding box center [548, 336] width 10 height 10
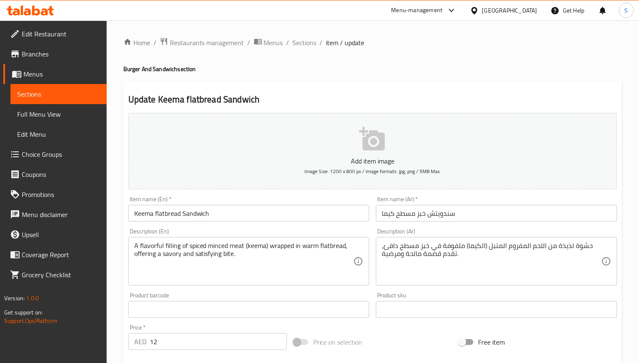
click at [173, 212] on input "Keema flatbread Sandwich" at bounding box center [248, 213] width 241 height 17
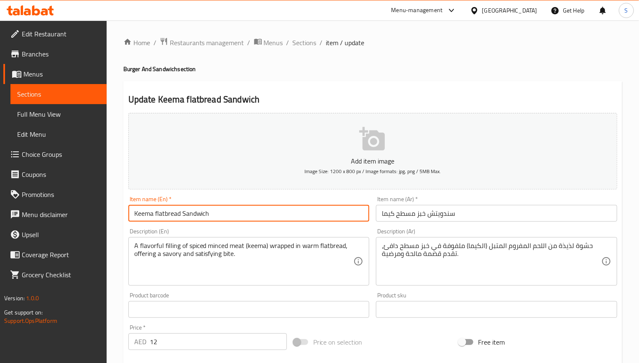
click at [173, 212] on input "Keema flatbread Sandwich" at bounding box center [248, 213] width 241 height 17
type input "Keema Sandwich"
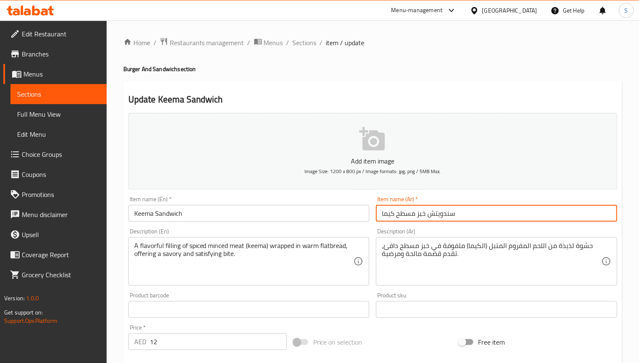
drag, startPoint x: 428, startPoint y: 215, endPoint x: 393, endPoint y: 216, distance: 34.7
click at [393, 216] on input "سندويتش خبز مسطح كيما" at bounding box center [496, 213] width 241 height 17
type input "سندويتش كيما"
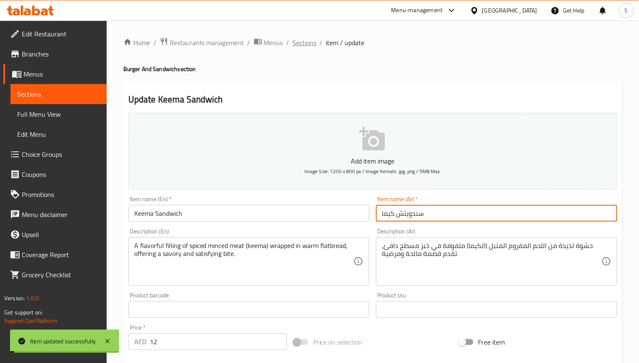
click at [303, 44] on span "Sections" at bounding box center [305, 43] width 24 height 10
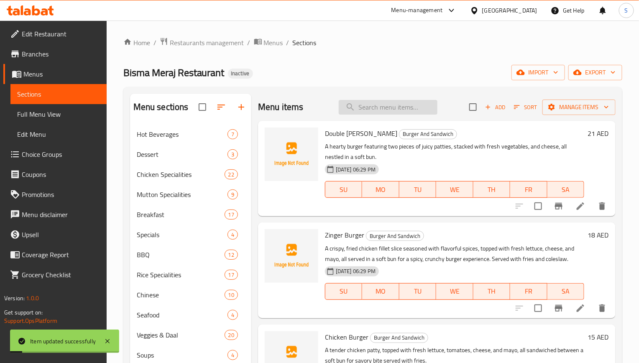
click at [392, 113] on input "search" at bounding box center [388, 107] width 99 height 15
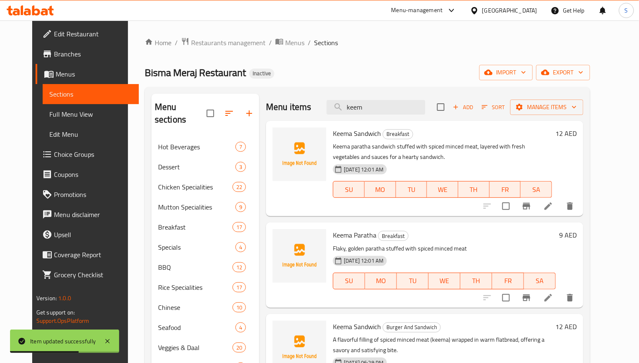
type input "keem"
click at [552, 210] on icon at bounding box center [548, 206] width 8 height 8
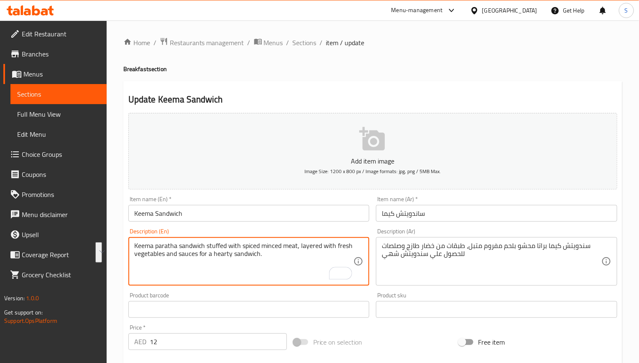
drag, startPoint x: 335, startPoint y: 248, endPoint x: 166, endPoint y: 255, distance: 169.8
click at [157, 216] on input "Keema Sandwich" at bounding box center [248, 213] width 241 height 17
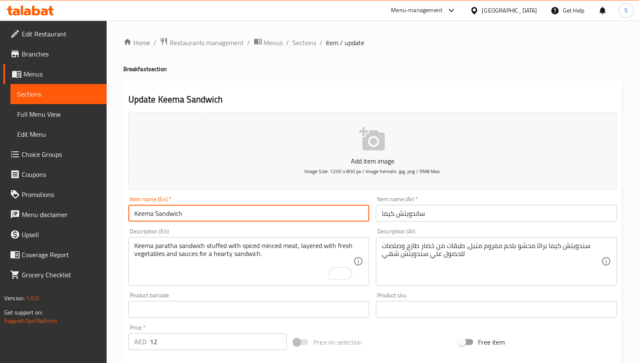
click at [156, 214] on input "Keema Sandwich" at bounding box center [248, 213] width 241 height 17
paste input "fresh vegetables"
click at [229, 215] on input "Keema Sandwich" at bounding box center [248, 213] width 241 height 17
paste input "fresh vegetables"
type input "Keema Sandwich with fresh vegetables"
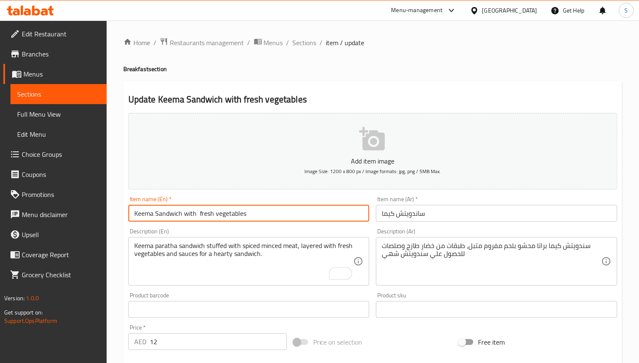
click at [475, 214] on input "ساندويتش كيما" at bounding box center [496, 213] width 241 height 17
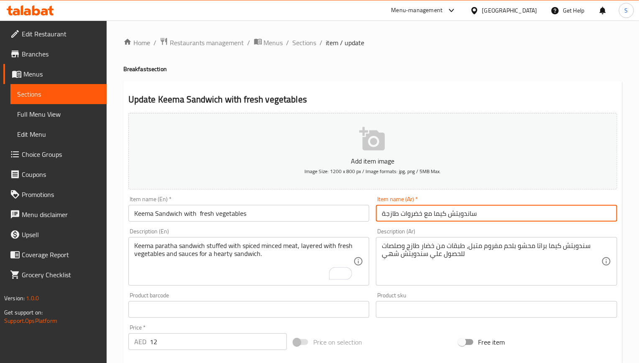
type input "ساندويتش كيما مع خضروات طازجة"
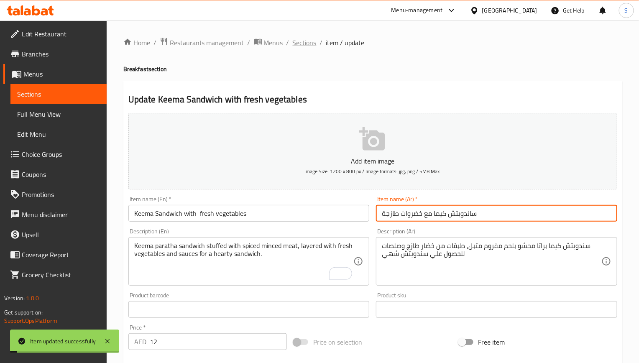
click at [303, 46] on span "Sections" at bounding box center [305, 43] width 24 height 10
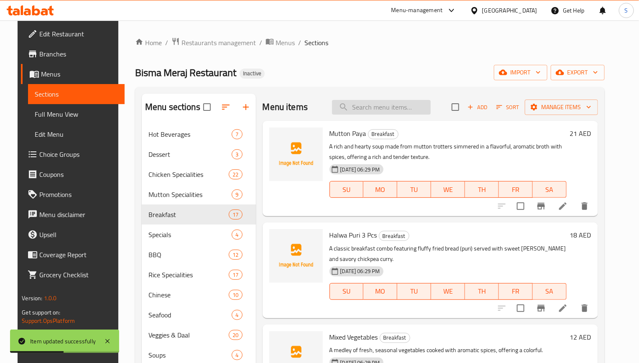
click at [360, 110] on input "search" at bounding box center [381, 107] width 99 height 15
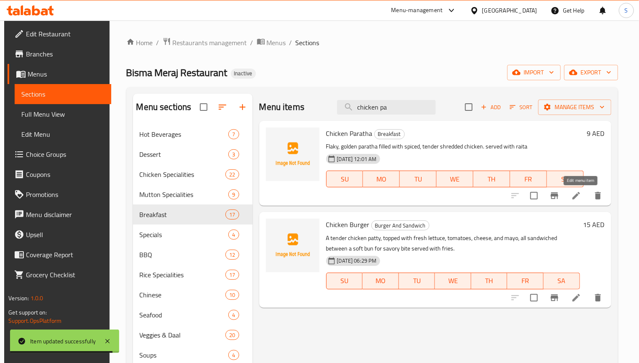
type input "chicken pa"
click at [578, 196] on icon at bounding box center [576, 196] width 8 height 8
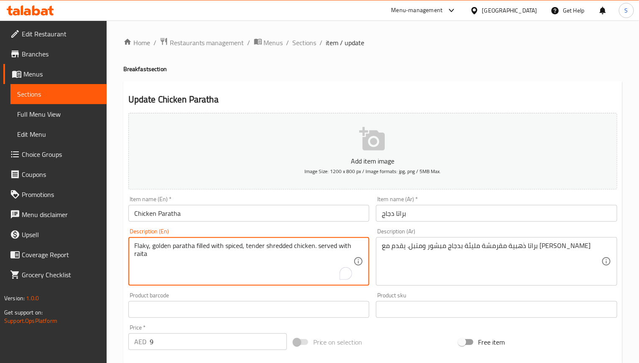
click at [273, 248] on textarea "Flaky, golden paratha filled with spiced, tender shredded chicken. served with …" at bounding box center [243, 262] width 219 height 40
paste textarea ", offering a delicious and satisfying meal. served with raita"
click at [145, 255] on textarea "Flaky, golden paratha filled with spiced, tender shredded chicken, offering a d…" at bounding box center [243, 262] width 219 height 40
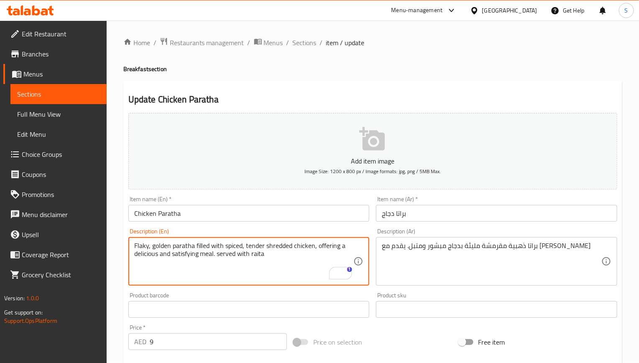
drag, startPoint x: 173, startPoint y: 255, endPoint x: 81, endPoint y: 256, distance: 92.4
click at [81, 256] on div "Edit Restaurant Branches Menus Sections Full Menu View Edit Menu Choice Groups …" at bounding box center [319, 305] width 639 height 570
click at [217, 257] on textarea "Flaky, golden paratha filled with spiced, tender shredded chicken, offering a s…" at bounding box center [243, 262] width 219 height 40
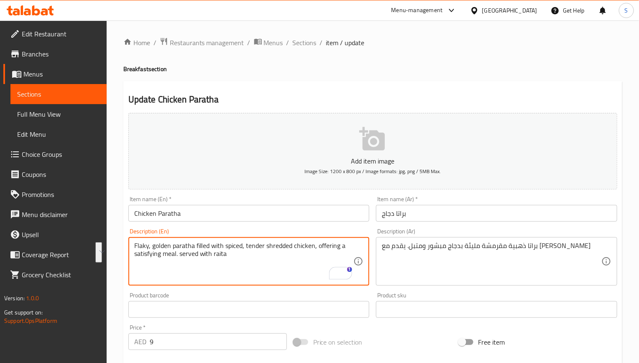
type textarea "Flaky, golden paratha filled with spiced, tender shredded chicken, offering a s…"
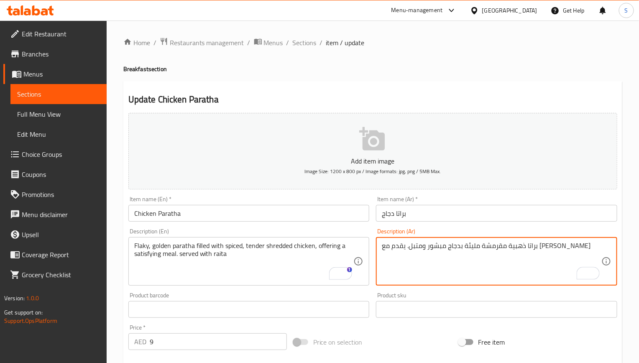
click at [518, 251] on textarea "براتا ذهبية مقرمشة مليئة بدجاج مبشور ومتبل. يقدم مع [PERSON_NAME]" at bounding box center [491, 262] width 219 height 40
click at [553, 246] on textarea "براتا ذهبية مقرمشة مليئة بدجاج مبشور ومتبل. يقدم مع [PERSON_NAME]" at bounding box center [491, 262] width 219 height 40
click at [569, 245] on textarea "براتا ذهبية مقرمشة مليئة بدجاج مبشور ومتبل. يقدم مع [PERSON_NAME]" at bounding box center [491, 262] width 219 height 40
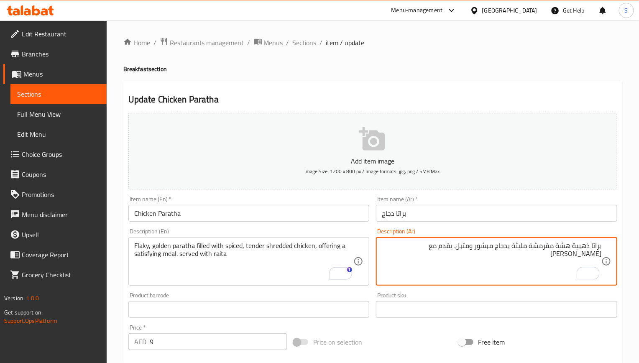
click at [545, 246] on textarea "براتا ذهبية هشة مقرمشة مليئة بدجاج مبشور ومتبل. يقدم مع رايتا" at bounding box center [491, 262] width 219 height 40
click at [501, 245] on textarea "براتا ذهبية هشة مليئة بدجاج مبشور ومتبل. يقدم مع رايتا" at bounding box center [491, 262] width 219 height 40
click at [469, 245] on textarea "براتا ذهبية هشة مليئة بدجاج مبشور تندر ومتبل. يقدم مع رايتا" at bounding box center [491, 262] width 219 height 40
paste textarea "تقدم وجبة مرضية"
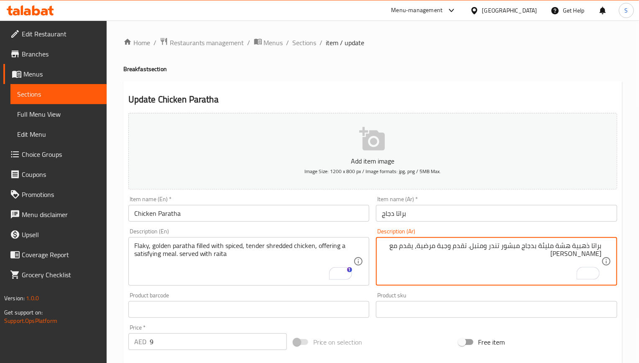
type textarea "براتا ذهبية هشة مليئة بدجاج مبشور تندر ومتبل. تقدم وجبة مرضية، يقدم مع رايتا"
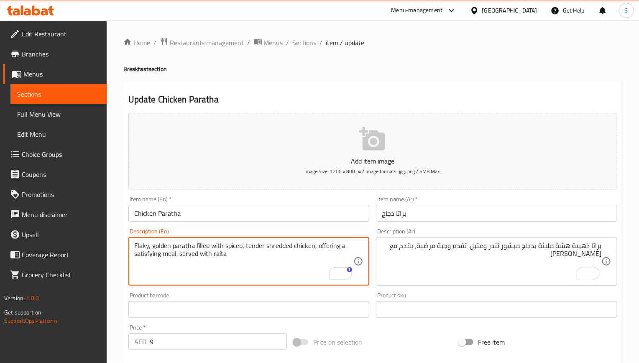
click at [316, 246] on textarea "Flaky, golden paratha filled with spiced, tender shredded chicken, offering a s…" at bounding box center [243, 262] width 219 height 40
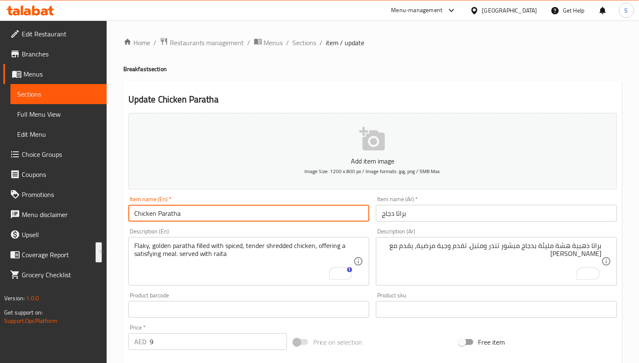
click at [297, 214] on input "Chicken Paratha" at bounding box center [248, 213] width 241 height 17
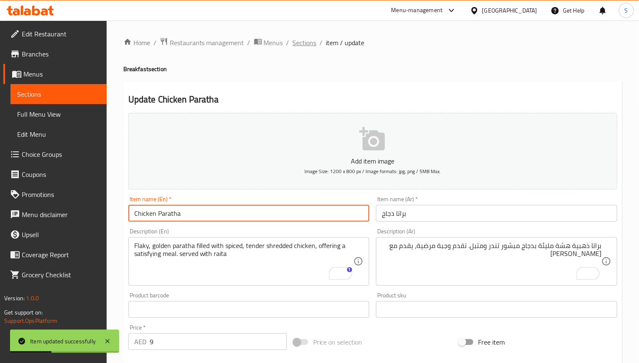
click at [307, 45] on span "Sections" at bounding box center [305, 43] width 24 height 10
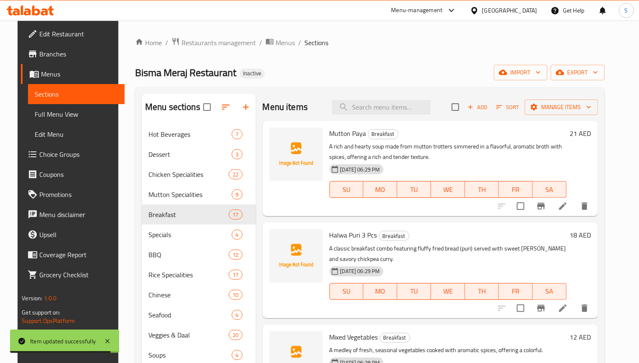
scroll to position [624, 0]
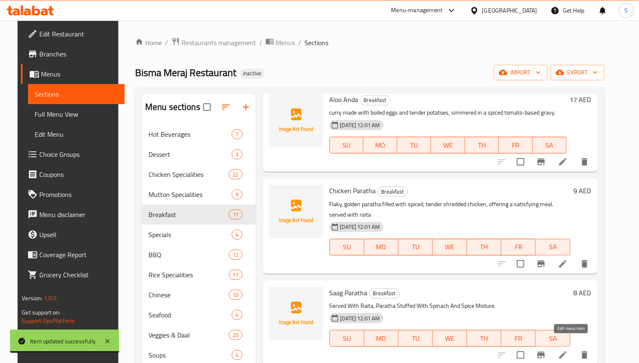
click at [565, 350] on icon at bounding box center [563, 355] width 10 height 10
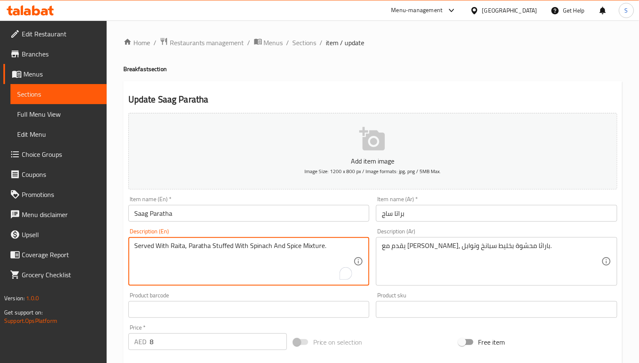
paste textarea "Nutritious"
type textarea "Served With Raita, Nutritious Paratha Stuffed With Spinach And Spice Mixture."
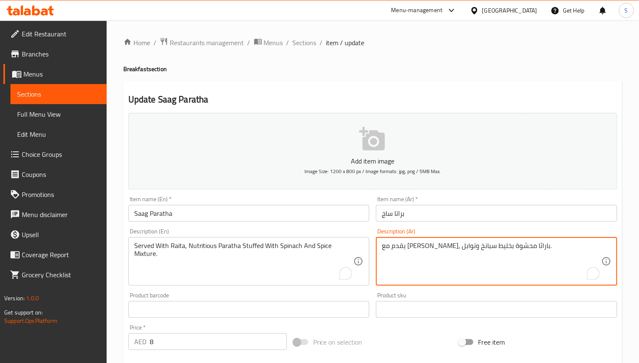
paste textarea "ذية م"
type textarea "يقدم مع رايتا، باراثا مغذية محشوة بخليط سبانخ وتوابل."
click at [402, 219] on input "براتا ساج" at bounding box center [496, 213] width 241 height 17
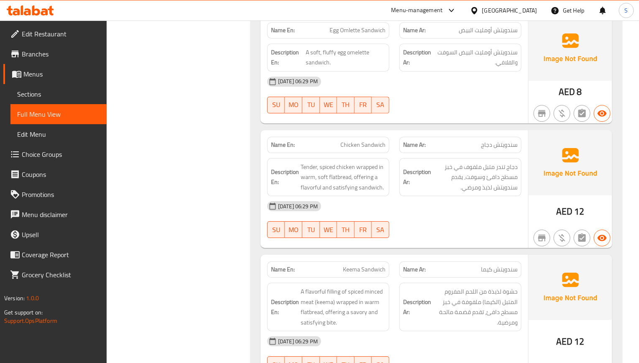
scroll to position [20286, 0]
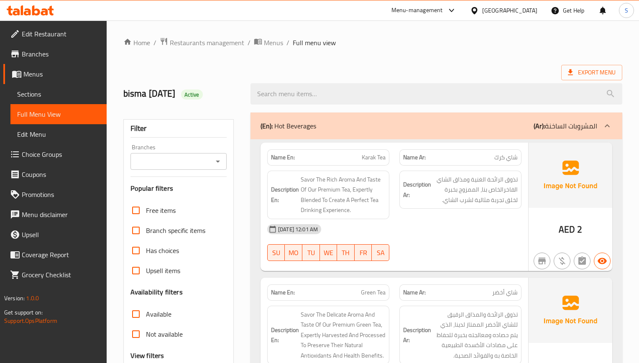
checkbox input "true"
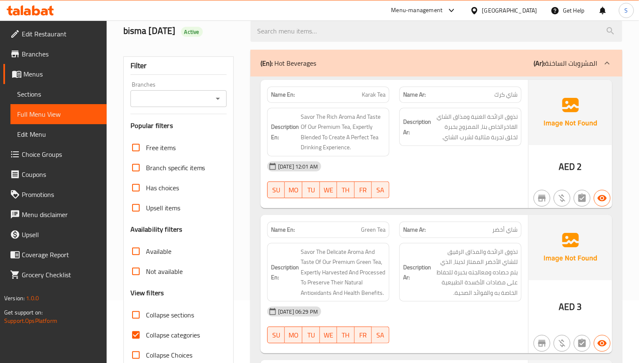
click at [478, 255] on span "تذوق الرائحة والمذاق الرقيق للشاي الأخضر الممتاز لدينا، الذي يتم حصاده ومعالجته…" at bounding box center [475, 272] width 85 height 51
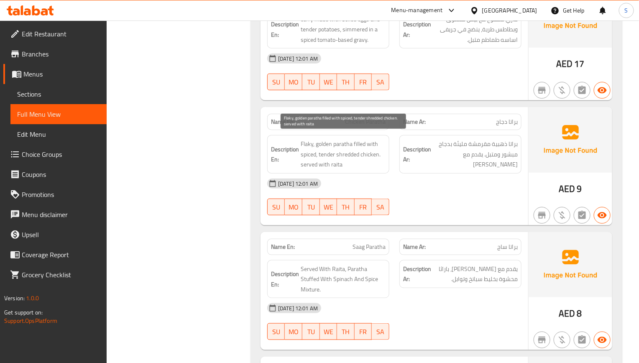
scroll to position [6741, 0]
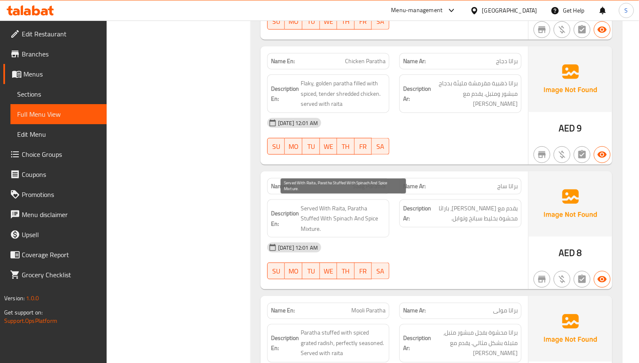
click at [354, 210] on span "Served With Raita, Paratha Stuffed With Spinach And Spice Mixture." at bounding box center [343, 218] width 85 height 31
copy span "Served With Raita, Paratha Stuffed With Spinach And Spice Mixture."
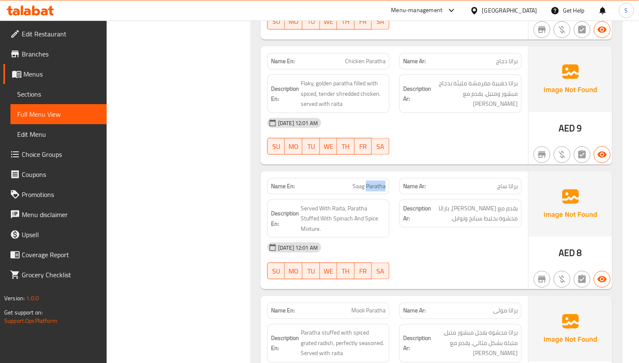
copy span "Saag Paratha"
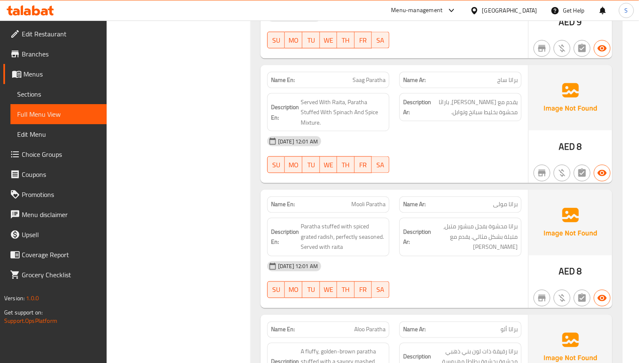
scroll to position [6867, 0]
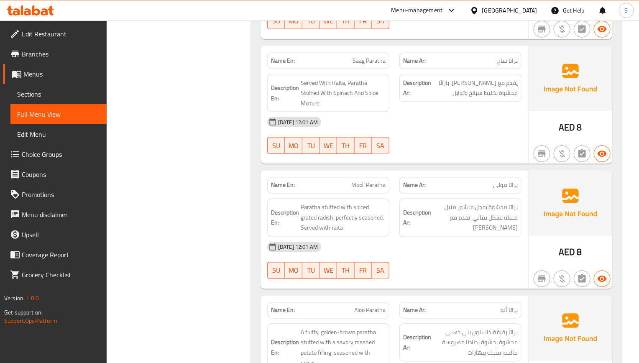
copy span "Mooli Paratha"
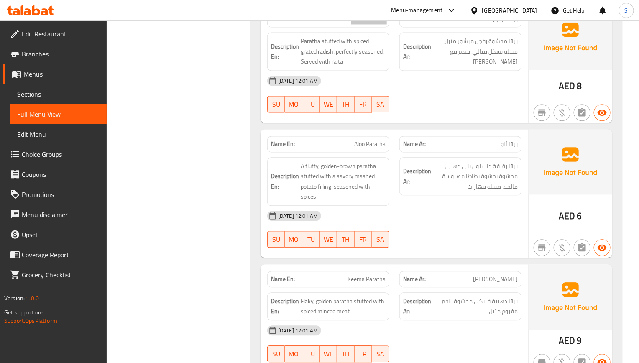
scroll to position [7055, 0]
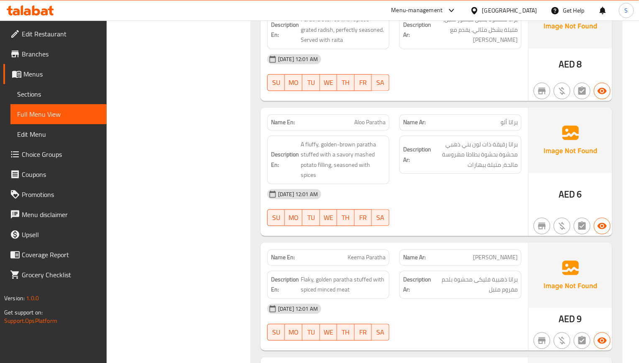
click at [52, 88] on link "Sections" at bounding box center [58, 94] width 96 height 20
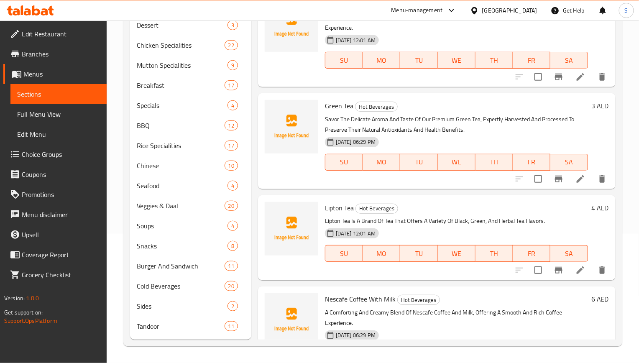
scroll to position [117, 0]
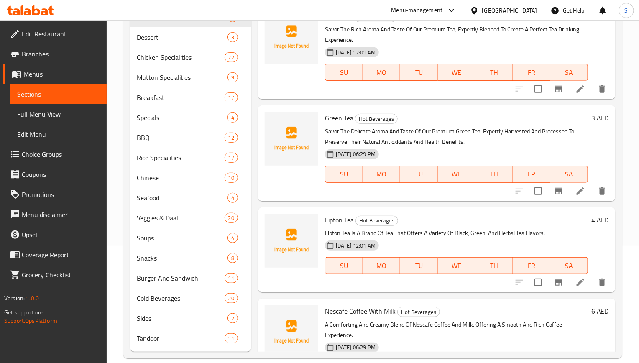
click at [63, 116] on span "Full Menu View" at bounding box center [58, 114] width 83 height 10
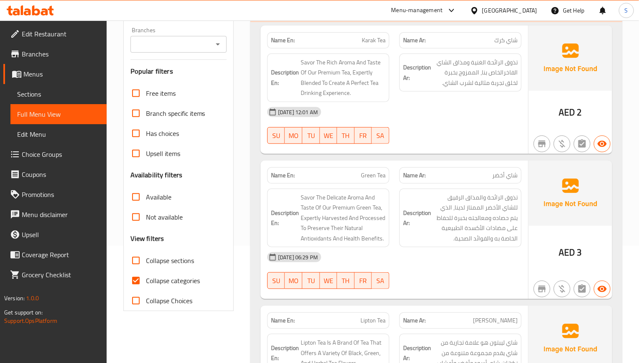
scroll to position [7412, 0]
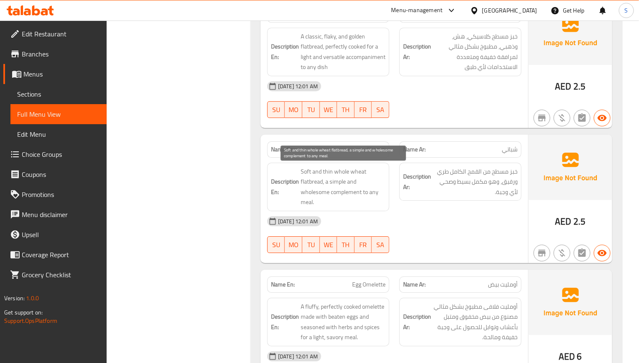
drag, startPoint x: 381, startPoint y: 195, endPoint x: 370, endPoint y: 176, distance: 21.9
click at [381, 195] on span "Soft and thin whole wheat flatbread, a simple and wholesome complement to any m…" at bounding box center [343, 186] width 85 height 41
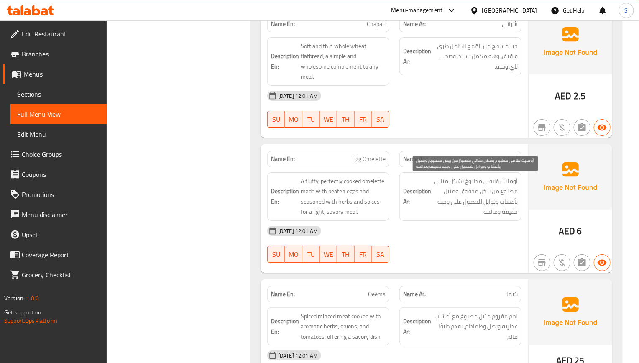
click at [495, 194] on span "أومليت فلافى مطبوخ بشكل مثالي مصنوع من بيض مخفوق ومتبل بأعشاب وتوابل للحصول على…" at bounding box center [475, 196] width 85 height 41
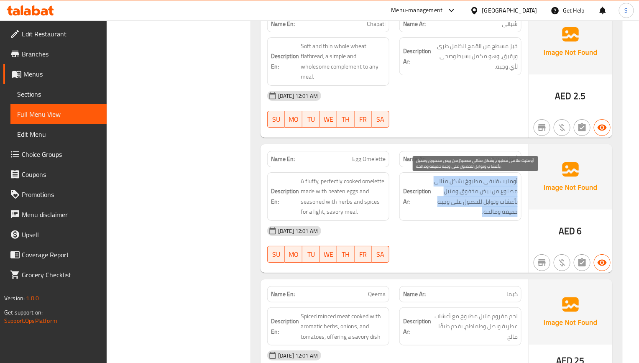
click at [495, 194] on span "أومليت فلافى مطبوخ بشكل مثالي مصنوع من بيض مخفوق ومتبل بأعشاب وتوابل للحصول على…" at bounding box center [475, 196] width 85 height 41
copy div "أومليت فلافى مطبوخ بشكل مثالي مصنوع من بيض مخفوق ومتبل بأعشاب وتوابل للحصول على…"
click at [32, 97] on span "Sections" at bounding box center [58, 94] width 83 height 10
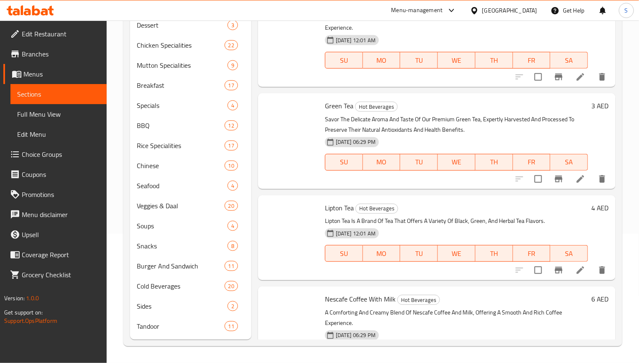
scroll to position [117, 0]
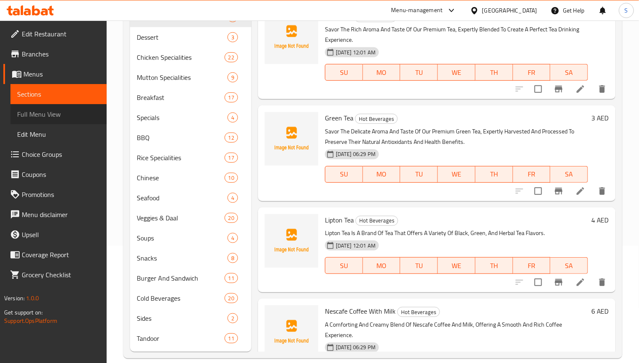
click at [62, 117] on span "Full Menu View" at bounding box center [58, 114] width 83 height 10
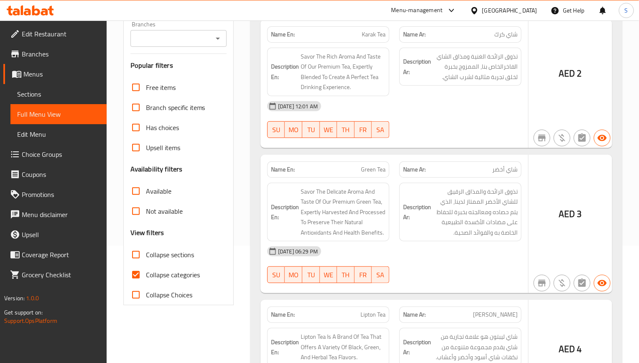
click at [132, 273] on input "Collapse categories" at bounding box center [136, 275] width 20 height 20
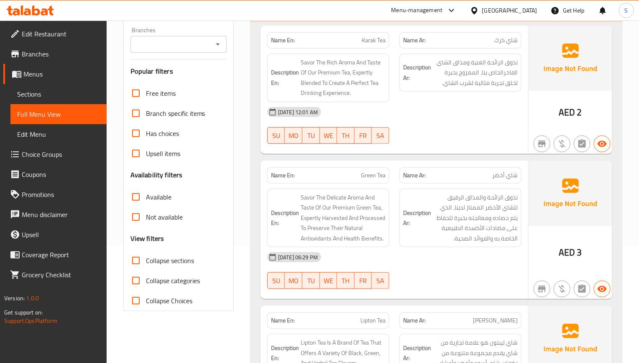
click at [133, 276] on input "Collapse categories" at bounding box center [136, 280] width 20 height 20
click at [313, 221] on span "Savor The Delicate Aroma And Taste Of Our Premium Green Tea, Expertly Harvested…" at bounding box center [343, 217] width 85 height 51
click at [147, 281] on span "Collapse categories" at bounding box center [173, 280] width 54 height 10
click at [146, 281] on input "Collapse categories" at bounding box center [136, 280] width 20 height 20
checkbox input "false"
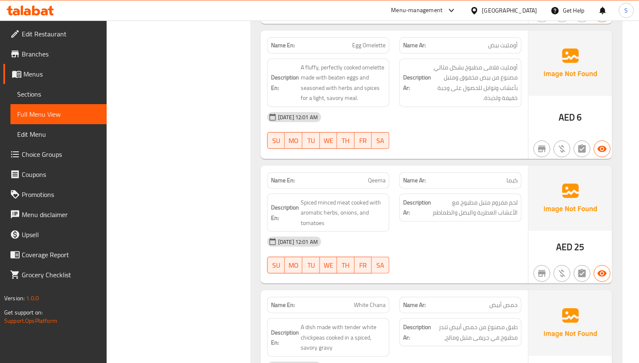
scroll to position [7714, 0]
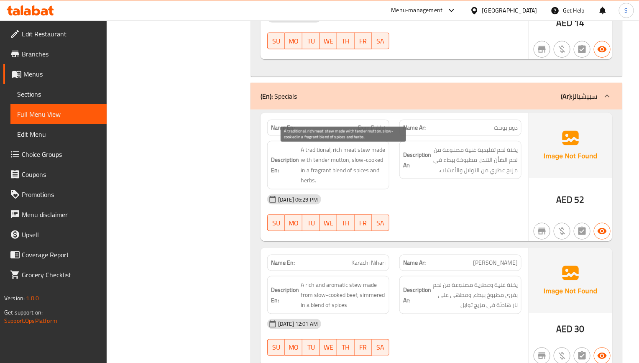
scroll to position [8022, 0]
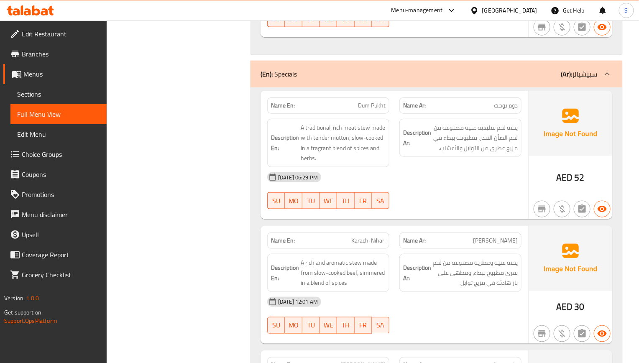
copy span "Karachi"
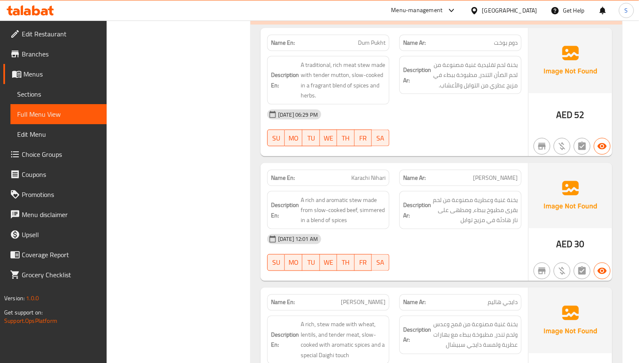
copy span "Nihari"
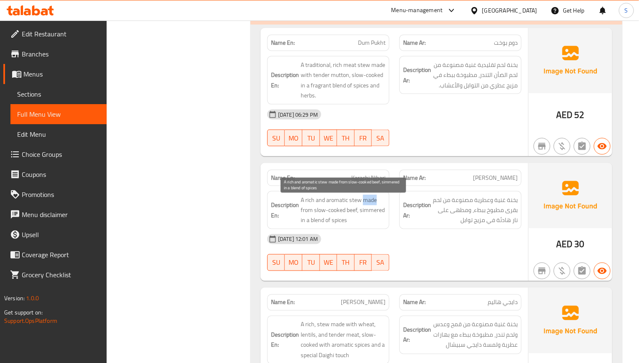
click at [367, 206] on span "A rich and aromatic stew made from slow-cooked beef, simmered in a blend of spi…" at bounding box center [343, 210] width 85 height 31
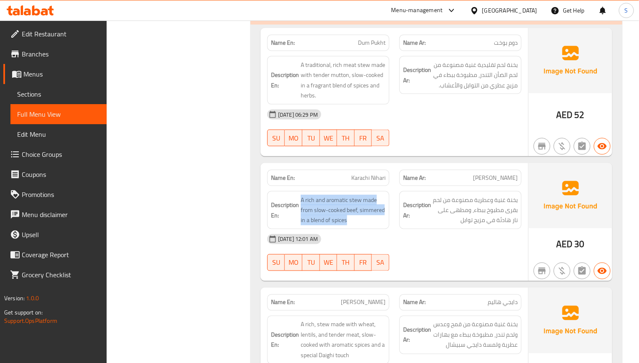
copy span "A rich and aromatic stew made from slow-cooked beef, simmered in a blend of spi…"
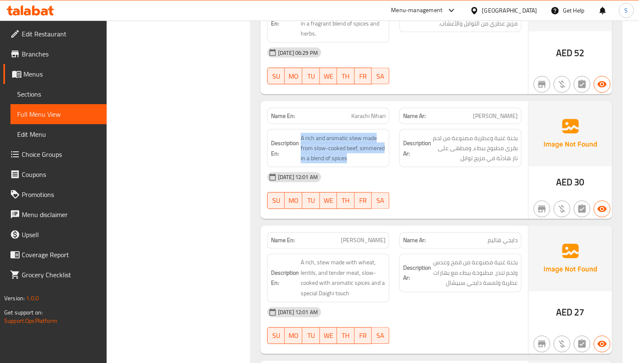
scroll to position [8148, 0]
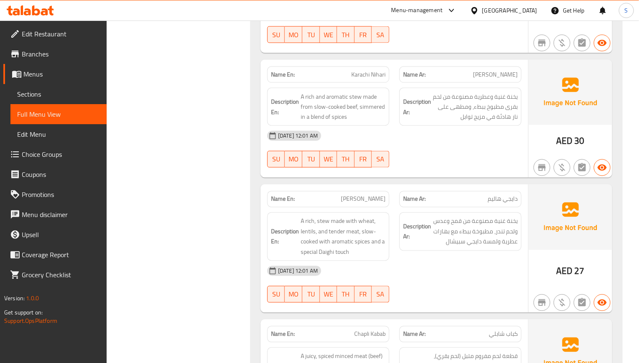
scroll to position [8210, 0]
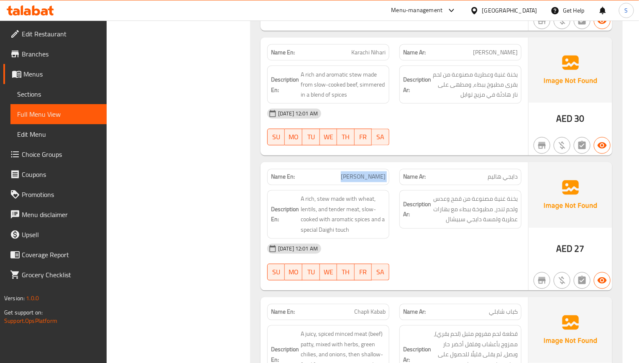
copy span "[PERSON_NAME]"
click at [48, 101] on link "Sections" at bounding box center [58, 94] width 96 height 20
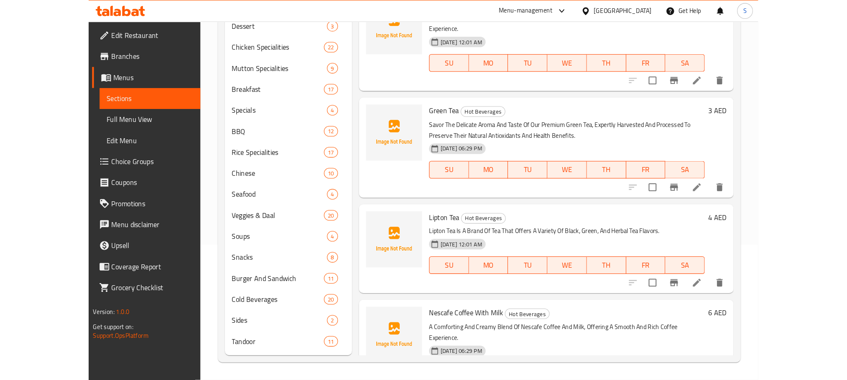
scroll to position [117, 0]
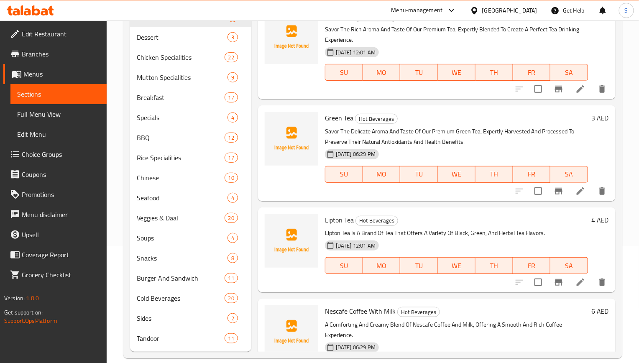
click at [77, 113] on span "Full Menu View" at bounding box center [58, 114] width 83 height 10
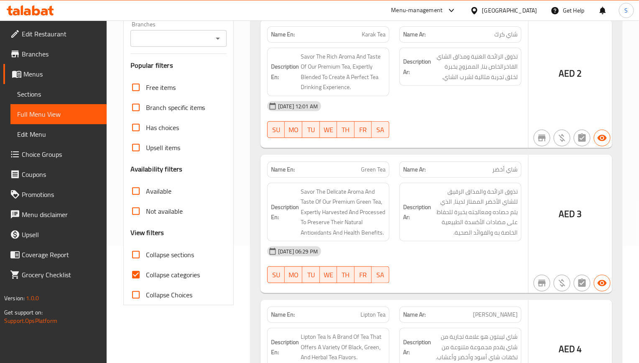
click at [384, 186] on div "Description En: Savor The Delicate Aroma And Taste Of Our Premium Green Tea, Ex…" at bounding box center [328, 212] width 122 height 59
click at [135, 271] on input "Collapse categories" at bounding box center [136, 275] width 20 height 20
checkbox input "false"
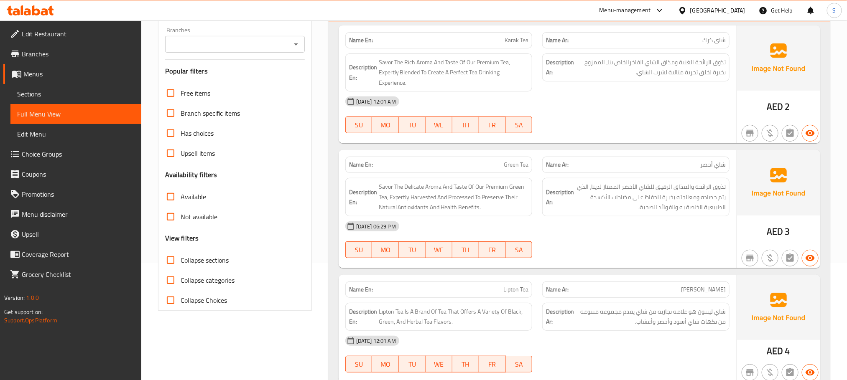
click at [61, 94] on span "Sections" at bounding box center [75, 94] width 117 height 10
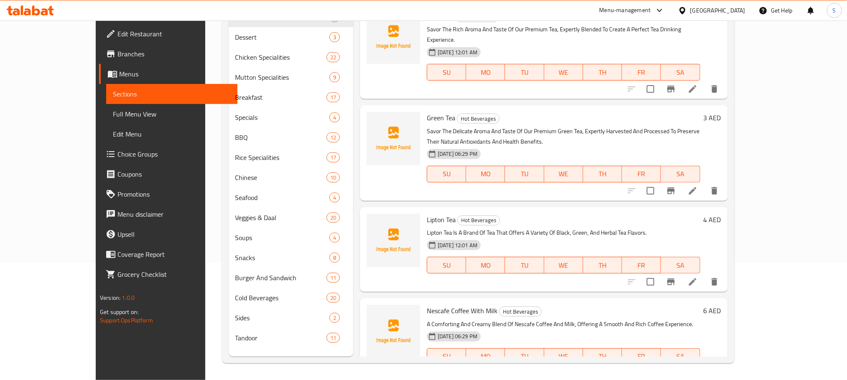
click at [113, 111] on span "Full Menu View" at bounding box center [171, 114] width 117 height 10
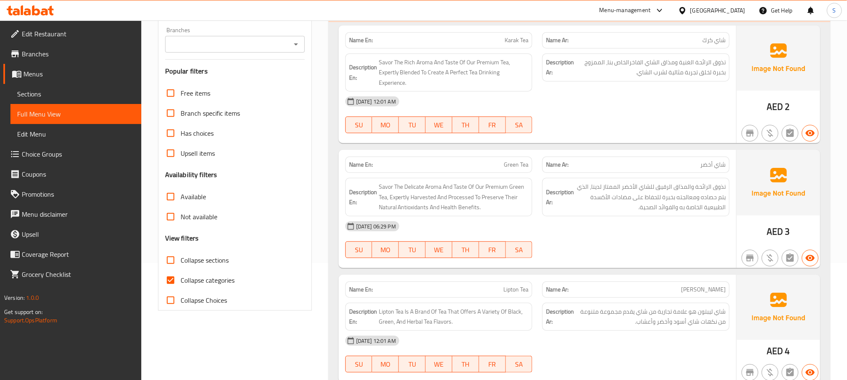
click at [169, 277] on input "Collapse categories" at bounding box center [170, 280] width 20 height 20
checkbox input "false"
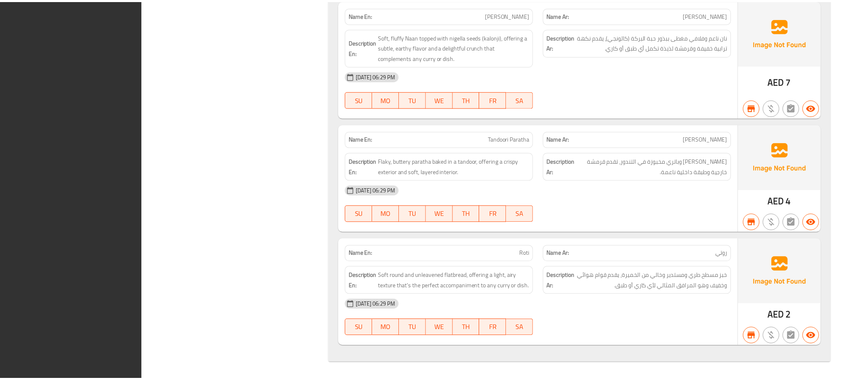
scroll to position [22553, 0]
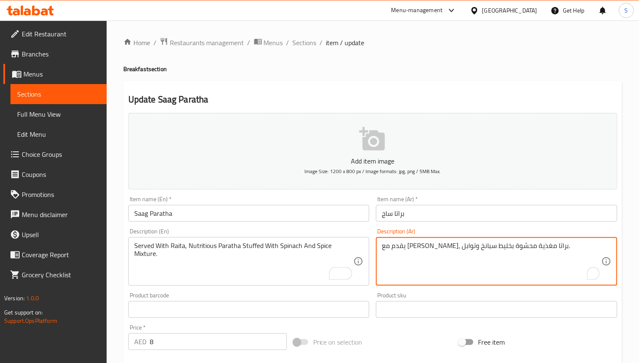
type textarea "يقدم مع [PERSON_NAME]، براتا مغذية محشوة بخليط سبانخ وتوابل."
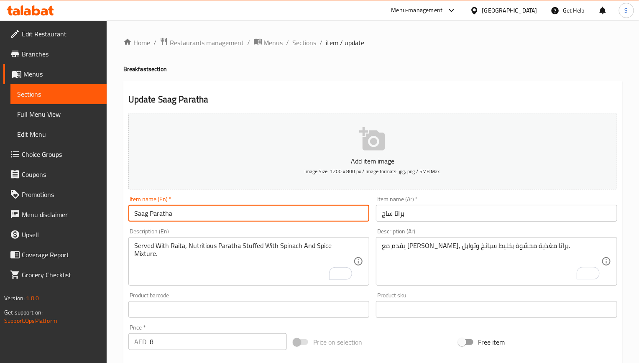
click at [303, 219] on input "Saag Paratha" at bounding box center [248, 213] width 241 height 17
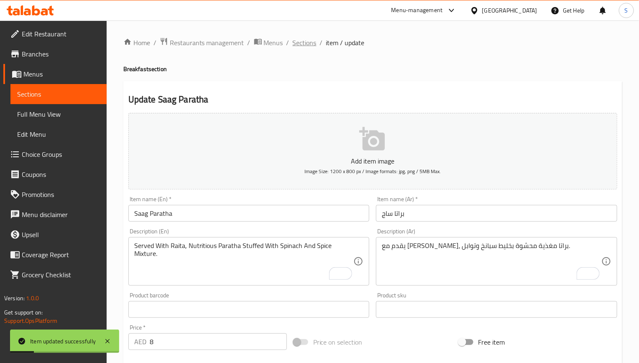
click at [295, 45] on span "Sections" at bounding box center [305, 43] width 24 height 10
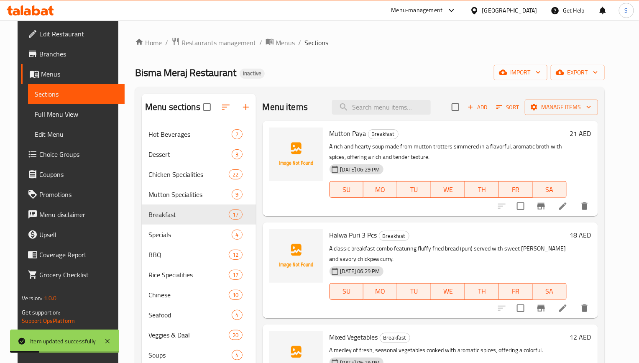
scroll to position [715, 0]
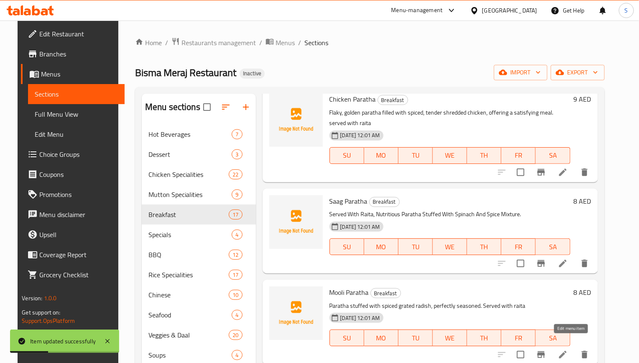
click at [568, 349] on icon at bounding box center [563, 354] width 10 height 10
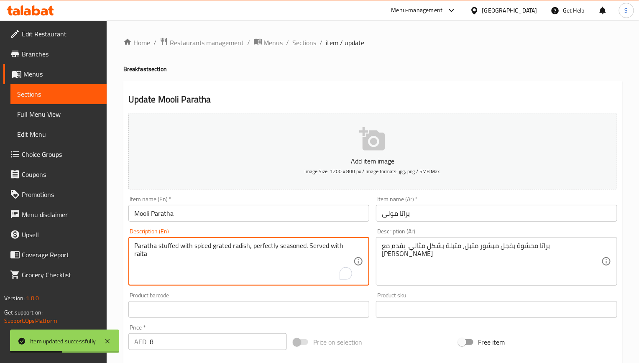
click at [197, 242] on textarea "Paratha stuffed with spiced grated radish, perfectly seasoned. Served with raita" at bounding box center [243, 262] width 219 height 40
paste textarea "for a hearty bite. Served with raita"
type textarea "Paratha stuffed with spiced grated radish, perfectly seasoned for a hearty bite…"
click at [446, 251] on textarea "براتا محشوة بفجل مبشور متبل، متبلة بشكل مثالي. يقدم مع [PERSON_NAME]" at bounding box center [491, 262] width 219 height 40
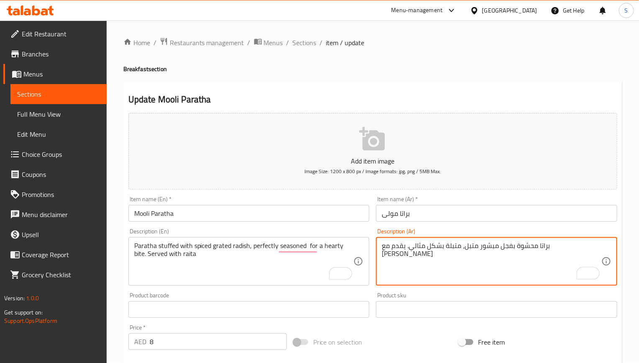
click at [418, 251] on textarea "براتا محشوة بفجل مبشور متبل، متبلة بشكل مثالي. يقدم مع [PERSON_NAME]" at bounding box center [491, 262] width 219 height 40
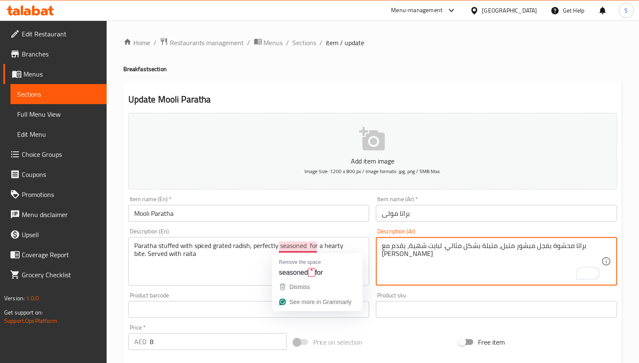
type textarea "براتا محشوة بفجل مبشور متبل، متبلة بشكل مثالي. لبايت شهية، يقدم مع [PERSON_NAME]"
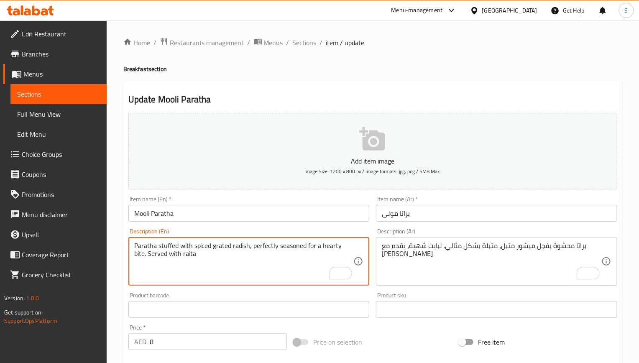
type textarea "Paratha stuffed with spiced grated radish, perfectly seasoned for a hearty bite…"
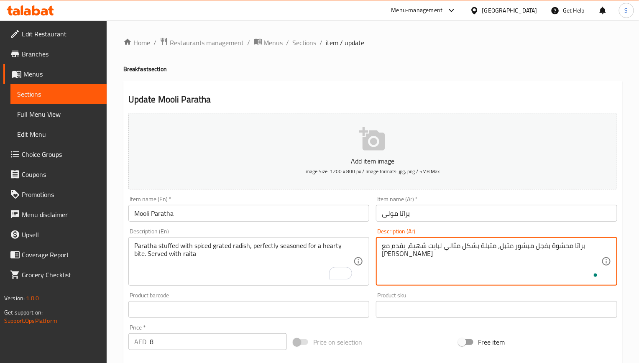
type textarea "براتا محشوة بفجل مبشور متبل، متبلة بشكل مثالي لبايت شهية، يقدم مع [PERSON_NAME]"
click at [335, 212] on input "Mooli Paratha" at bounding box center [248, 213] width 241 height 17
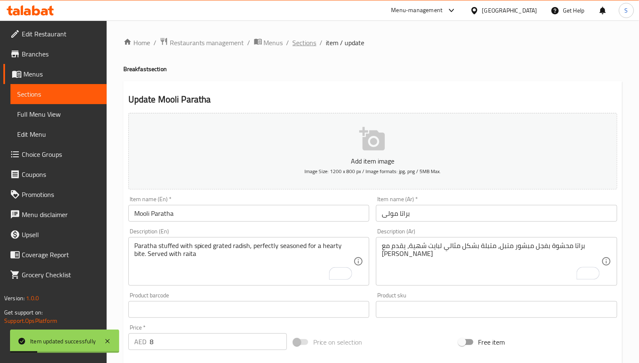
click at [308, 47] on span "Sections" at bounding box center [305, 43] width 24 height 10
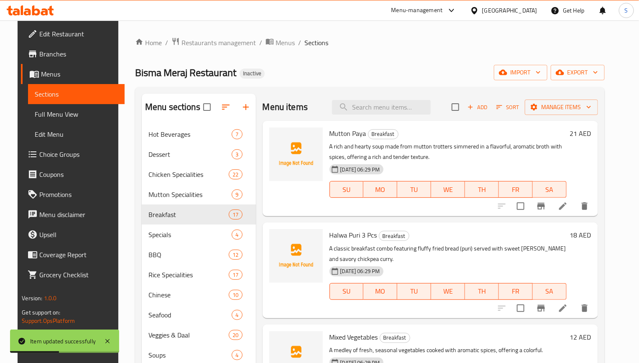
scroll to position [807, 0]
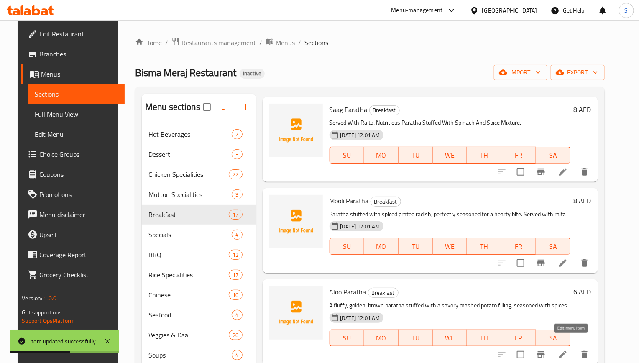
click at [568, 349] on icon at bounding box center [563, 354] width 10 height 10
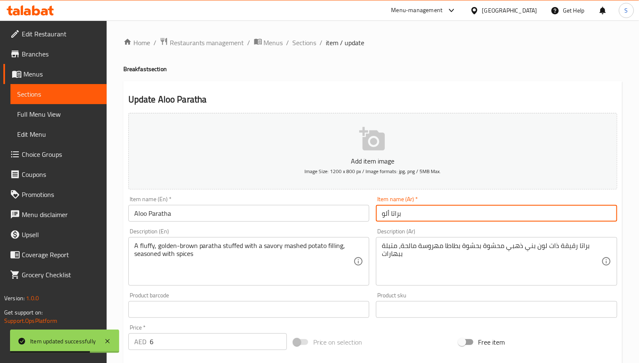
click at [419, 217] on input "براتا ألو" at bounding box center [496, 213] width 241 height 17
paste input "[PERSON_NAME]"
type input "ألو براتا"
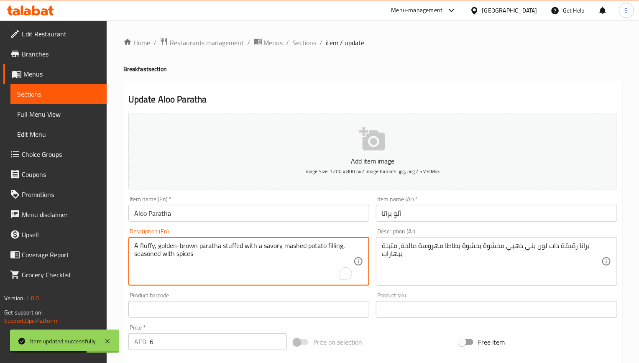
click at [226, 250] on textarea "A fluffy, golden-brown paratha stuffed with a savory mashed potato filling, sea…" at bounding box center [243, 262] width 219 height 40
paste textarea "mashed potato filling, seasoned with spices"
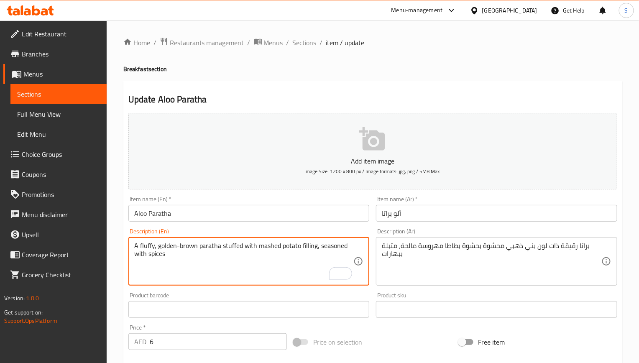
type textarea "A fluffy, golden-brown paratha stuffed with mashed potato filling, seasoned wit…"
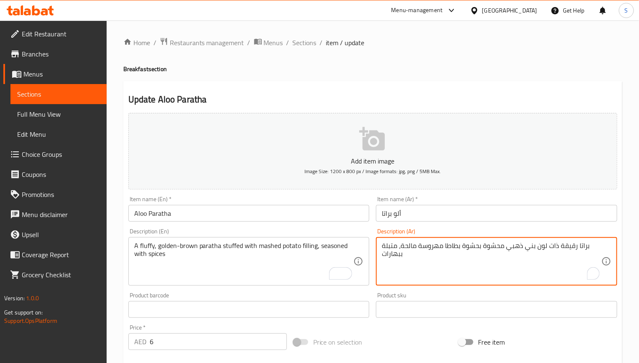
click at [404, 246] on textarea "براتا رقيقة ذات لون بني ذهبي محشوة بحشوة بطاطا مهروسة مالحة، متبلة ببهارات" at bounding box center [491, 262] width 219 height 40
type textarea "براتا رقيقة ذات لون بني ذهبي محشوة بحشوة بطاطا مهروسة، متبلة ببهارات"
drag, startPoint x: 329, startPoint y: 218, endPoint x: 329, endPoint y: 191, distance: 27.6
click at [329, 218] on input "Aloo Paratha" at bounding box center [248, 213] width 241 height 17
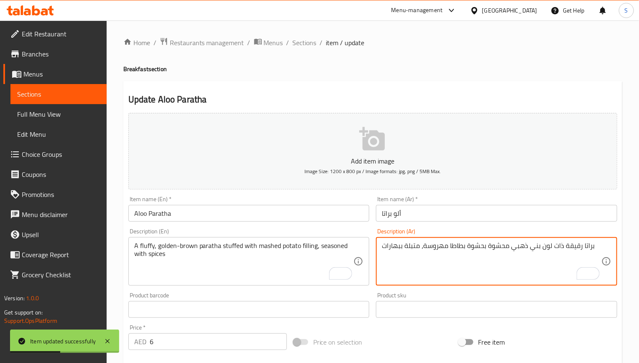
click at [394, 245] on textarea "براتا رقيقة ذات لون بني ذهبي محشوة بحشوة بطاطا مهروسة، متبلة ببهارات" at bounding box center [491, 262] width 219 height 40
paste textarea "لبهارات"
type textarea "براتا رقيقة ذات لون بني ذهبي محشوة بحشوة بطاطا مهروسة، متبلة بالبهارات"
click at [323, 219] on input "Aloo Paratha" at bounding box center [248, 213] width 241 height 17
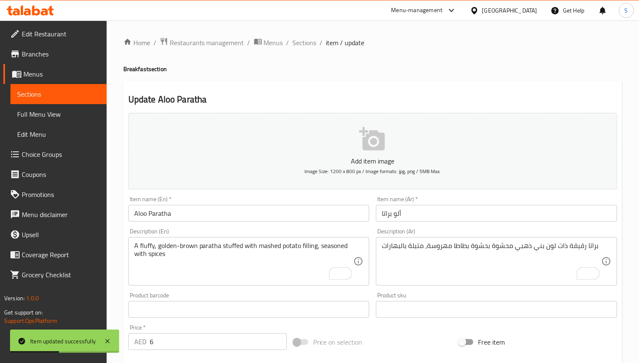
drag, startPoint x: 466, startPoint y: 69, endPoint x: 419, endPoint y: 60, distance: 48.5
click at [466, 69] on h4 "Breakfast section" at bounding box center [372, 69] width 499 height 8
click at [305, 41] on span "Sections" at bounding box center [305, 43] width 24 height 10
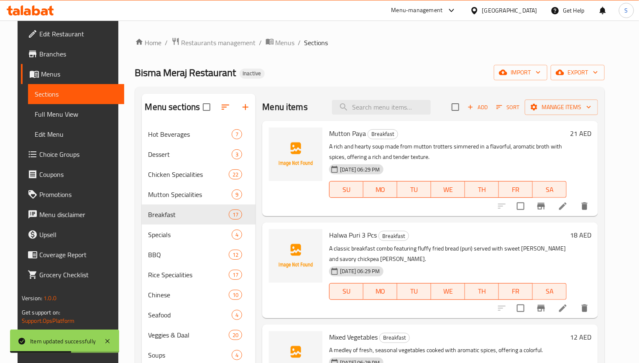
click at [372, 105] on input "search" at bounding box center [381, 107] width 99 height 15
paste input "Keema Paratha"
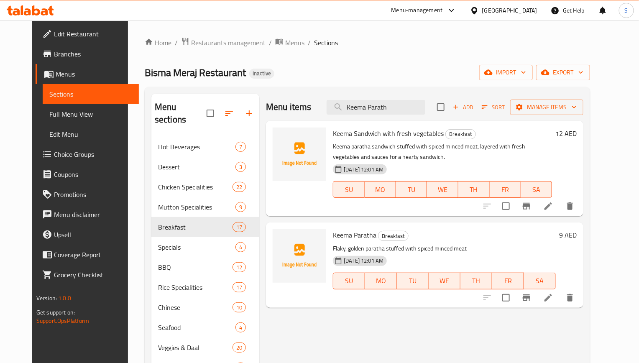
type input "Keema Parath"
click at [553, 298] on icon at bounding box center [548, 298] width 10 height 10
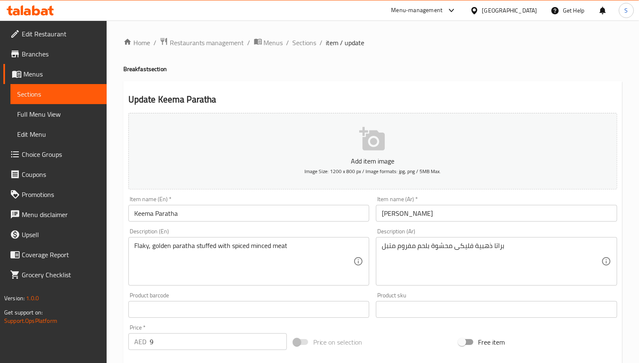
click at [421, 70] on h4 "Breakfast section" at bounding box center [372, 69] width 499 height 8
click at [248, 214] on input "Keema Paratha" at bounding box center [248, 213] width 241 height 17
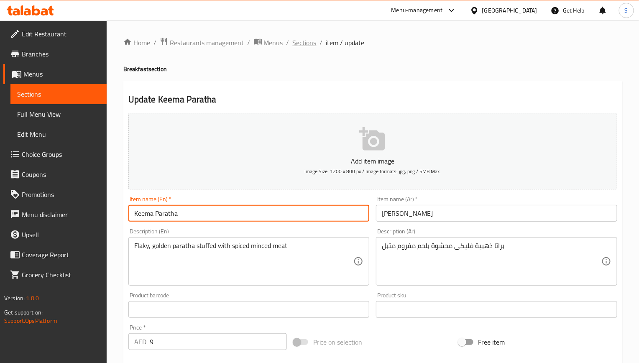
click at [295, 46] on span "Sections" at bounding box center [305, 43] width 24 height 10
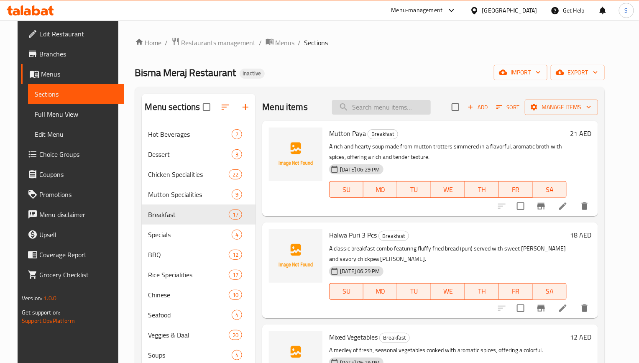
click at [364, 104] on input "search" at bounding box center [381, 107] width 99 height 15
paste input "Flaky, golden paratha stuffed with flavorful spiced minced meat, perfect for a …"
type input "Flaky, golden paratha stuffed with flavorful spiced minced meat, perfect for a …"
click at [400, 109] on input "search" at bounding box center [381, 107] width 99 height 15
type input "keema p"
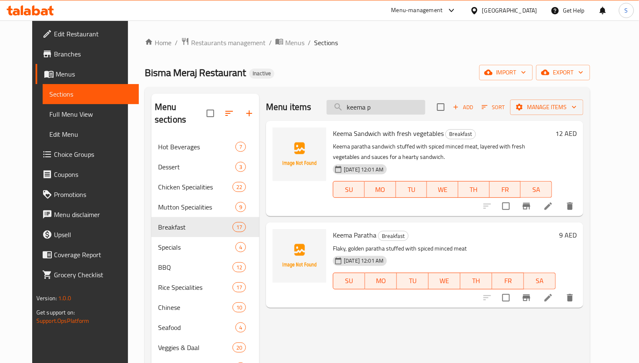
click at [397, 103] on input "keema p" at bounding box center [375, 107] width 99 height 15
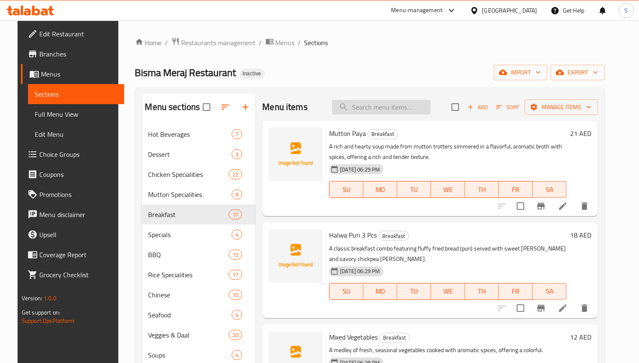
click at [387, 110] on input "search" at bounding box center [381, 107] width 99 height 15
paste input "[PERSON_NAME]"
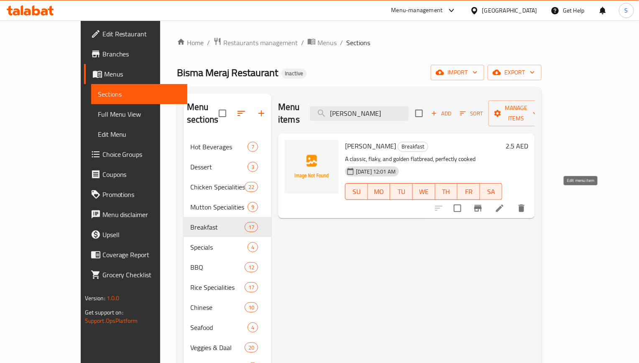
type input "[PERSON_NAME]"
click at [503, 204] on icon at bounding box center [500, 208] width 8 height 8
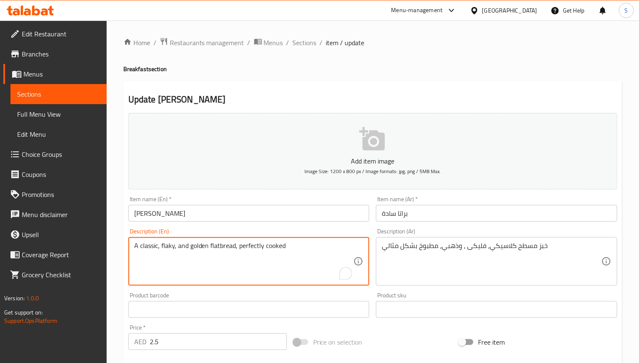
click at [260, 246] on textarea "A classic, flaky, and golden flatbread, perfectly cooked" at bounding box center [243, 262] width 219 height 40
paste textarea "for a light and versatile accompaniment to any dish."
click at [235, 260] on textarea "A classic, flaky, and golden flatbread, perfectly cooked for a light and versat…" at bounding box center [243, 262] width 219 height 40
type textarea "A classic, flaky, and golden flatbread, perfectly cooked for a light and versat…"
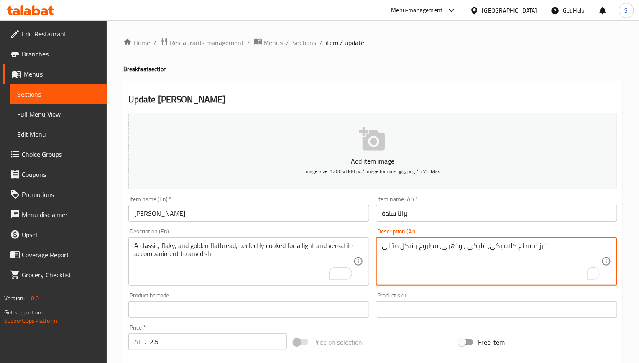
click at [497, 249] on textarea "خبز مسطح كلاسيكي، فليكى ، وذهبي، مطبوخ بشكل مثالي" at bounding box center [491, 262] width 219 height 40
paste textarea "شاري، وذهبي، مطبوخ بشكل مثالي لمرافقة خفيفة ومتعددة الاستخدامات لأي طبق"
click at [517, 246] on textarea "خبز مسطح كلاسيكي، قشاري، وذهبي، مطبوخ بشكل مثالي لمرافقة خفيفة ومتعددة الاستخدا…" at bounding box center [491, 262] width 219 height 40
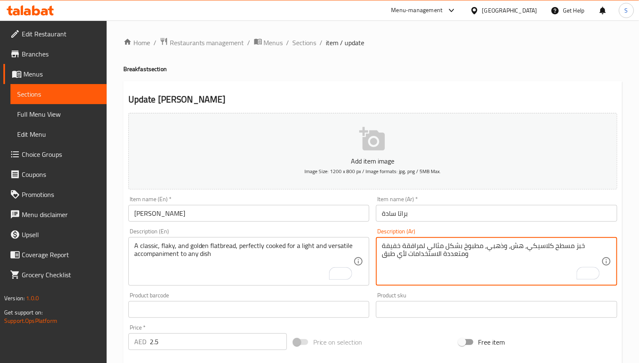
type textarea "خبز مسطح كلاسيكي، هش، وذهبي، مطبوخ بشكل مثالي لمرافقة خفيفة ومتعددة الاستخدامات…"
click at [350, 222] on input "[PERSON_NAME]" at bounding box center [248, 213] width 241 height 17
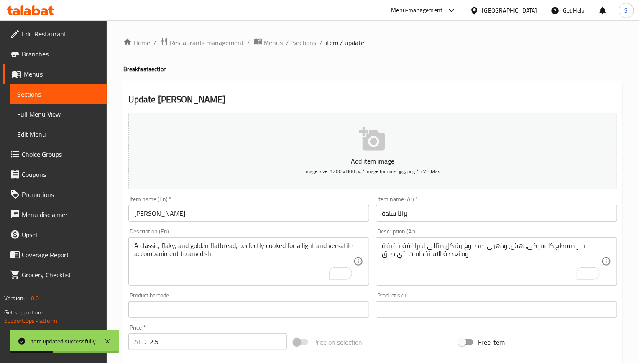
click at [311, 42] on span "Sections" at bounding box center [305, 43] width 24 height 10
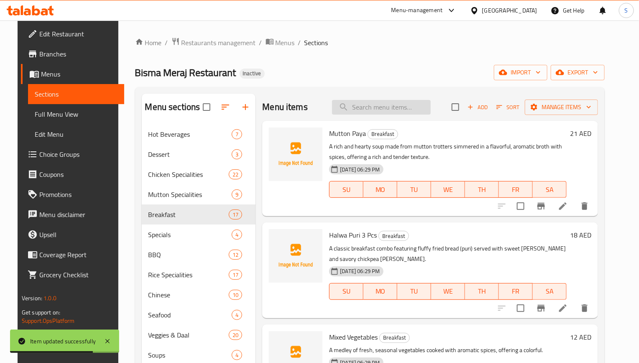
click at [362, 111] on input "search" at bounding box center [381, 107] width 99 height 15
paste input "Chapati"
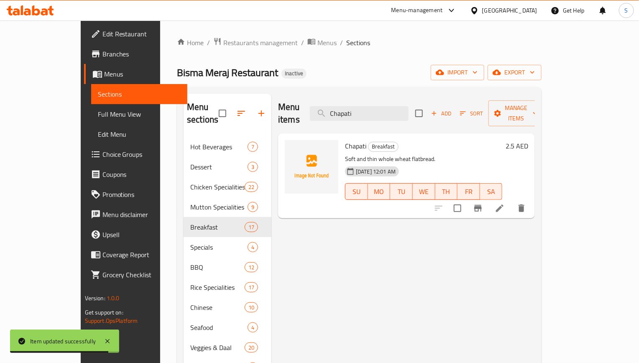
type input "Chapati"
click at [511, 201] on li at bounding box center [499, 208] width 23 height 15
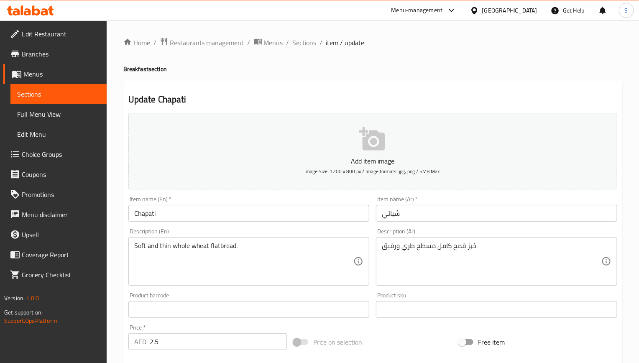
click at [415, 73] on div "Home / Restaurants management / Menus / Sections / item / update Breakfast sect…" at bounding box center [372, 305] width 499 height 537
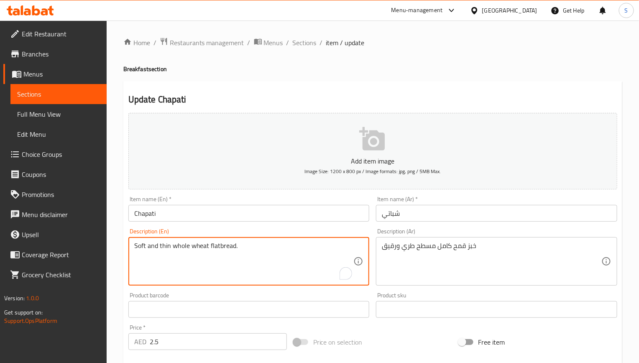
click at [209, 247] on textarea "Soft and thin whole wheat flatbread." at bounding box center [243, 262] width 219 height 40
paste textarea ", a simple and wholesome complement to any meal."
type textarea "Soft and thin whole wheat flatbread, a simple and wholesome complement to any m…"
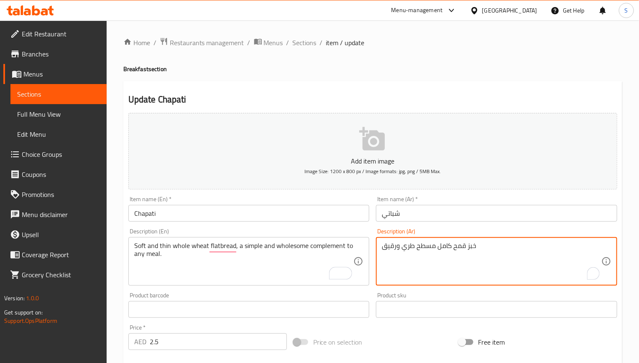
click at [418, 248] on textarea "خبز قمح كامل مسطح طري ورقيق" at bounding box center [491, 262] width 219 height 40
paste textarea "سطح من القمح الكامل طري ورقيق، وهو مكمل بسيط وصحي لأي وجبة."
type textarea "خبز مسطح من القمح الكامل طري ورقيق، وهو مكمل بسيط وصحي لأي وجبة."
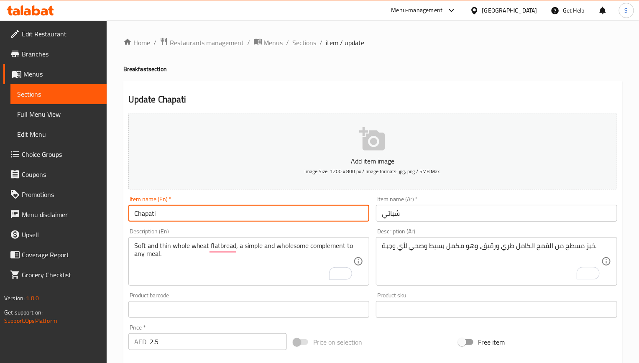
click at [272, 212] on input "Chapati" at bounding box center [248, 213] width 241 height 17
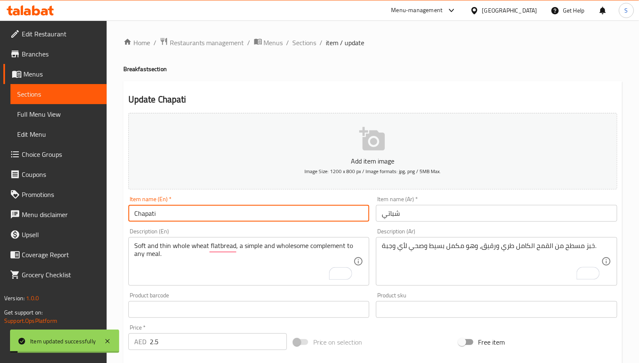
drag, startPoint x: 301, startPoint y: 43, endPoint x: 288, endPoint y: 30, distance: 18.3
click at [301, 43] on span "Sections" at bounding box center [305, 43] width 24 height 10
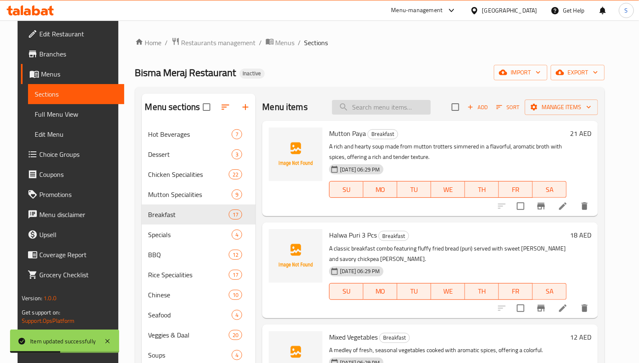
click at [364, 100] on input "search" at bounding box center [381, 107] width 99 height 15
click at [365, 106] on input "search" at bounding box center [381, 107] width 99 height 15
paste input "Egg Omelette"
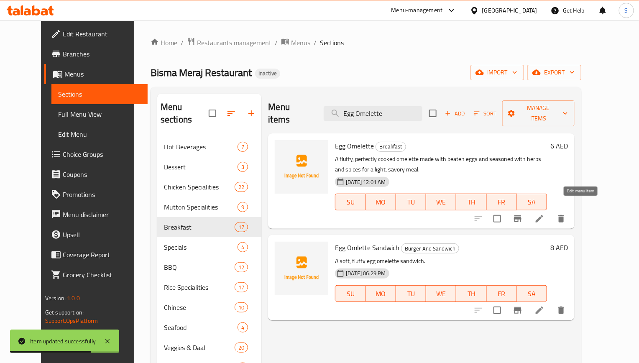
type input "Egg Omelette"
click at [544, 214] on icon at bounding box center [539, 219] width 10 height 10
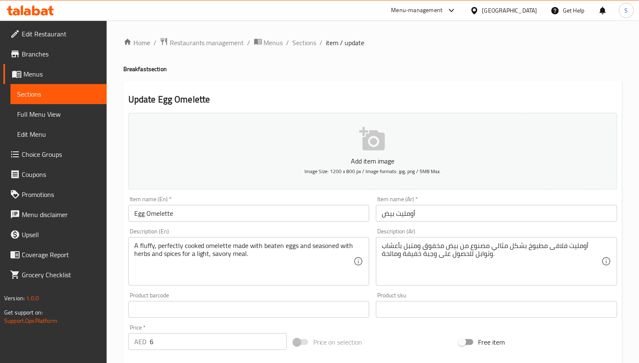
click at [395, 84] on div "Update Egg Omelette Add item image Image Size: 1200 x 800 px / Image formats: j…" at bounding box center [372, 324] width 499 height 487
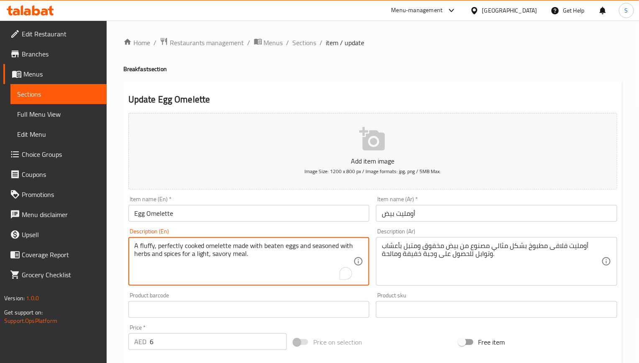
click at [252, 253] on textarea "A fluffy, perfectly cooked omelette made with beaten eggs and seasoned with her…" at bounding box center [243, 262] width 219 height 40
click at [222, 256] on textarea "A fluffy, perfectly cooked omelette made with beaten eggs and seasoned with her…" at bounding box center [243, 262] width 219 height 40
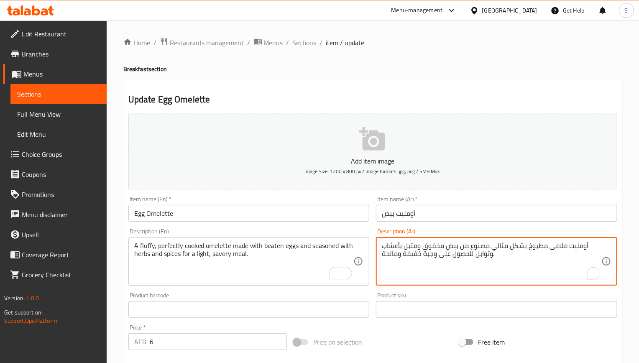
click at [450, 254] on textarea "أومليت فلافى مطبوخ بشكل مثالي مصنوع من بيض مخفوق ومتبل بأعشاب وتوابل للحصول على…" at bounding box center [491, 262] width 219 height 40
paste textarea "رقيق مطبوخ بشكل مثالي مصنوعة من البيض المخفوق ومتبلة بالأعشاب والتوابل للحصول ع…"
click at [458, 246] on textarea "أومليت رقيق مطبوخ بشكل مثالي مصنوعة من البيض المخفوق ومتبلة بالأعشاب والتوابل ل…" at bounding box center [491, 262] width 219 height 40
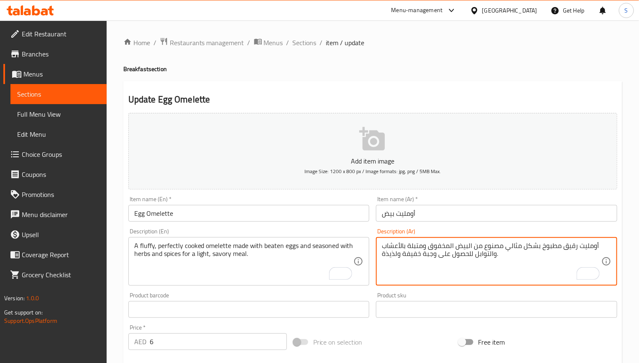
click at [453, 253] on textarea "أومليت رقيق مطبوخ بشكل مثالي مصنوع من البيض المخفوق ومتبلة بالأعشاب والتوابل لل…" at bounding box center [491, 262] width 219 height 40
paste textarea "فلافى مطبوخ بشكل مثالي مصنوع من بيض مخفوق ومتبل بأعشاب وتوابل للحصول على وجبة خ…"
click at [395, 258] on textarea "أومليت فلافى مطبوخ بشكل مثالي مصنوع من بيض مخفوق ومتبل بأعشاب وتوابل للحصول على…" at bounding box center [491, 262] width 219 height 40
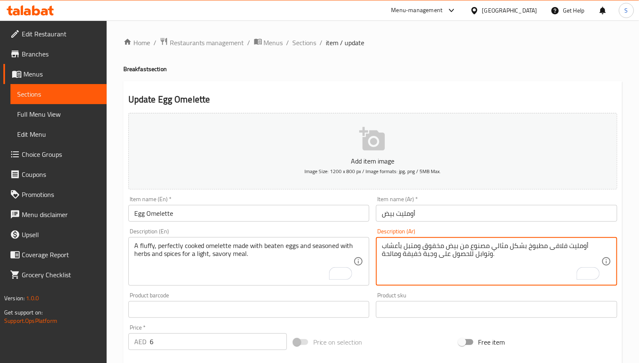
click at [395, 258] on textarea "أومليت فلافى مطبوخ بشكل مثالي مصنوع من بيض مخفوق ومتبل بأعشاب وتوابل للحصول على…" at bounding box center [491, 262] width 219 height 40
paste textarea "ذيذ"
type textarea "أومليت فلافى مطبوخ بشكل مثالي مصنوع من بيض مخفوق ومتبل بأعشاب وتوابل للحصول على…"
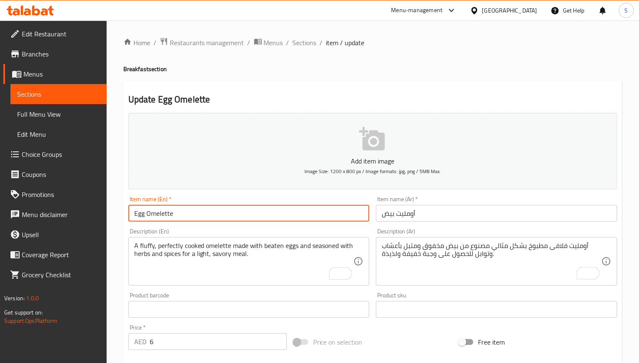
click at [317, 217] on input "Egg Omelette" at bounding box center [248, 213] width 241 height 17
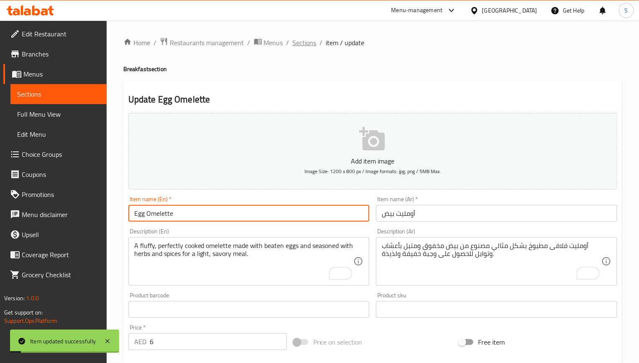
click at [300, 42] on span "Sections" at bounding box center [305, 43] width 24 height 10
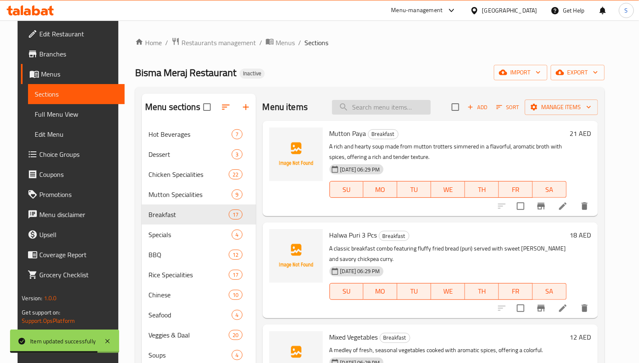
click at [356, 110] on input "search" at bounding box center [381, 107] width 99 height 15
paste input "Qeema"
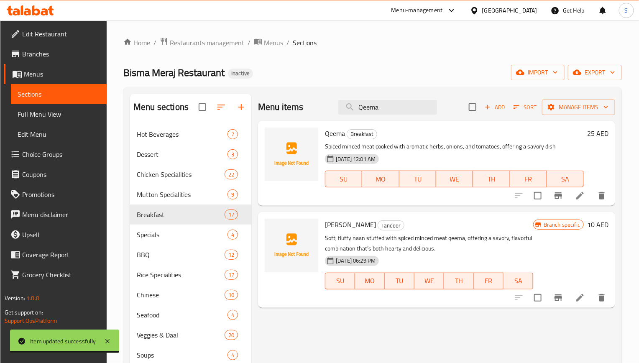
type input "Qeema"
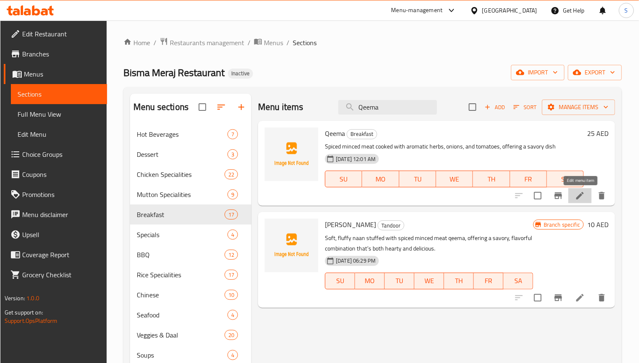
click at [577, 198] on icon at bounding box center [580, 196] width 8 height 8
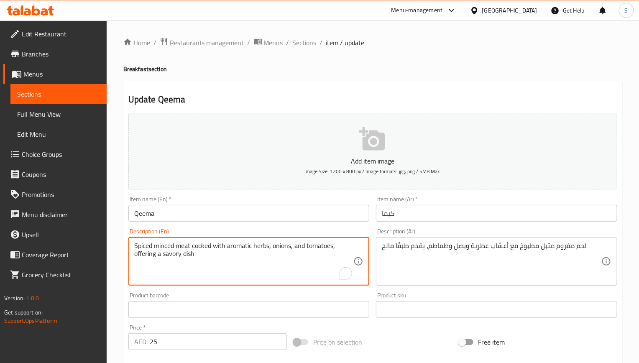
click at [265, 243] on textarea "Spiced minced meat cooked with aromatic herbs, onions, and tomatoes, offering a…" at bounding box center [243, 262] width 219 height 40
paste textarea "flavorful, savory dish"
type textarea "Spiced minced meat cooked with aromatic herbs, onions, and tomatoes, offering a…"
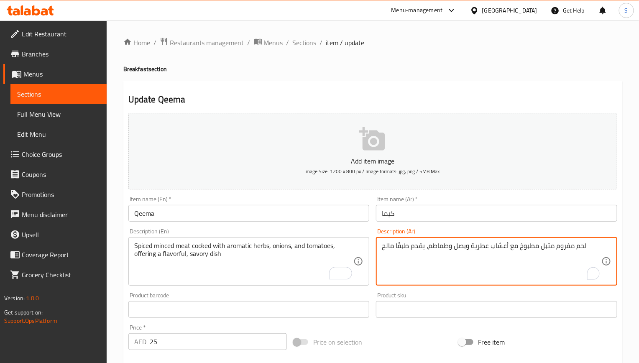
click at [397, 249] on textarea "لحم مفروم متبل مطبوخ مع أعشاب عطرية وبصل وطماطم، يقدم طبقًا مالح" at bounding box center [491, 262] width 219 height 40
paste textarea ""لحم مفروم متبل مطبوخ مع الأعشاب العطرية والبصل والطماطم، يقدم طبقًا لذيذًا ولذ…"
drag, startPoint x: 384, startPoint y: 245, endPoint x: 375, endPoint y: 245, distance: 8.4
click at [376, 245] on div ""لحم مفروم متبل مطبوخ مع الأعشاب العطرية والبصل والطماطم، يقدم طبقًا لذيذًا ولذ…" at bounding box center [496, 261] width 241 height 48
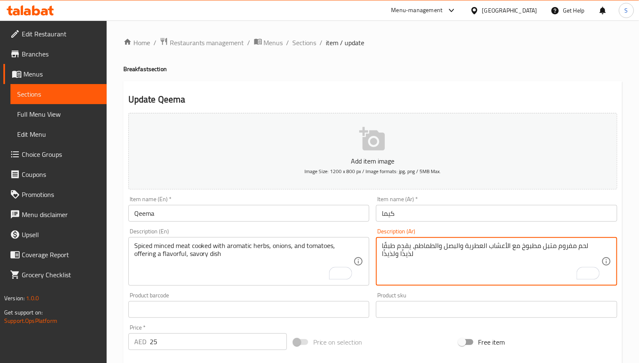
click at [315, 215] on input "Qeema" at bounding box center [248, 213] width 241 height 17
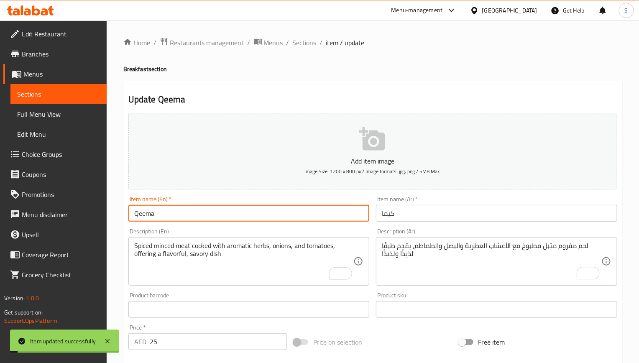
scroll to position [63, 0]
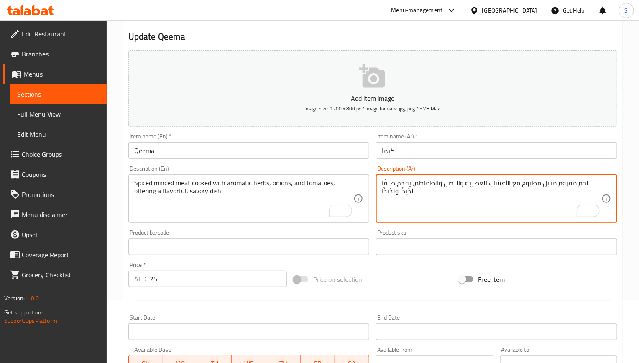
drag, startPoint x: 394, startPoint y: 192, endPoint x: 375, endPoint y: 192, distance: 19.2
type textarea "لحم مفروم متبل مطبوخ مع الأعشاب العطرية والبصل والطماطم، يقدم طبقًا لذيذًا ومالح"
click at [252, 152] on input "Qeema" at bounding box center [248, 150] width 241 height 17
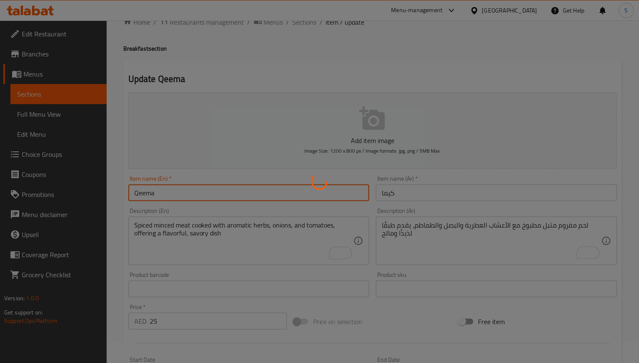
scroll to position [0, 0]
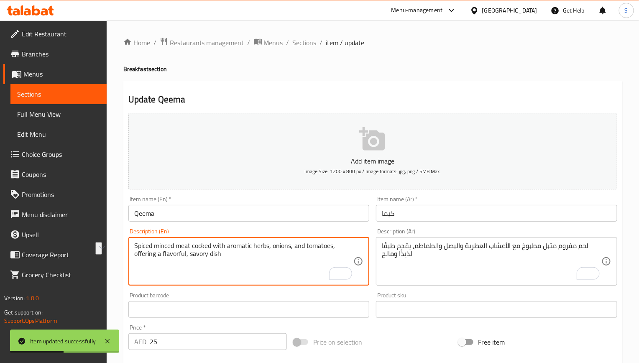
drag, startPoint x: 236, startPoint y: 260, endPoint x: 125, endPoint y: 254, distance: 111.4
type textarea "Spiced minced meat cooked with aromatic herbs, onions, and tomatoes"
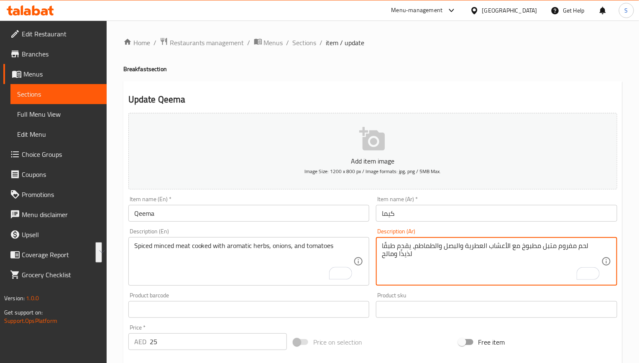
drag, startPoint x: 425, startPoint y: 245, endPoint x: 384, endPoint y: 256, distance: 42.6
click at [390, 252] on textarea "لحم مفروم متبل مطبوخ مع الأعشاب العطرية والبصل والطماطم، يقدم طبقًا لذيذًا ومالح" at bounding box center [491, 262] width 219 height 40
click at [476, 266] on textarea "لحم مفروم متبل مطبوخ مع الأعشاب العطرية والبصل والطماطم، يقدم طبقًا لذيذًا ومالح" at bounding box center [491, 262] width 219 height 40
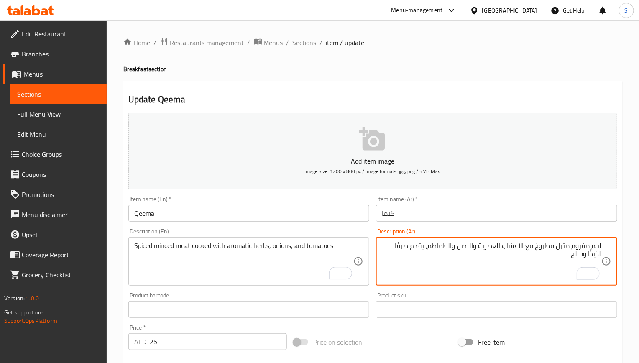
drag, startPoint x: 425, startPoint y: 246, endPoint x: 427, endPoint y: 259, distance: 12.6
click at [427, 259] on textarea "لحم مفروم متبل مطبوخ مع الأعشاب العطرية والبصل والطماطم، يقدم طبقًا لذيذًا ومالح" at bounding box center [491, 262] width 219 height 40
type textarea "لحم مفروم متبل مطبوخ مع الأعشاب العطرية والبصل والطماطم"
click at [354, 207] on input "Qeema" at bounding box center [248, 213] width 241 height 17
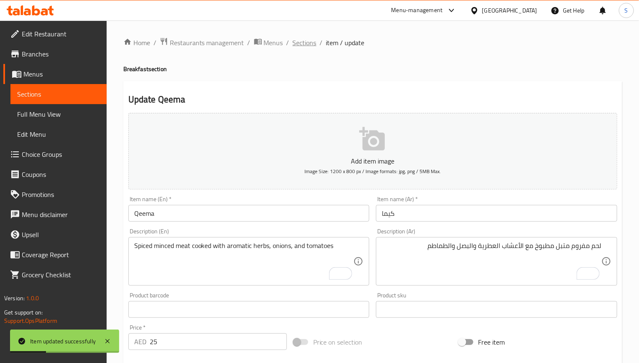
click at [310, 45] on span "Sections" at bounding box center [305, 43] width 24 height 10
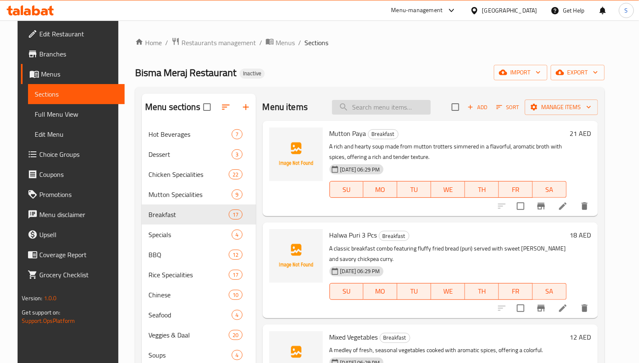
click at [375, 108] on input "search" at bounding box center [381, 107] width 99 height 15
paste input "White Chana"
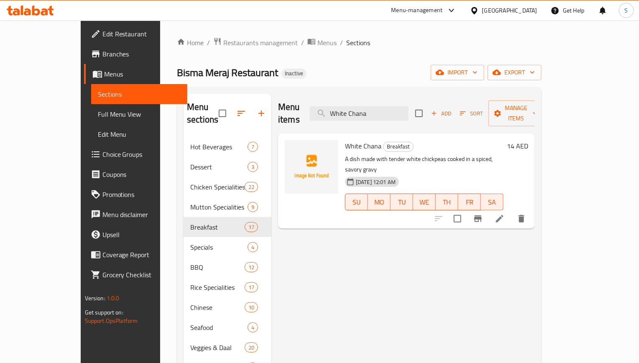
type input "White Chana"
click at [374, 66] on div "Bisma Meraj Restaurant Inactive import export" at bounding box center [359, 72] width 364 height 15
click at [345, 140] on span "White Chana" at bounding box center [363, 146] width 36 height 13
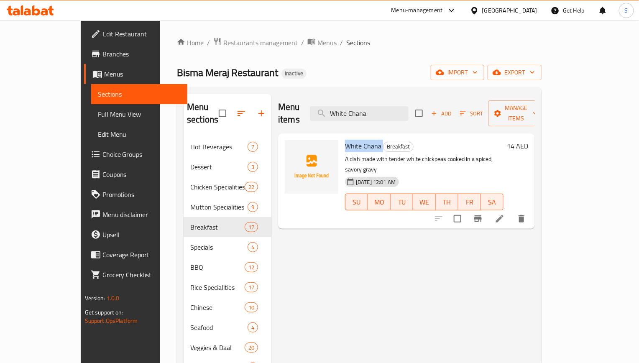
copy h6 "White Chana"
click at [504, 214] on icon at bounding box center [499, 219] width 10 height 10
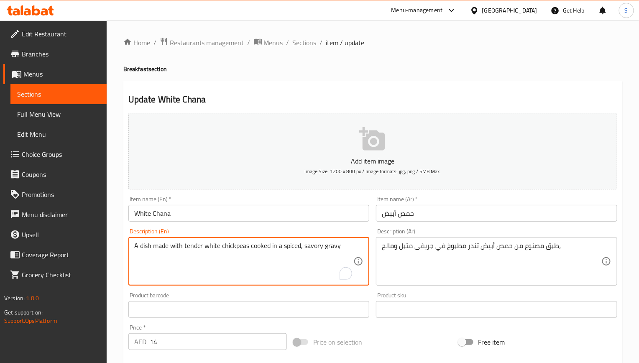
click at [300, 246] on textarea "A dish made with tender white chickpeas cooked in a spiced, savory gravy" at bounding box center [243, 262] width 219 height 40
paste textarea "hearty dish made with tender white chickpeas cooked in a spiced, savory gravy, …"
type textarea "A hearty dish made with tender white chickpeas cooked in a spiced, savory gravy…"
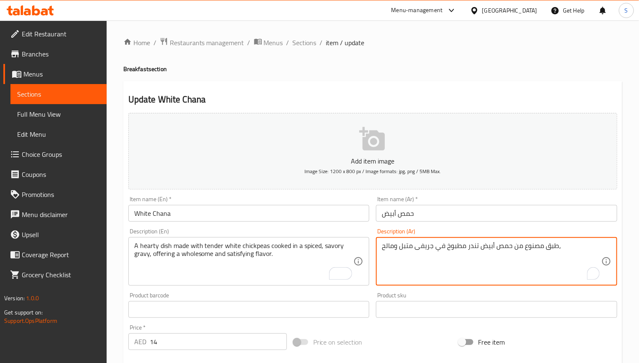
paste textarea "شهي"
type textarea "طبق شهي مصنوع من حمص أبيض تندر مطبوخ في جريفى متبل ومالح،"
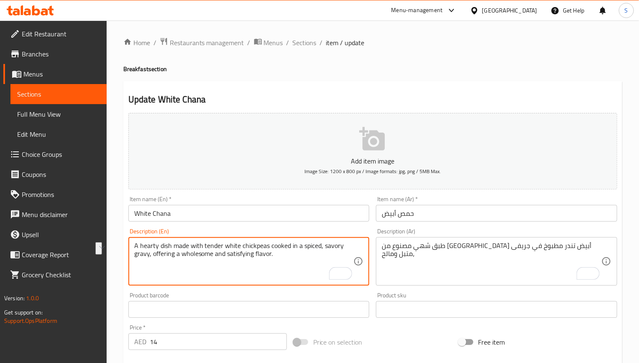
drag, startPoint x: 161, startPoint y: 243, endPoint x: 127, endPoint y: 243, distance: 33.9
type textarea "dish made with tender white chickpeas cooked in a spiced, savory gravy, offerin…"
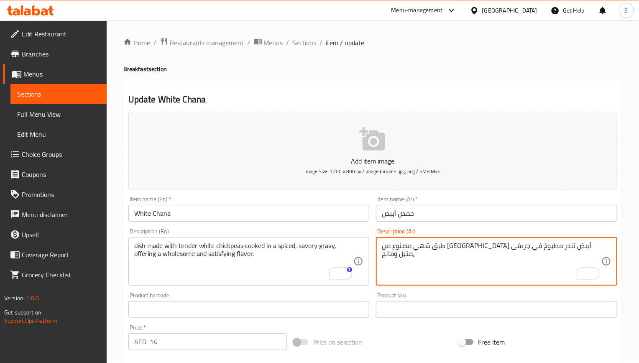
click at [547, 247] on textarea "طبق شهي مصنوع من حمص أبيض تندر مطبوخ في جريفى متبل ومالح،" at bounding box center [491, 262] width 219 height 40
type textarea "طبق مصنوع من حمص أبيض تندر مطبوخ في جريفى متبل ومالح،"
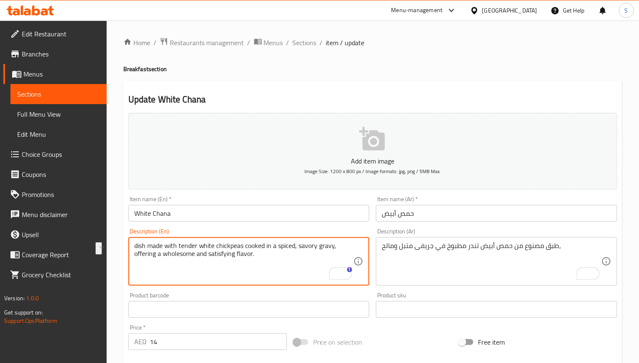
drag, startPoint x: 262, startPoint y: 256, endPoint x: 121, endPoint y: 256, distance: 141.7
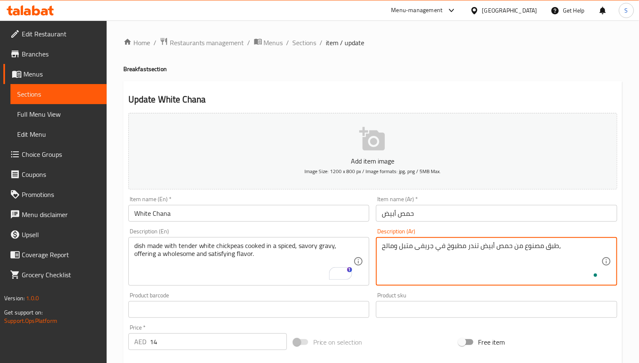
paste textarea "ويقدم نكهة صحية ومرضية"
click at [413, 246] on textarea "طبق مصنوع من حمص أبيض تندر مطبوخ في جريفى متبل ومالح، ويقدم نكهة صحية ومرضية" at bounding box center [491, 262] width 219 height 40
type textarea "طبق مصنوع من [GEOGRAPHIC_DATA] أبيض تندر مطبوخ في جريفى متبل ومالح، يقدم نكهة ص…"
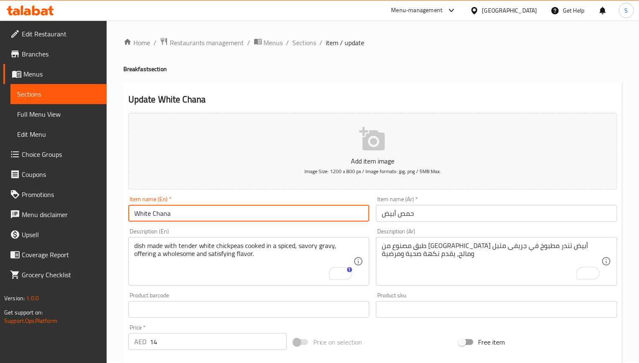
click at [314, 218] on input "White Chana" at bounding box center [248, 213] width 241 height 17
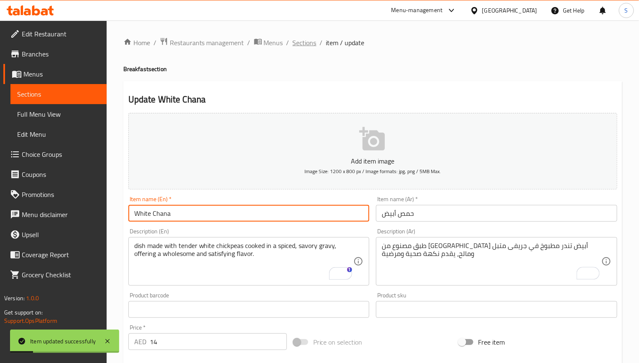
click at [302, 41] on span "Sections" at bounding box center [305, 43] width 24 height 10
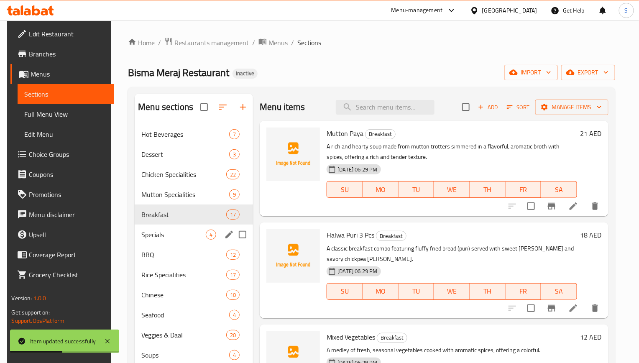
click at [227, 230] on icon "edit" at bounding box center [229, 234] width 10 height 10
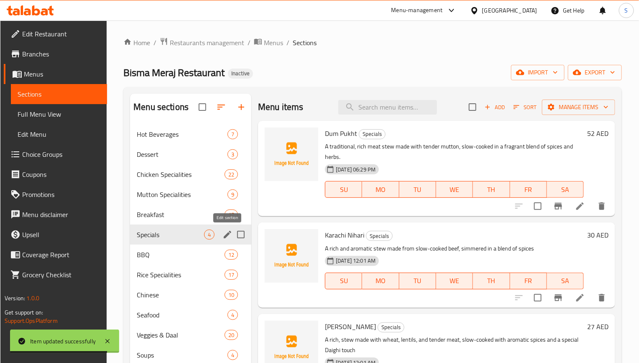
click at [222, 236] on icon "edit" at bounding box center [227, 234] width 10 height 10
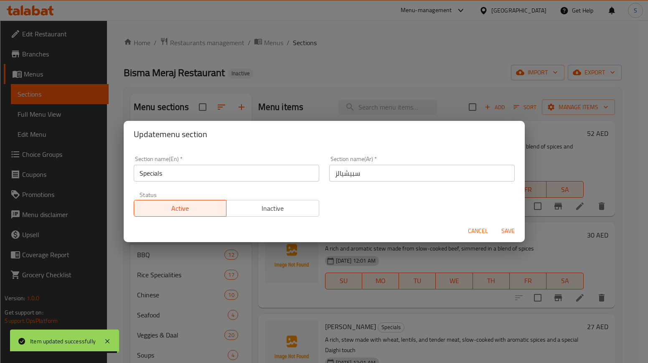
click at [349, 173] on input "سبيشيالز" at bounding box center [422, 173] width 186 height 17
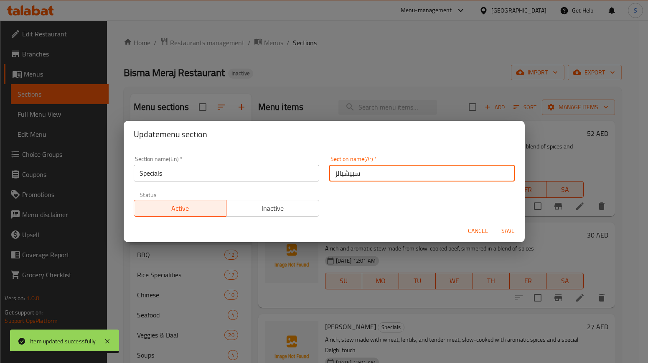
click at [349, 173] on input "سبيشيالز" at bounding box center [422, 173] width 186 height 17
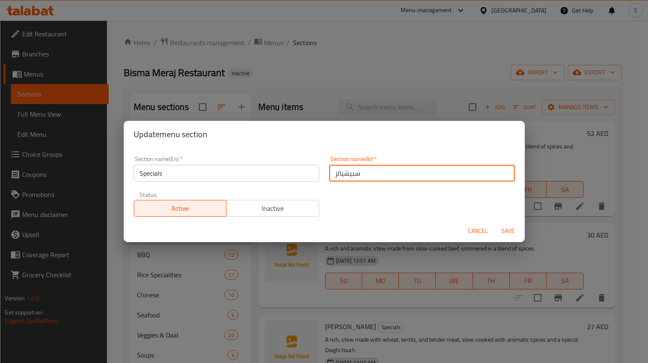
paste input "text"
type input "سبيشيال"
click at [495, 223] on button "Save" at bounding box center [508, 230] width 27 height 15
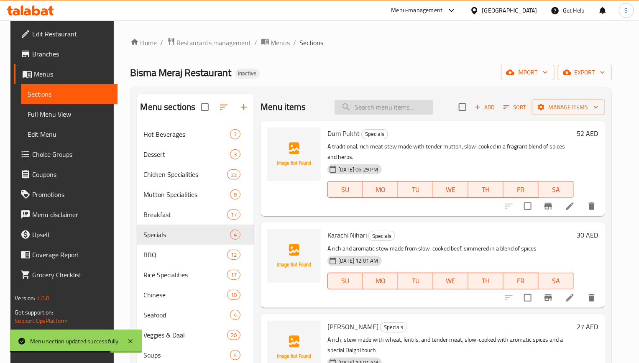
click at [376, 110] on input "search" at bounding box center [383, 107] width 99 height 15
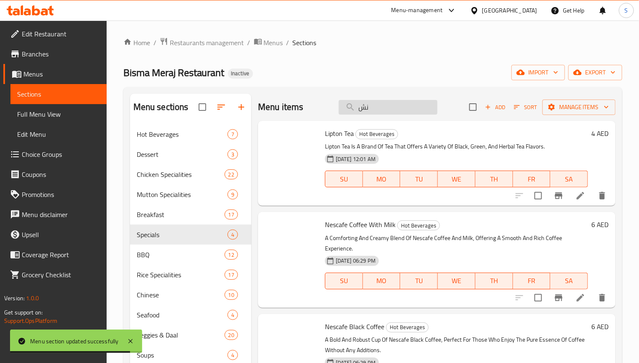
type input "ن"
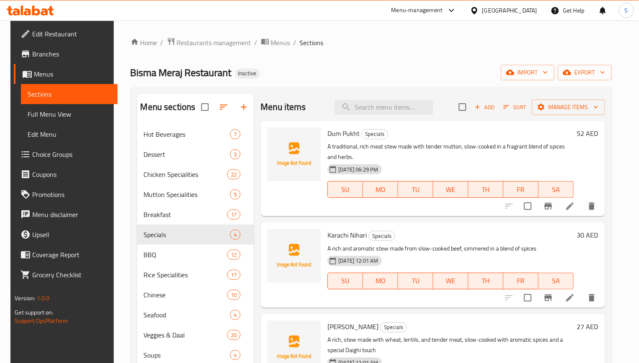
click at [565, 302] on li at bounding box center [569, 297] width 23 height 15
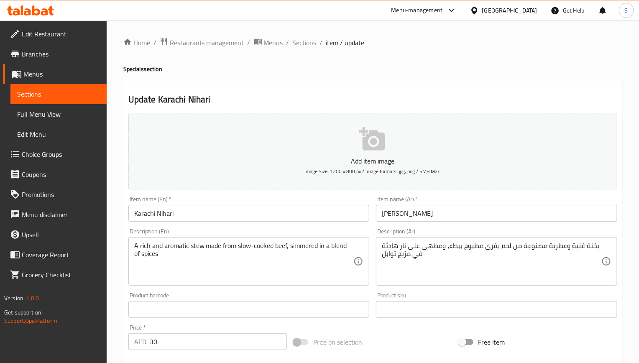
click at [229, 251] on textarea "A rich and aromatic stew made from slow-cooked beef, simmered in a blend of spi…" at bounding box center [243, 262] width 219 height 40
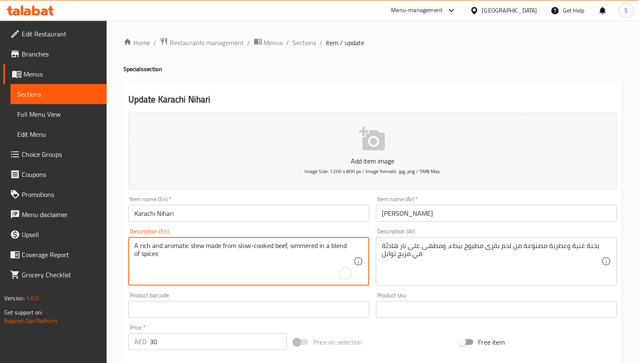
paste textarea "with slow-cooked beef, simmered in blend of spices, offering experience unique …"
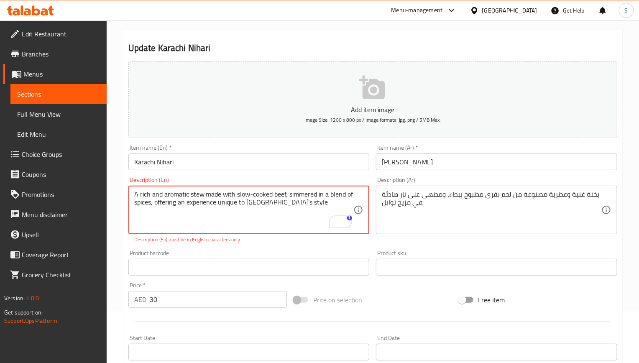
scroll to position [63, 0]
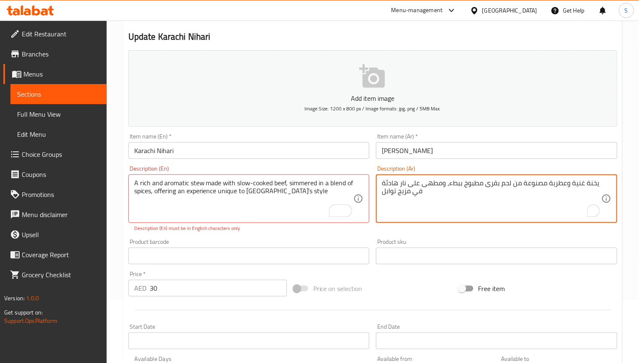
click at [399, 188] on textarea "يخنة غنية وعطرية مصنوعة من لحم بقرى مطبوخ ببطء، ومطهى على نار هادئة في مزيج توا…" at bounding box center [491, 199] width 219 height 40
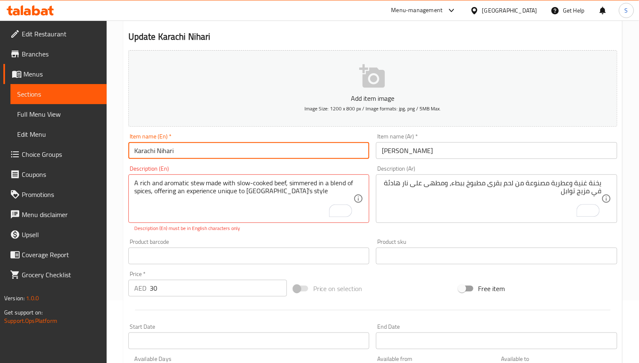
click at [257, 148] on input "Karachi Nihari" at bounding box center [248, 150] width 241 height 17
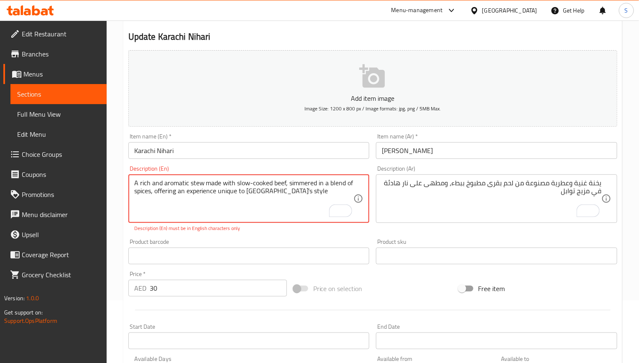
click at [268, 196] on textarea "A rich and aromatic stew made with slow-cooked beef, simmered in a blend of spi…" at bounding box center [243, 199] width 219 height 40
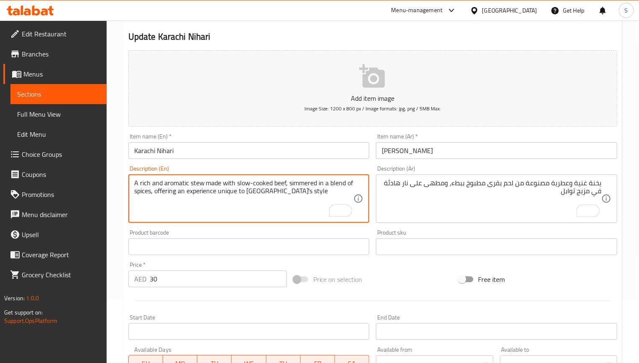
type textarea "A rich and aromatic stew made with slow-cooked beef, simmered in a blend of spi…"
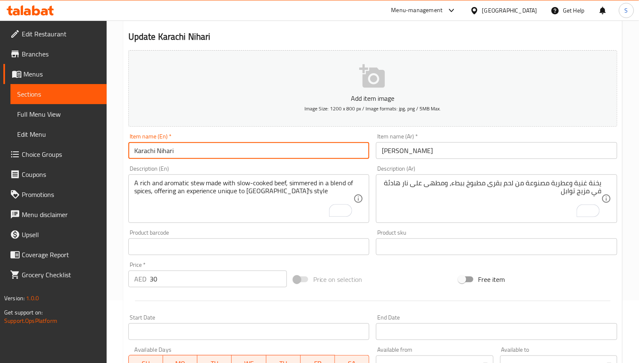
click at [269, 157] on input "Karachi Nihari" at bounding box center [248, 150] width 241 height 17
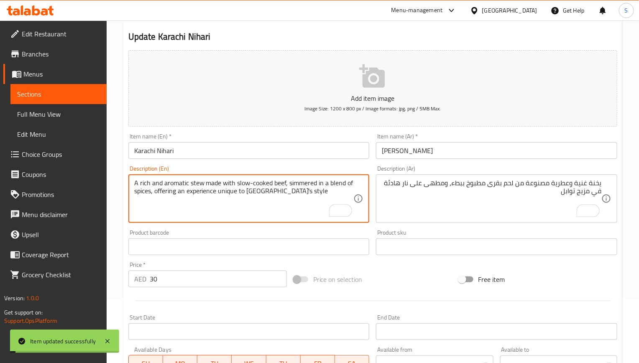
click at [262, 196] on textarea "A rich and aromatic stew made with slow-cooked beef, simmered in a blend of spi…" at bounding box center [243, 199] width 219 height 40
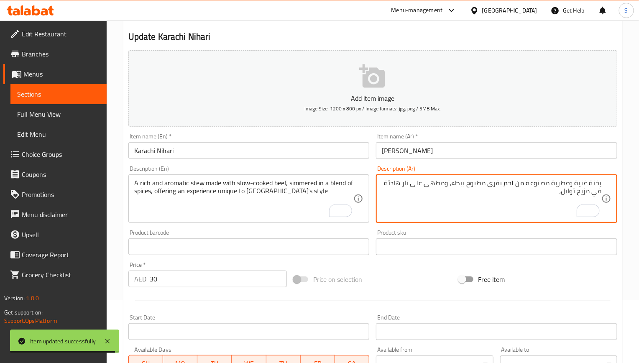
paste textarea "مما يوفر تجربة فريدة من نوعها على طراز كراتشي"
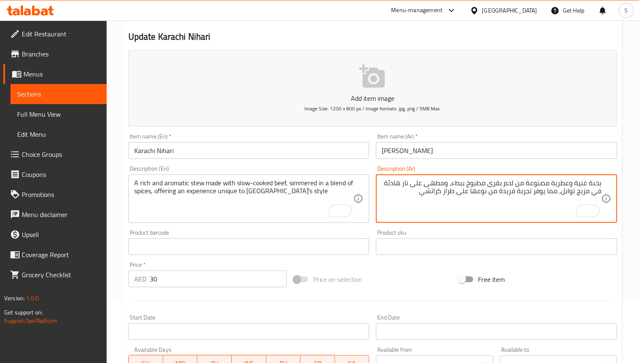
click at [447, 194] on textarea "يخنة غنية وعطرية مصنوعة من لحم بقرى مطبوخ ببطء، ومطهى على نار هادئة في مزيج توا…" at bounding box center [491, 199] width 219 height 40
click at [451, 192] on textarea "يخنة غنية وعطرية مصنوعة من لحم بقرى مطبوخ ببطء، ومطهى على نار هادئة في مزيج توا…" at bounding box center [491, 199] width 219 height 40
type textarea "يخنة غنية وعطرية مصنوعة من لحم بقرى مطبوخ ببطء، ومطهى على نار هادئة في مزيج توا…"
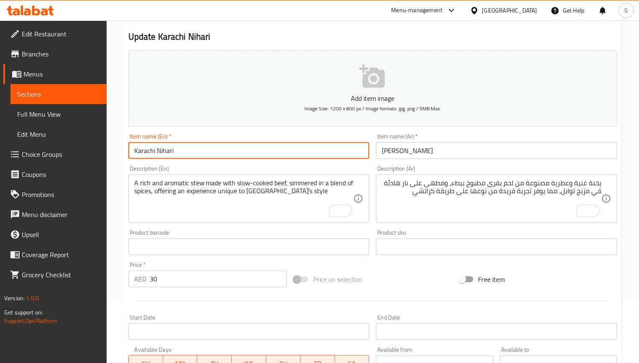
click at [212, 148] on input "Karachi Nihari" at bounding box center [248, 150] width 241 height 17
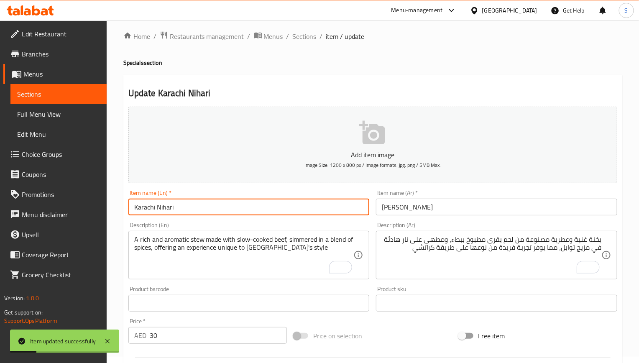
scroll to position [0, 0]
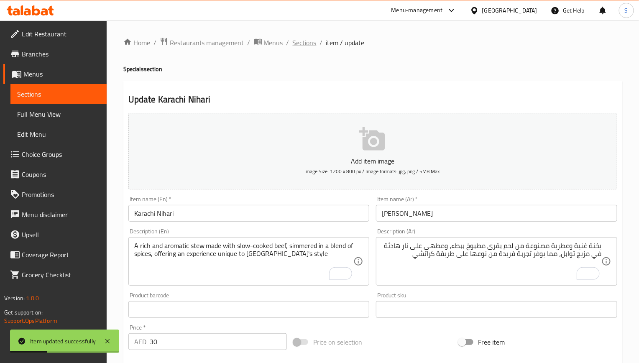
click at [305, 44] on span "Sections" at bounding box center [305, 43] width 24 height 10
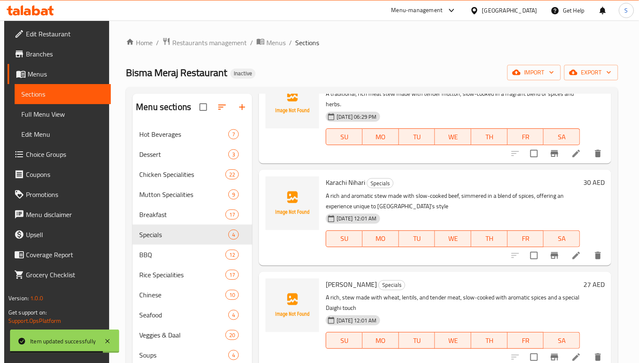
scroll to position [53, 0]
click at [572, 354] on icon at bounding box center [576, 357] width 10 height 10
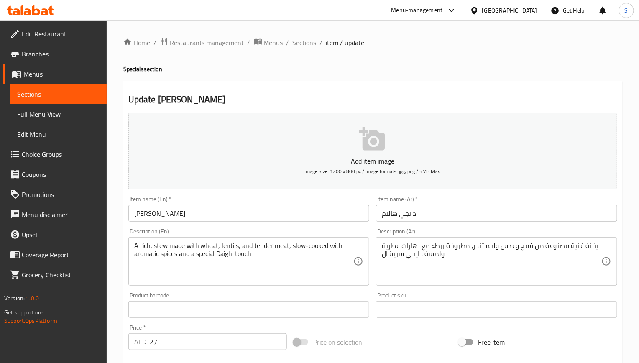
click at [394, 216] on input "دايجي هاليم" at bounding box center [496, 213] width 241 height 17
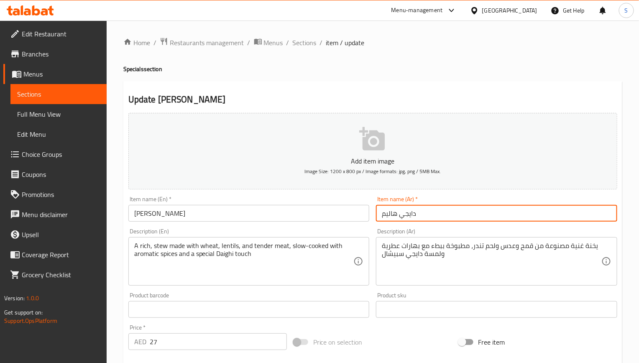
click at [394, 216] on input "دايجي هاليم" at bounding box center [496, 213] width 241 height 17
type input "دايجي حليم"
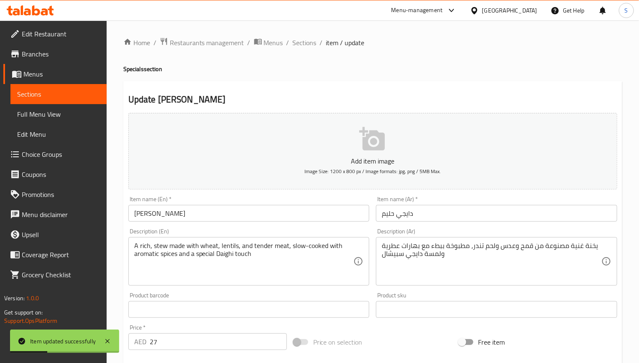
click at [354, 68] on h4 "Specials section" at bounding box center [372, 69] width 499 height 8
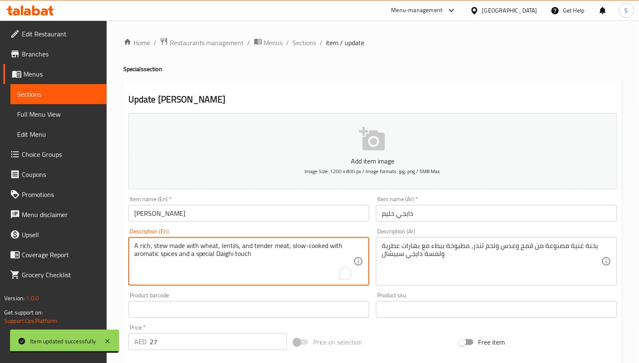
click at [237, 258] on textarea "A rich, stew made with wheat, lentils, and tender meat, slow-cooked with aromat…" at bounding box center [243, 262] width 219 height 40
paste textarea "stew made with wheat, lentils, and tender meat, slow-cooked with aromatic spice…"
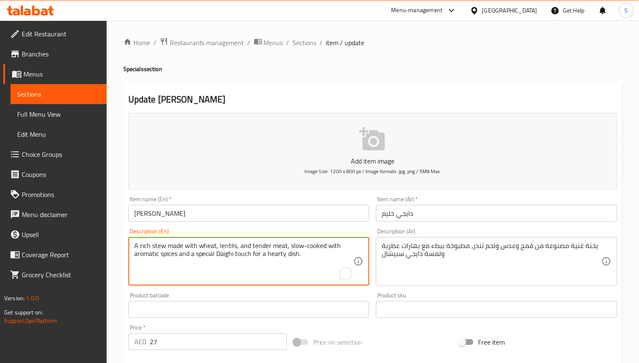
type textarea "A rich stew made with wheat, lentils, and tender meat, slow-cooked with aromati…"
click at [440, 252] on textarea "يخنة غنية مصنوعة من قمح وعدس ولحم تندر، مطبوخة ببطء مع بهارات عطرية ولمسة دايجي…" at bounding box center [491, 262] width 219 height 40
paste textarea "القمح والعدس واللحوم الطرية، مطبوخة ببطء مع بهارات عطرية ولمسة دايغي الخاصة للح…"
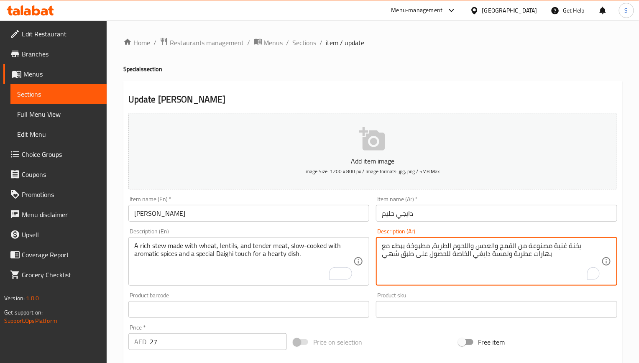
click at [428, 251] on textarea "يخنة غنية مصنوعة من القمح والعدس واللحوم الطرية، مطبوخة ببطء مع بهارات عطرية ول…" at bounding box center [491, 262] width 219 height 40
paste textarea "To enrich screen reader interactions, please activate Accessibility in Grammarl…"
type textarea "يخنة غنية مصنوعة من القمح والعدس واللحوم الطرية، مطبوخة ببطء مع بهارات عطرية ول…"
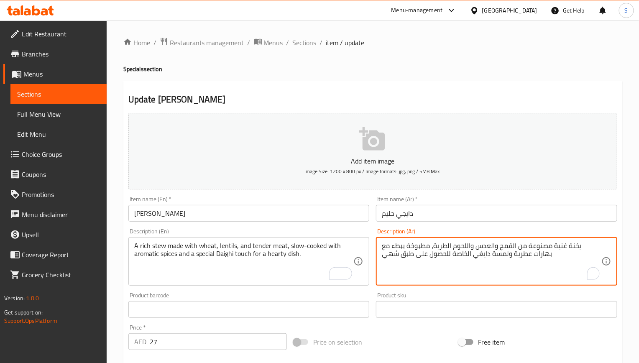
click at [262, 209] on input "[PERSON_NAME]" at bounding box center [248, 213] width 241 height 17
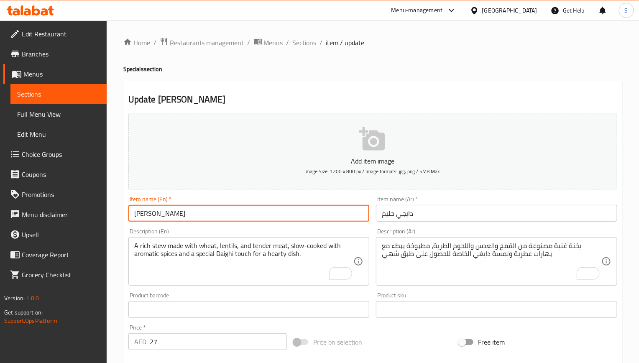
click at [308, 42] on span "Sections" at bounding box center [305, 43] width 24 height 10
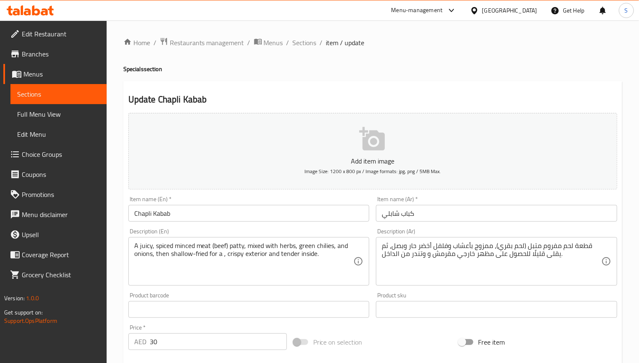
click at [368, 79] on div "Home / Restaurants management / Menus / Sections / item / update Specials secti…" at bounding box center [372, 305] width 499 height 537
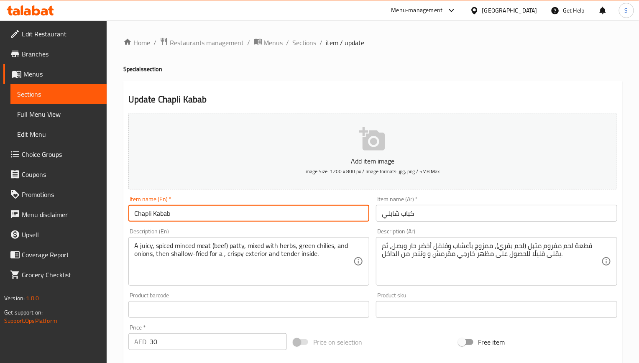
click at [225, 214] on input "Chapli Kabab" at bounding box center [248, 213] width 241 height 17
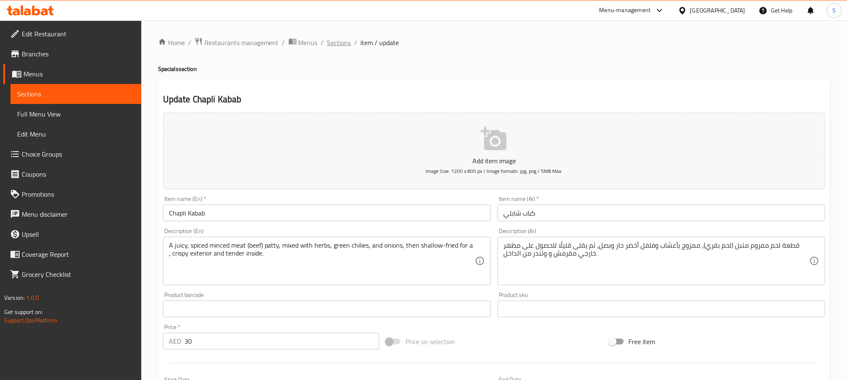
click at [336, 44] on span "Sections" at bounding box center [339, 43] width 24 height 10
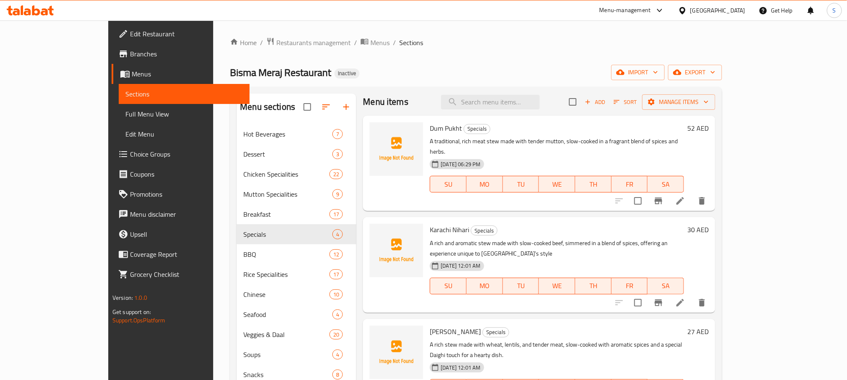
scroll to position [117, 0]
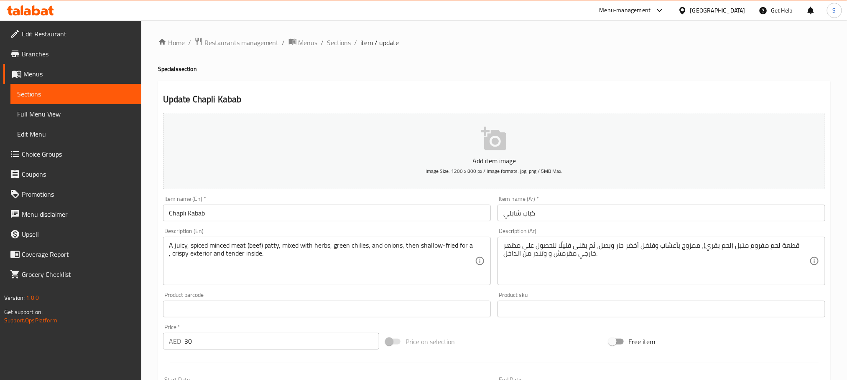
scroll to position [63, 0]
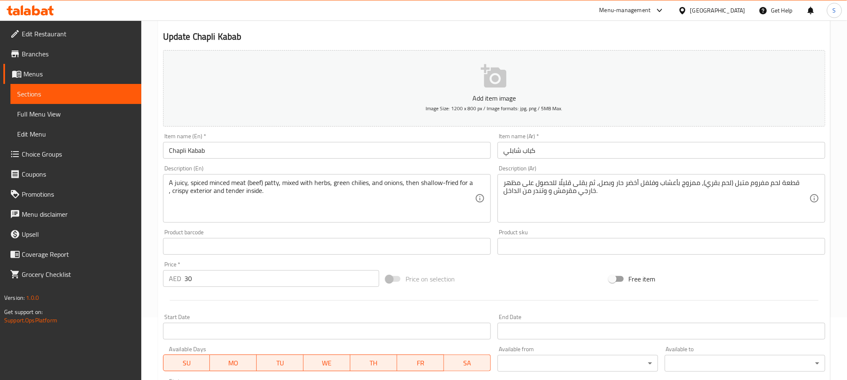
click at [300, 187] on textarea "A juicy, spiced minced meat (beef) patty, mixed with herbs, green chilies, and …" at bounding box center [322, 199] width 306 height 40
